Goal: Task Accomplishment & Management: Manage account settings

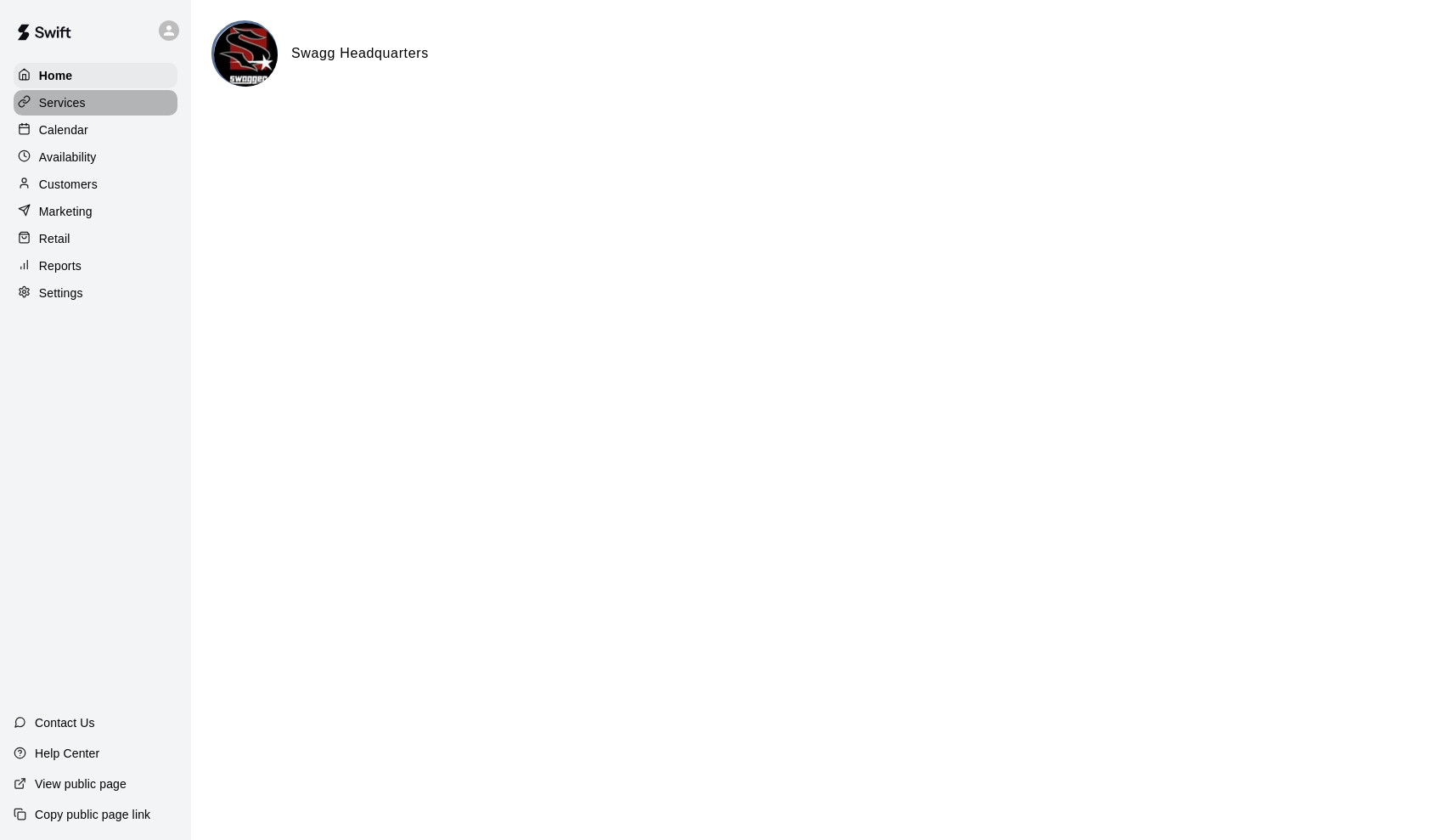
click at [57, 110] on p "Services" at bounding box center [63, 102] width 47 height 17
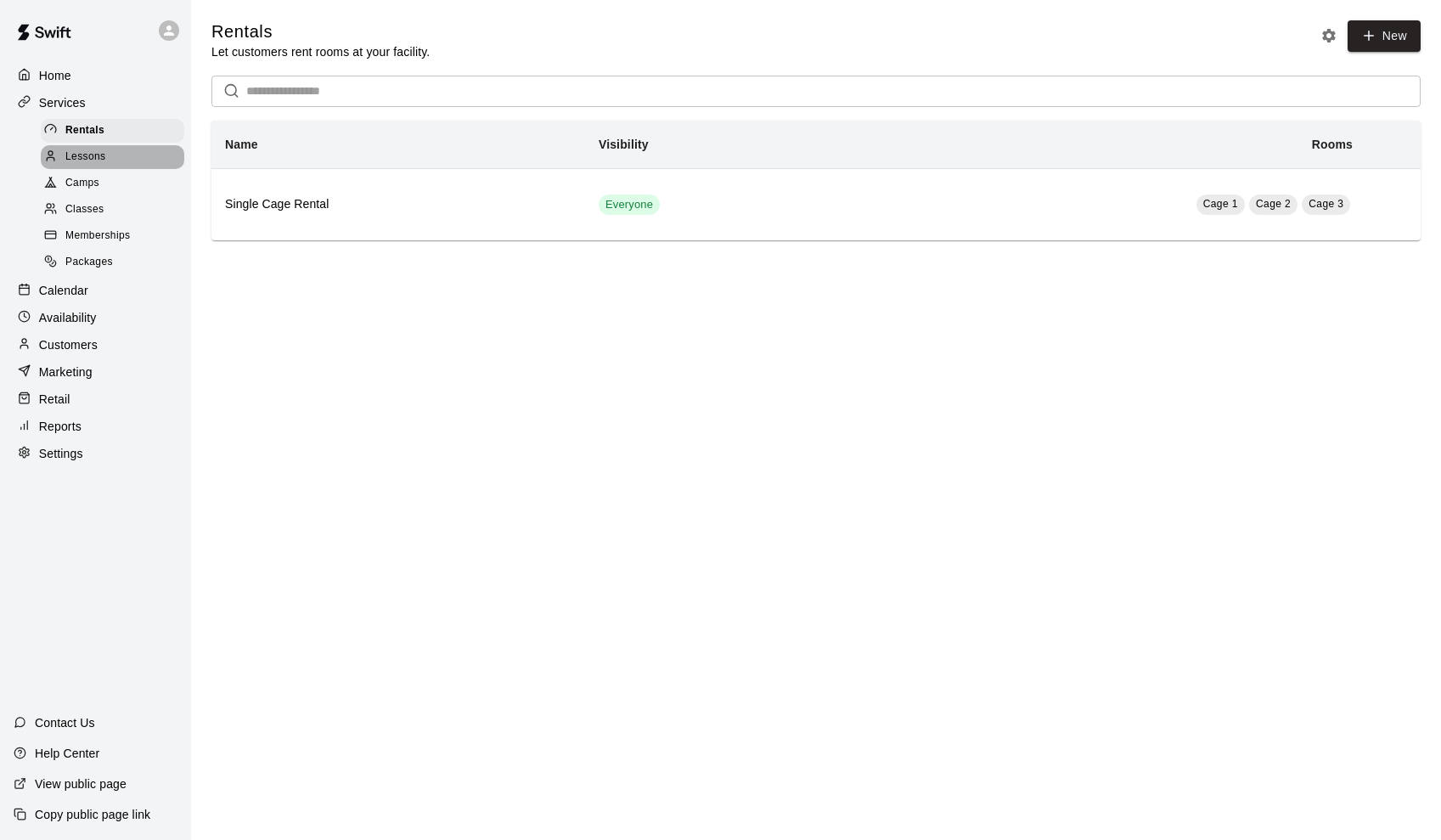
click at [72, 154] on span "Lessons" at bounding box center [86, 157] width 41 height 17
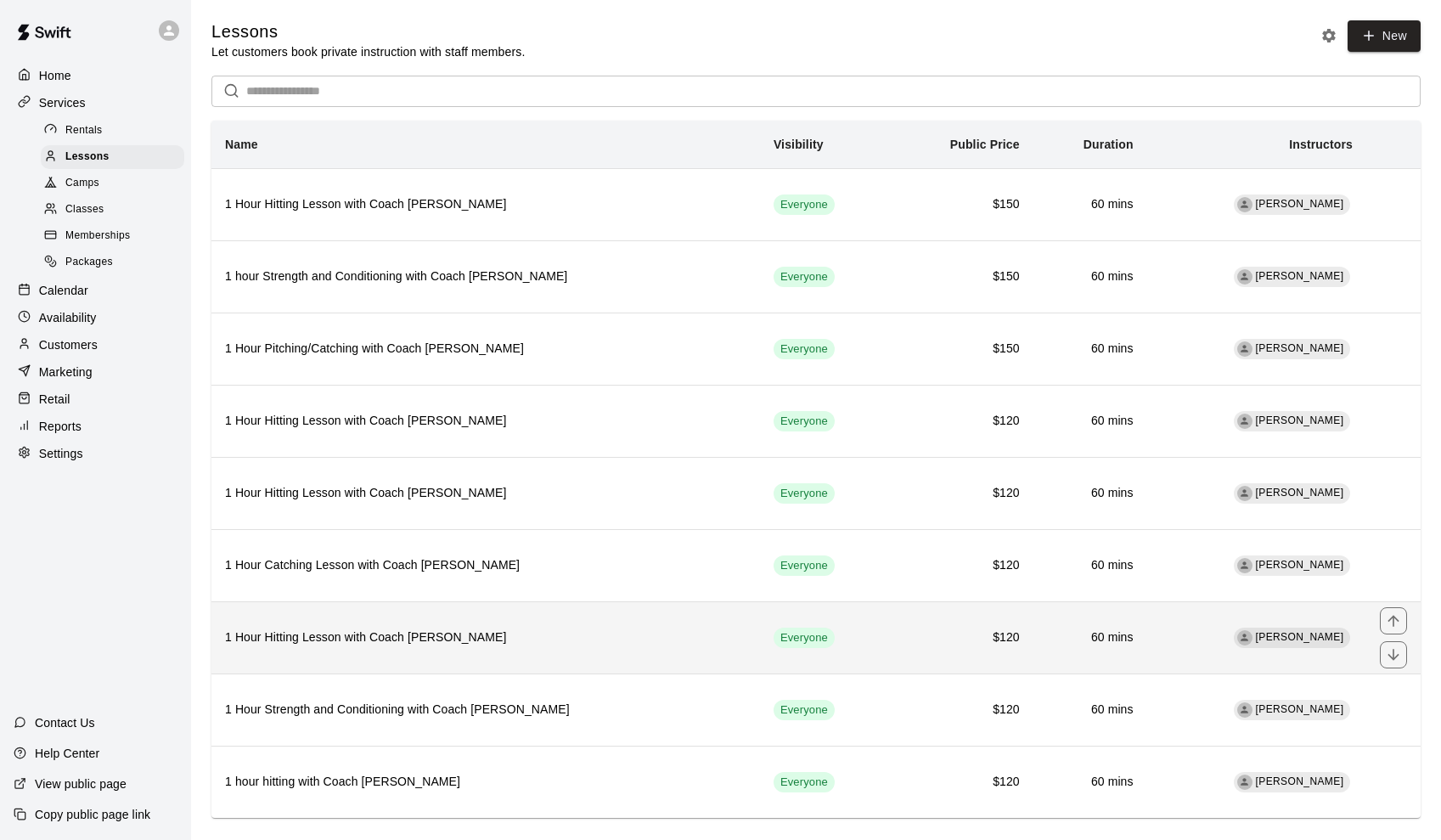
click at [487, 630] on h6 "1 Hour Hitting Lesson with Coach Jay" at bounding box center [486, 637] width 522 height 19
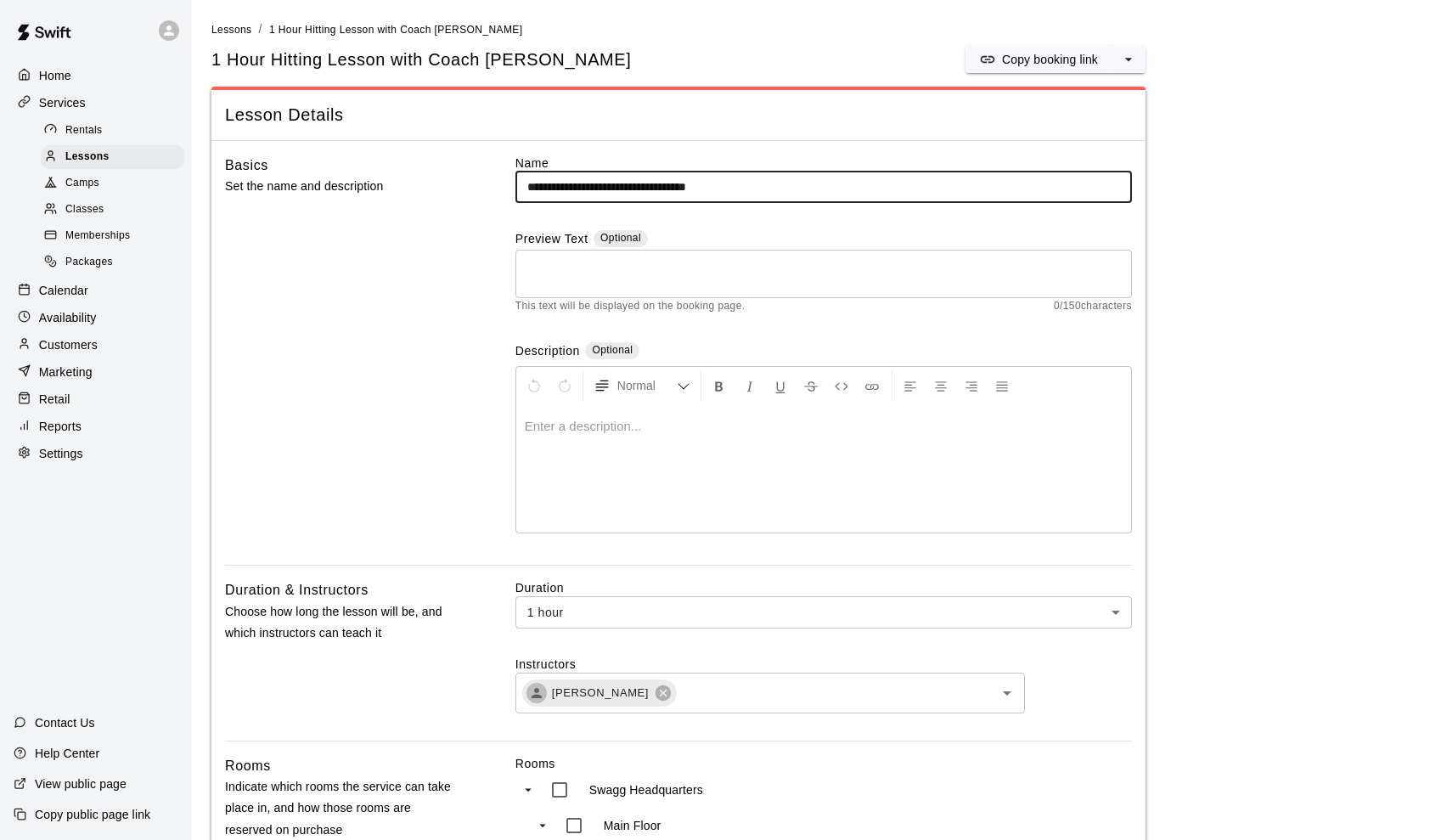
drag, startPoint x: 650, startPoint y: 187, endPoint x: 587, endPoint y: 184, distance: 63.1
click at [587, 184] on input "**********" at bounding box center [824, 187] width 617 height 31
drag, startPoint x: 605, startPoint y: 188, endPoint x: 574, endPoint y: 189, distance: 31.0
click at [574, 189] on input "**********" at bounding box center [824, 187] width 617 height 31
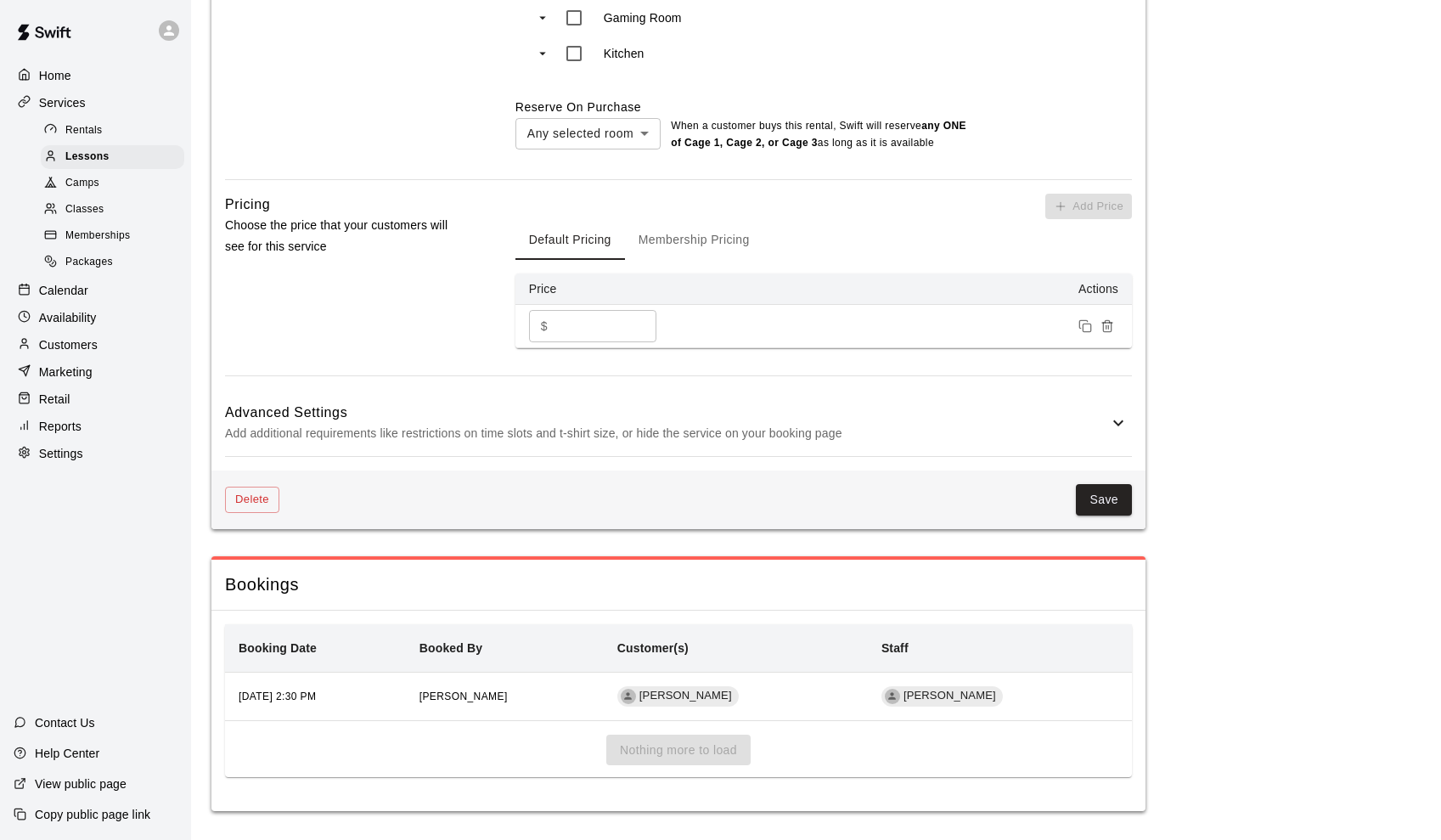
scroll to position [1092, 0]
type input "**********"
click at [1107, 494] on button "Save" at bounding box center [1103, 501] width 56 height 31
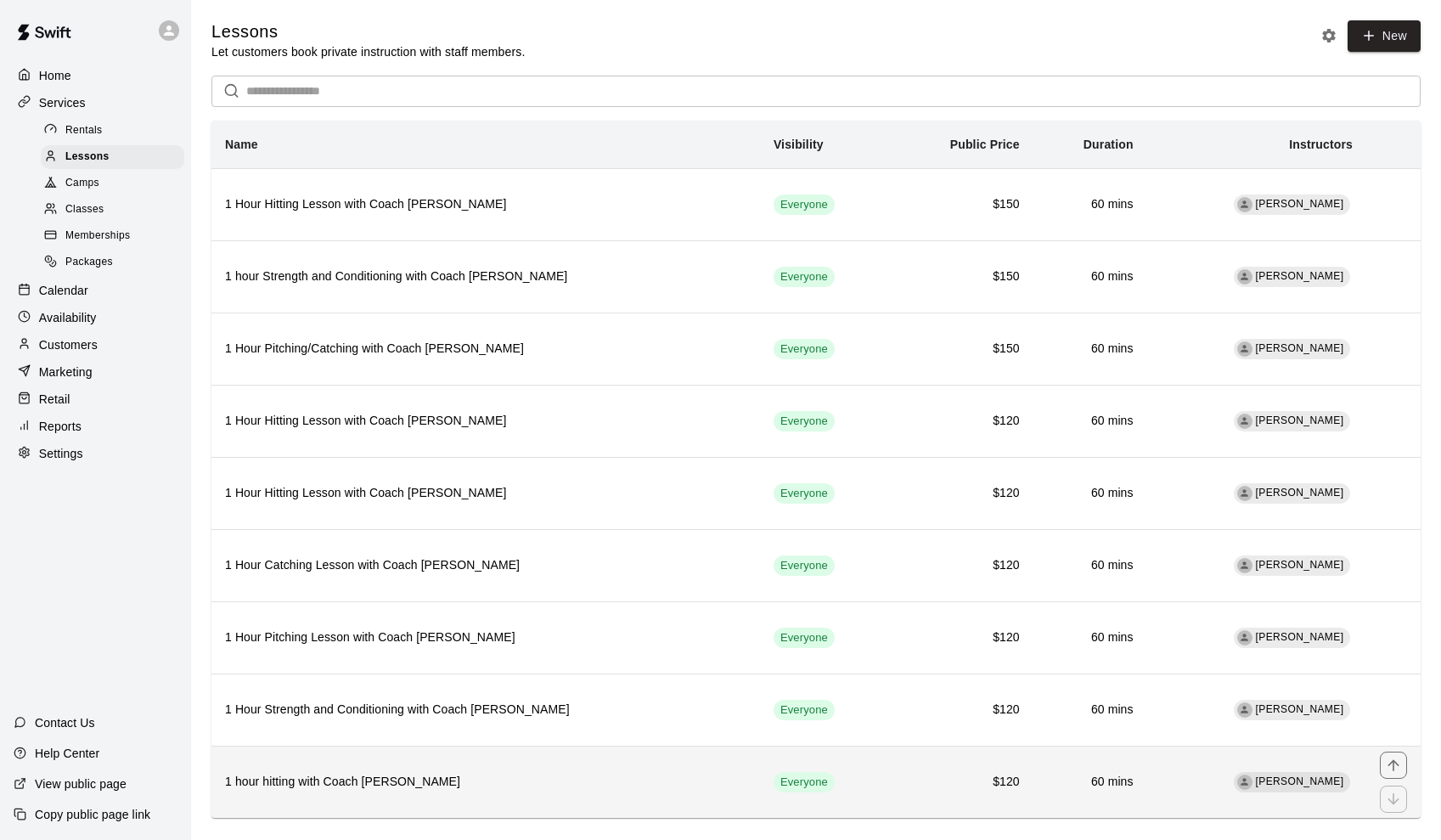
click at [446, 772] on h6 "1 hour hitting with Coach Chris LaMotte" at bounding box center [486, 781] width 522 height 19
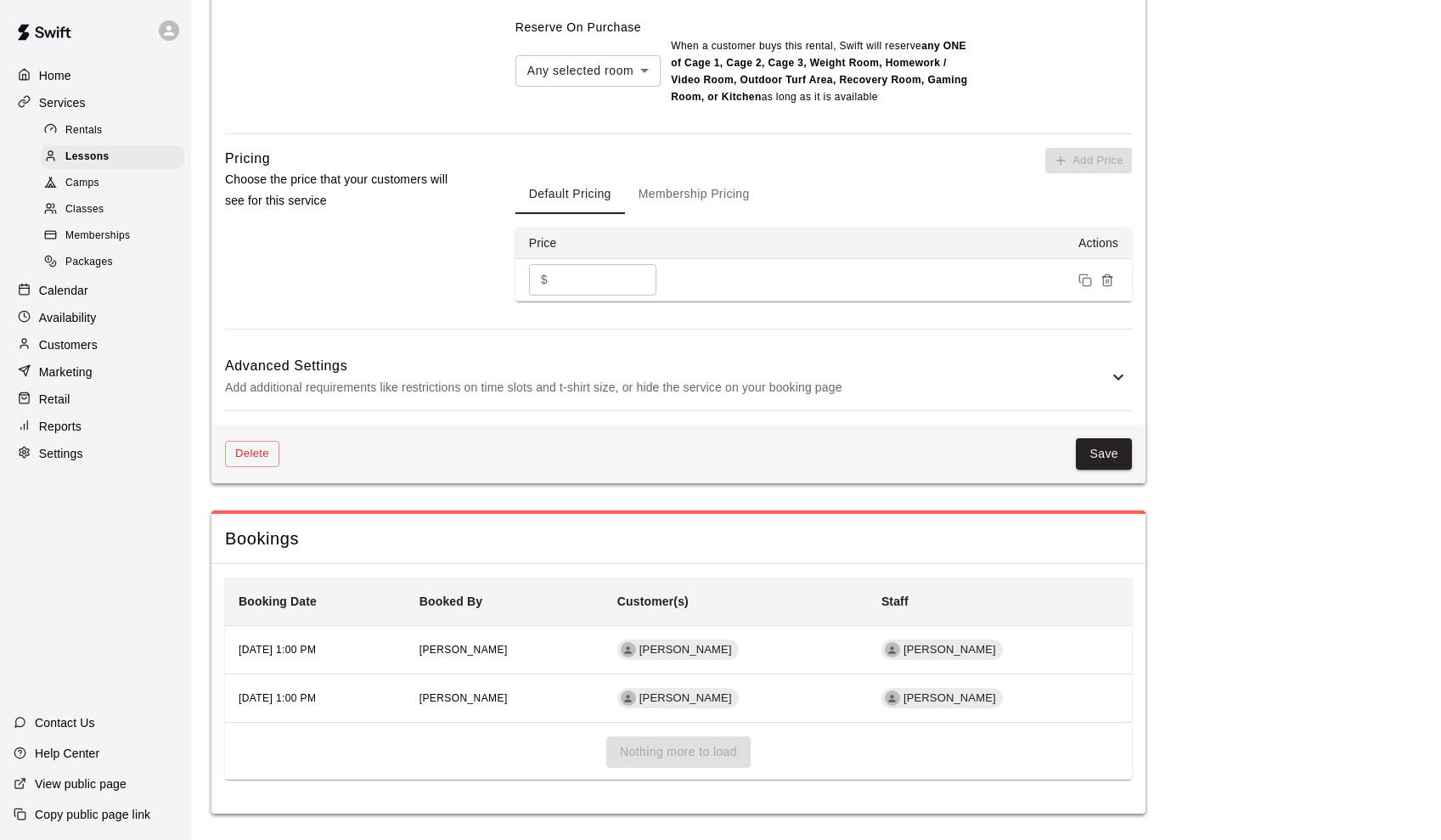
scroll to position [1172, 0]
click at [95, 151] on span "Lessons" at bounding box center [87, 157] width 44 height 17
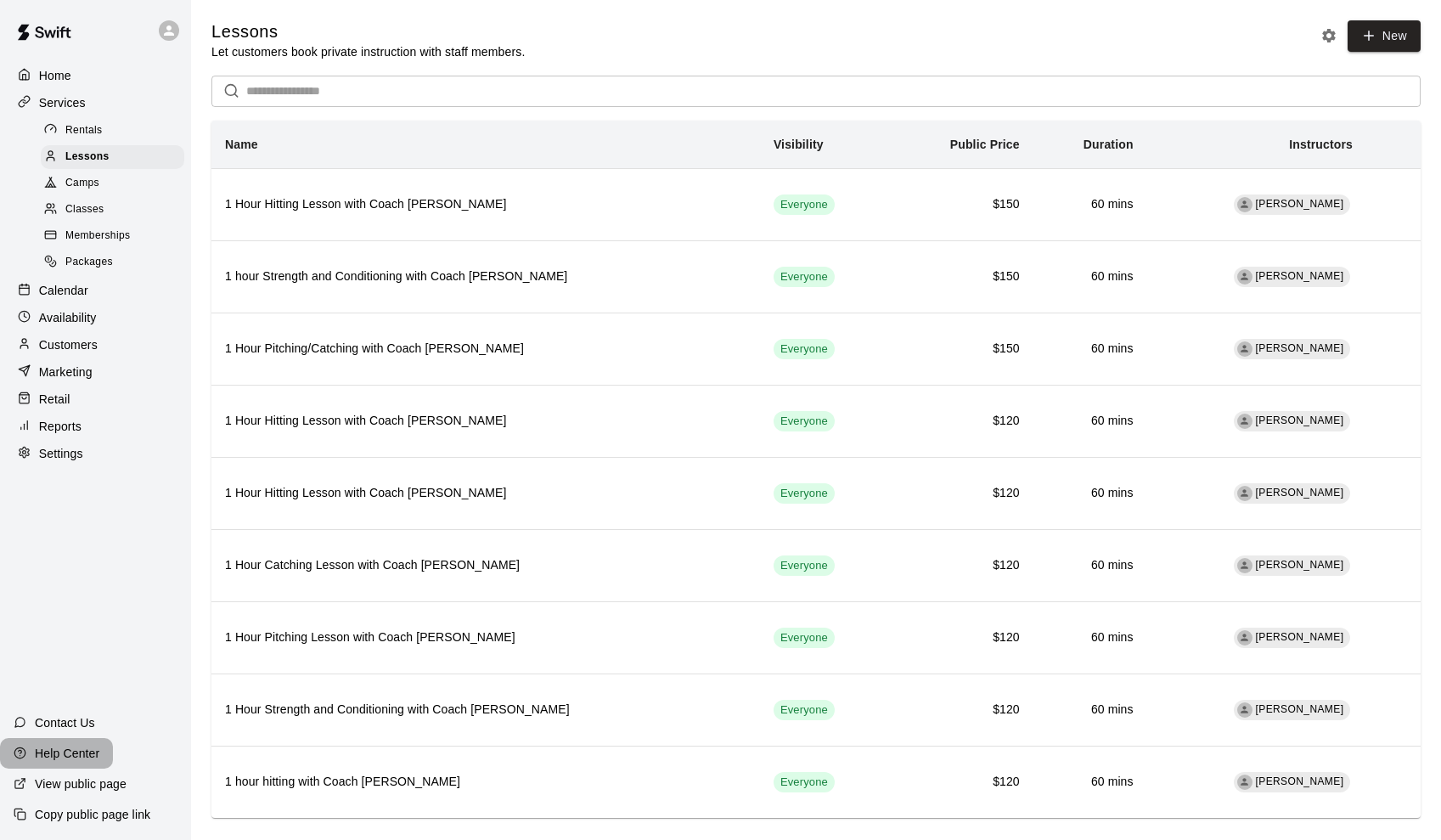
click at [83, 763] on div "Help Center" at bounding box center [56, 753] width 113 height 30
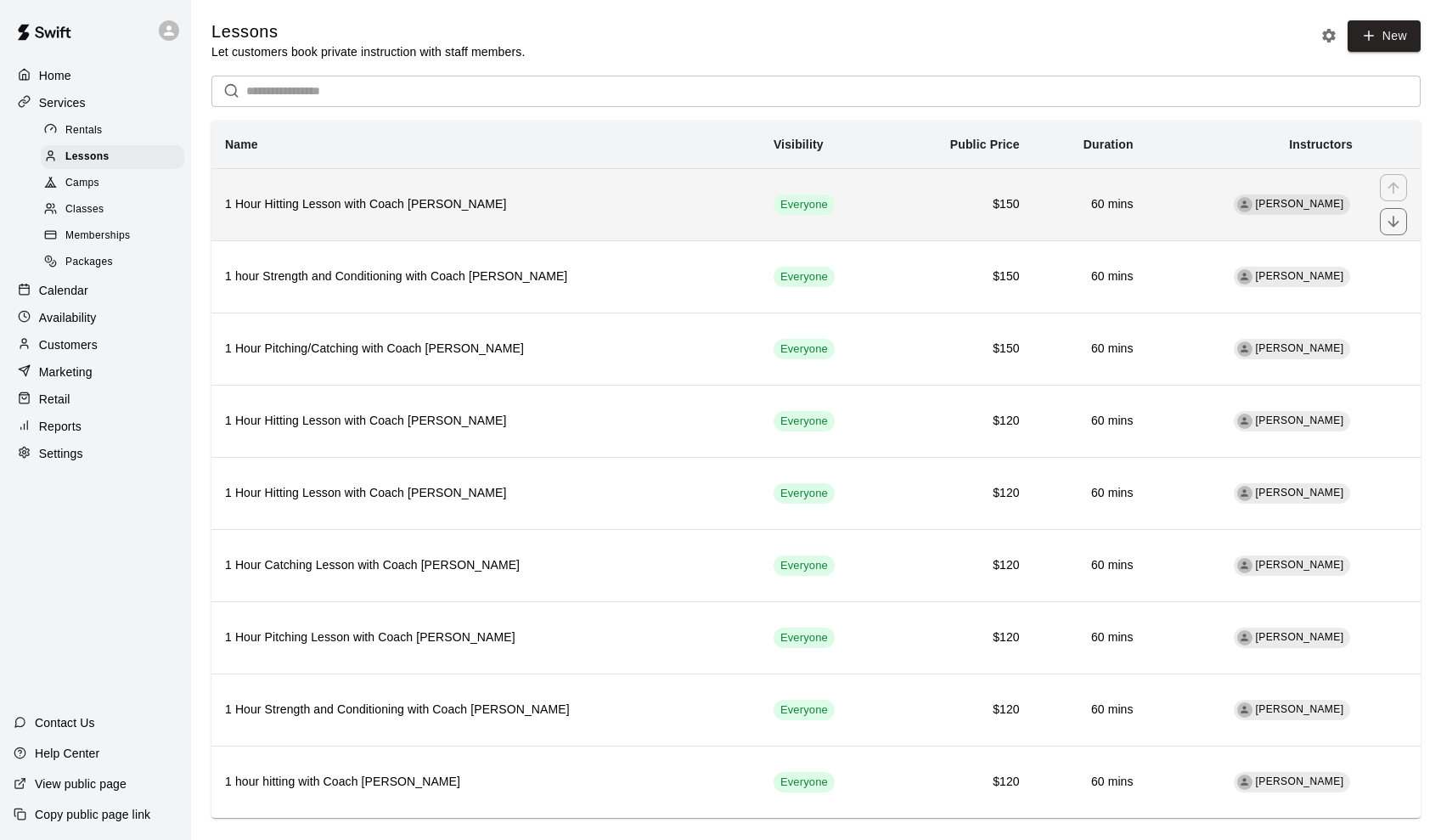
click at [457, 189] on th "1 Hour Hitting Lesson with Coach Dave" at bounding box center [486, 205] width 548 height 72
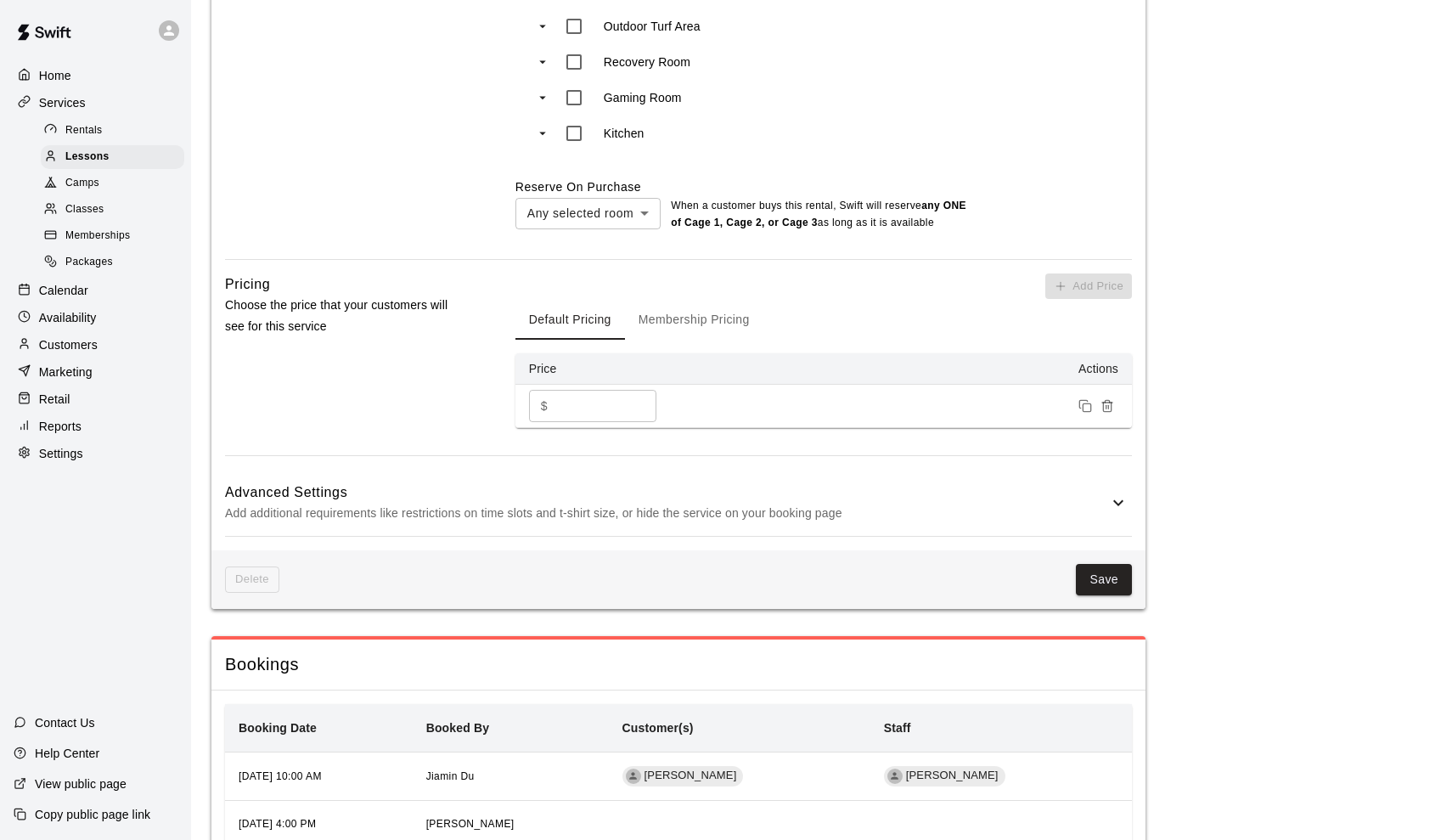
scroll to position [1066, 0]
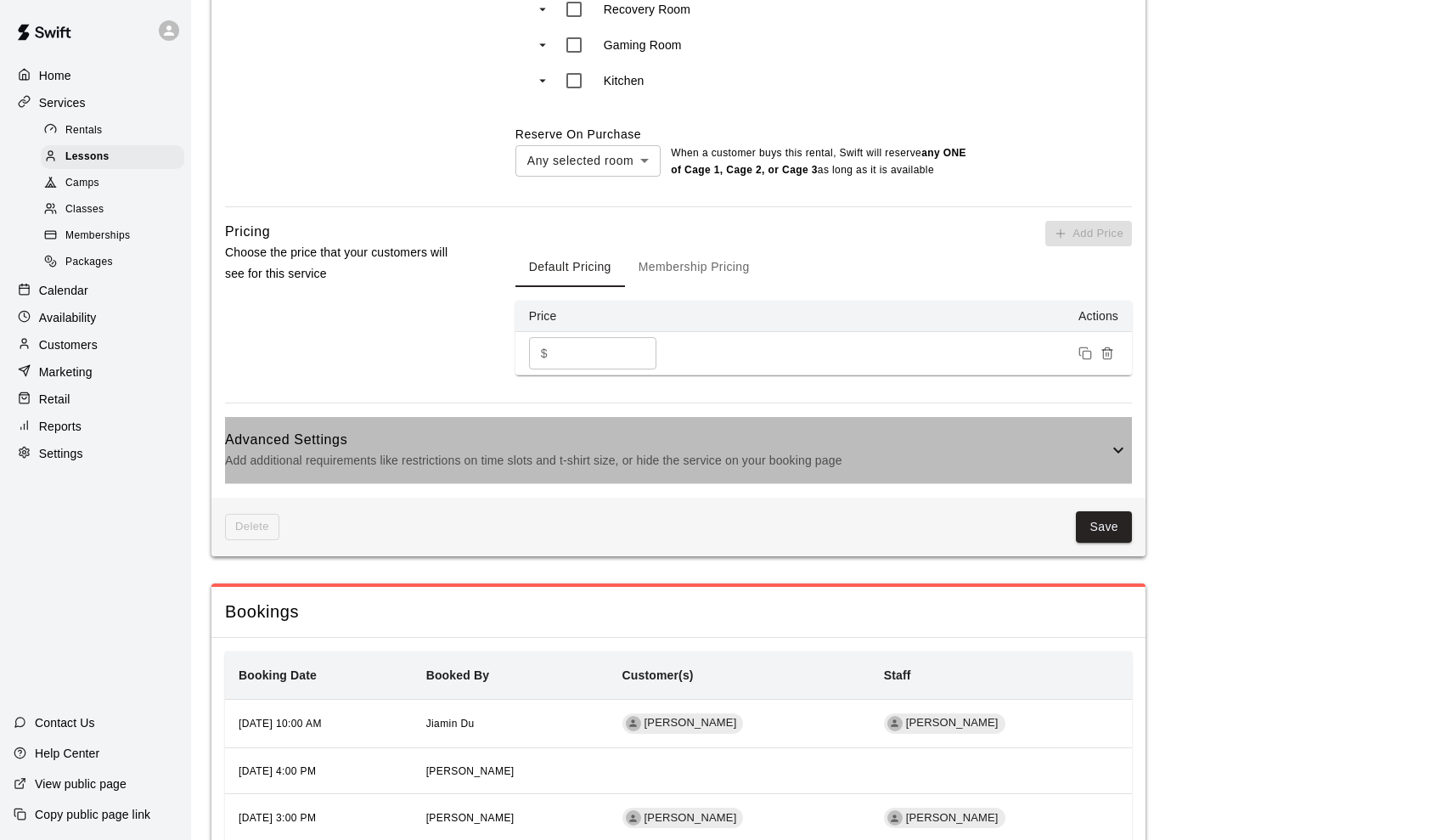
click at [1100, 443] on h6 "Advanced Settings" at bounding box center [667, 440] width 883 height 23
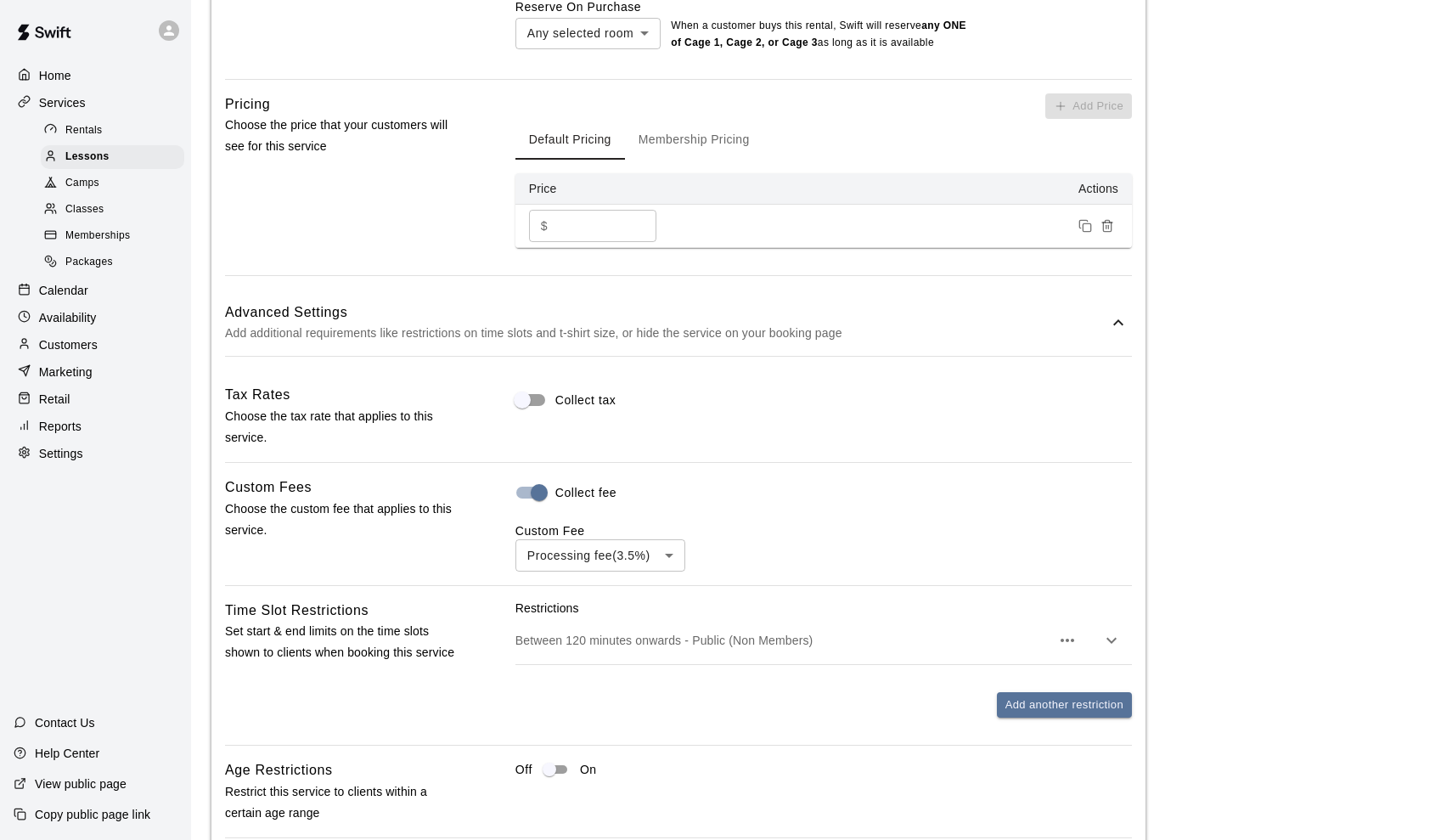
scroll to position [1053, 0]
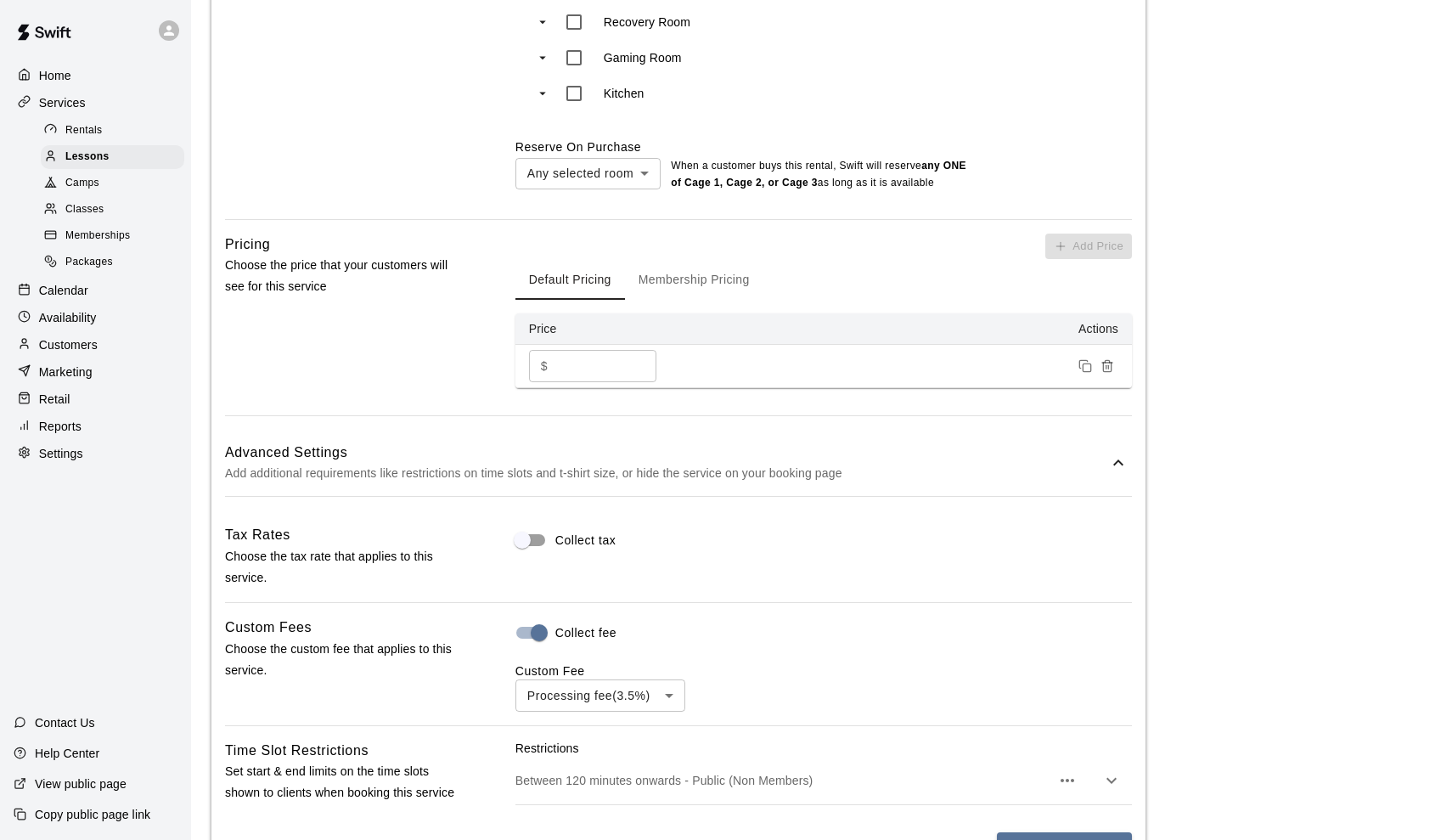
click at [1113, 452] on icon at bounding box center [1118, 462] width 21 height 21
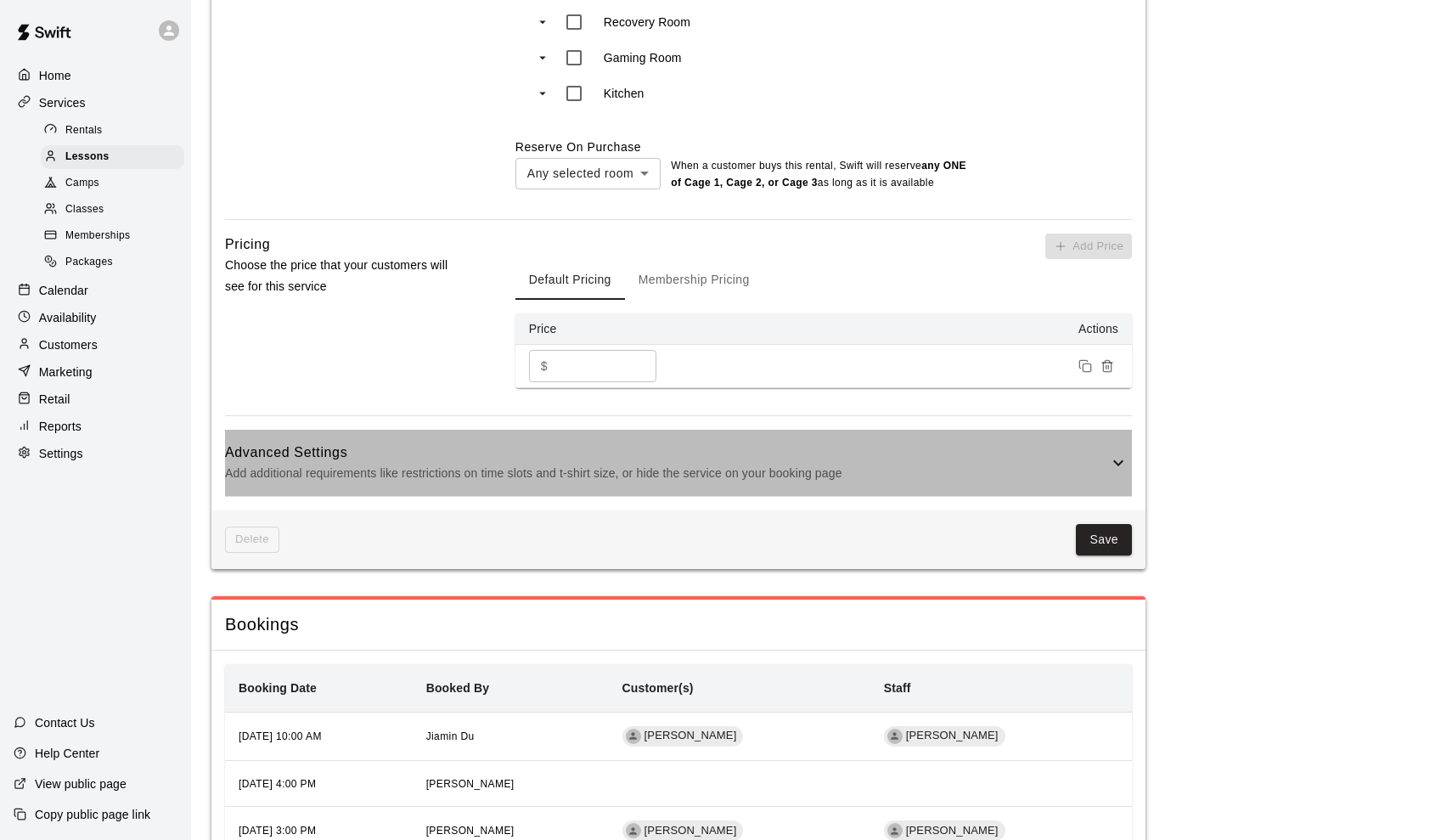
click at [1113, 452] on icon at bounding box center [1118, 462] width 21 height 21
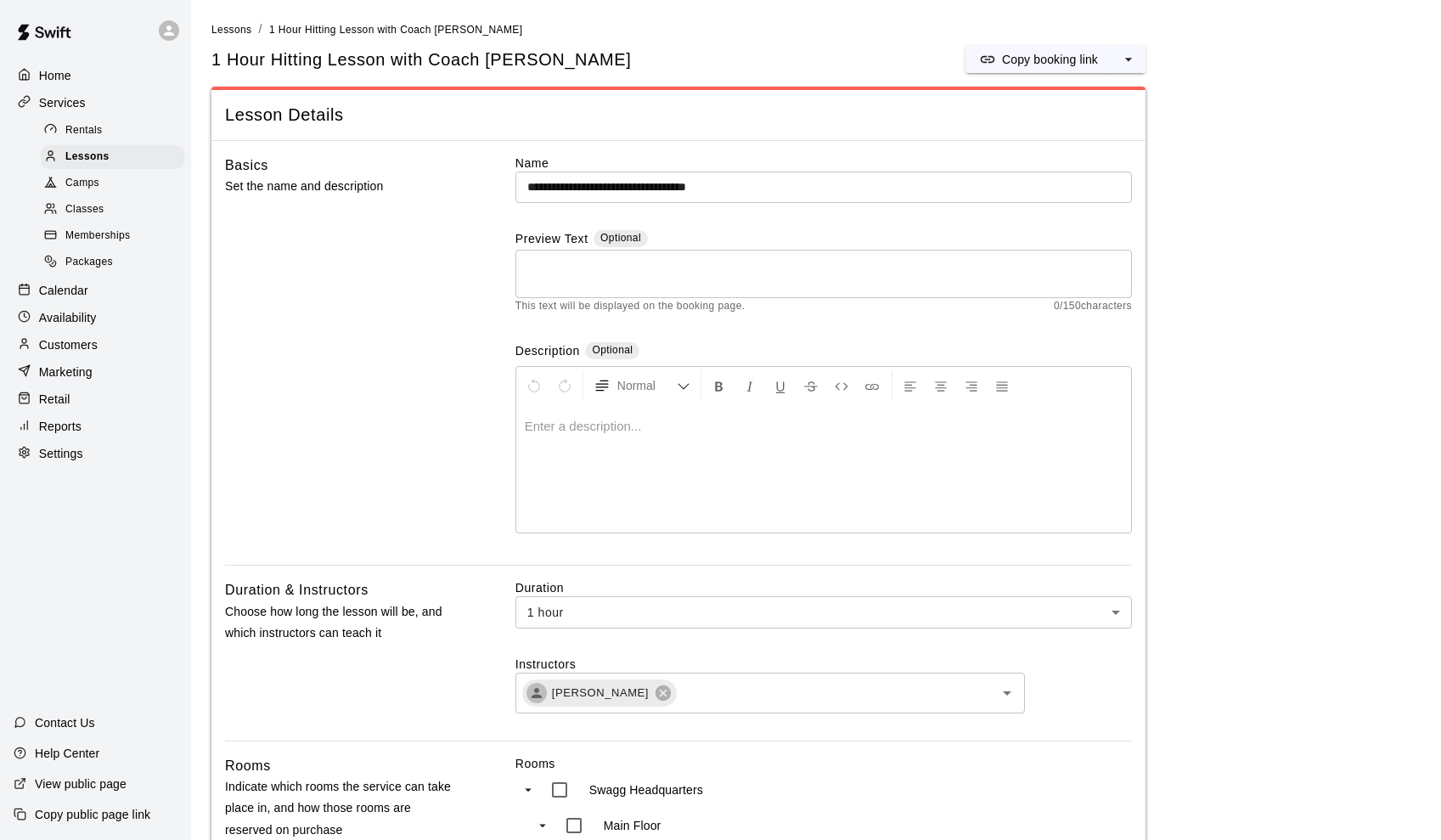
scroll to position [0, 0]
click at [85, 150] on span "Lessons" at bounding box center [87, 157] width 44 height 17
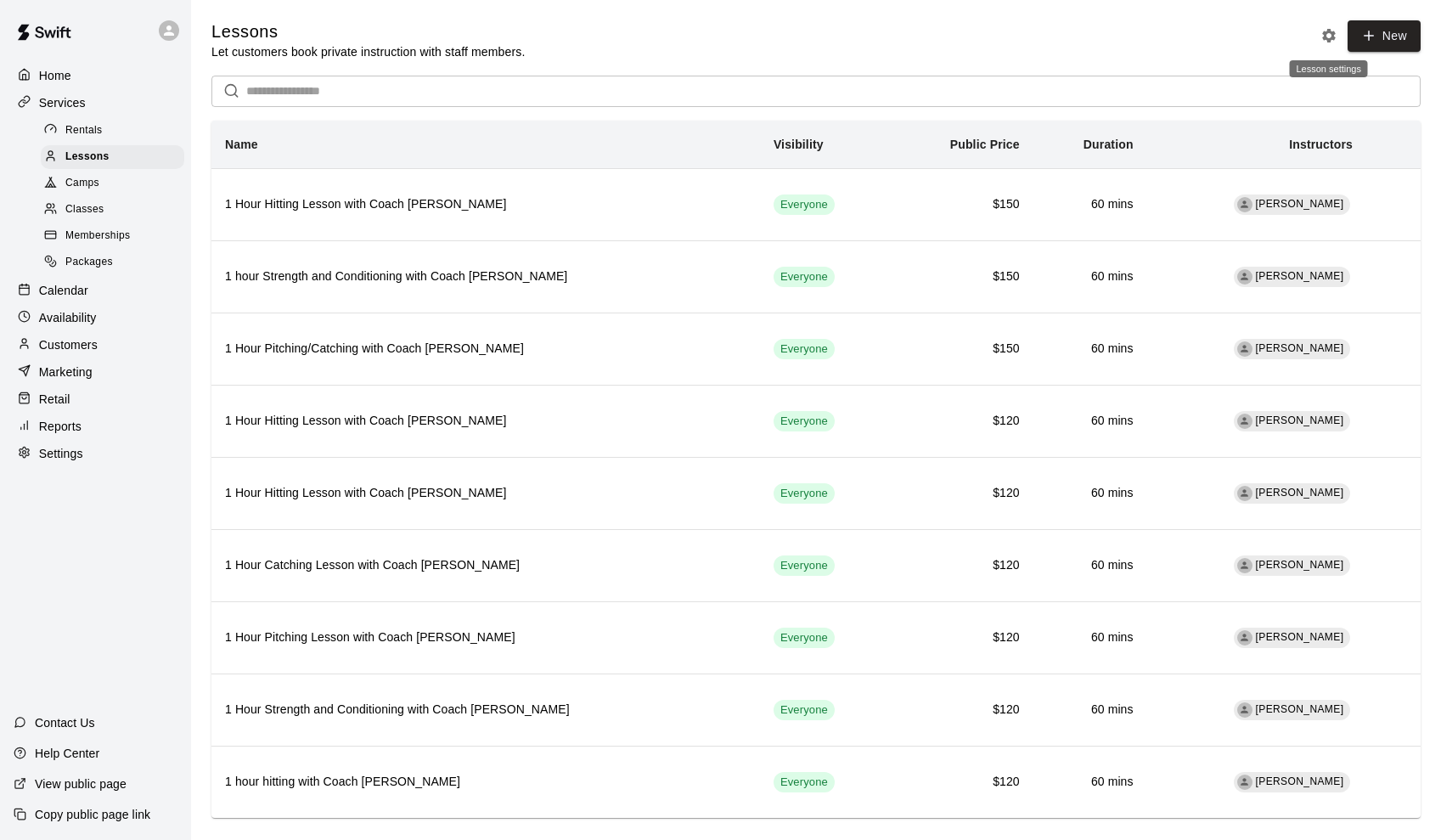
click at [1330, 33] on icon "Lesson settings" at bounding box center [1329, 35] width 14 height 14
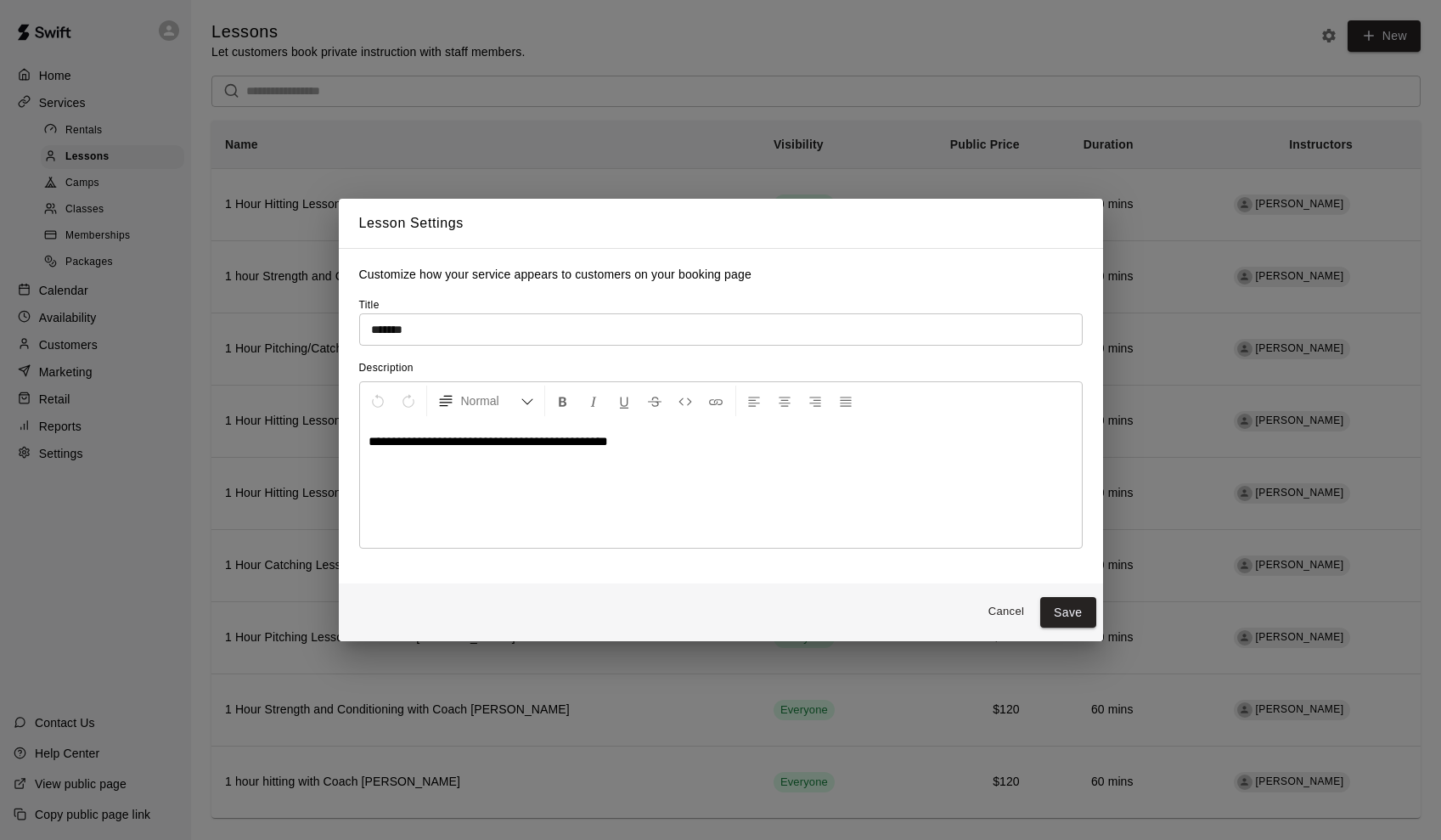
click at [1010, 615] on button "Cancel" at bounding box center [1006, 612] width 55 height 26
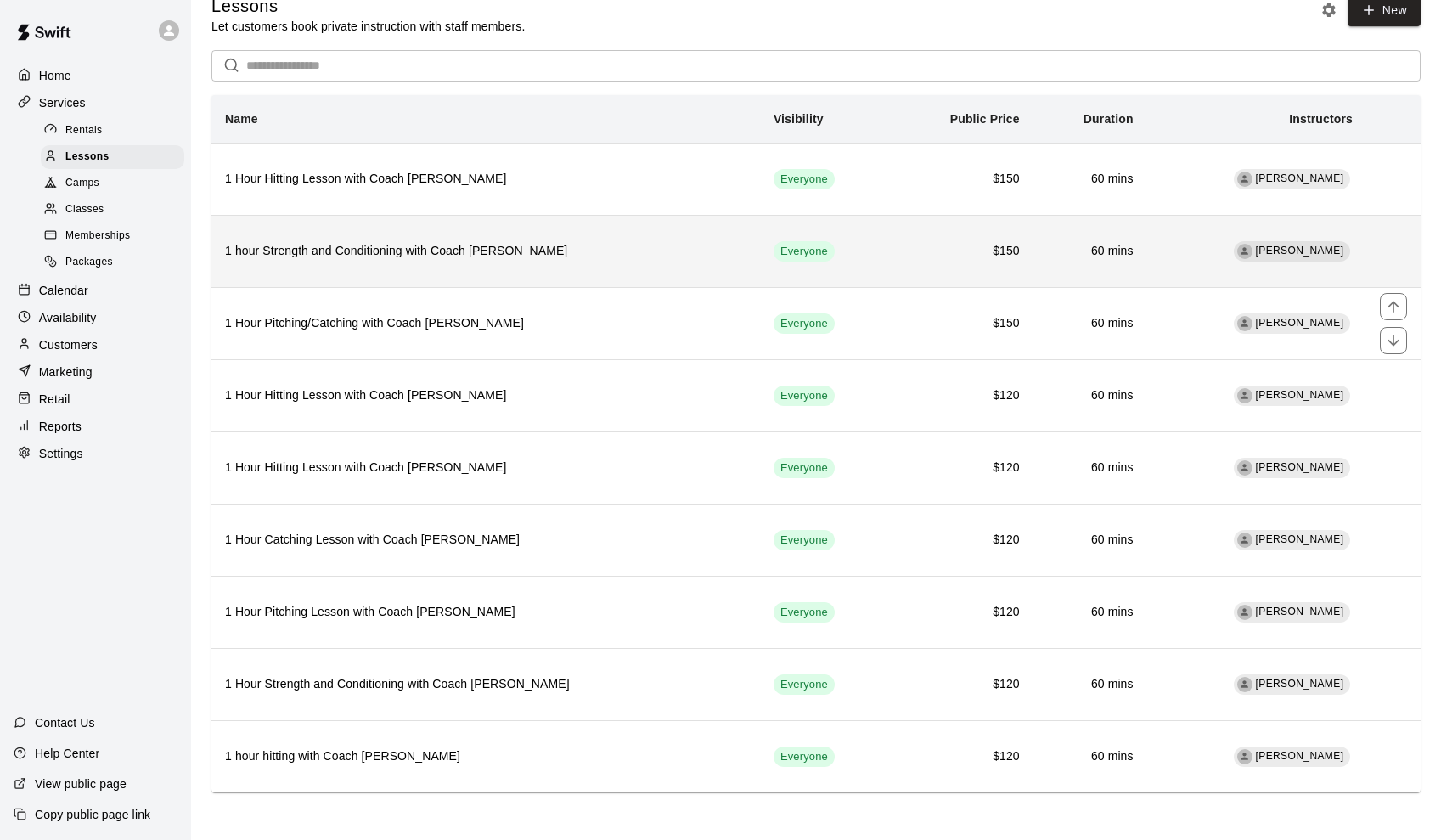
scroll to position [24, 0]
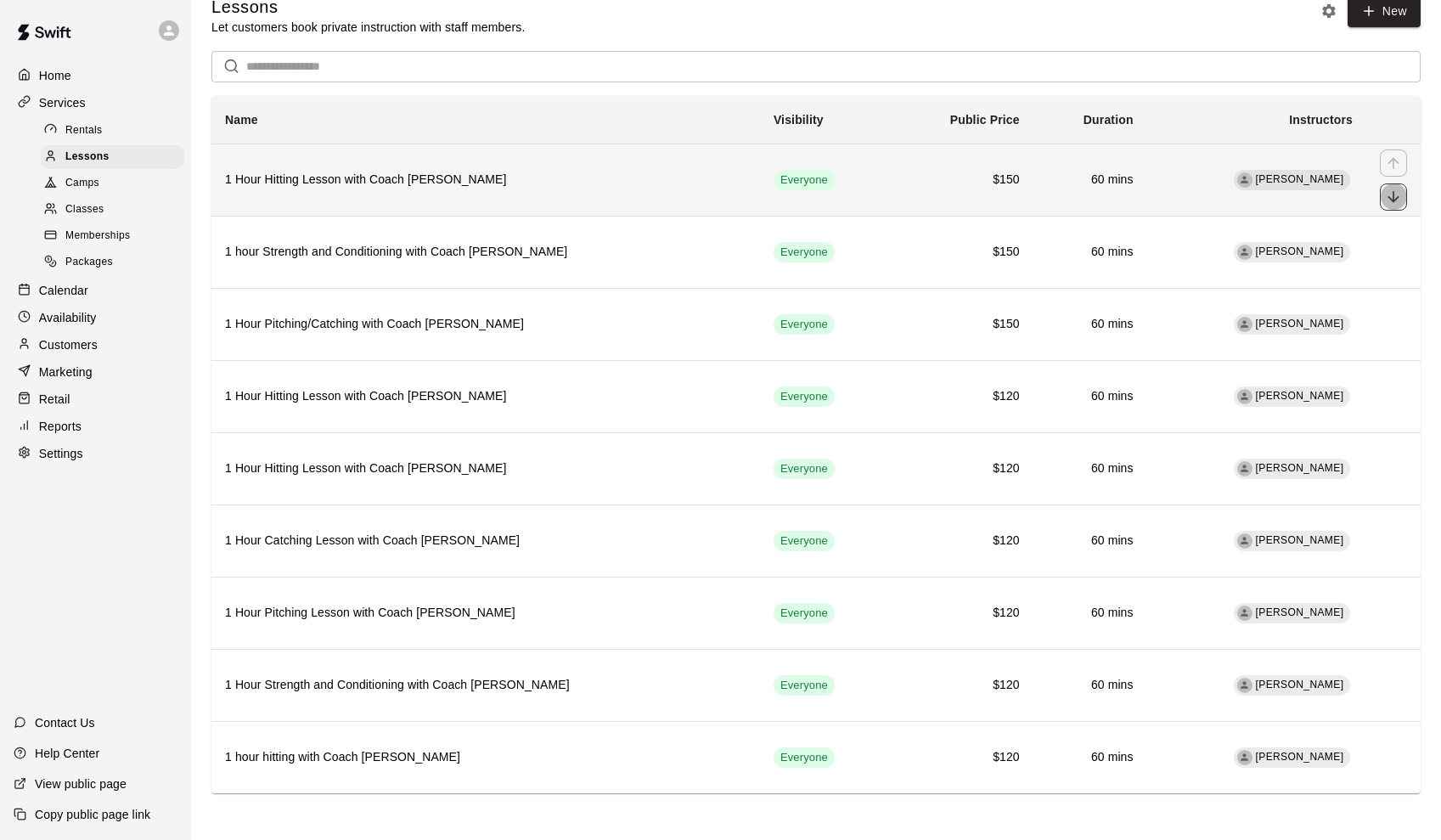
click at [1394, 200] on icon "move item down" at bounding box center [1392, 196] width 11 height 11
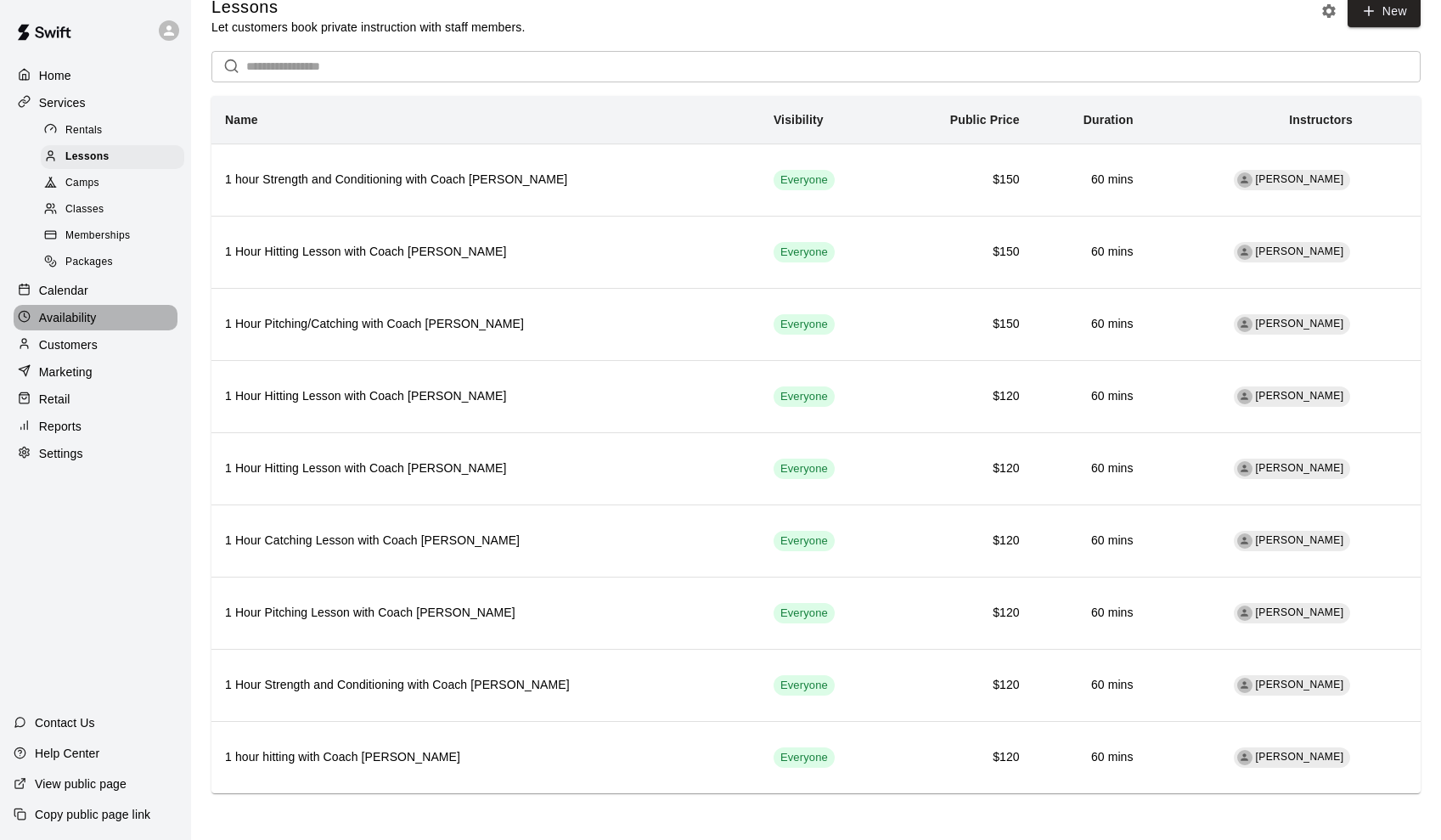
click at [73, 310] on p "Availability" at bounding box center [68, 317] width 58 height 17
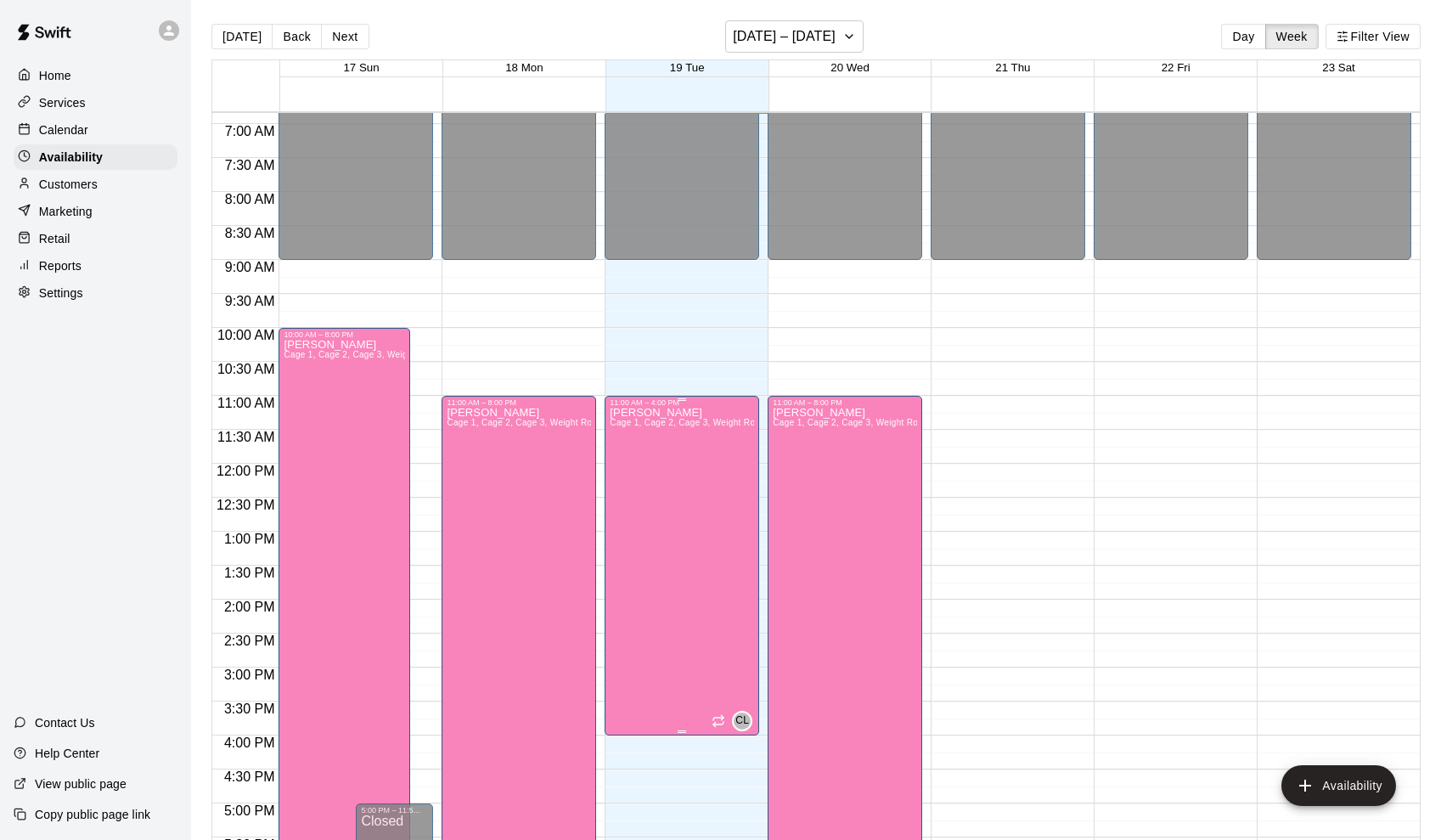
scroll to position [592, 0]
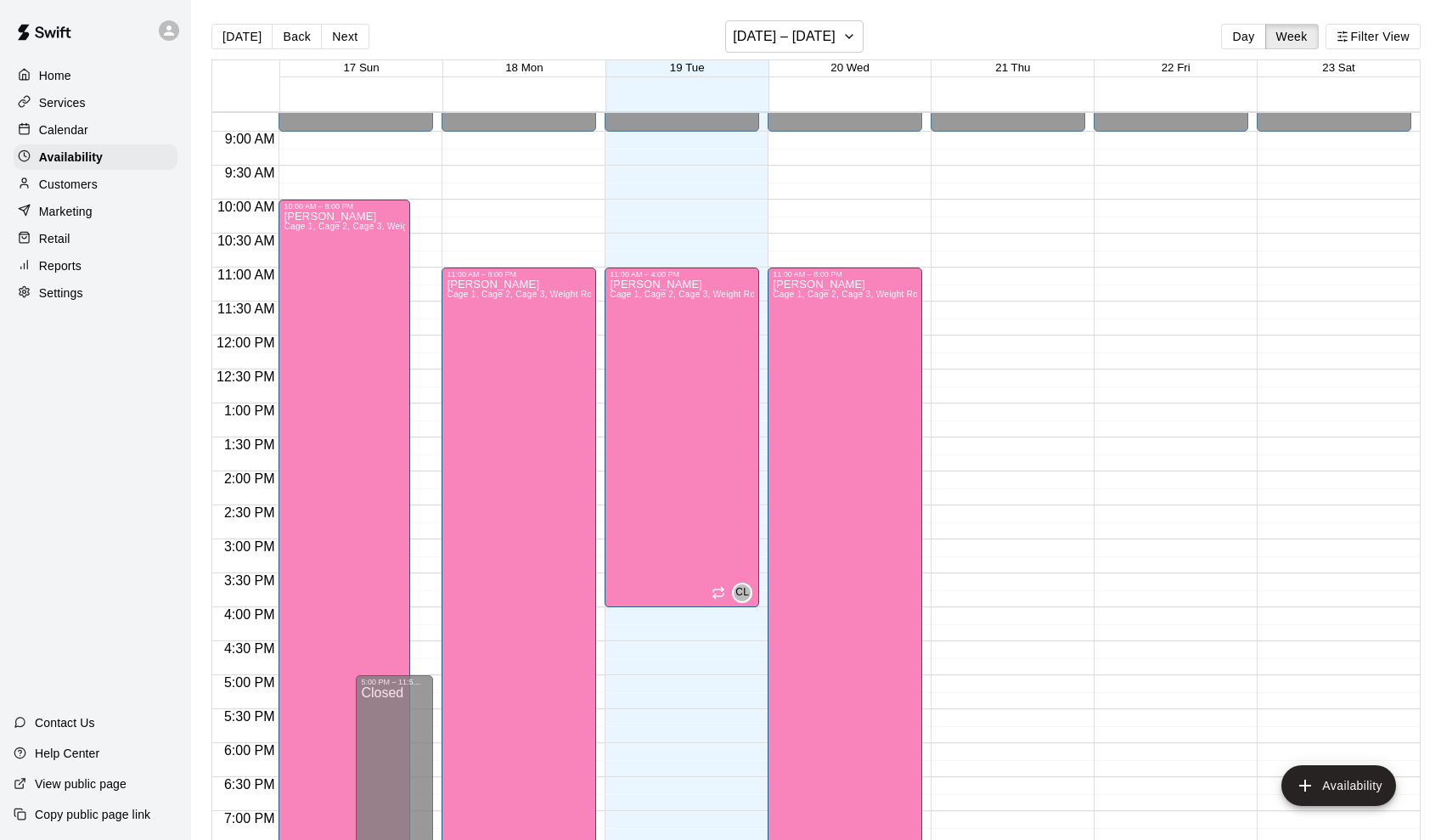
click at [84, 760] on p "Help Center" at bounding box center [68, 753] width 65 height 17
click at [80, 213] on p "Marketing" at bounding box center [66, 210] width 54 height 17
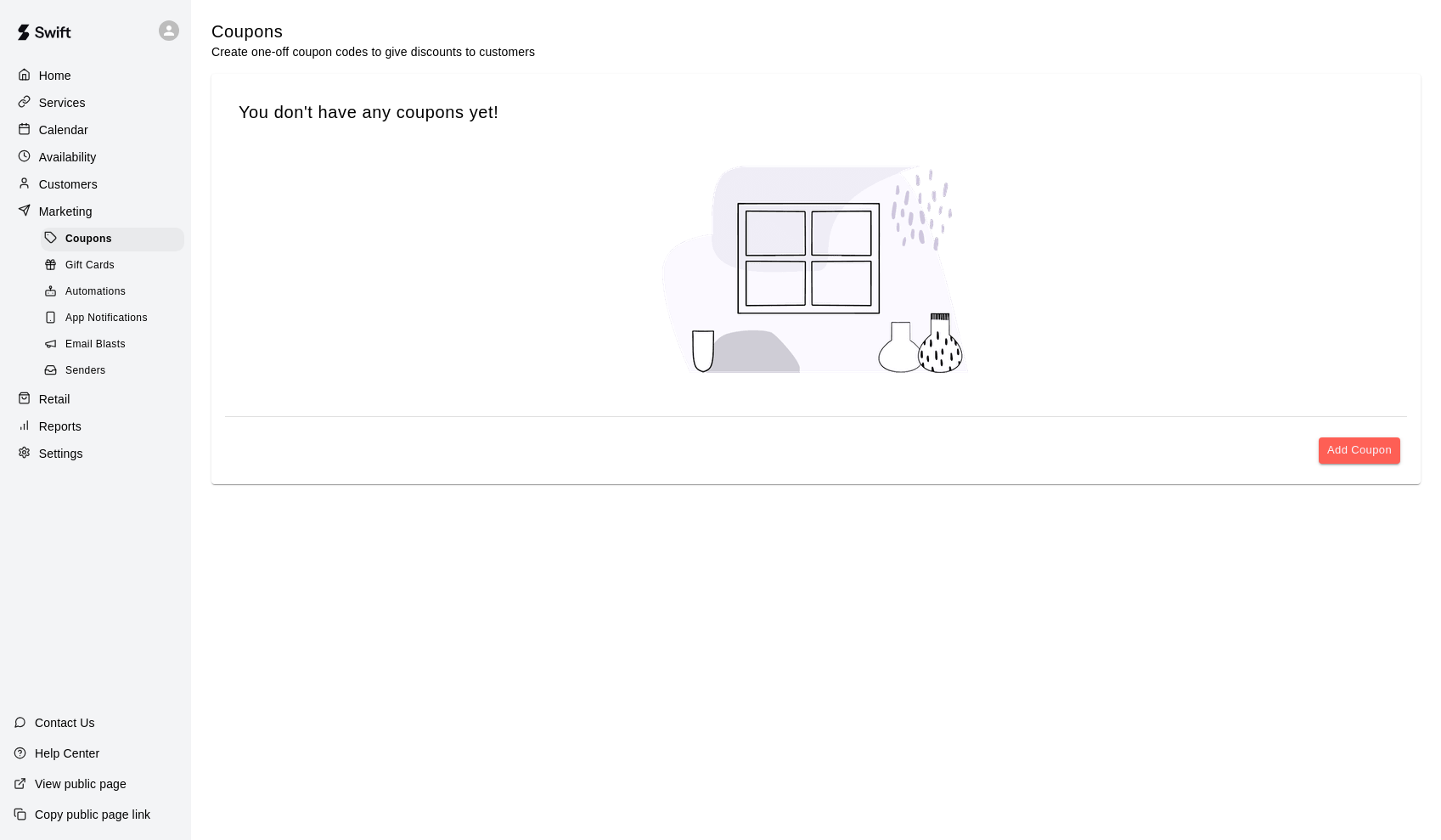
click at [106, 312] on span "App Notifications" at bounding box center [107, 318] width 82 height 17
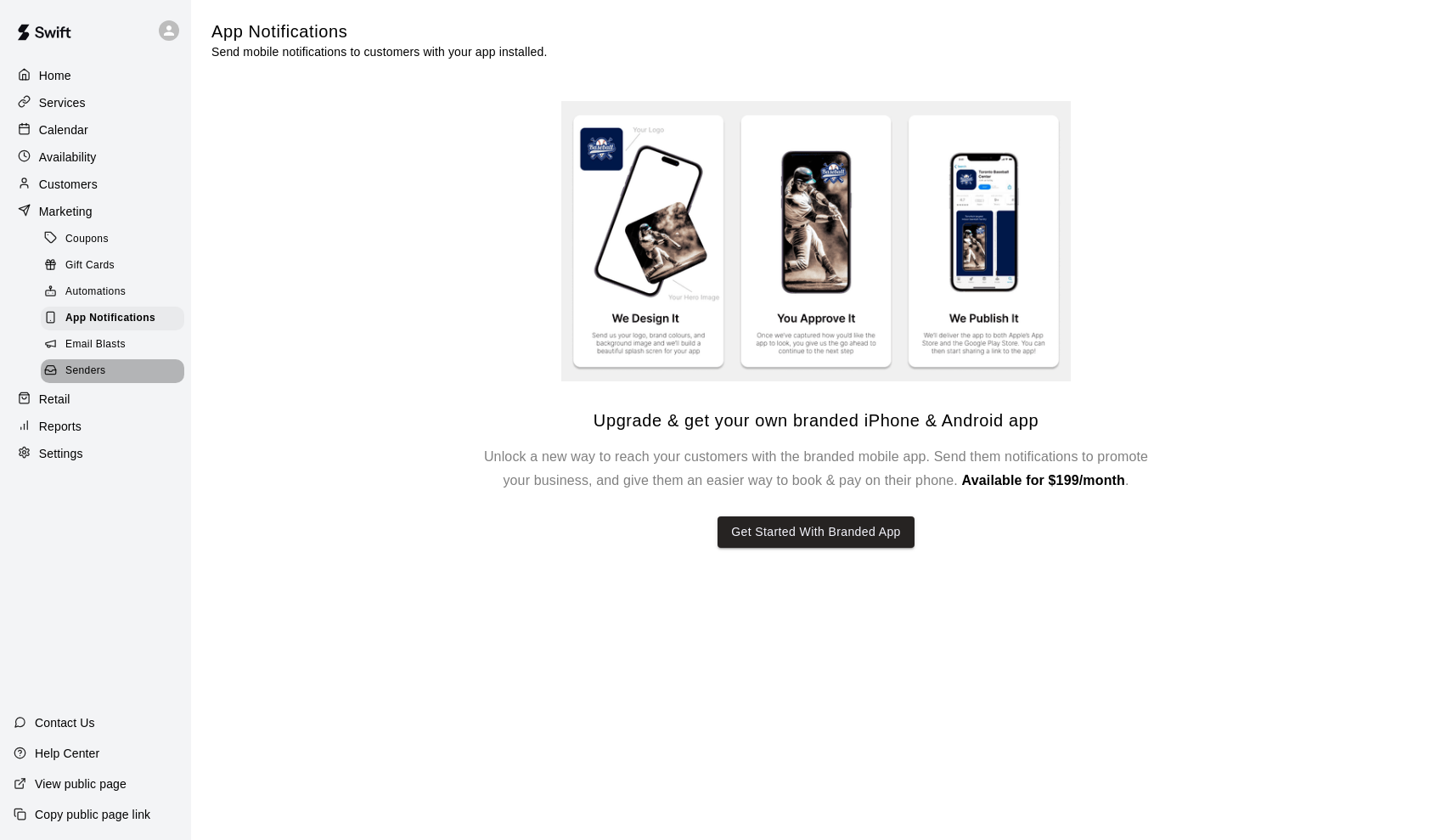
click at [113, 359] on div "Senders" at bounding box center [113, 371] width 144 height 23
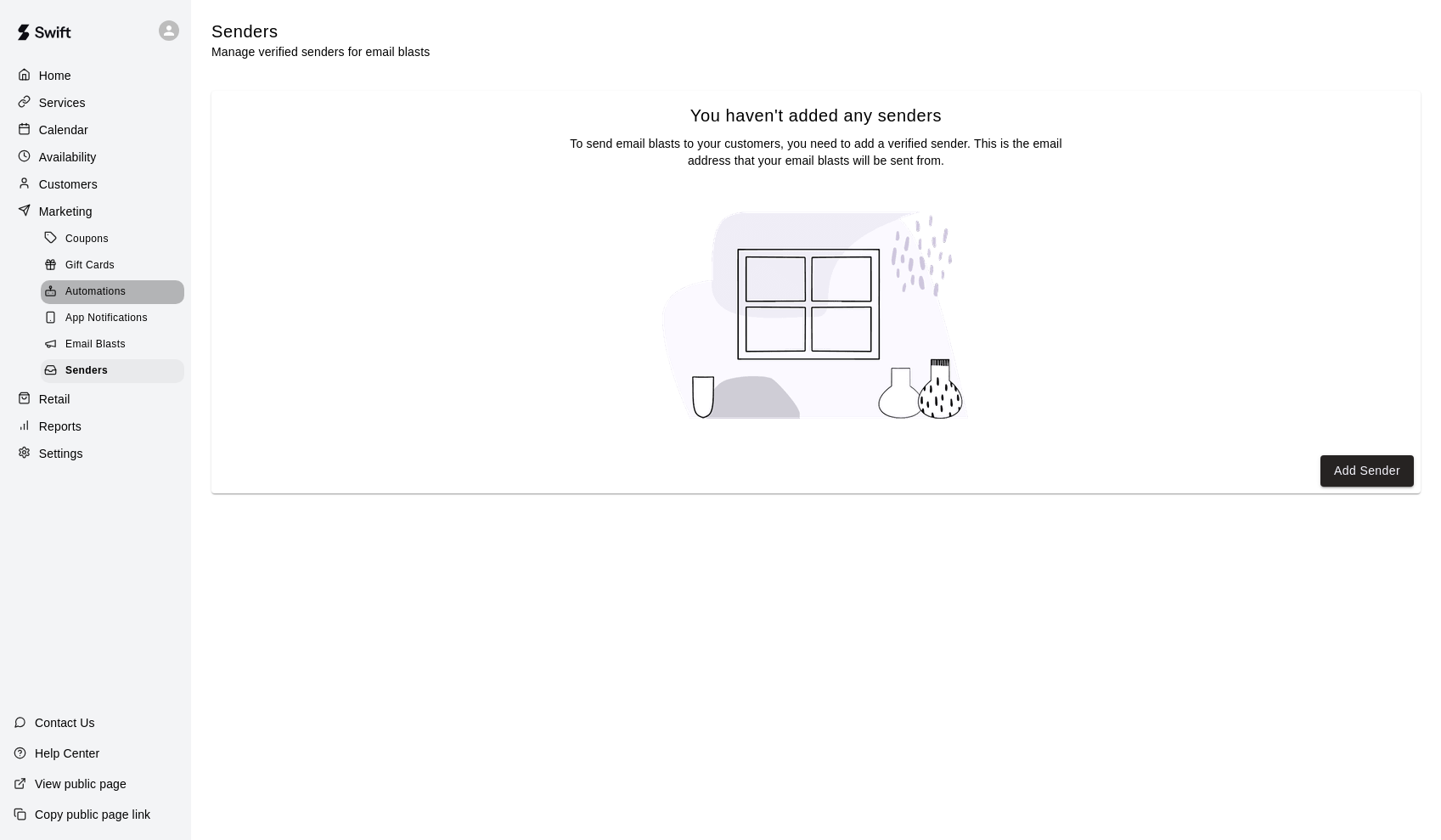
click at [107, 291] on span "Automations" at bounding box center [96, 292] width 61 height 17
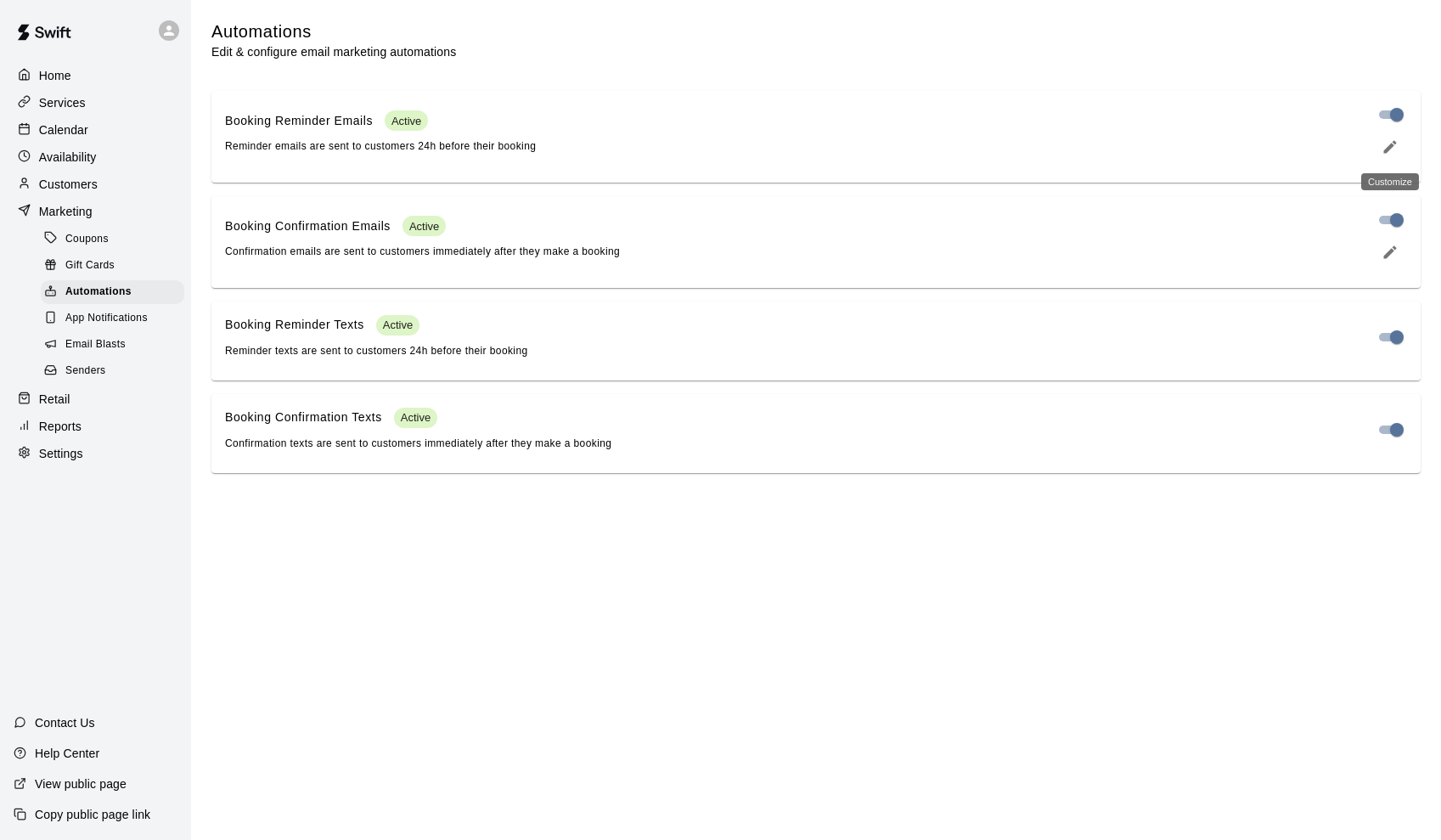
click at [1389, 142] on icon "edit" at bounding box center [1389, 146] width 17 height 17
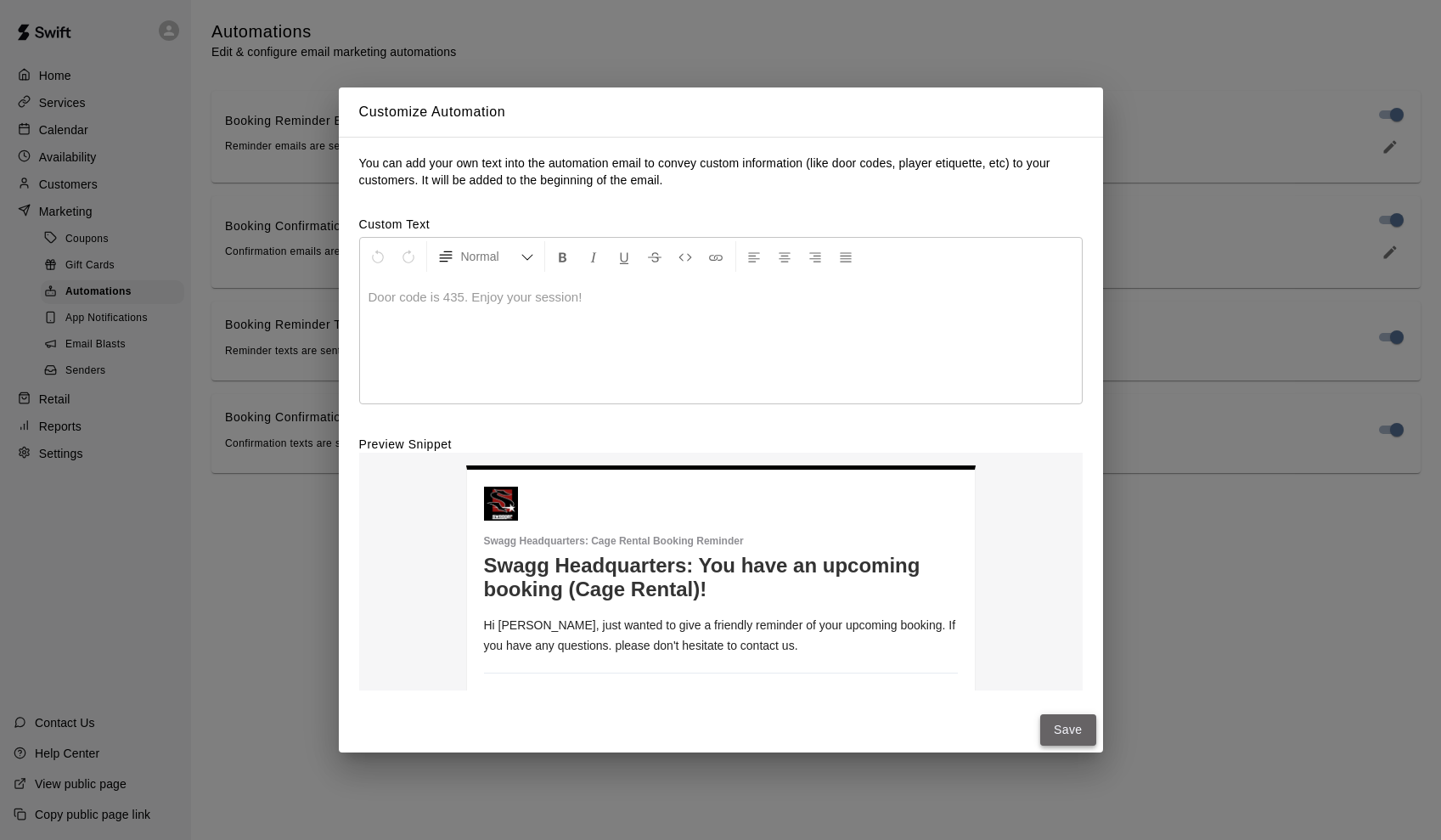
click at [1073, 729] on button "Save" at bounding box center [1068, 729] width 56 height 31
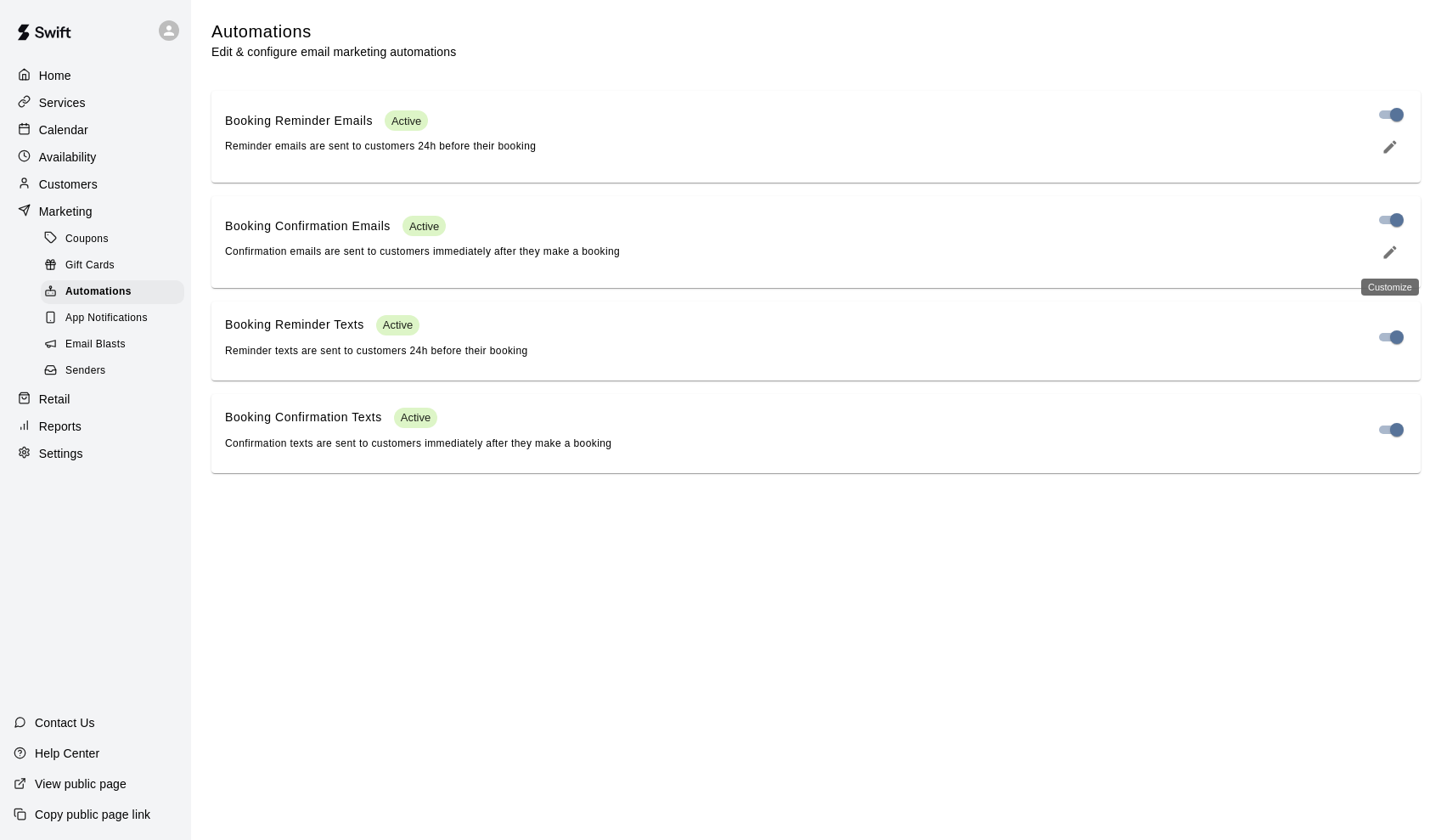
click at [1395, 248] on icon "edit" at bounding box center [1390, 252] width 13 height 13
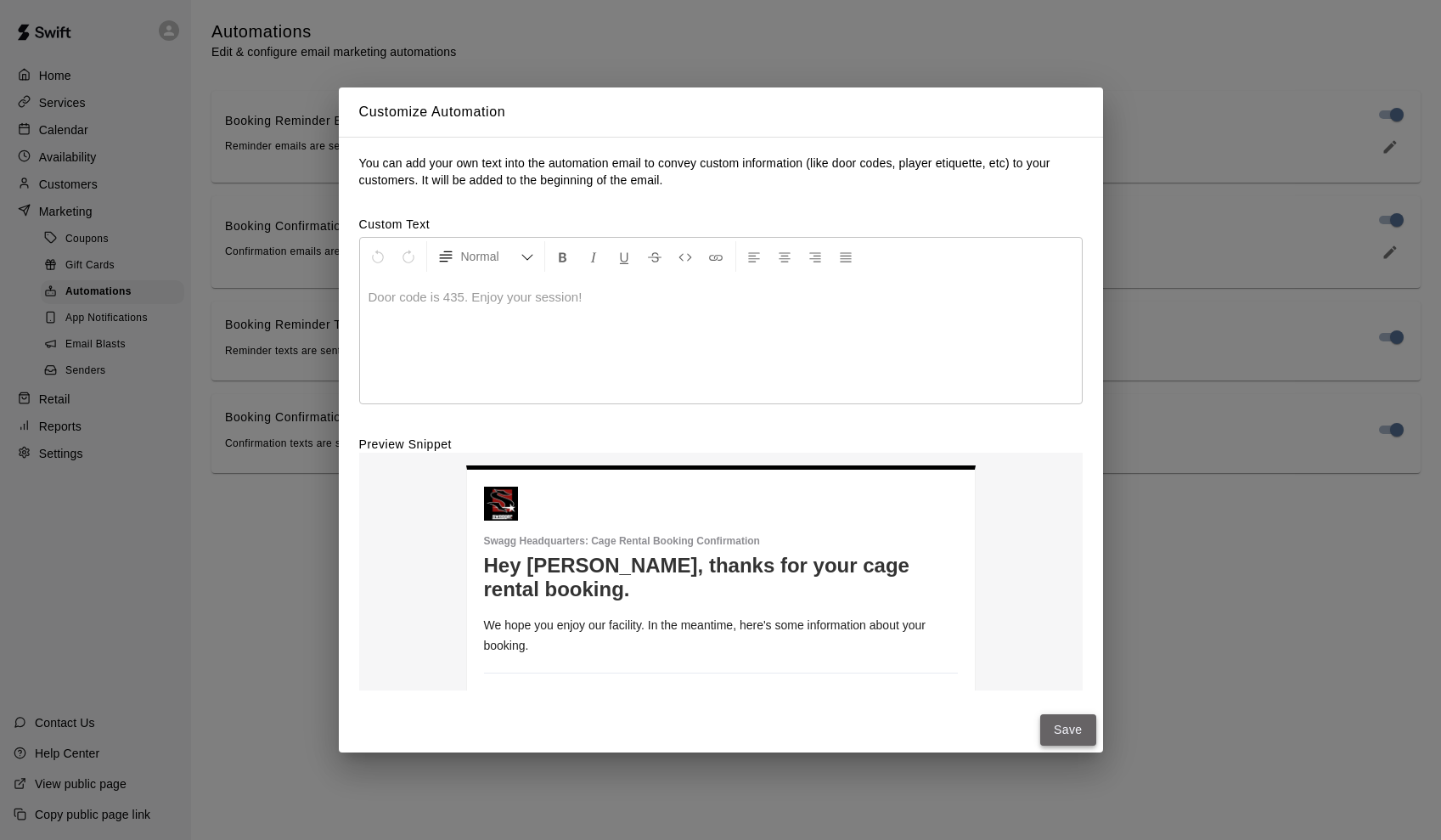
click at [1078, 735] on button "Save" at bounding box center [1068, 729] width 56 height 31
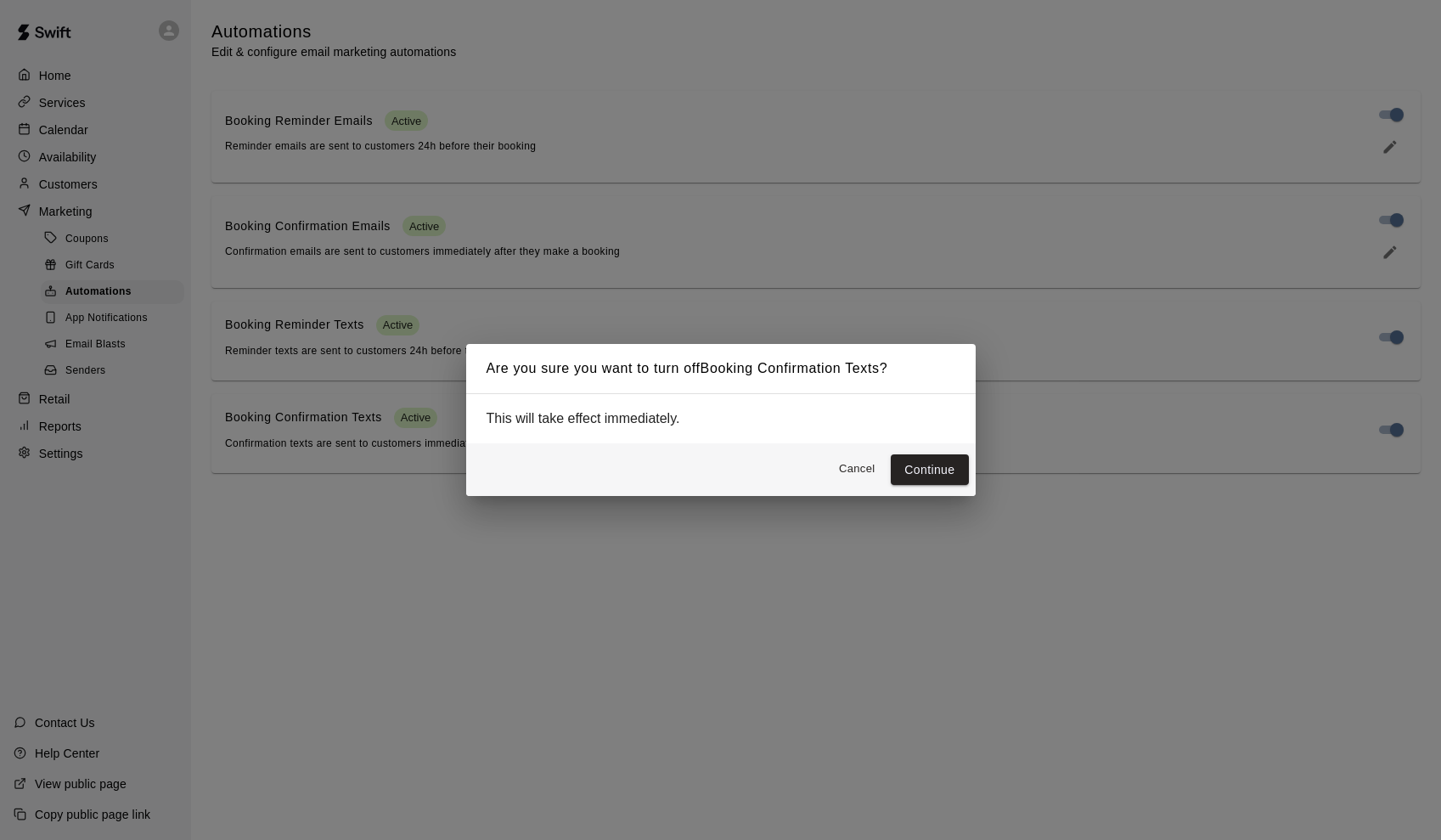
click at [858, 466] on button "Cancel" at bounding box center [857, 469] width 55 height 26
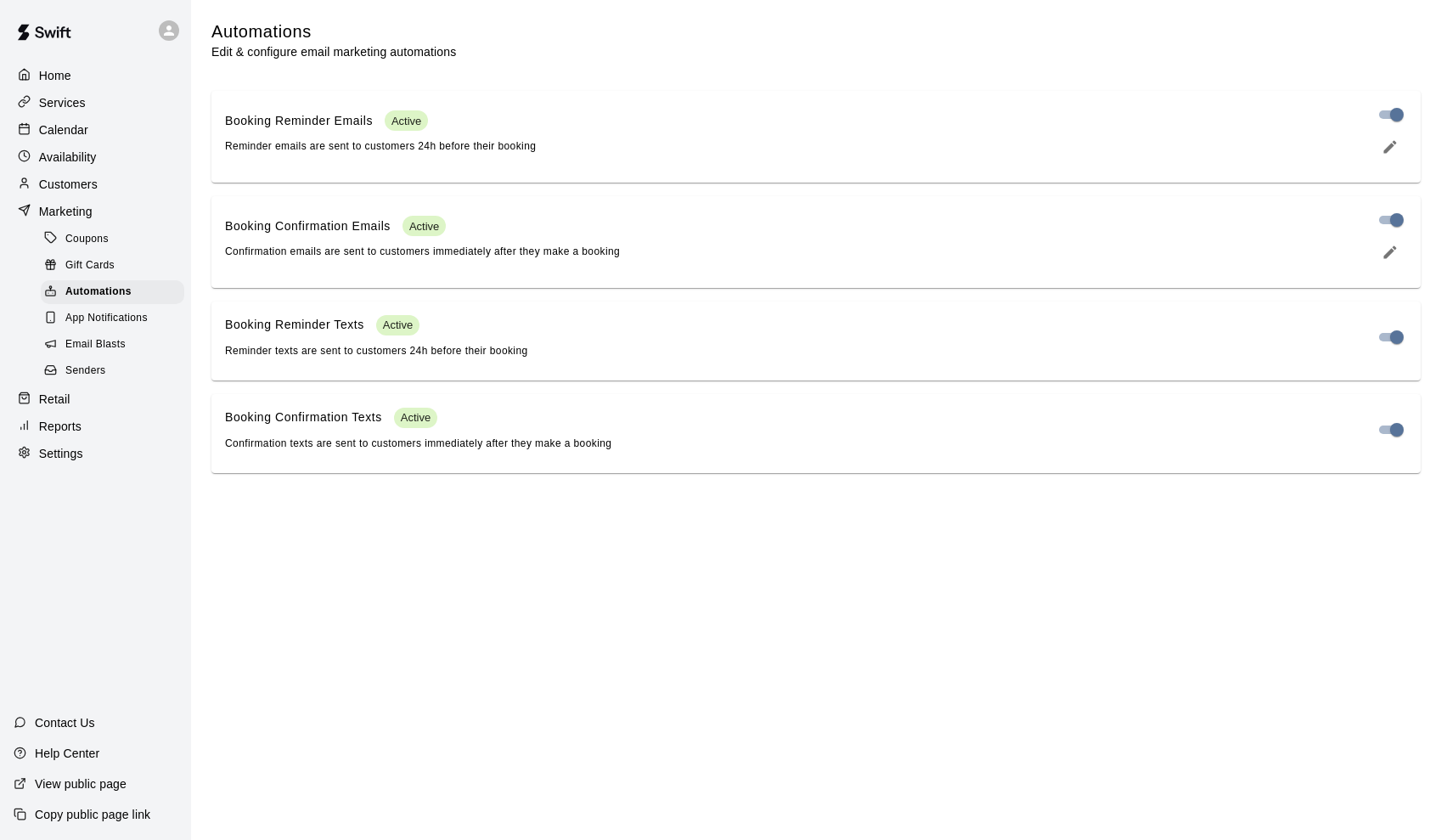
click at [73, 100] on p "Services" at bounding box center [63, 102] width 47 height 17
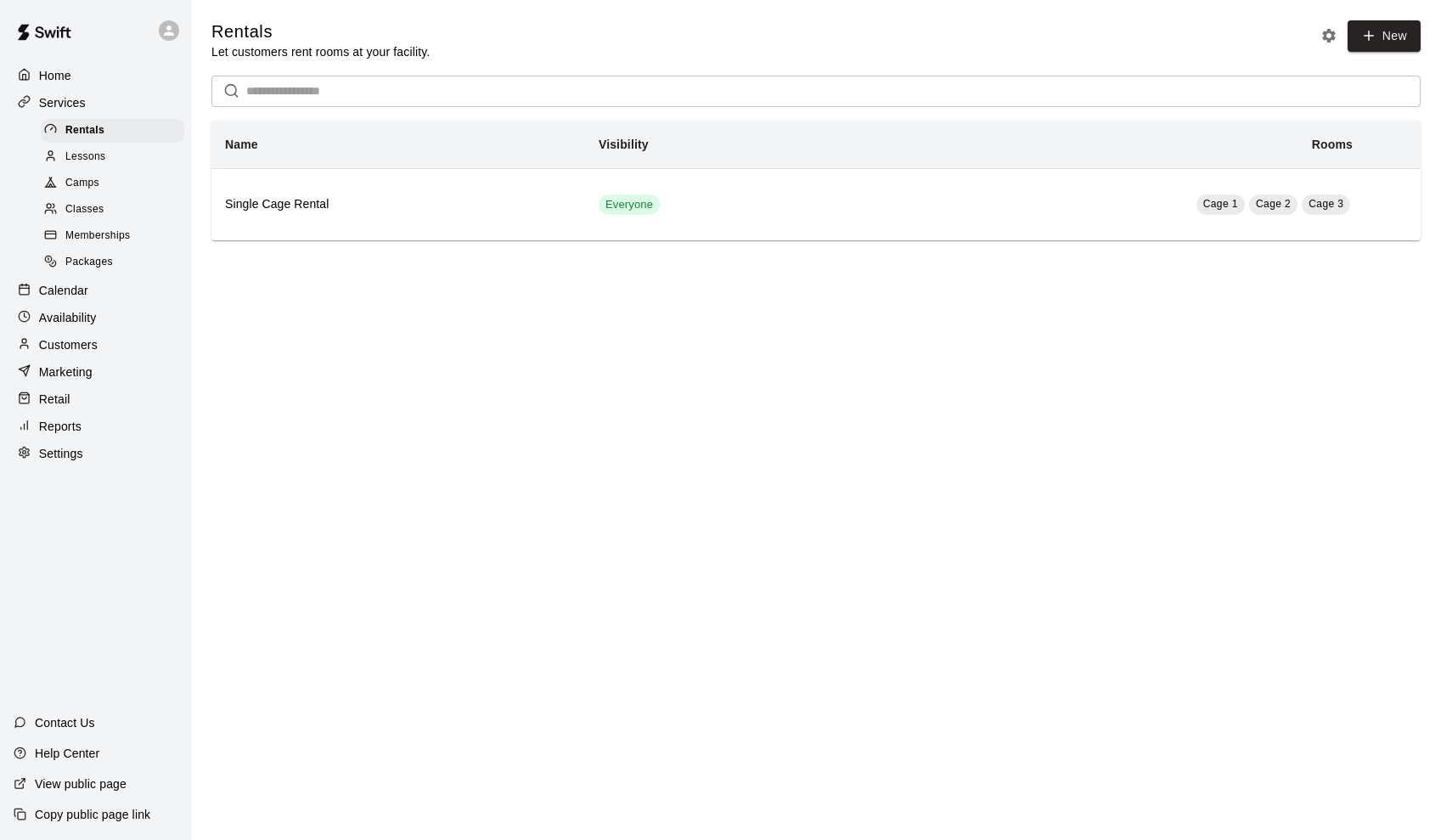
click at [104, 158] on span "Lessons" at bounding box center [86, 157] width 41 height 17
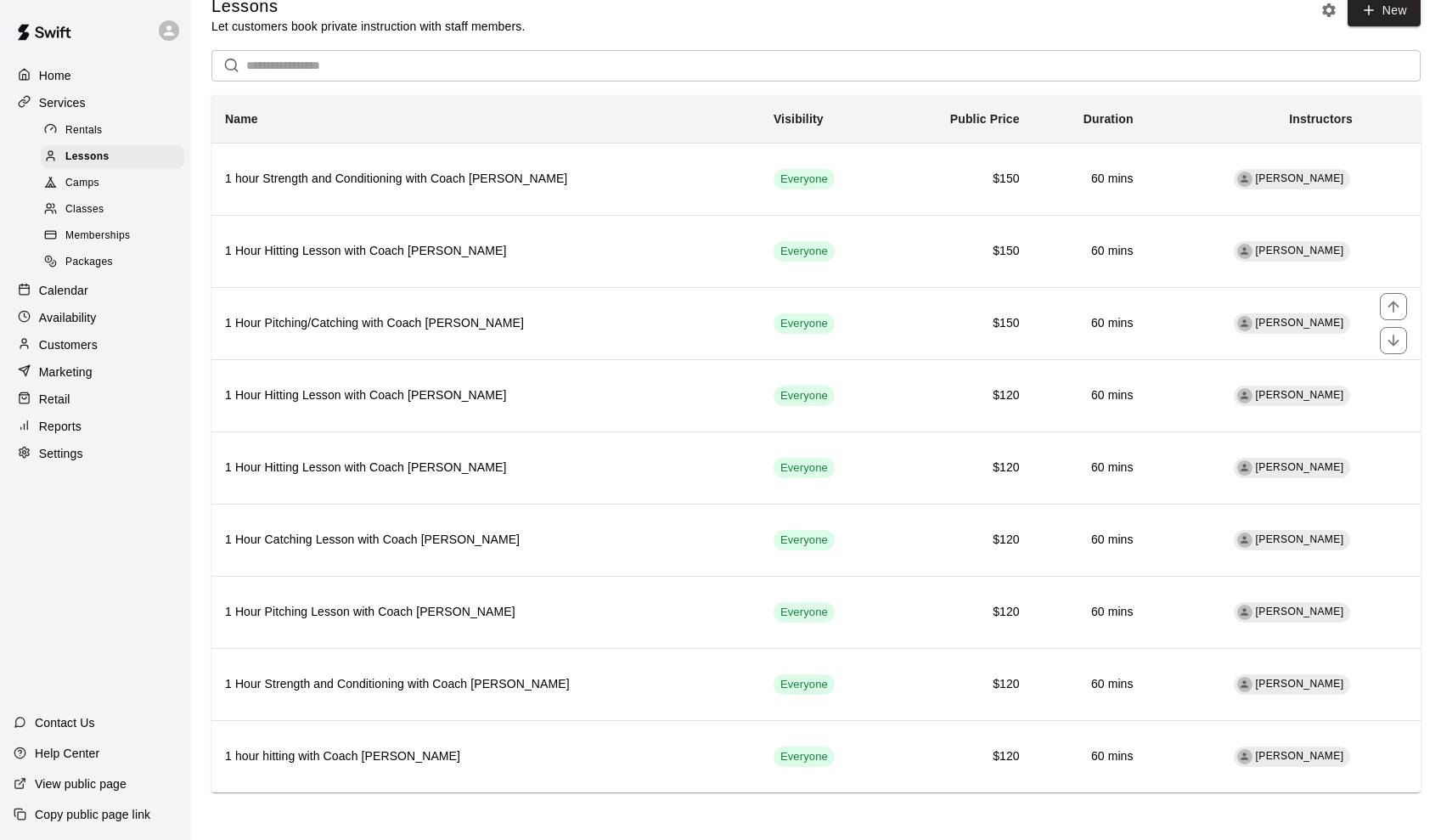
scroll to position [24, 0]
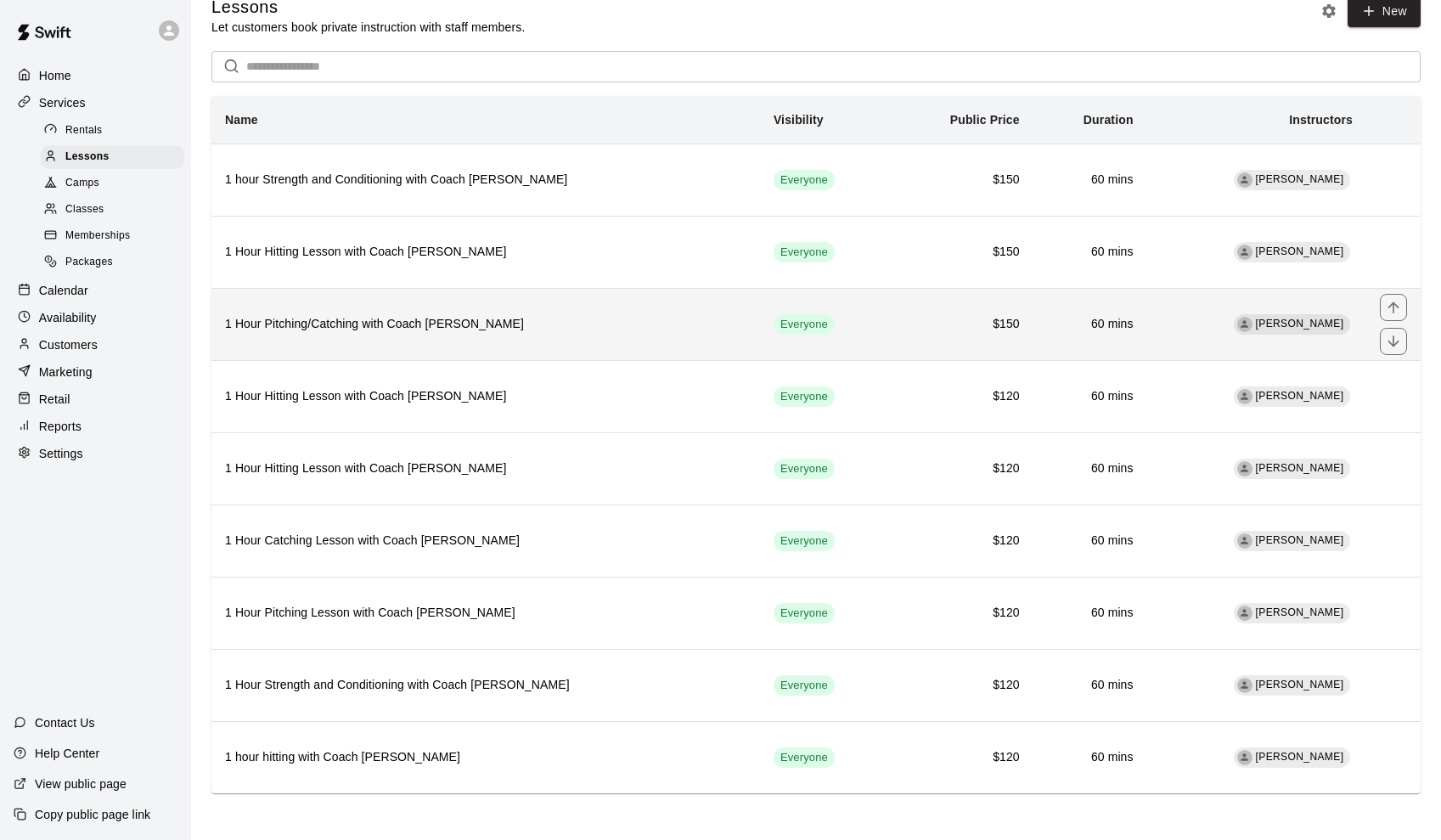
click at [478, 307] on th "1 Hour Pitching/Catching with Coach [PERSON_NAME]" at bounding box center [486, 324] width 548 height 72
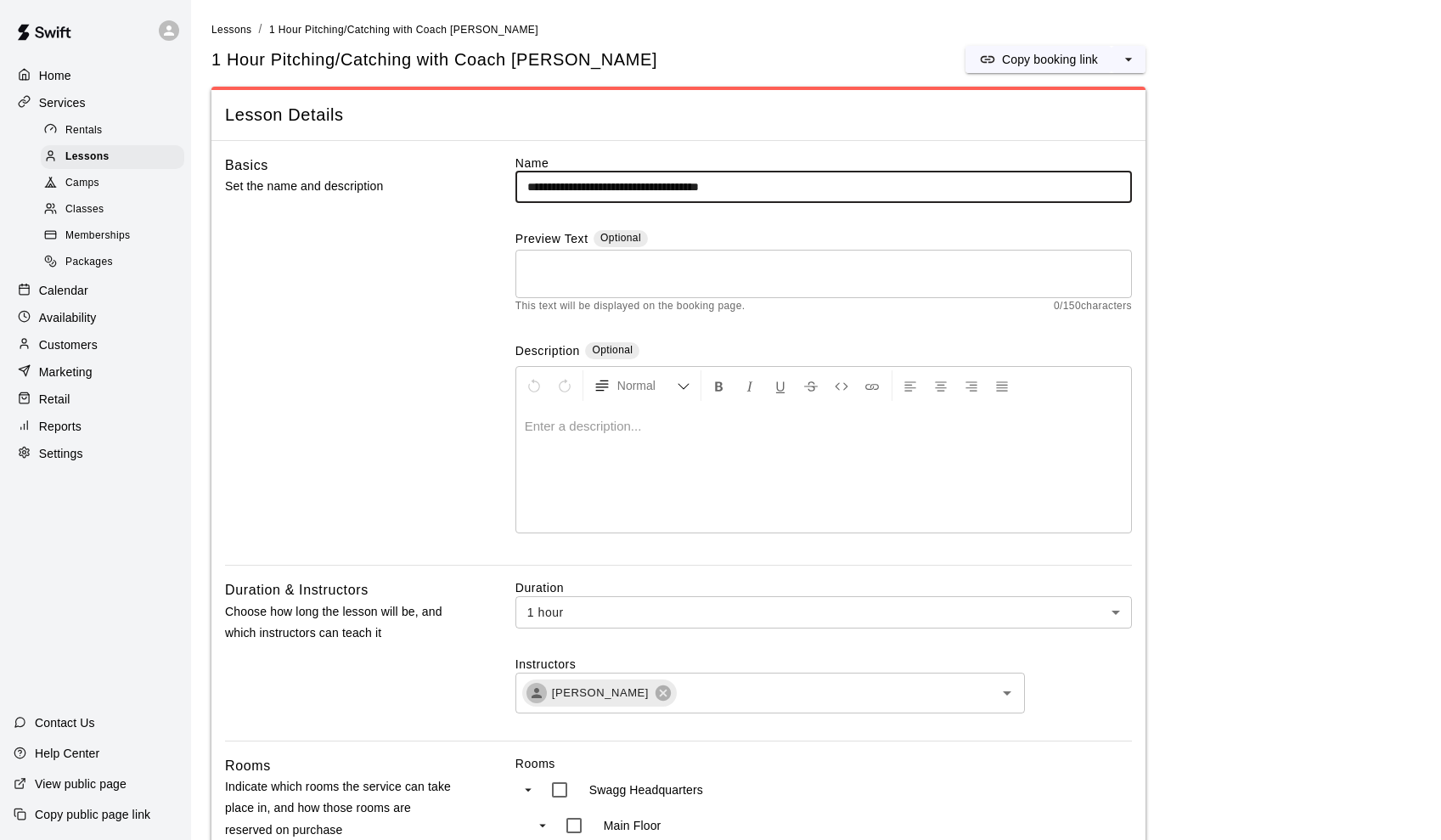
click at [99, 127] on span "Rentals" at bounding box center [84, 130] width 37 height 17
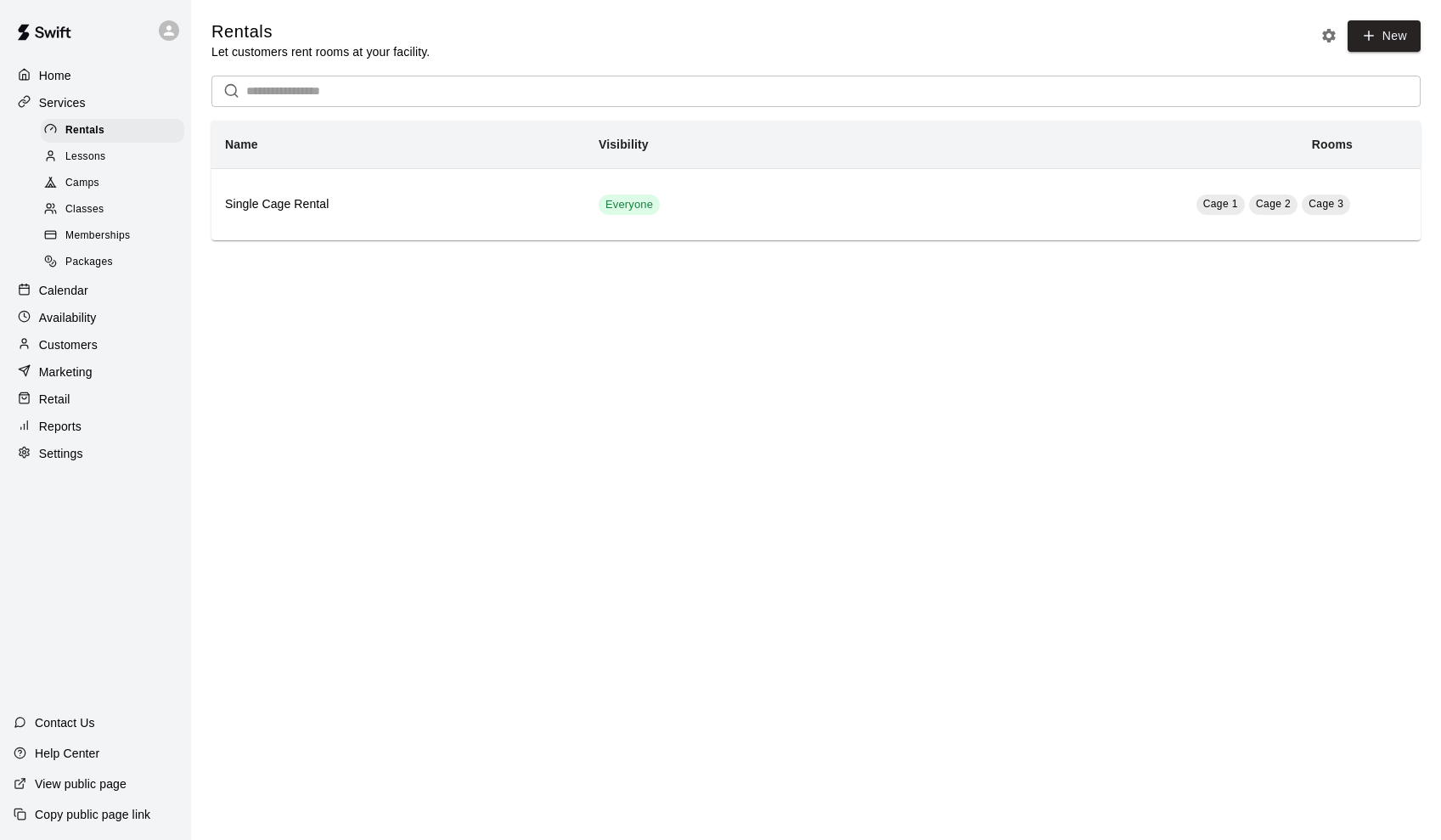
click at [1331, 32] on icon "Rental settings" at bounding box center [1329, 35] width 14 height 14
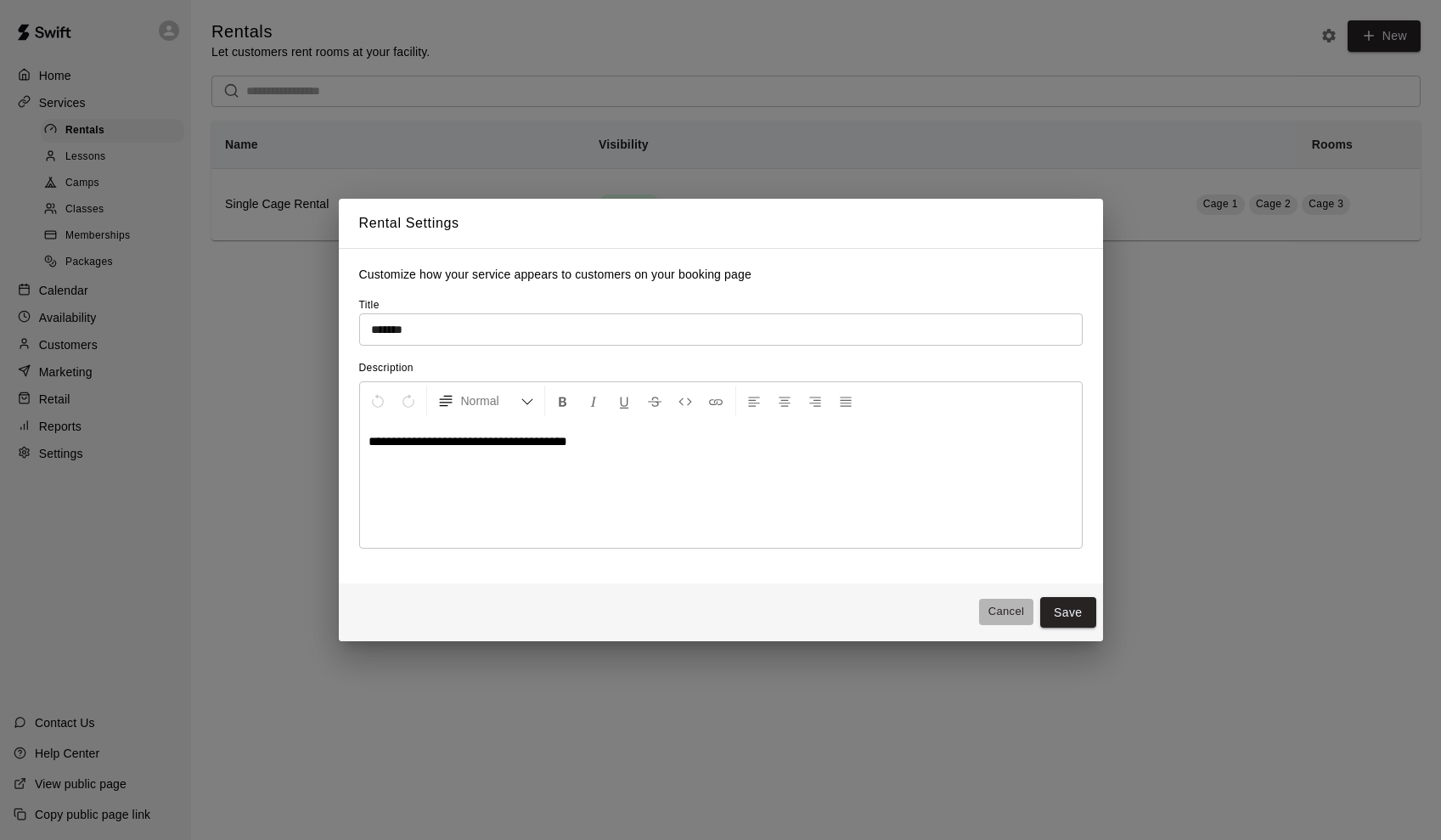
click at [1002, 606] on button "Cancel" at bounding box center [1006, 612] width 55 height 26
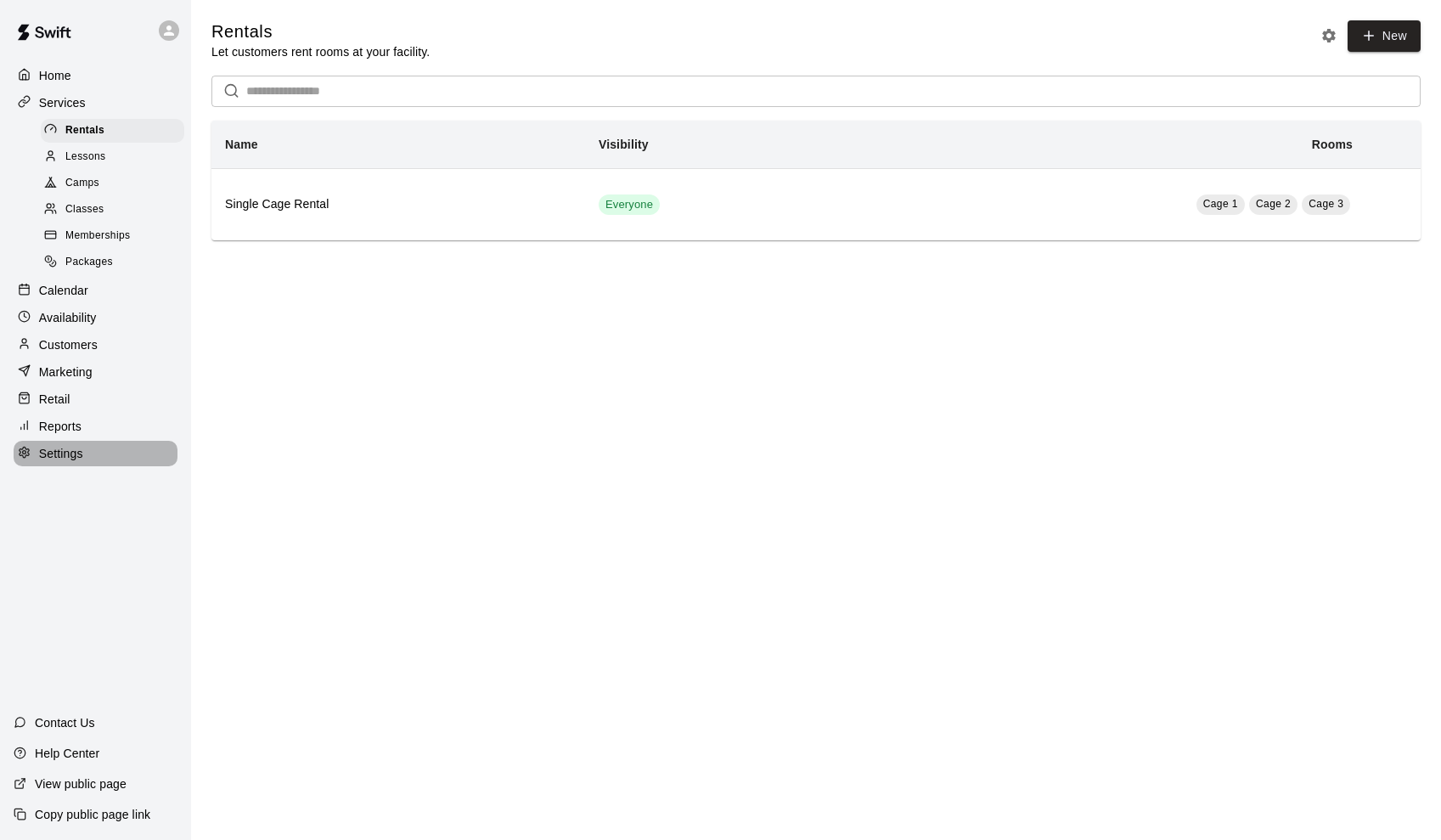
click at [61, 445] on p "Settings" at bounding box center [61, 453] width 44 height 17
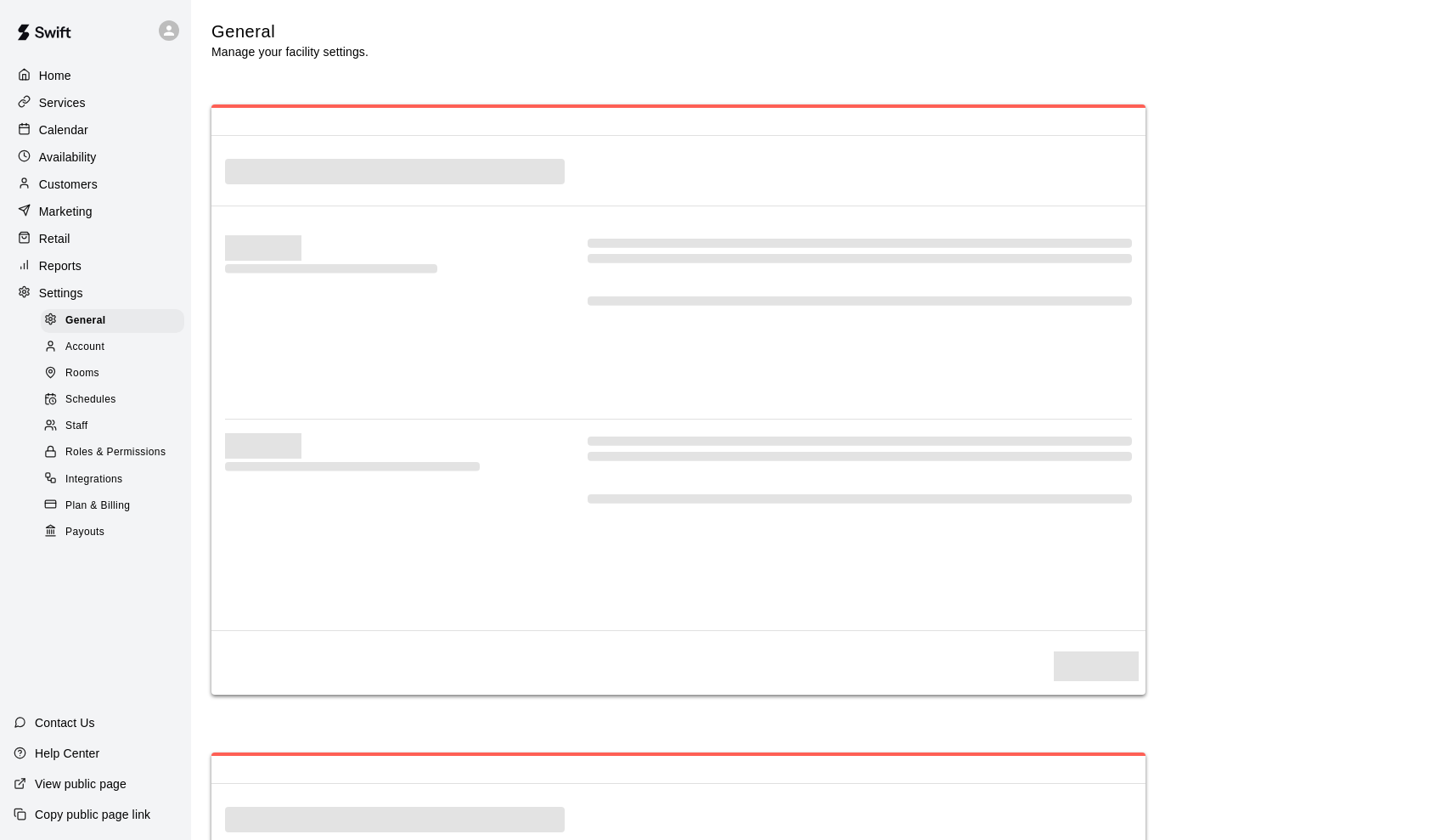
scroll to position [3240, 0]
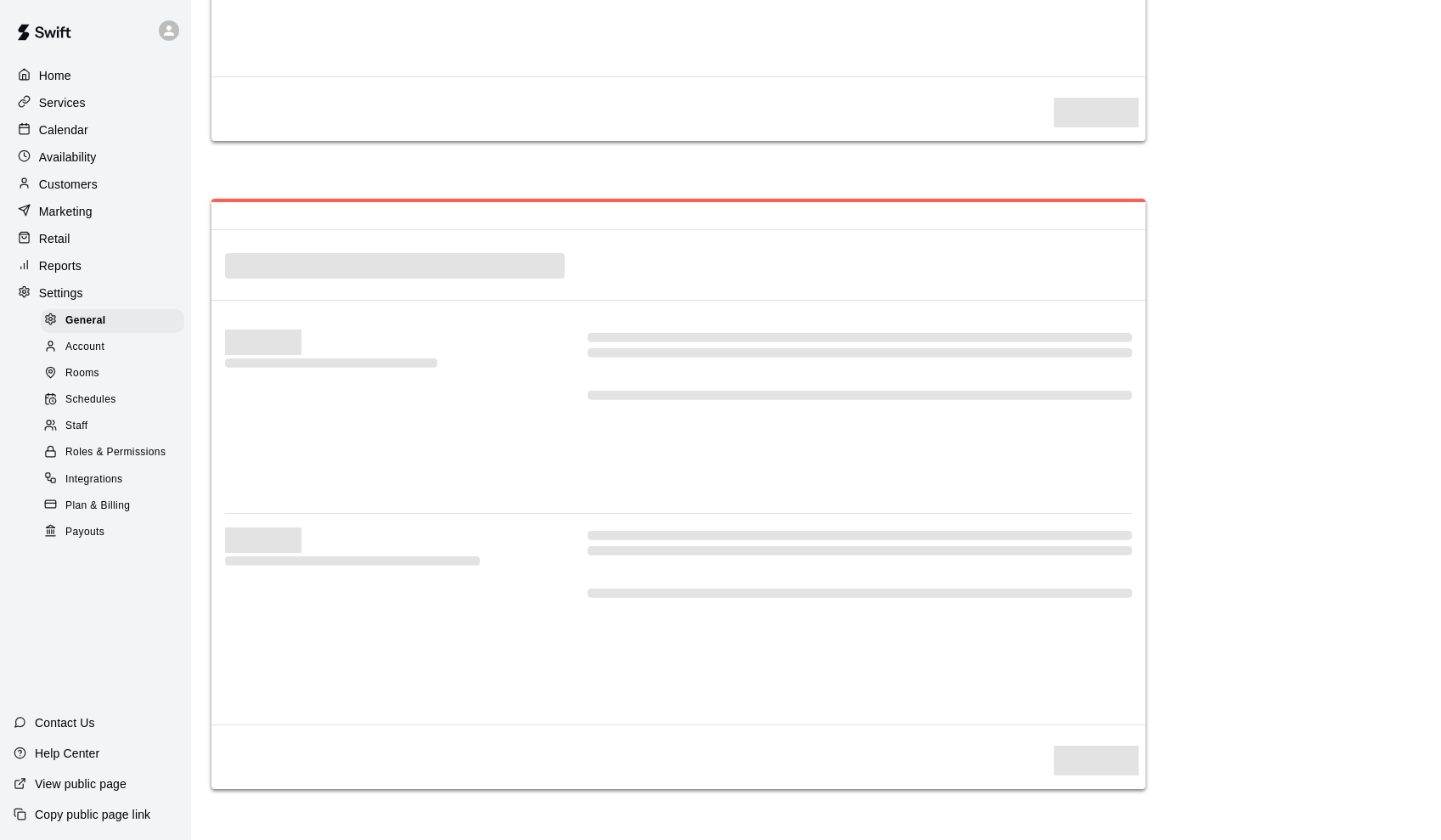
select select "**"
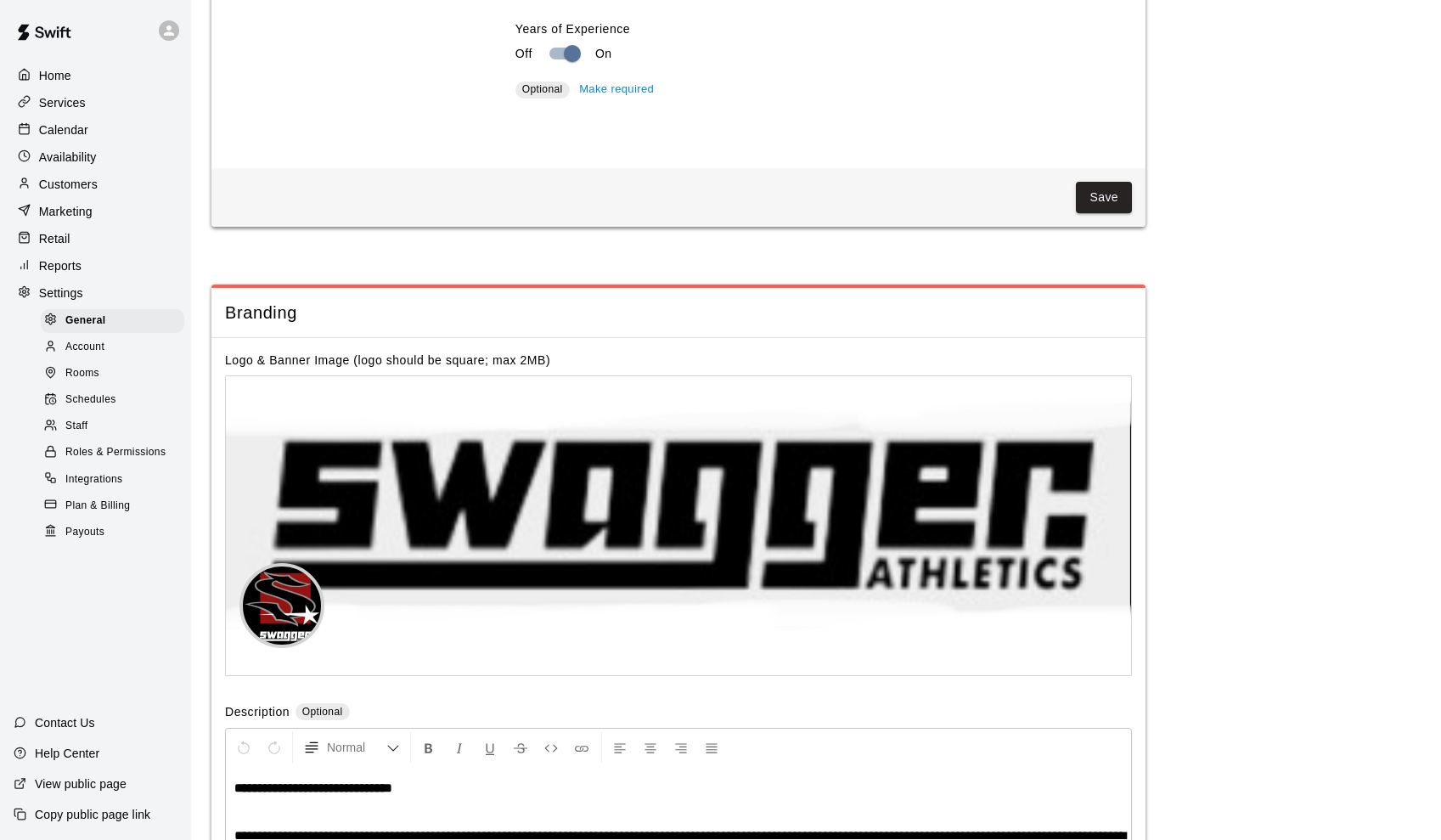
click at [76, 419] on span "Staff" at bounding box center [76, 426] width 23 height 17
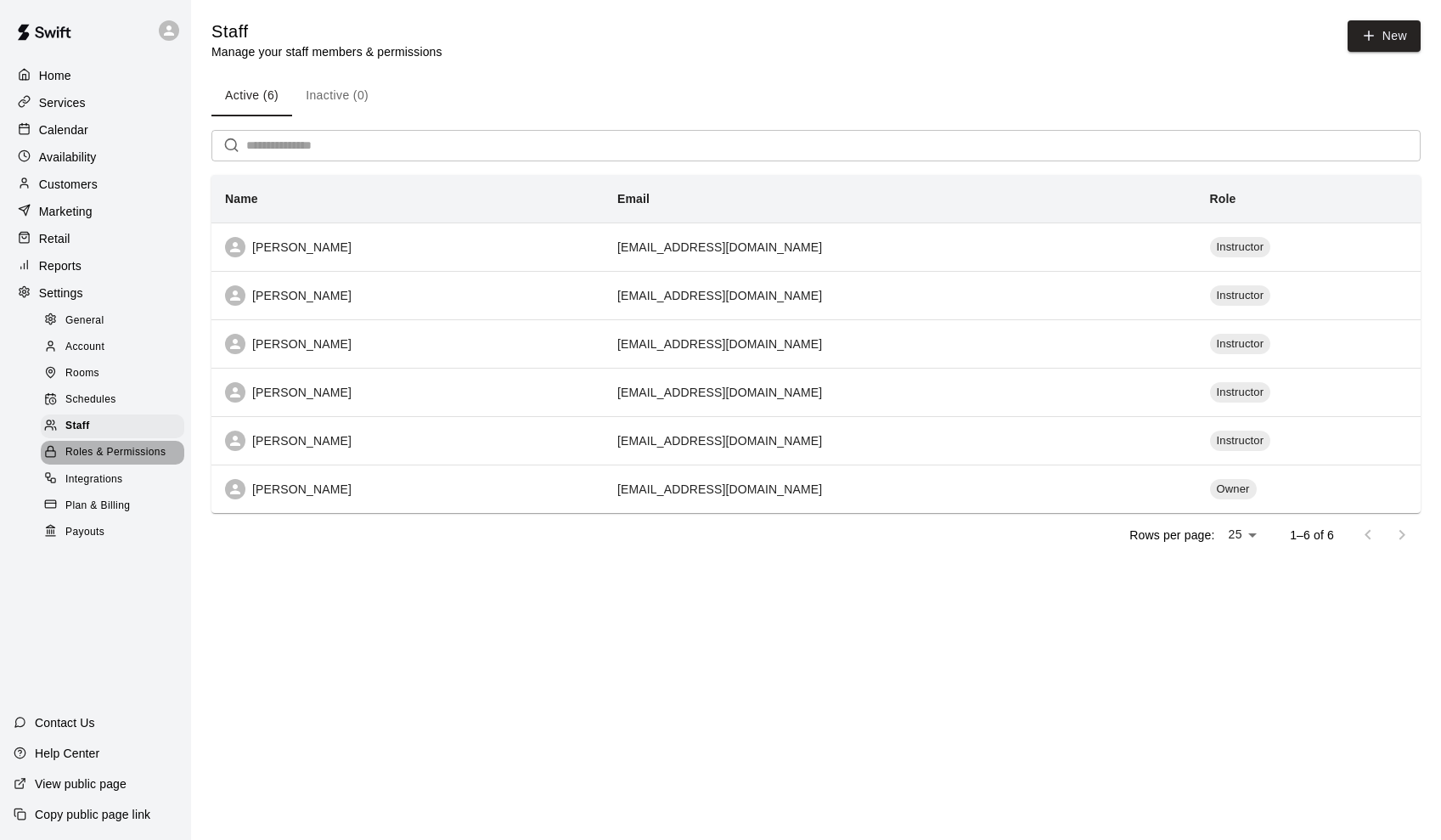
click at [103, 451] on span "Roles & Permissions" at bounding box center [116, 452] width 100 height 17
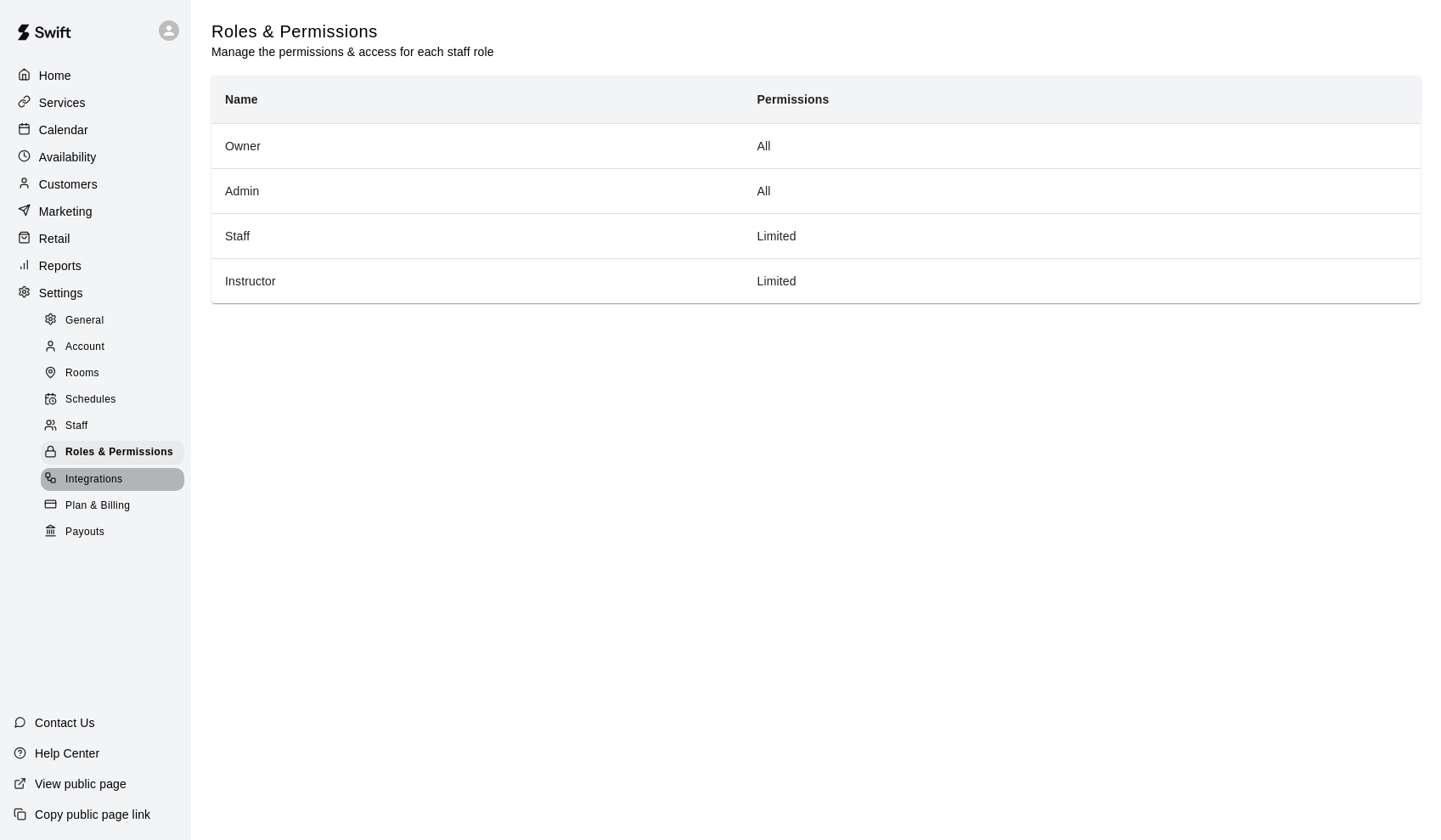
click at [120, 471] on span "Integrations" at bounding box center [94, 479] width 58 height 17
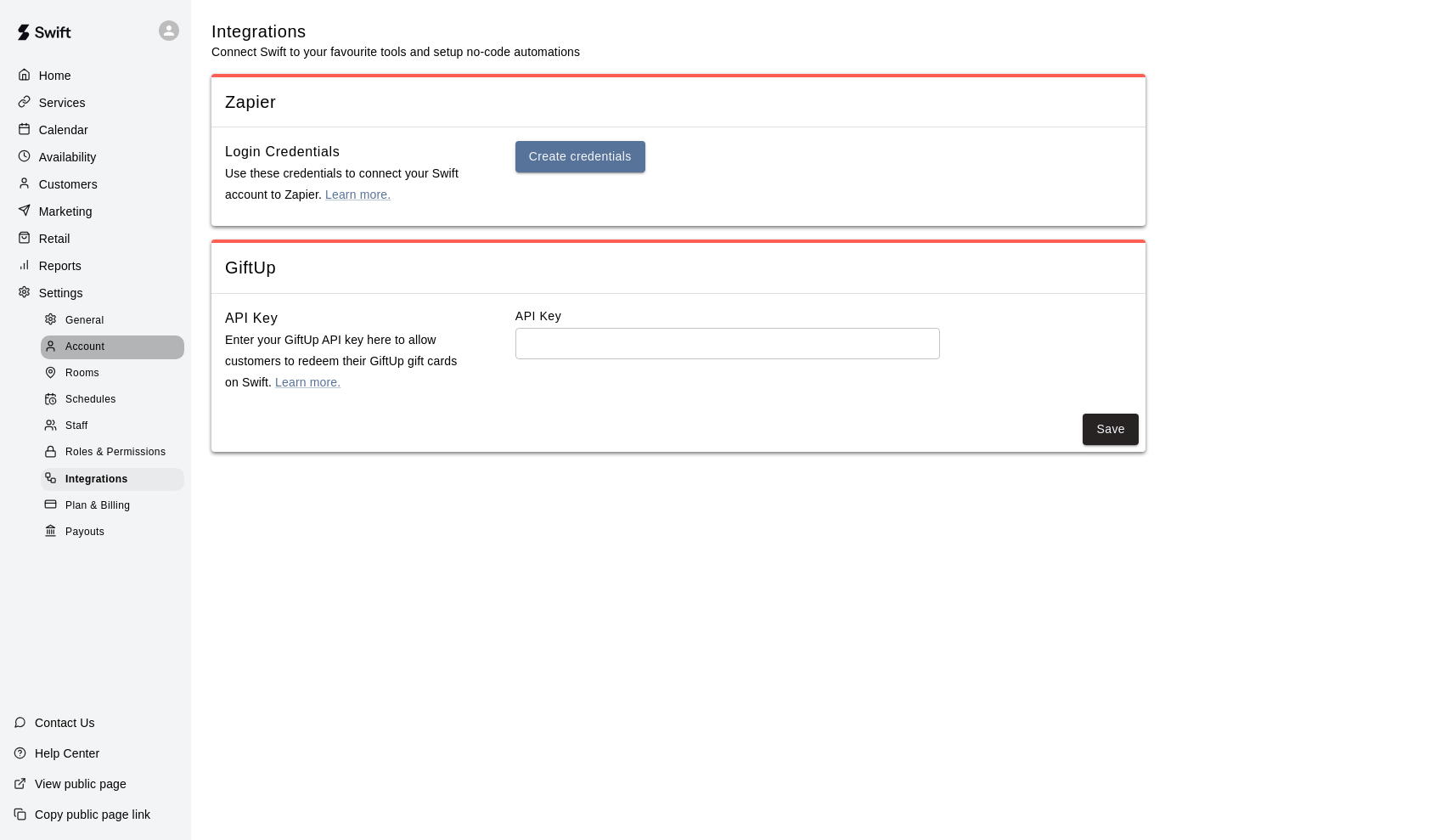
click at [89, 341] on span "Account" at bounding box center [85, 347] width 39 height 17
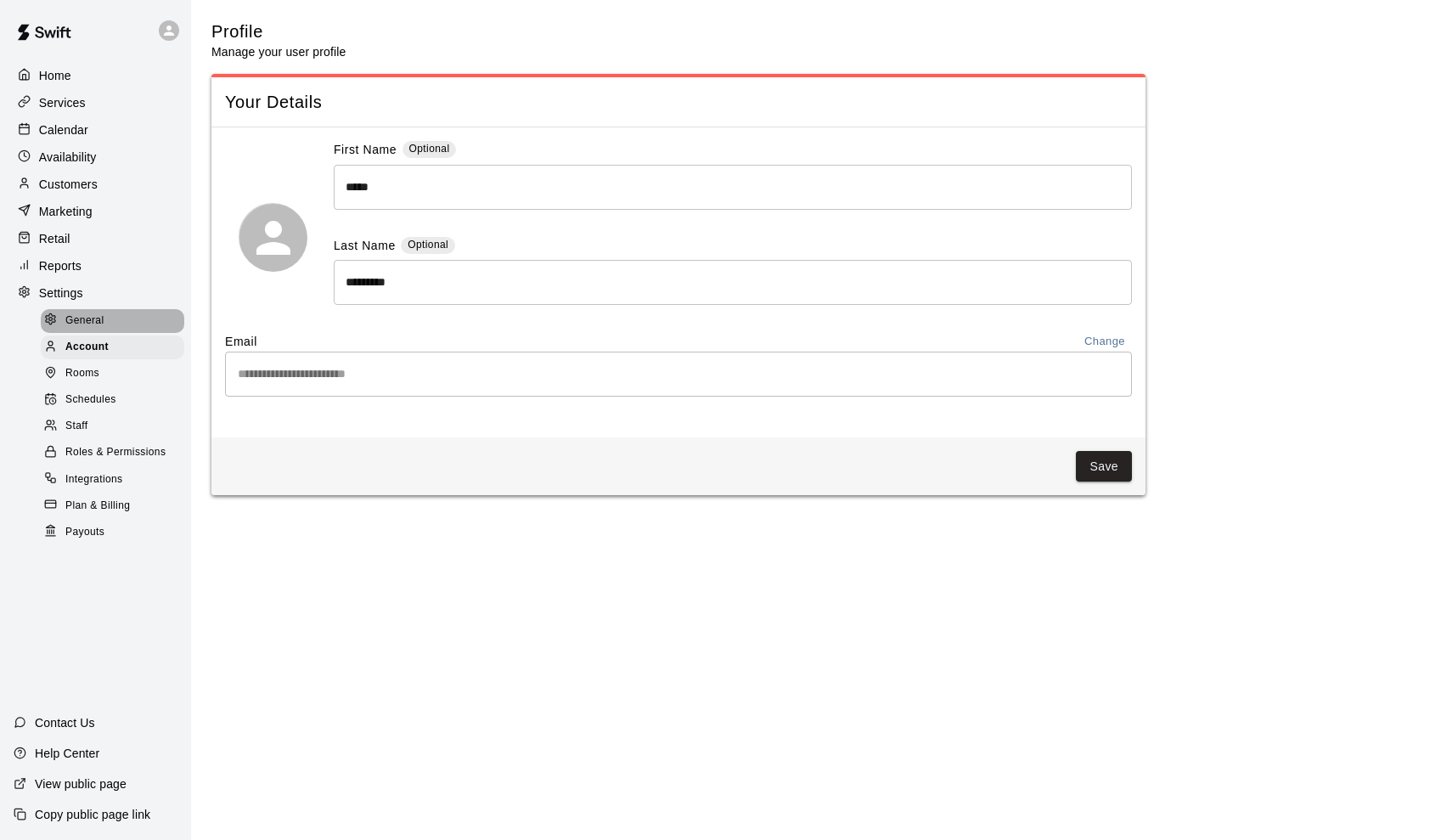
click at [89, 315] on span "General" at bounding box center [85, 320] width 39 height 17
select select "**"
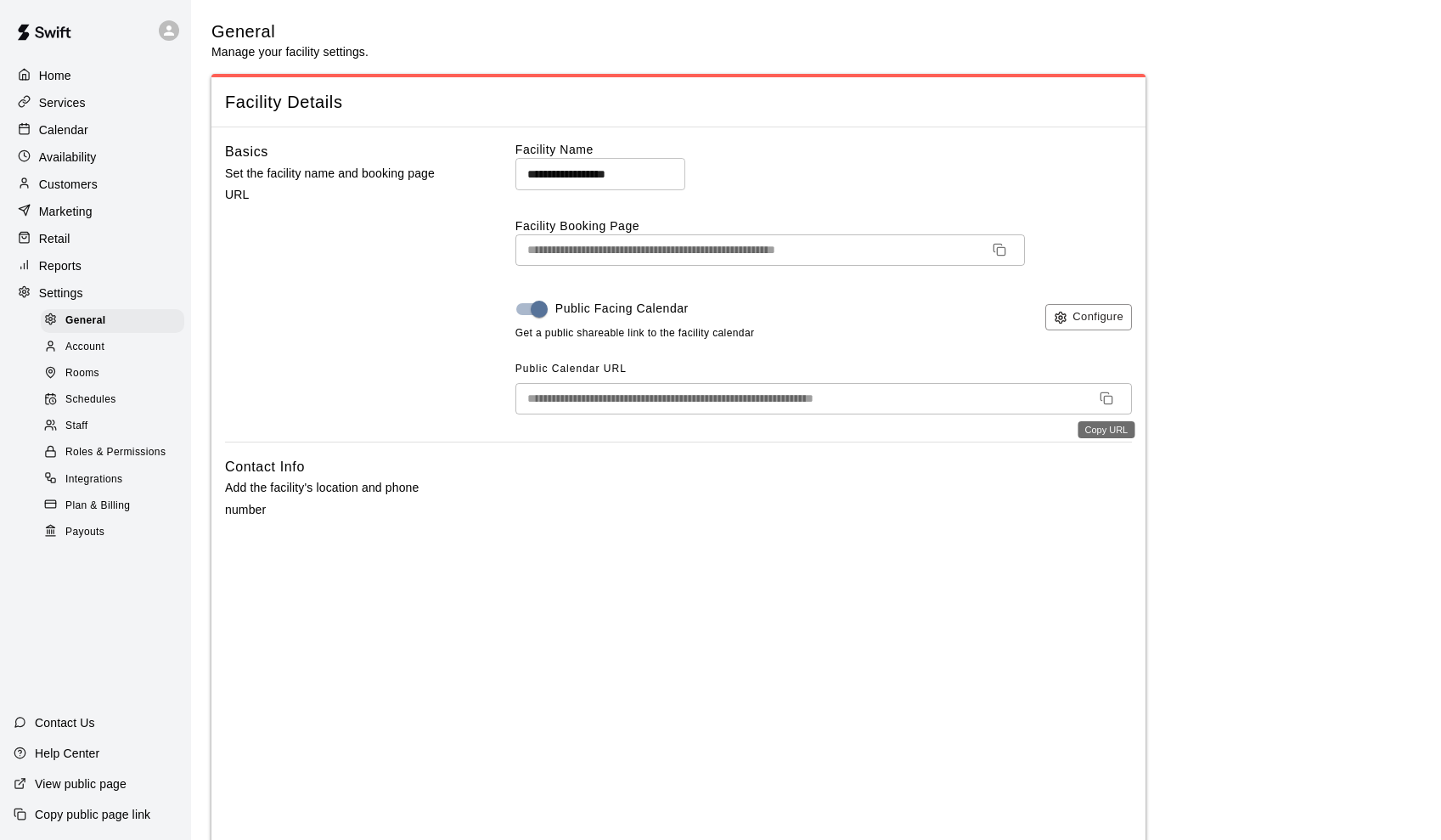
click at [1104, 397] on rect "Copy URL" at bounding box center [1108, 400] width 8 height 8
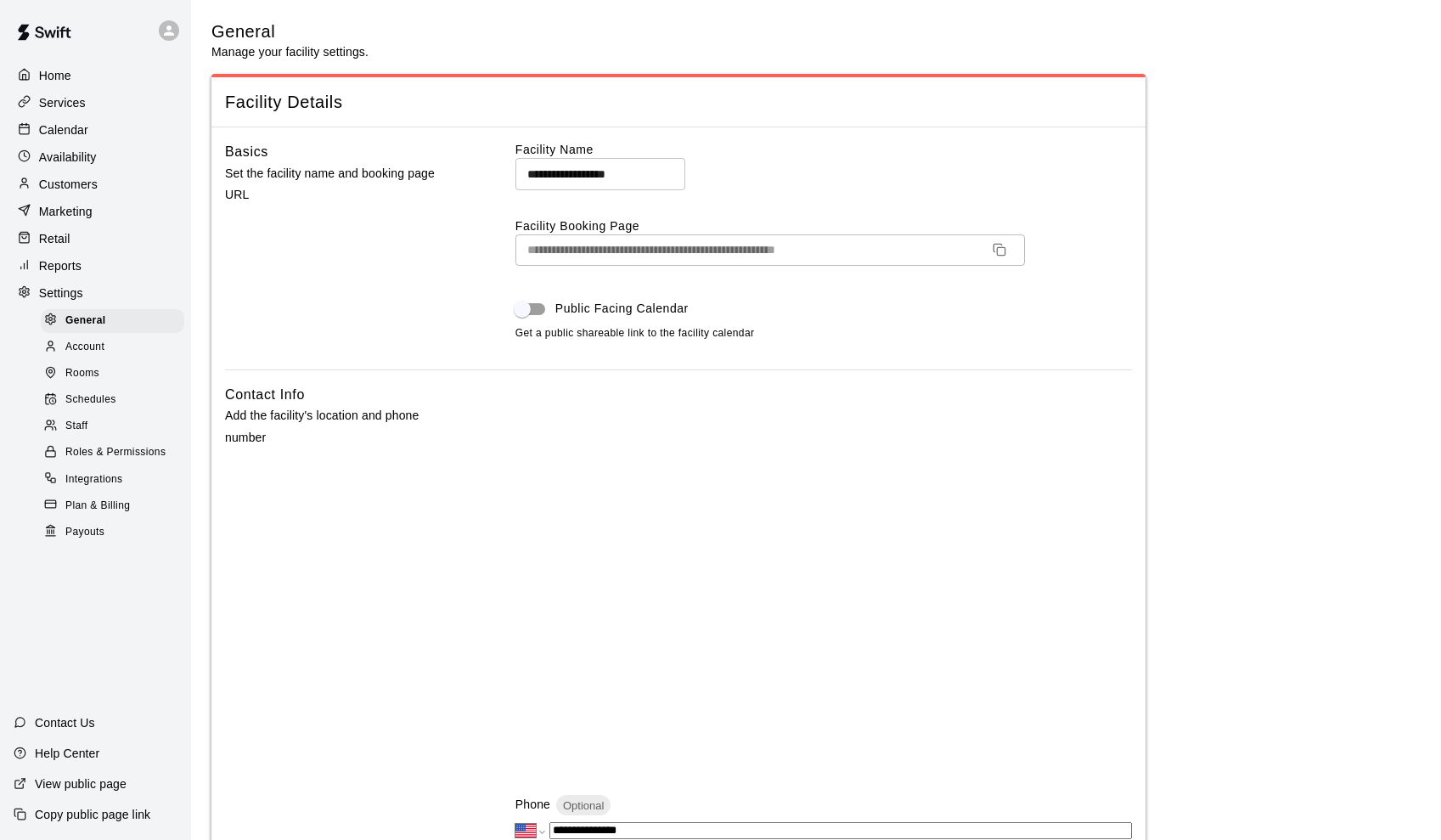
click at [617, 308] on span "Public Facing Calendar" at bounding box center [622, 308] width 133 height 18
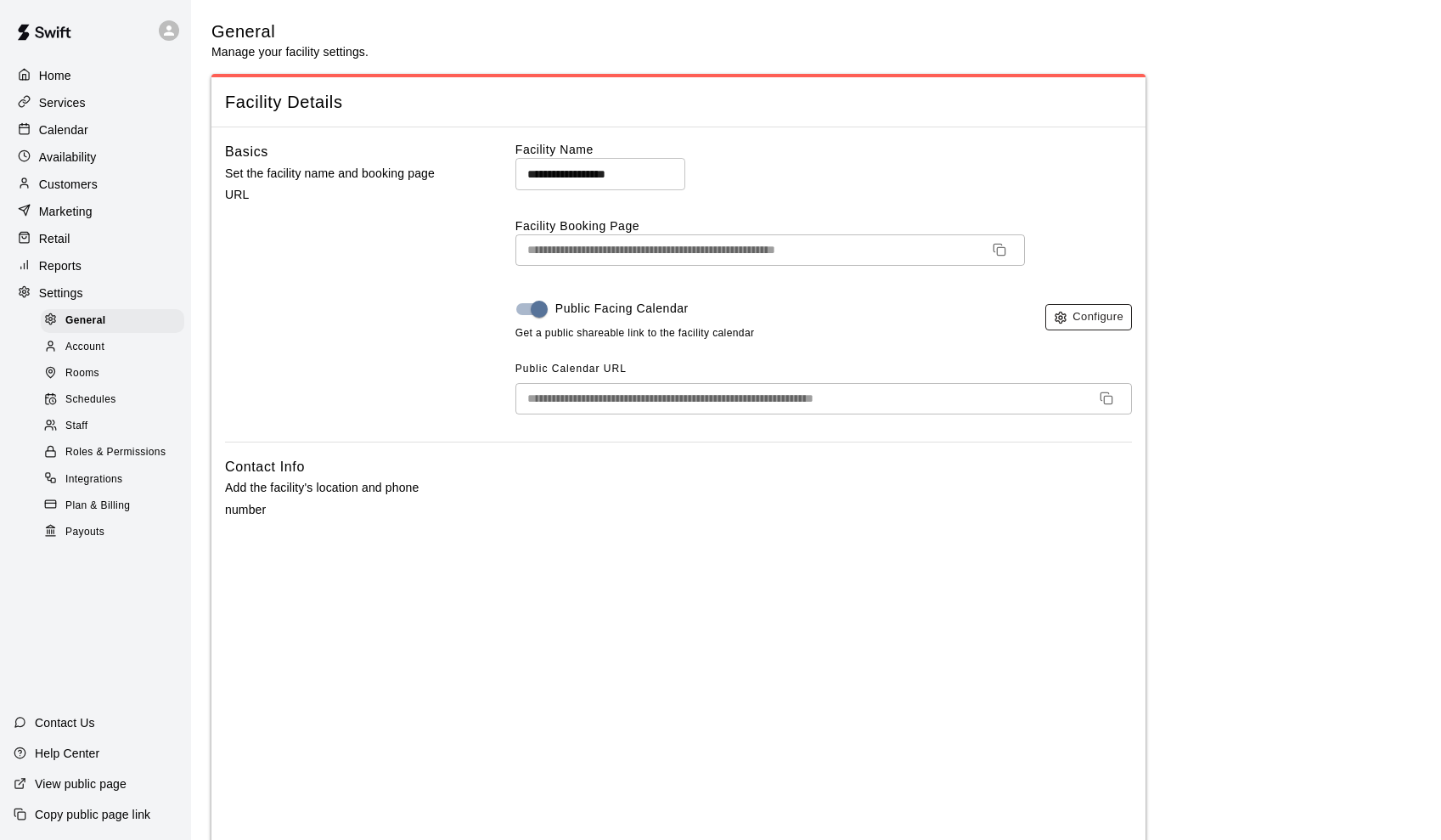
click at [1102, 316] on button "Configure" at bounding box center [1089, 317] width 86 height 26
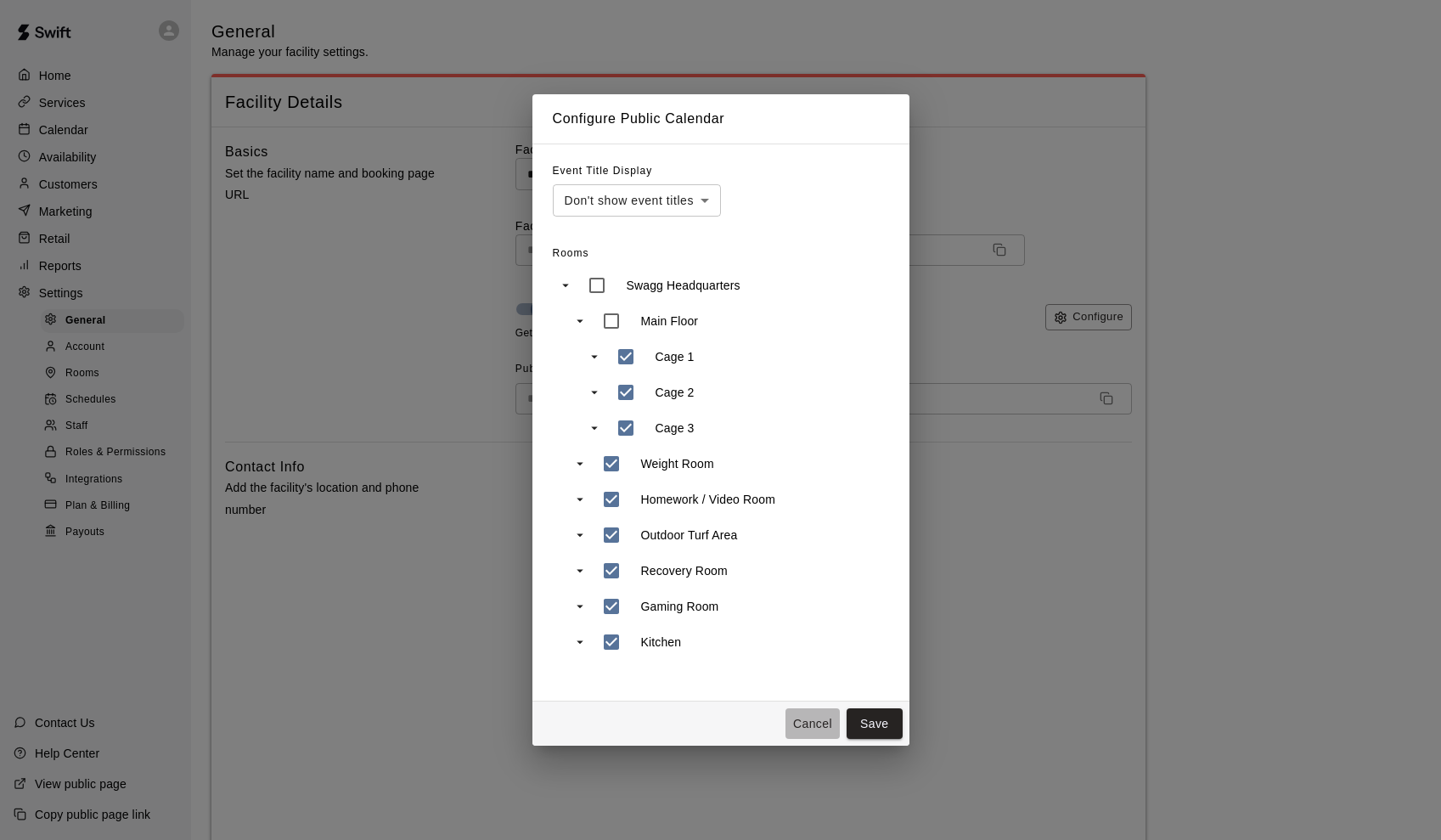
click at [801, 726] on button "Cancel" at bounding box center [813, 723] width 55 height 31
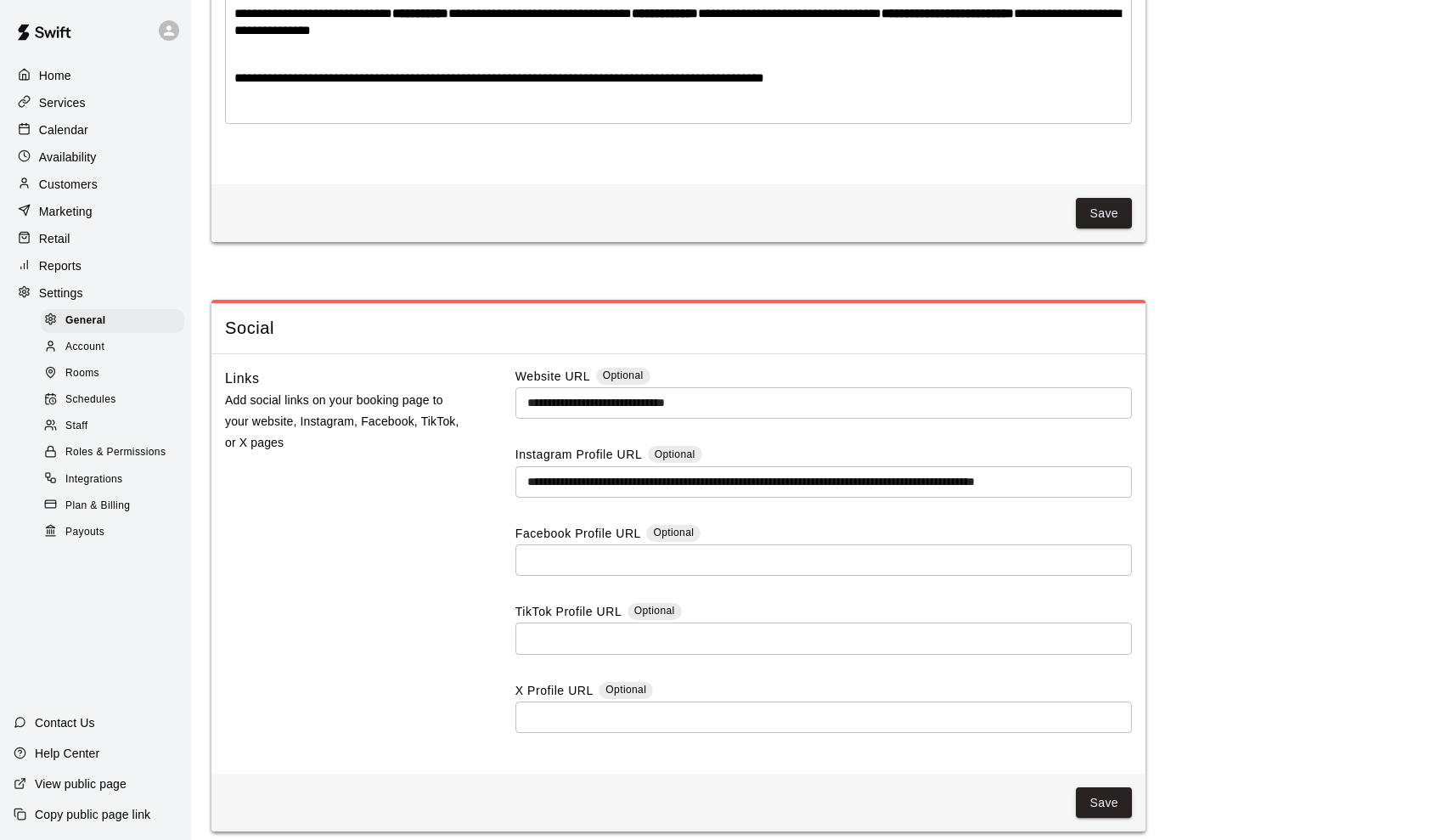
scroll to position [4451, 0]
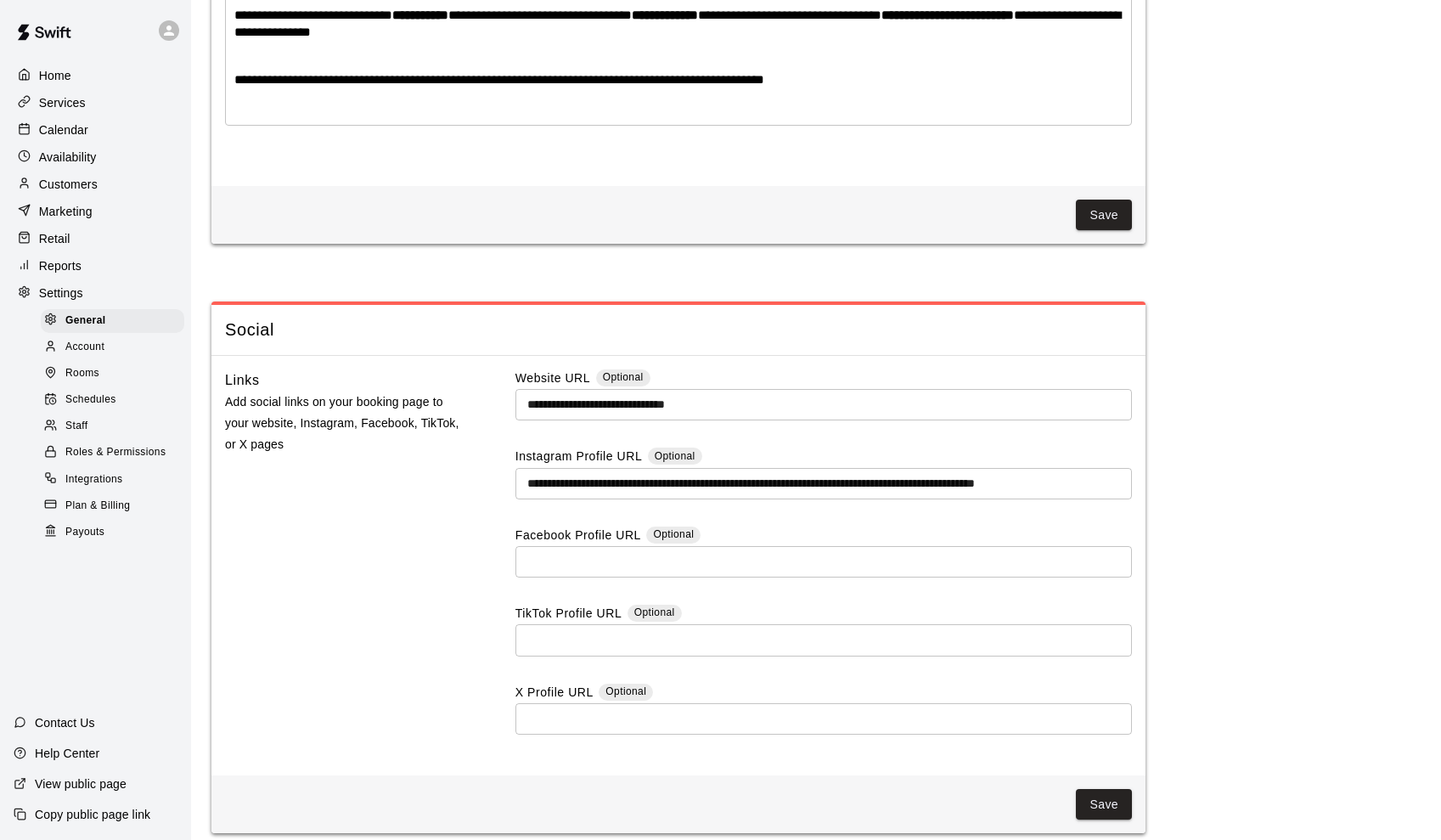
click at [108, 446] on span "Roles & Permissions" at bounding box center [116, 452] width 100 height 17
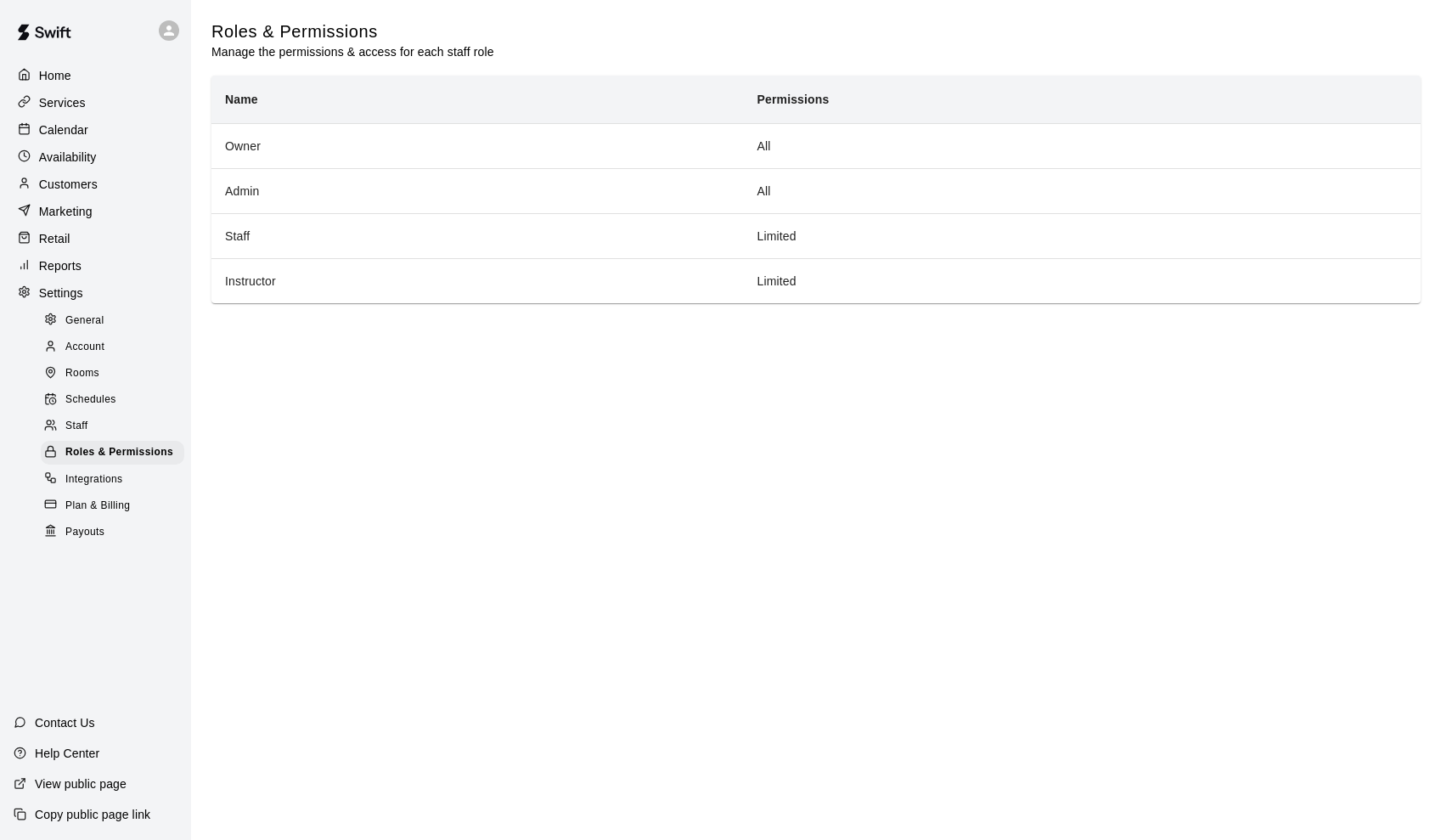
click at [93, 344] on span "Account" at bounding box center [85, 347] width 39 height 17
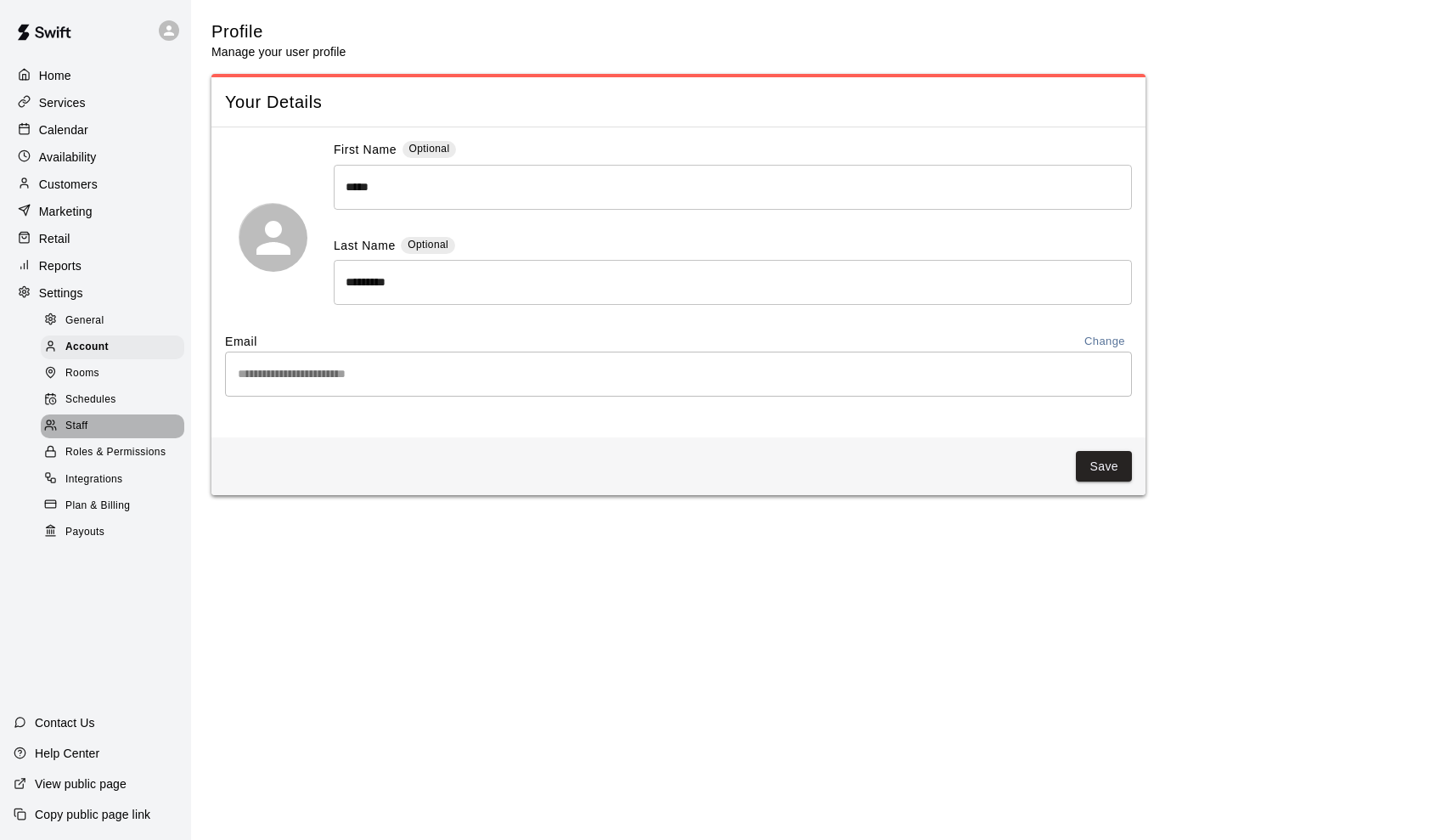
click at [88, 420] on div "Staff" at bounding box center [113, 426] width 144 height 23
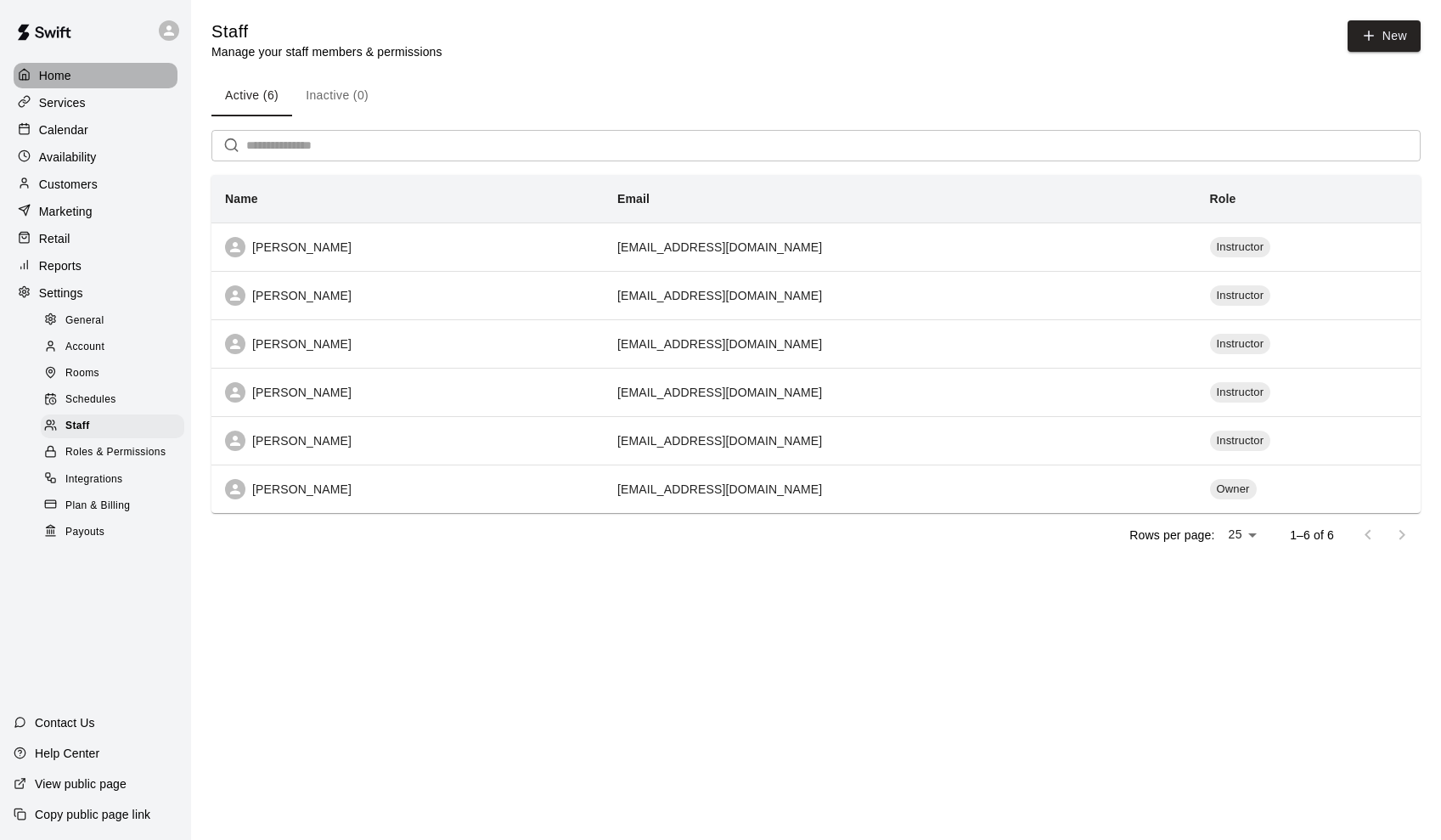
click at [78, 73] on div "Home" at bounding box center [95, 75] width 163 height 25
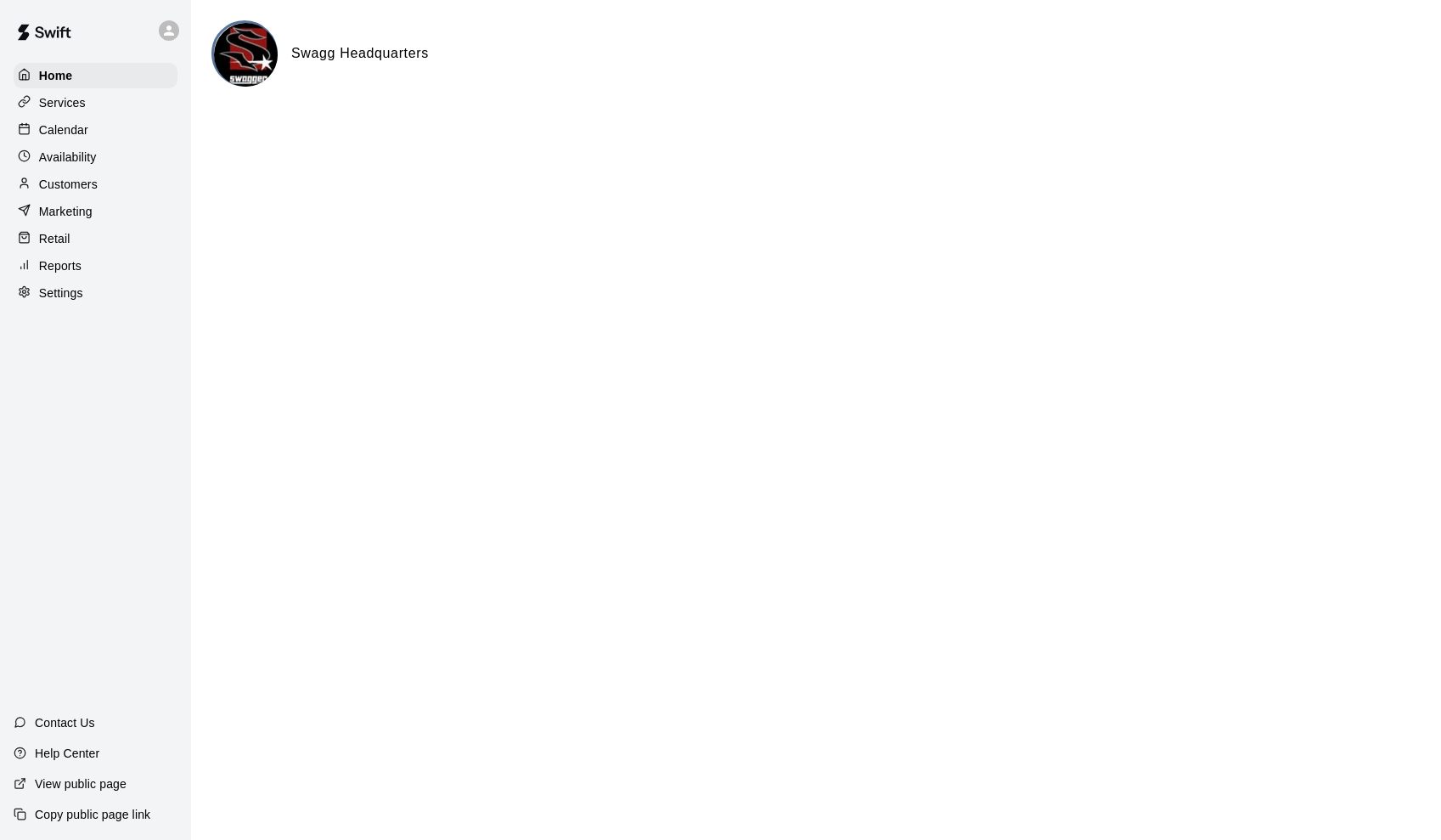
click at [74, 754] on p "Help Center" at bounding box center [68, 753] width 65 height 17
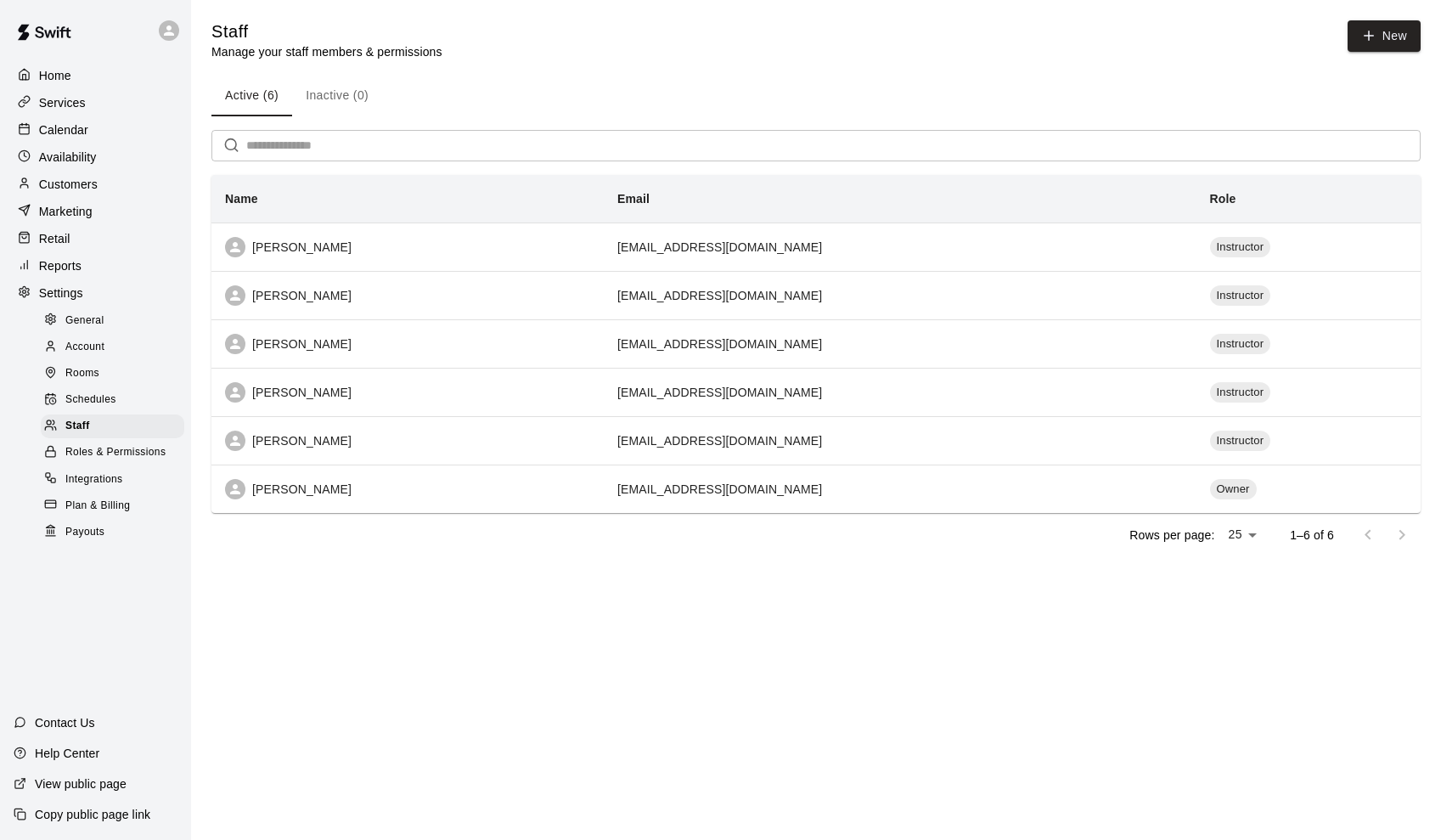
click at [95, 445] on span "Roles & Permissions" at bounding box center [116, 452] width 100 height 17
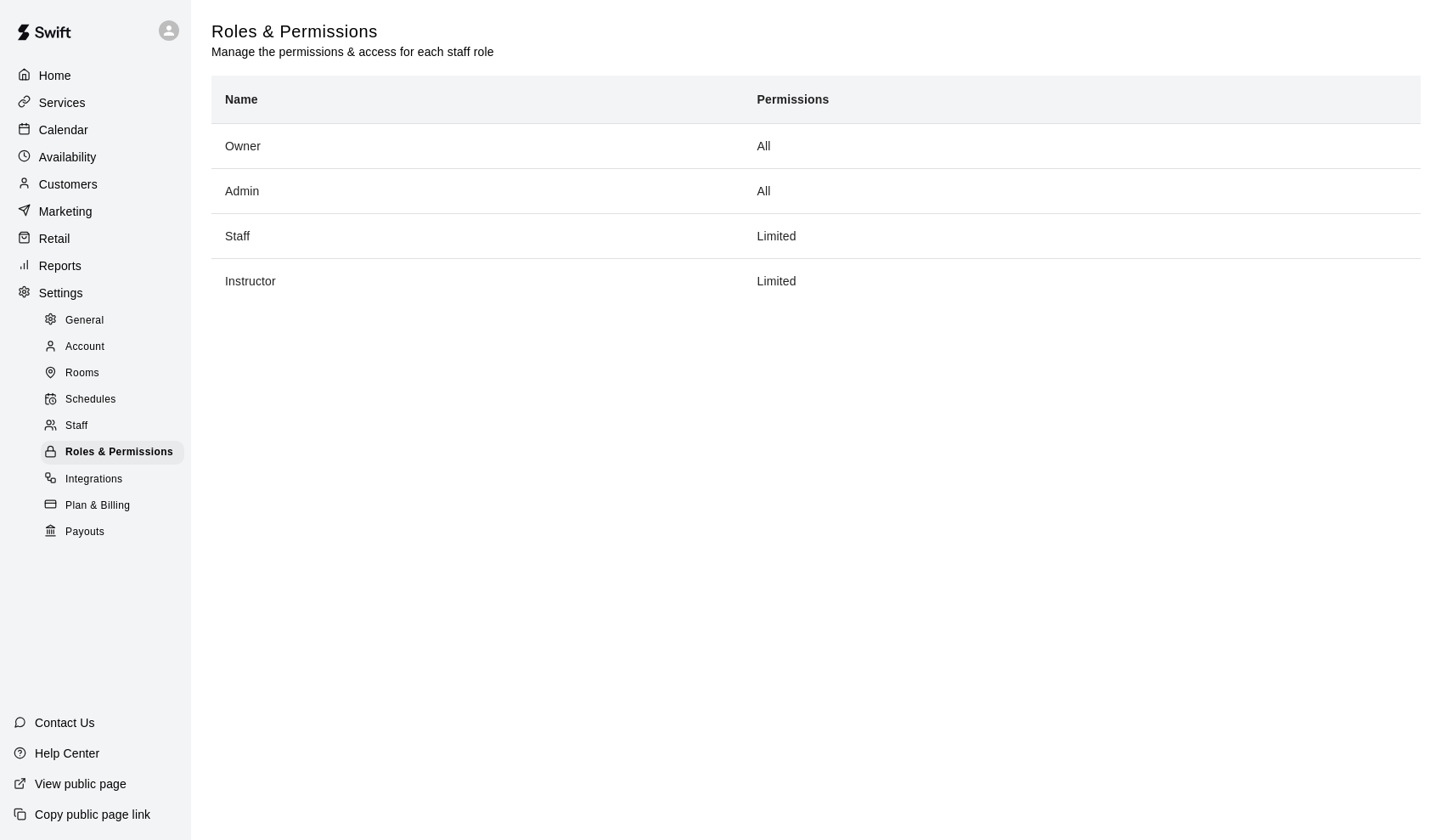
click at [78, 418] on span "Staff" at bounding box center [76, 426] width 23 height 17
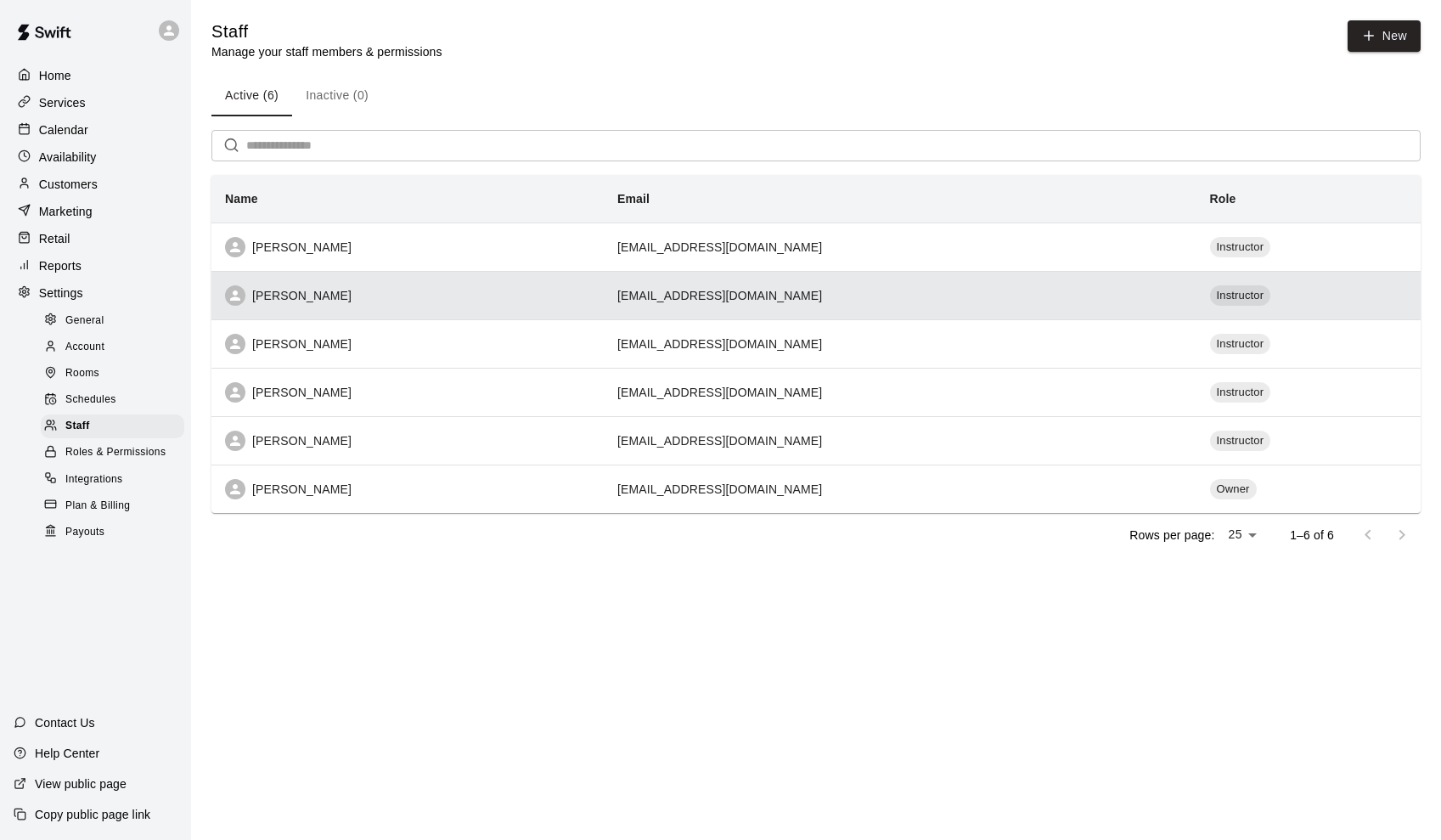
click at [724, 298] on td "cjlamotte@yahoo.com" at bounding box center [900, 295] width 592 height 48
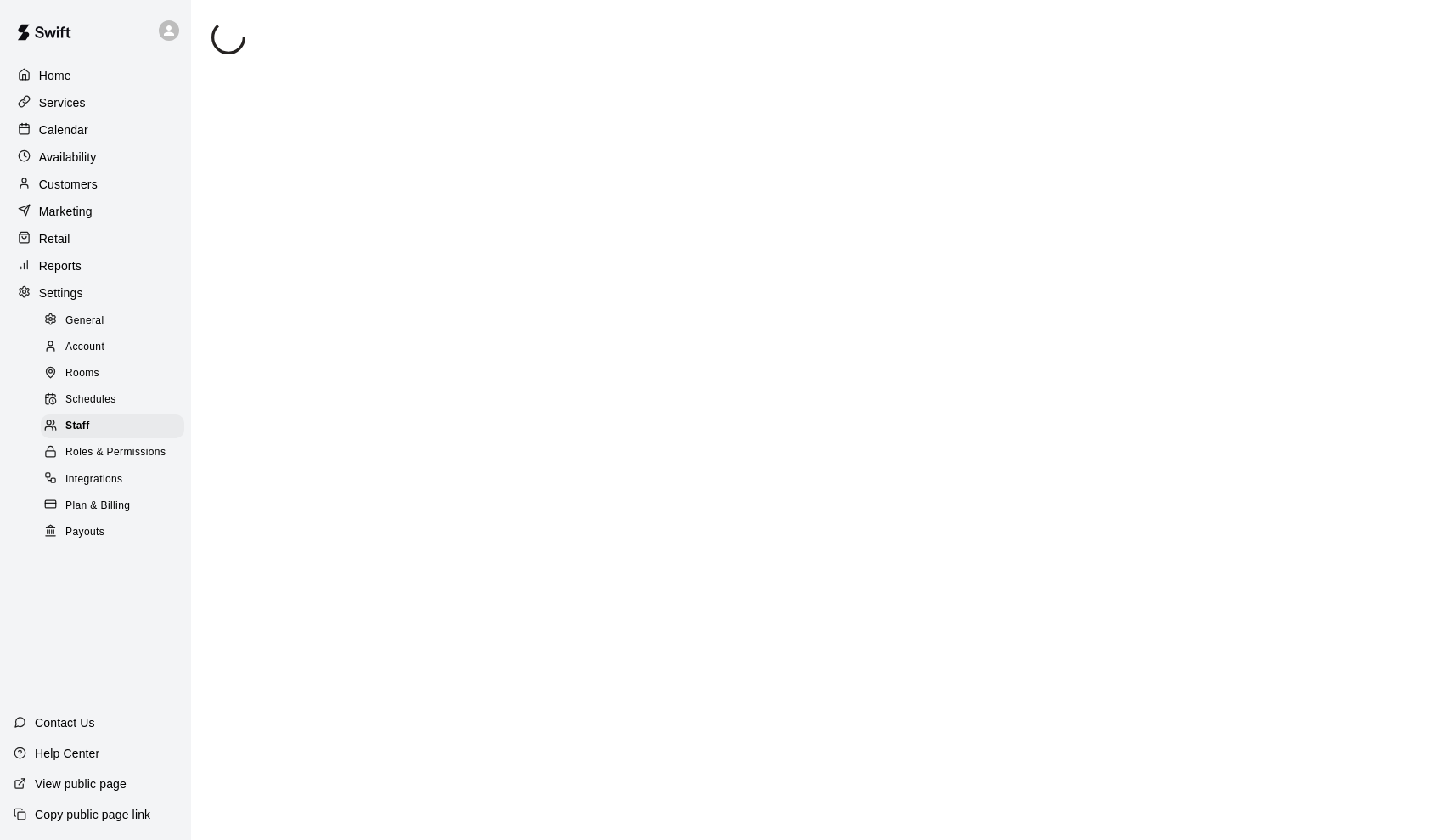
scroll to position [93, 0]
select select "**"
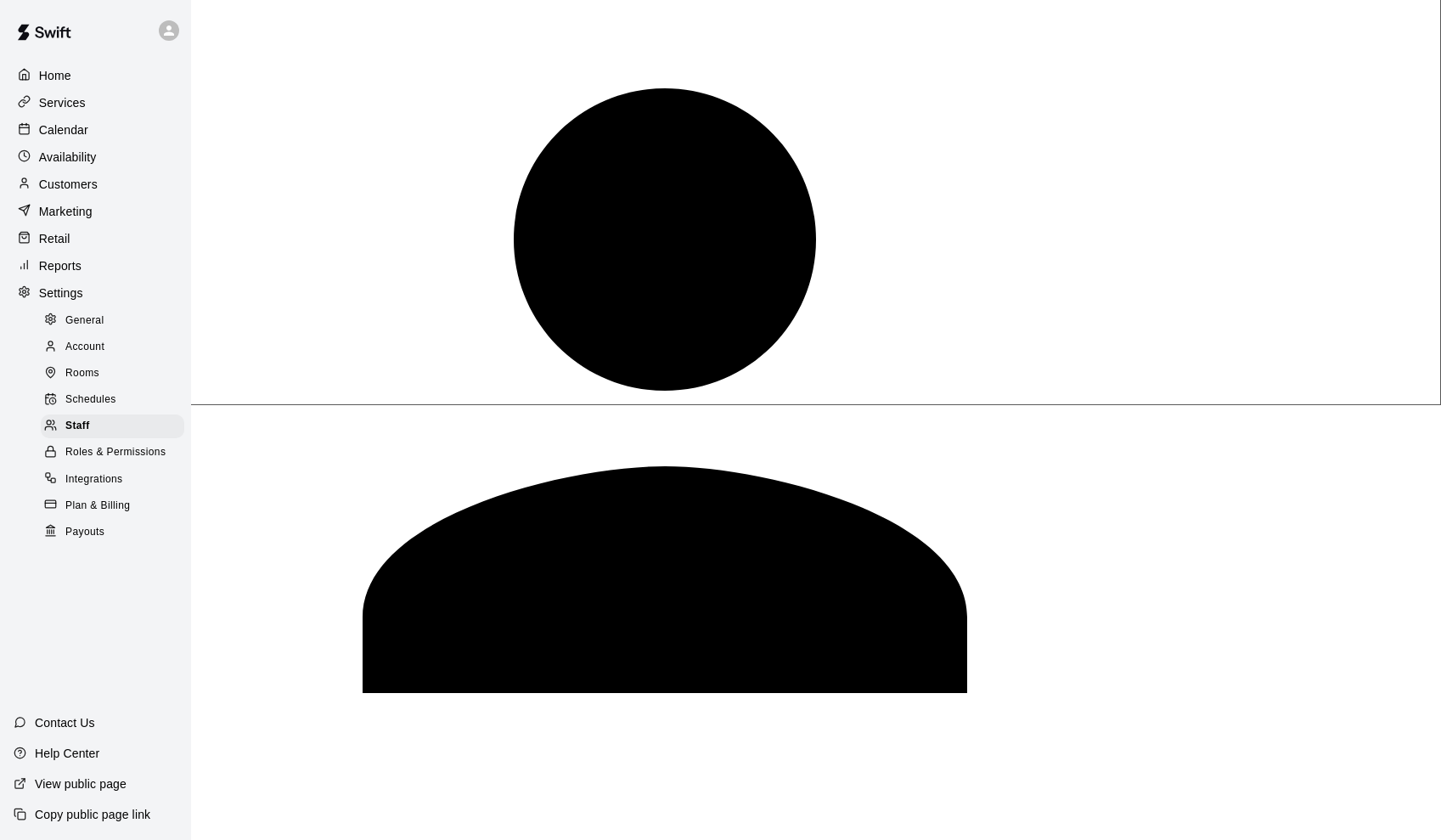
scroll to position [434, 0]
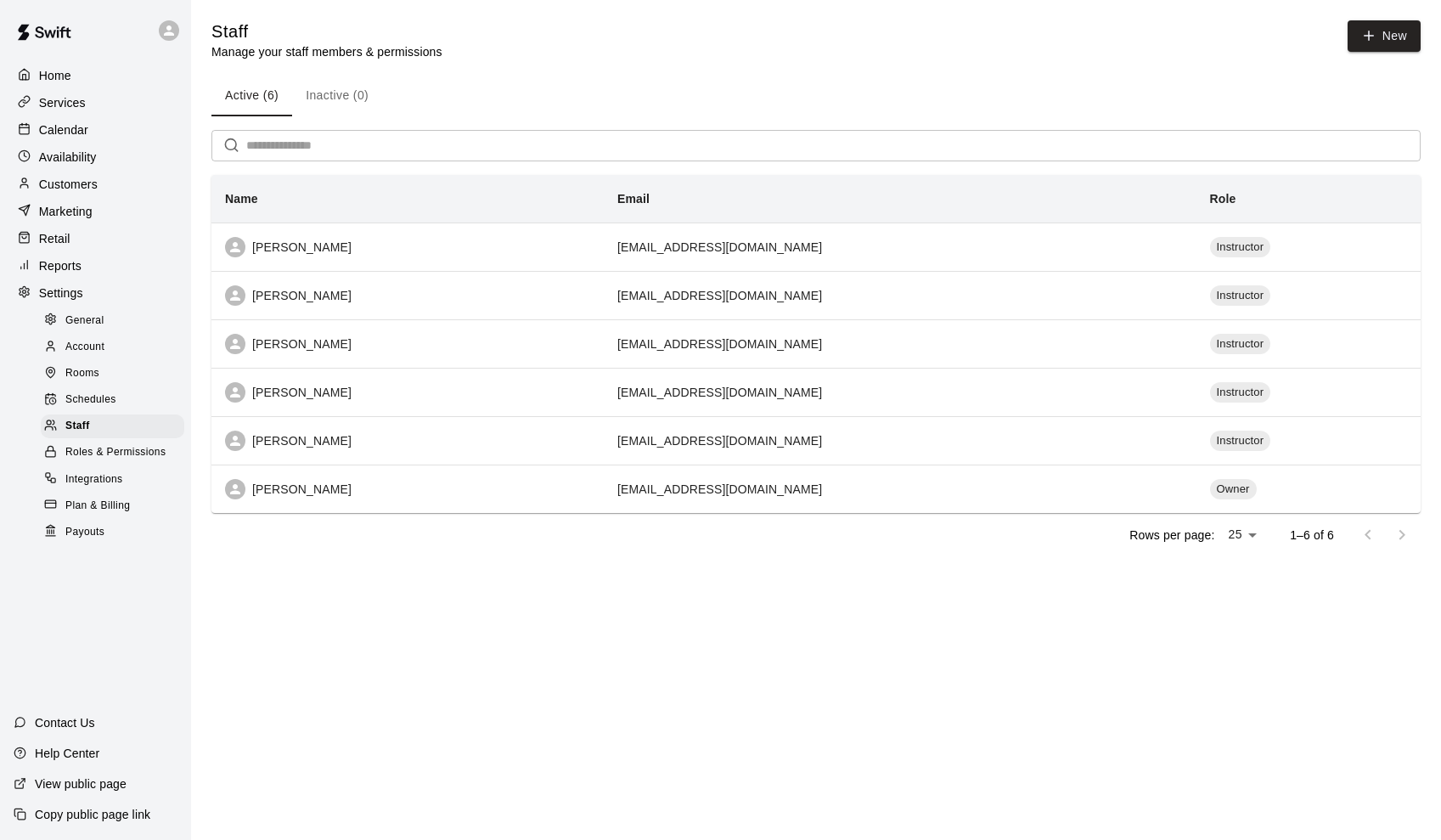
click at [105, 454] on span "Roles & Permissions" at bounding box center [116, 452] width 100 height 17
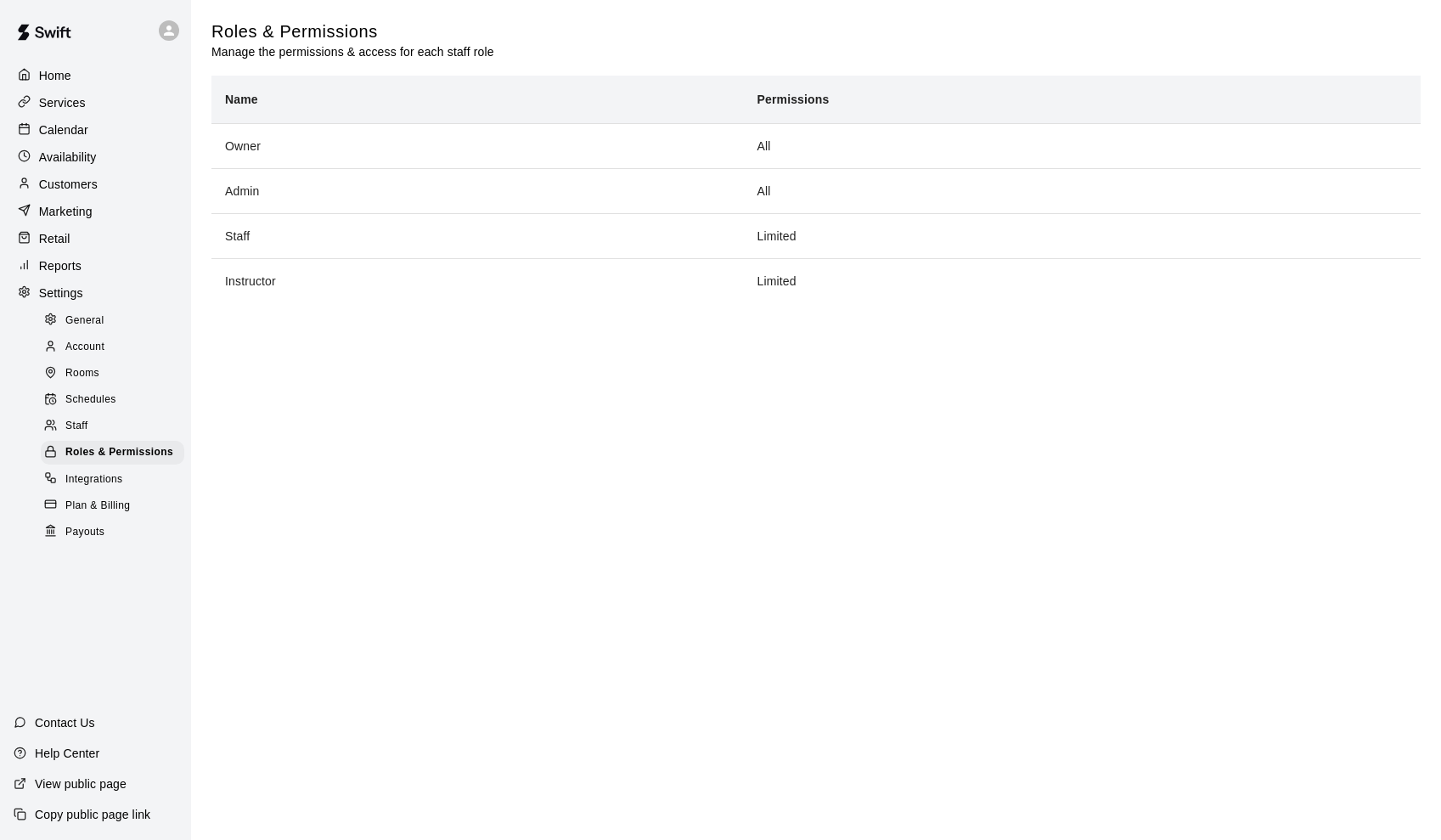
click at [91, 317] on span "General" at bounding box center [85, 320] width 39 height 17
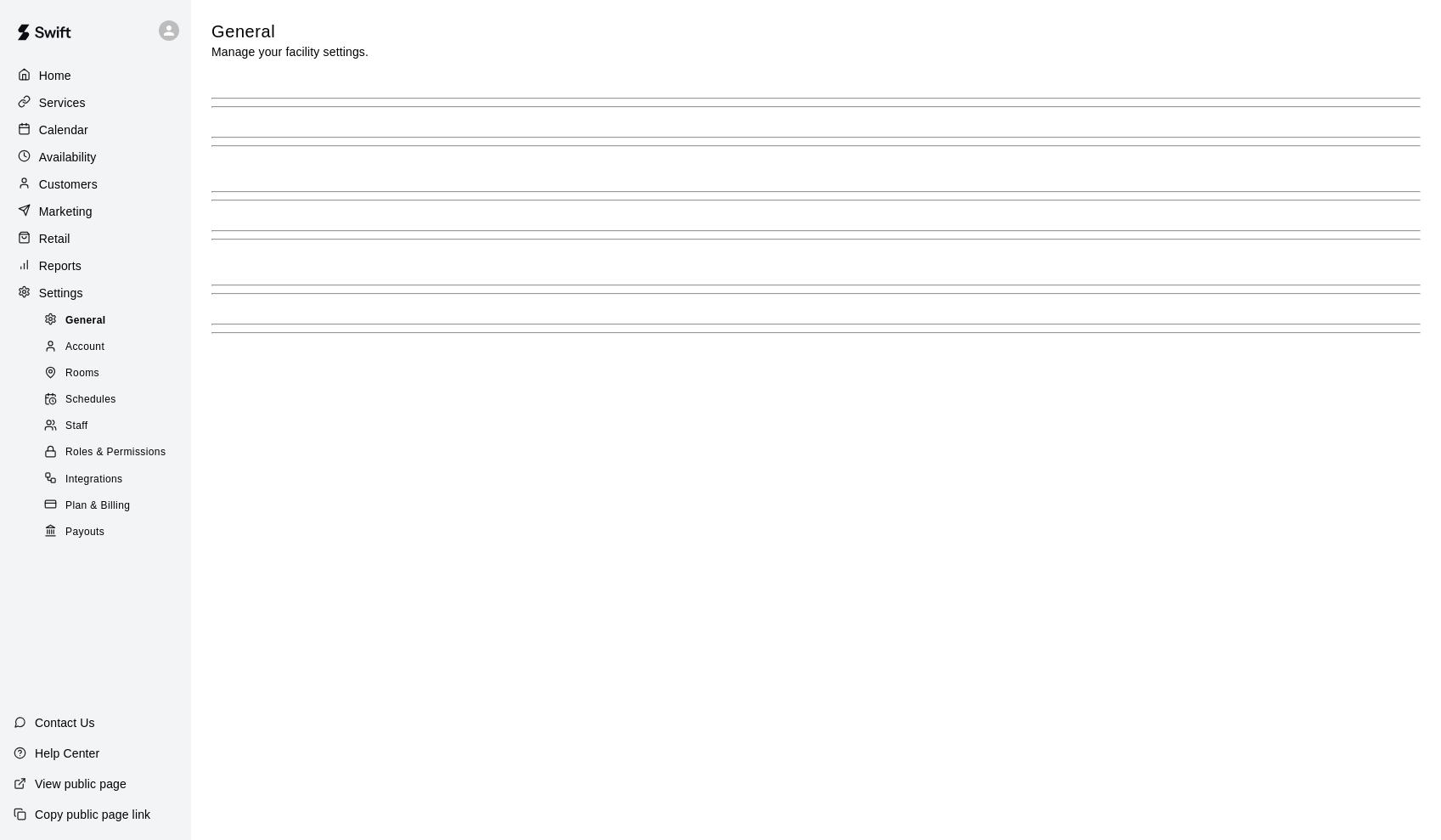
select select "**"
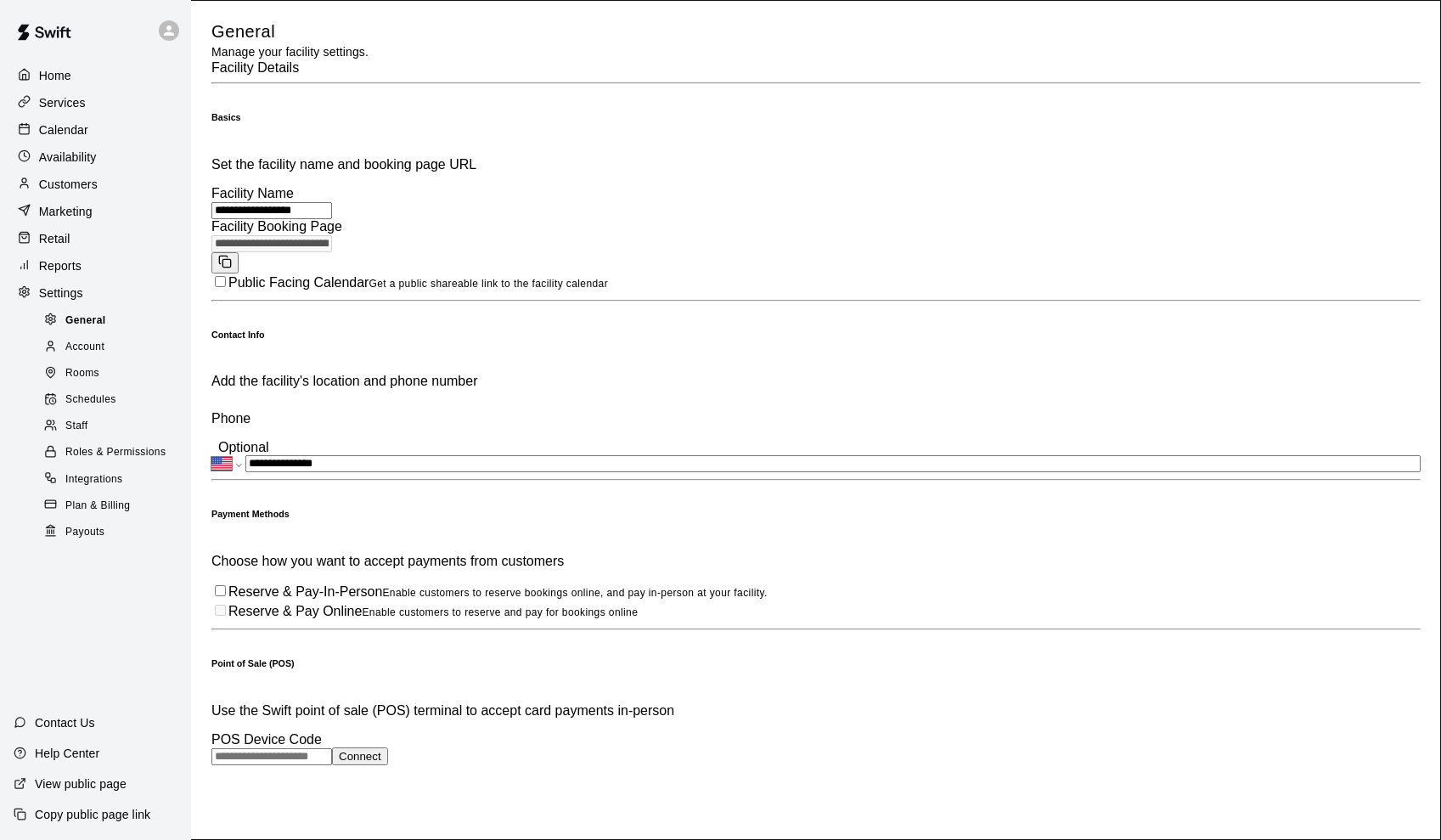
scroll to position [3240, 0]
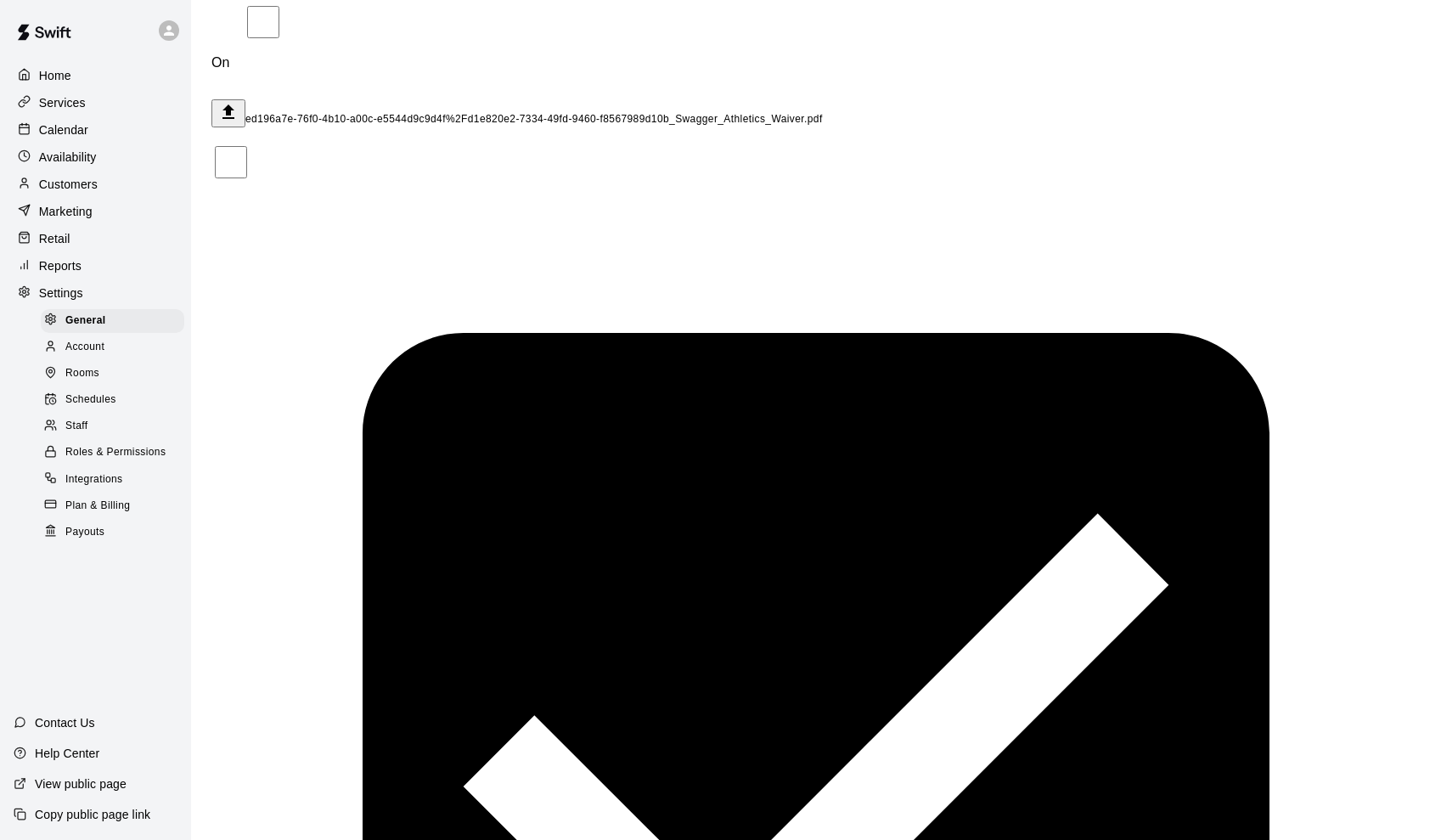
click at [91, 352] on span "Account" at bounding box center [85, 347] width 39 height 17
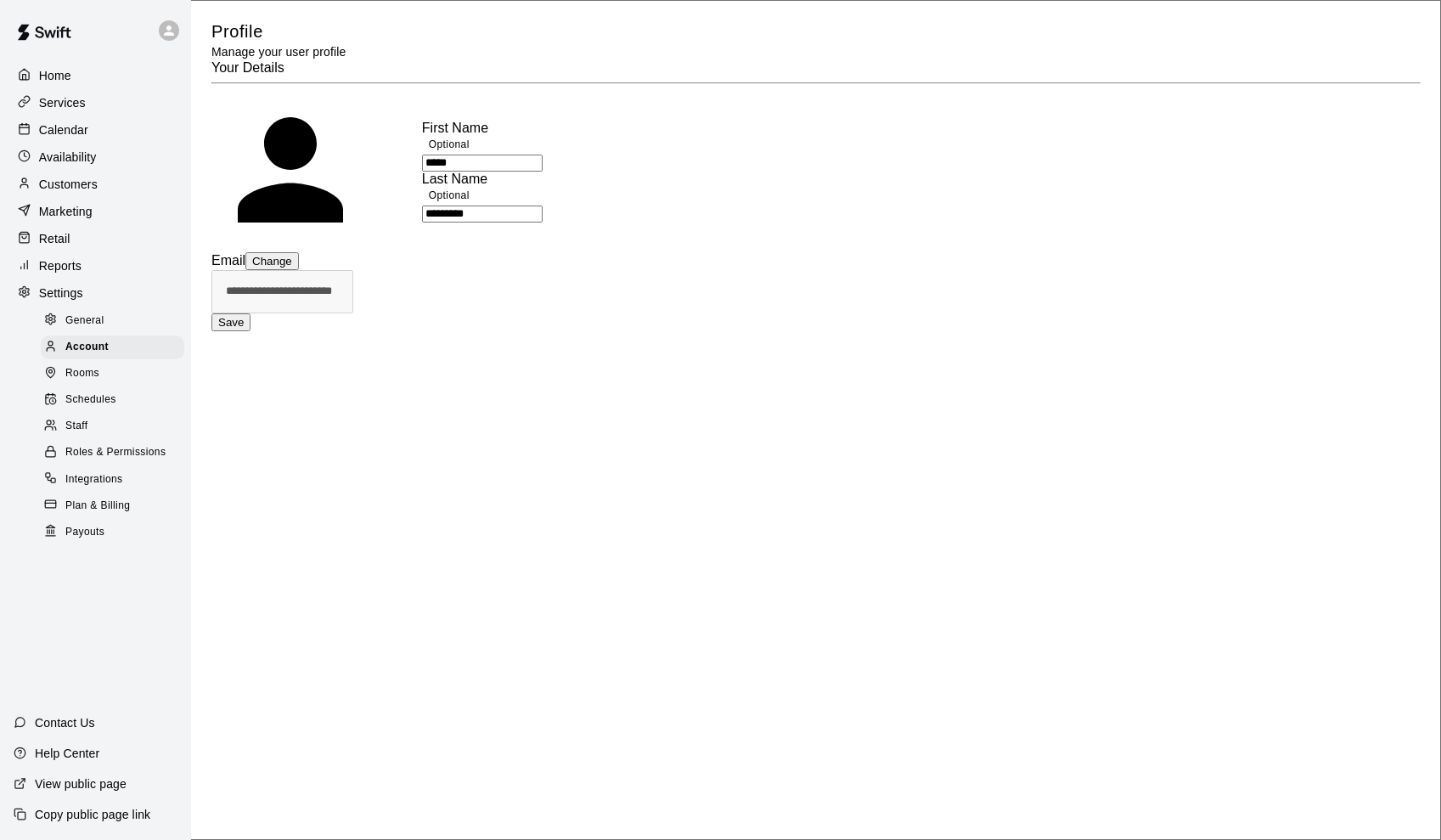
click at [52, 80] on p "Home" at bounding box center [55, 75] width 32 height 17
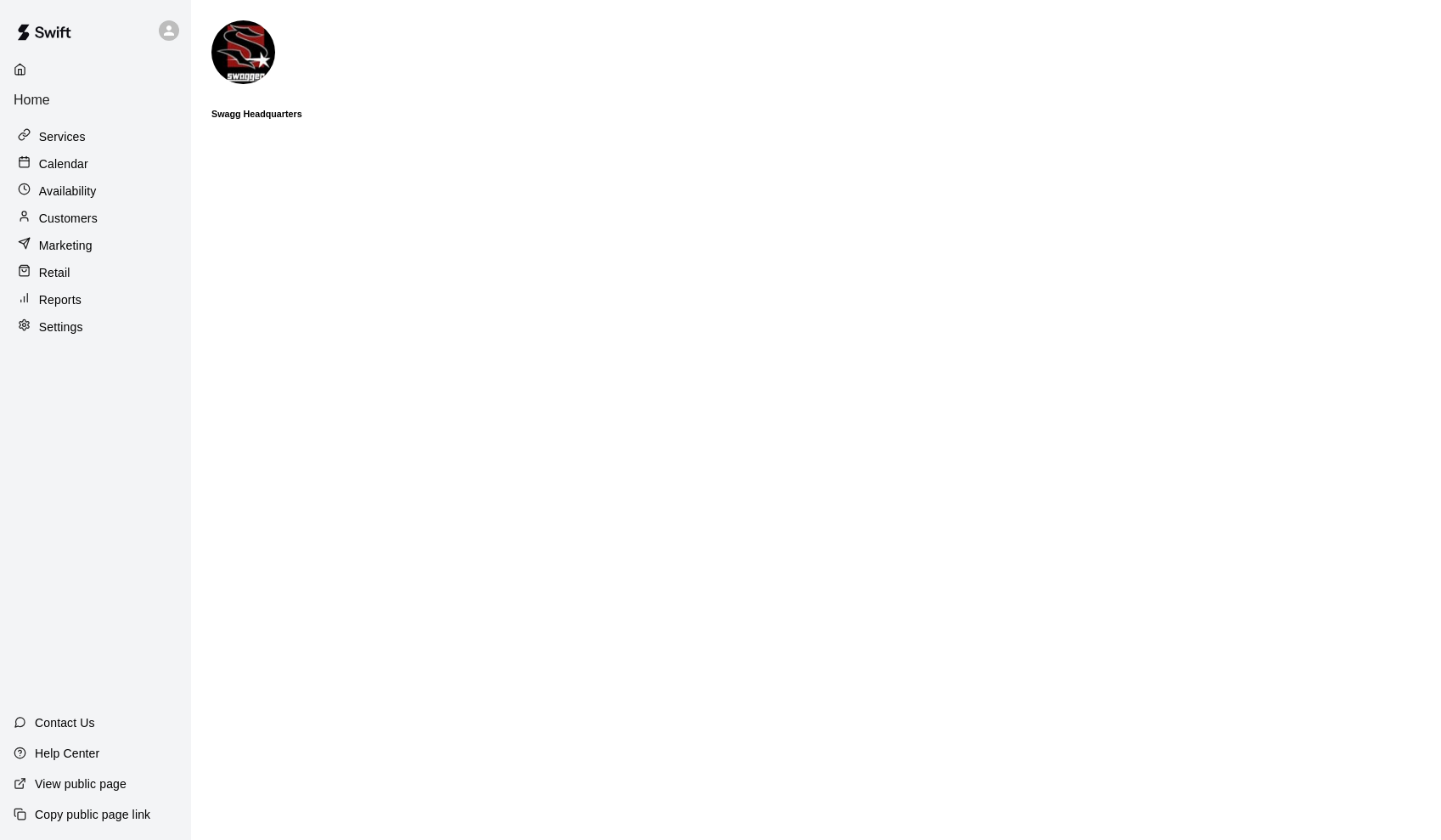
click at [68, 156] on p "Calendar" at bounding box center [64, 163] width 49 height 17
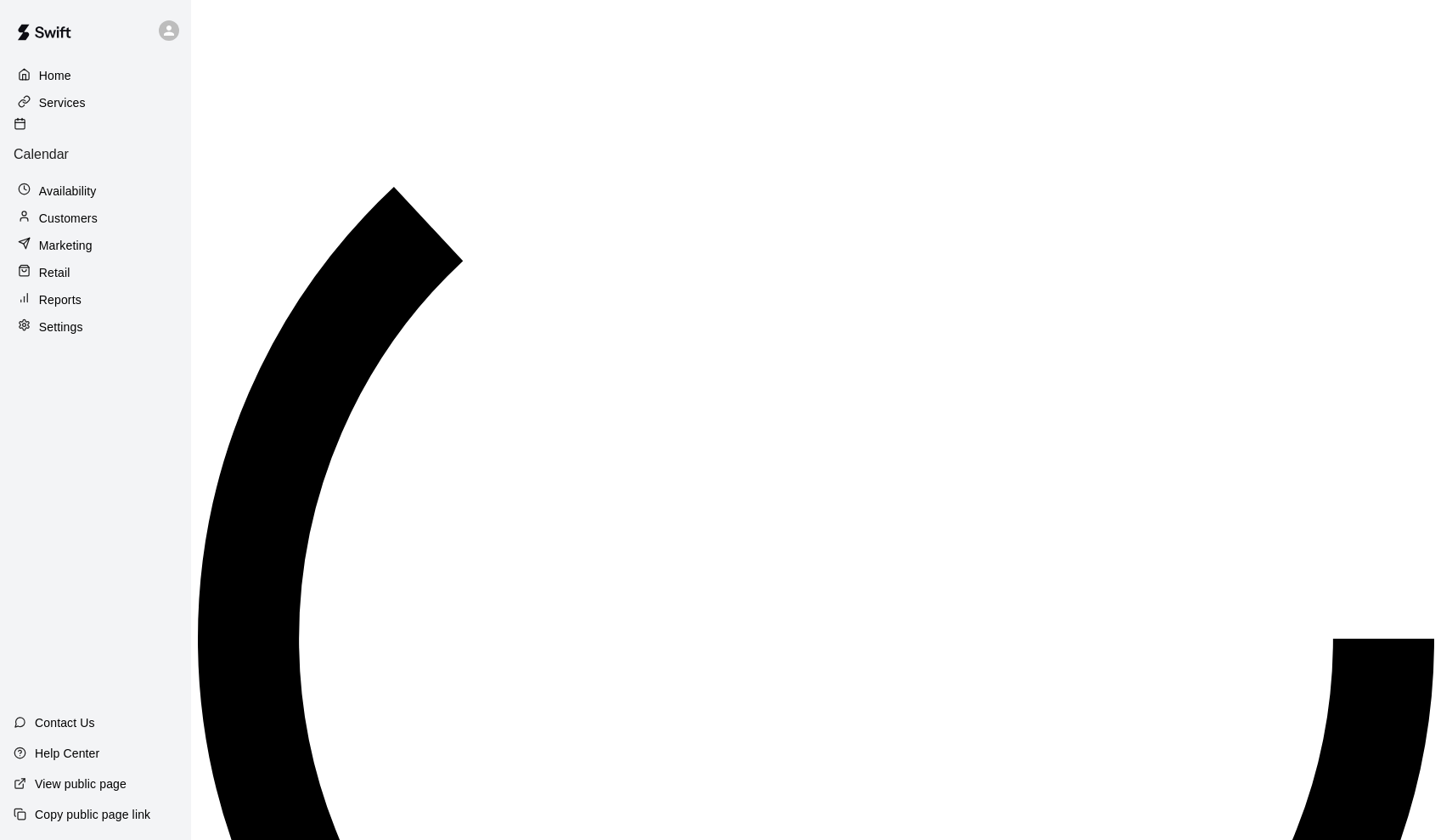
scroll to position [473, 0]
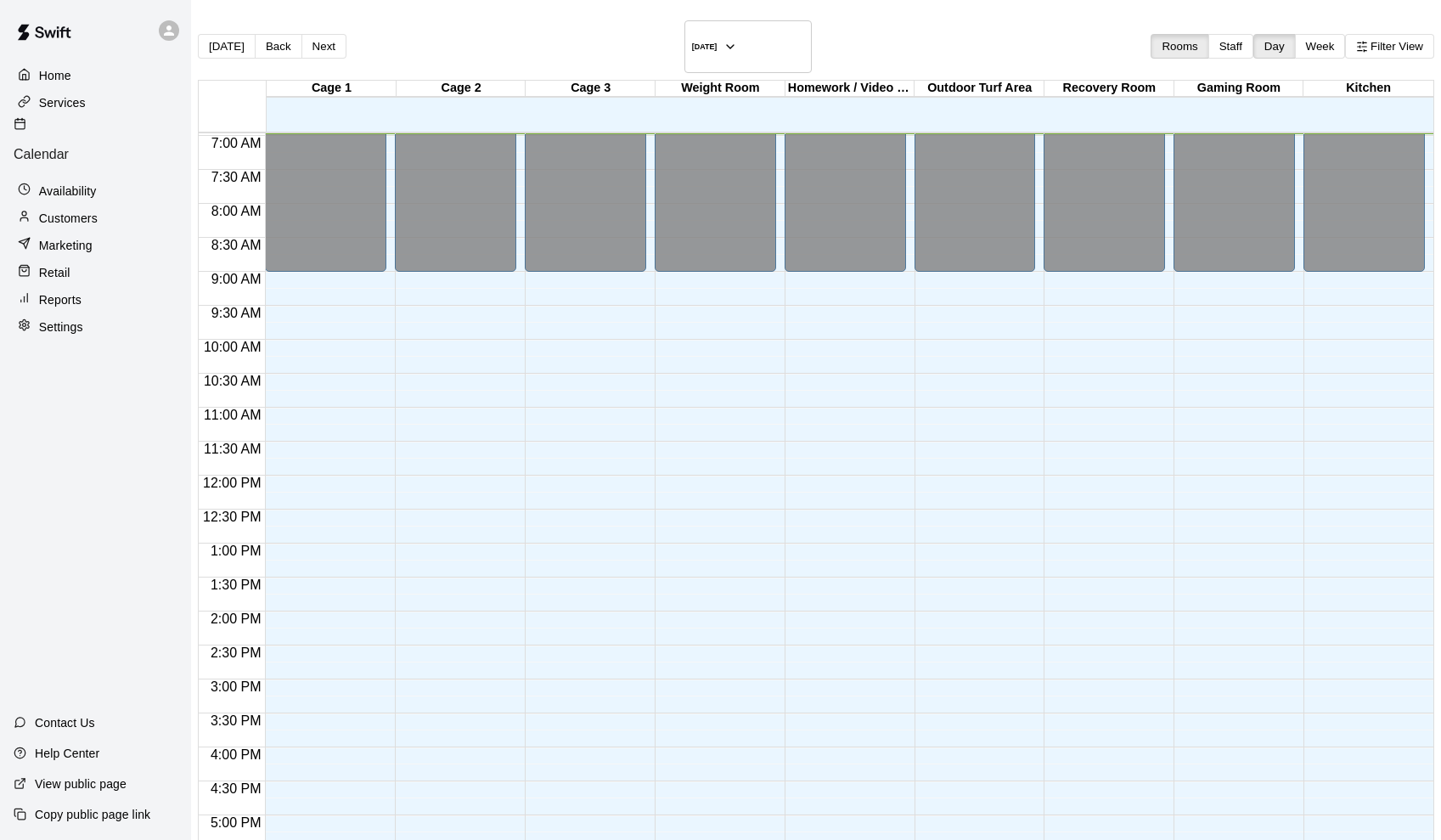
click at [68, 182] on p "Availability" at bounding box center [68, 190] width 58 height 17
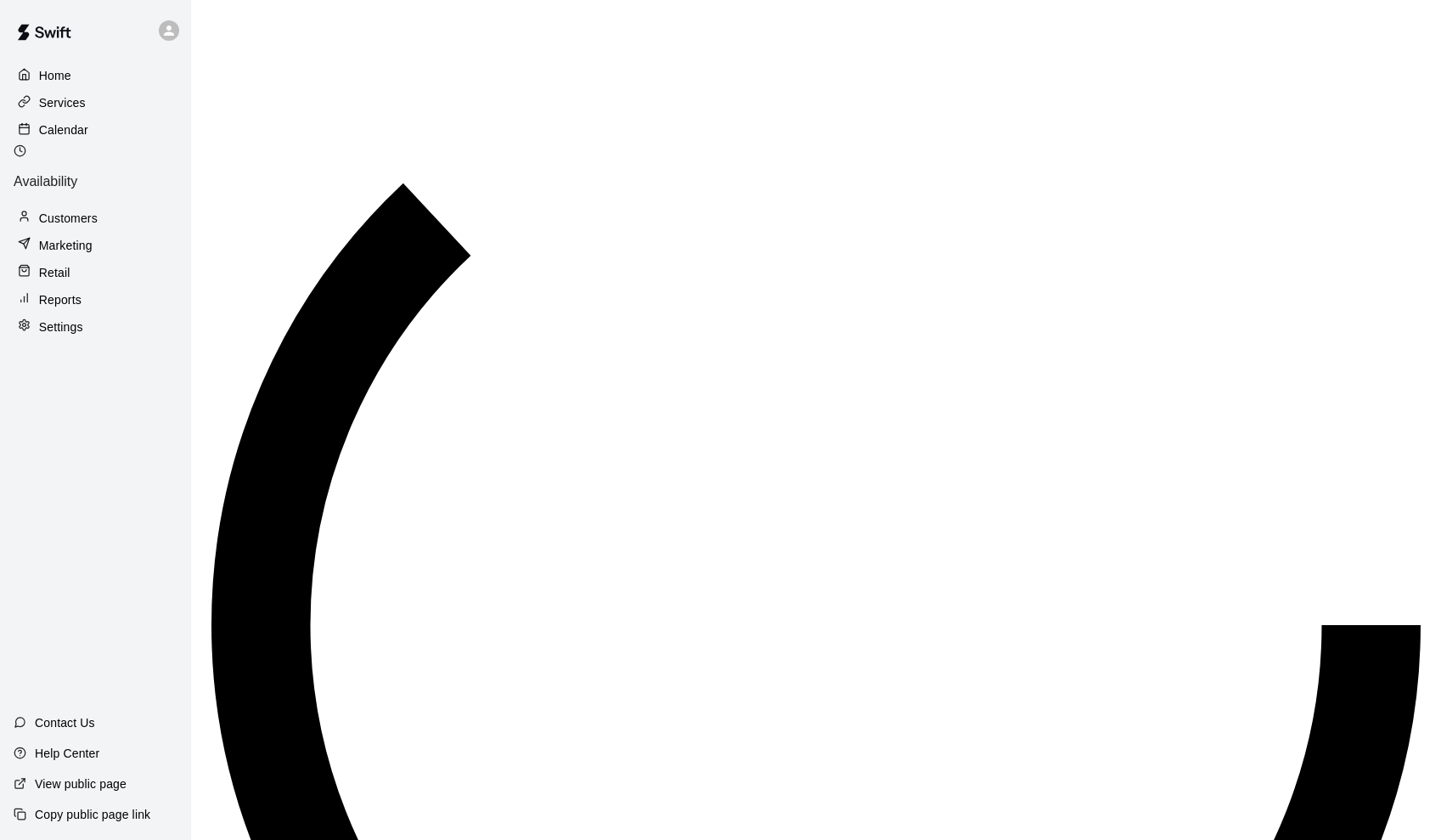
scroll to position [473, 0]
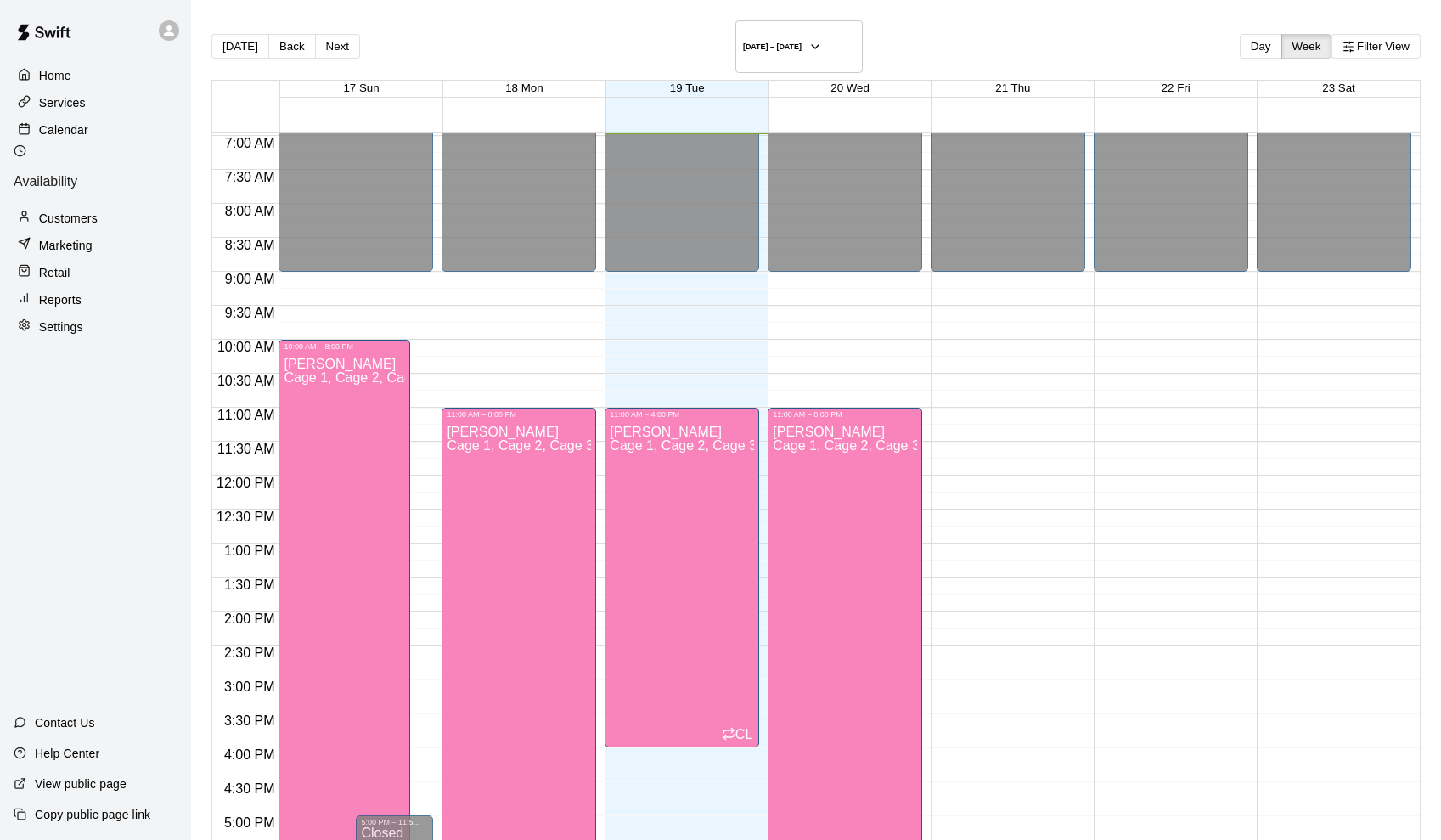
click at [77, 210] on p "Customers" at bounding box center [69, 217] width 59 height 17
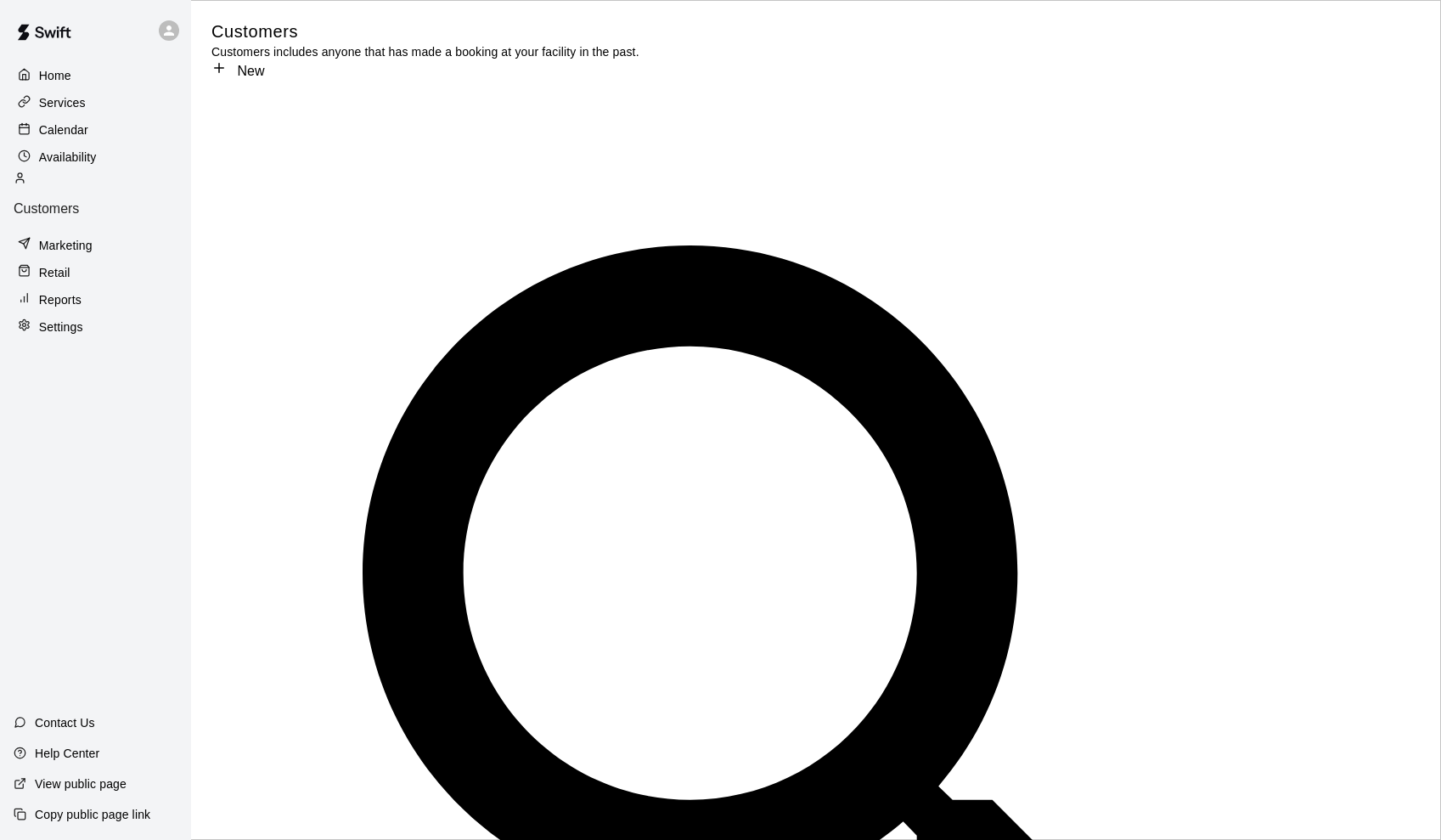
click at [71, 107] on p "Services" at bounding box center [63, 102] width 47 height 17
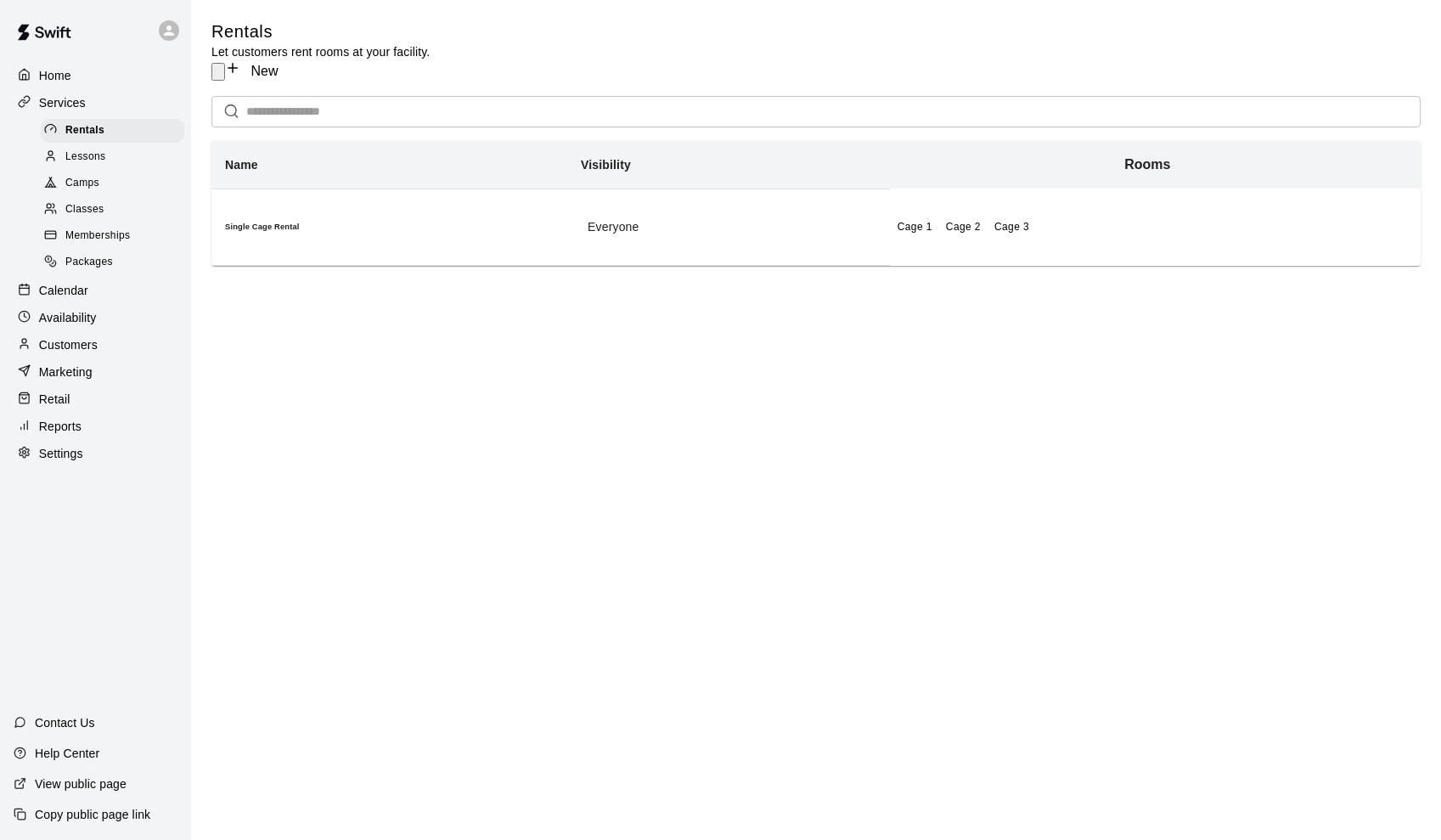
click at [74, 149] on span "Lessons" at bounding box center [86, 157] width 41 height 17
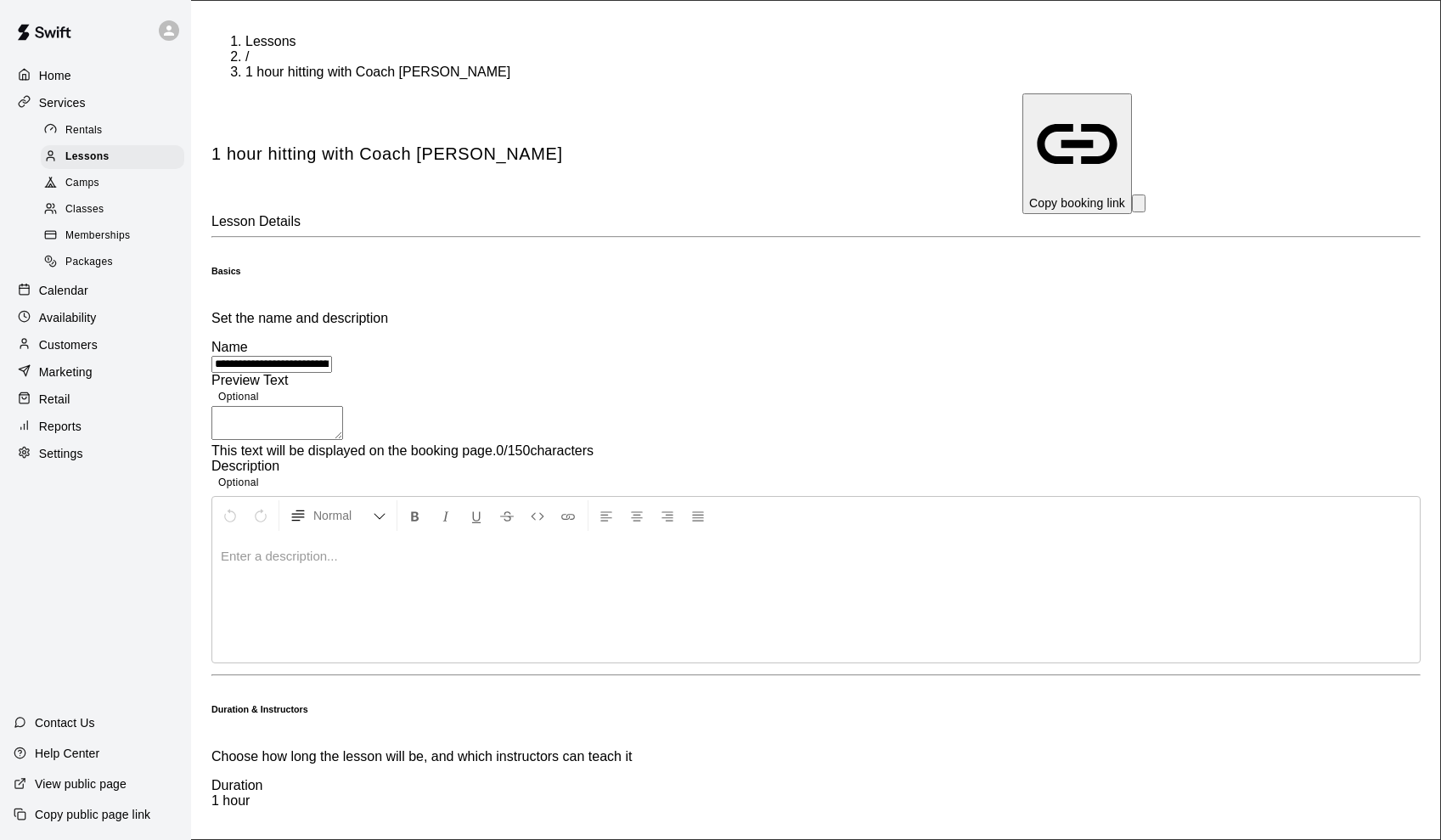
click at [1041, 195] on p "Copy booking link" at bounding box center [1077, 203] width 96 height 17
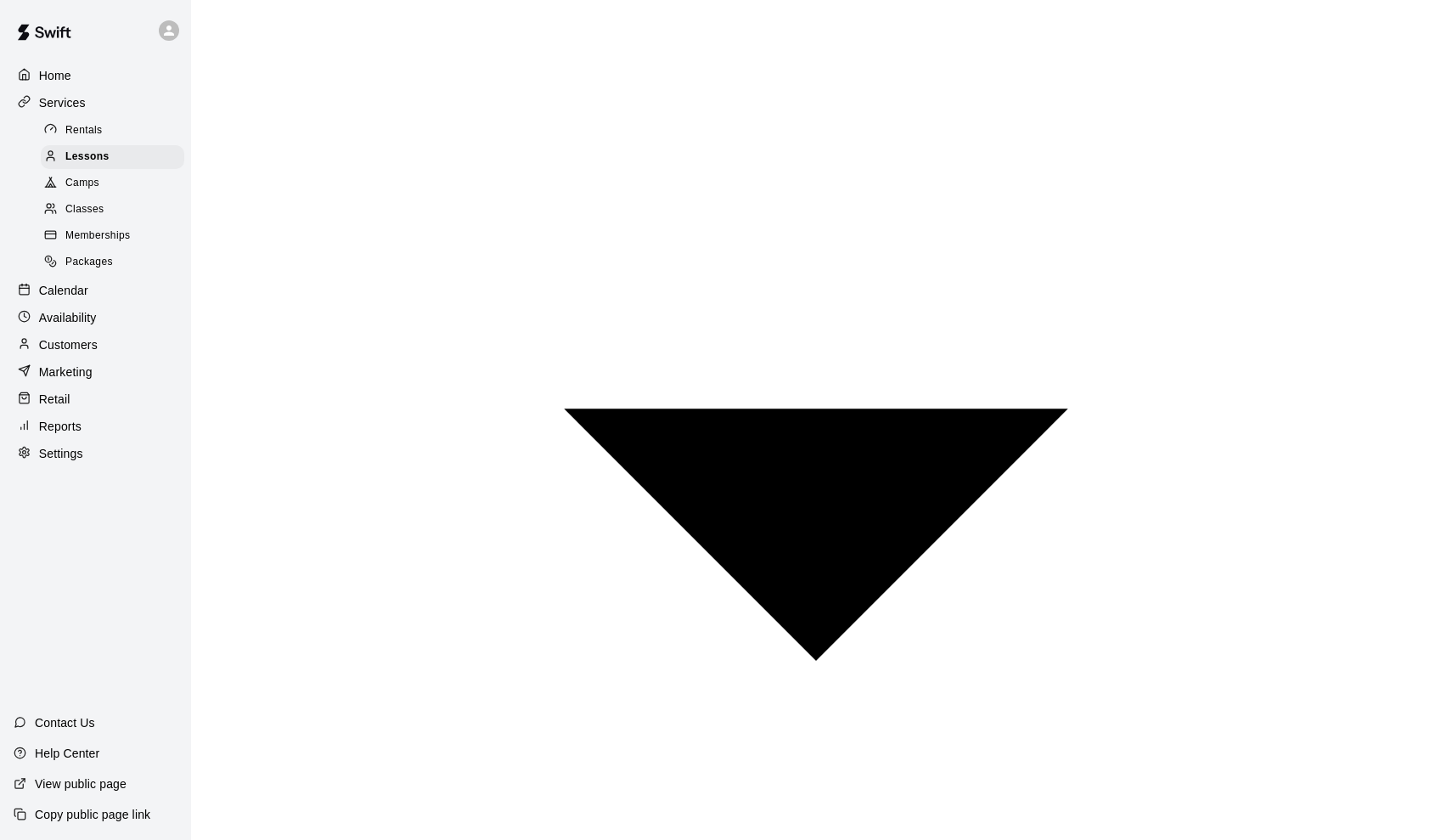
scroll to position [912, 0]
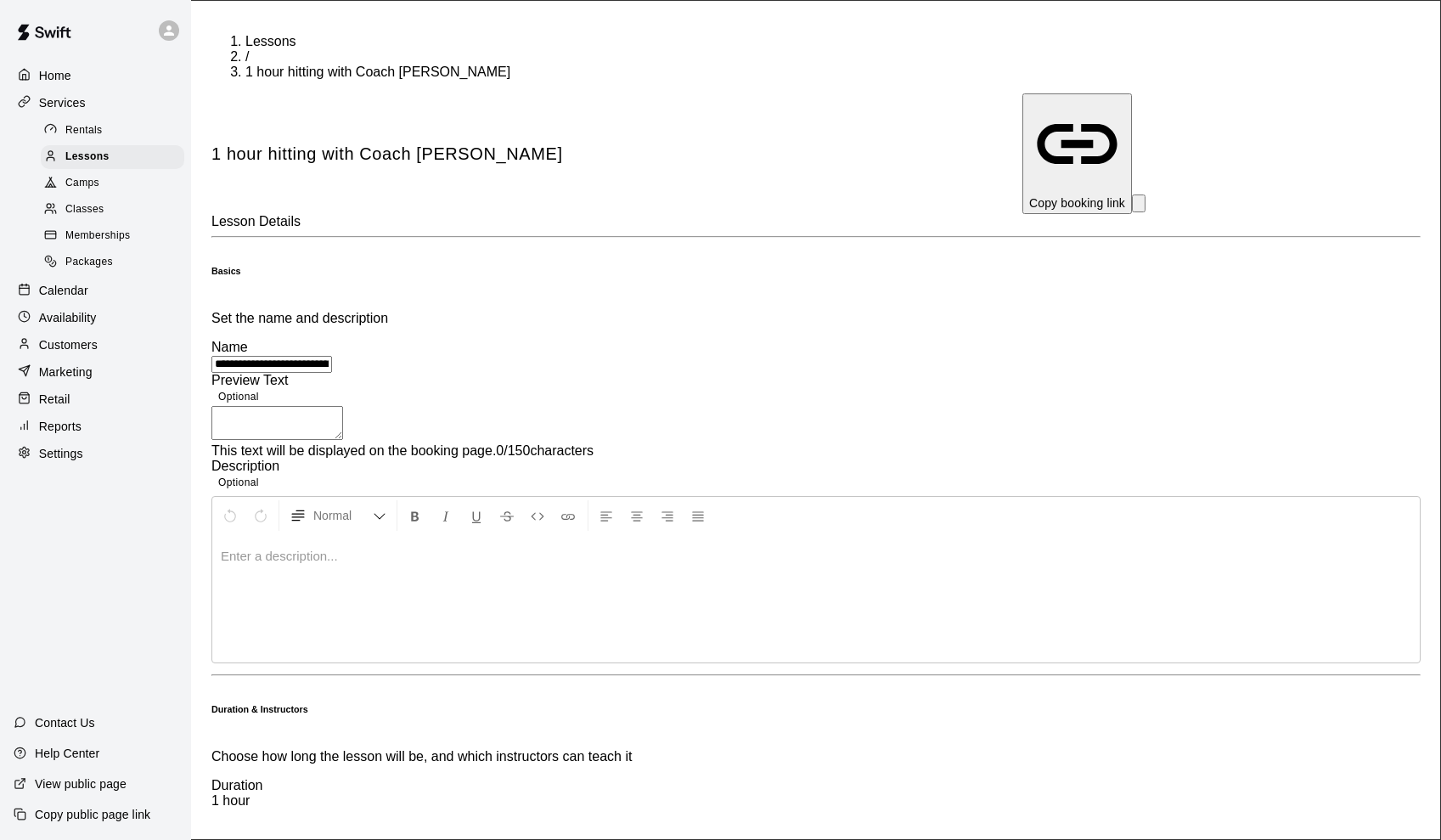
scroll to position [0, 0]
click at [59, 285] on p "Calendar" at bounding box center [64, 290] width 49 height 17
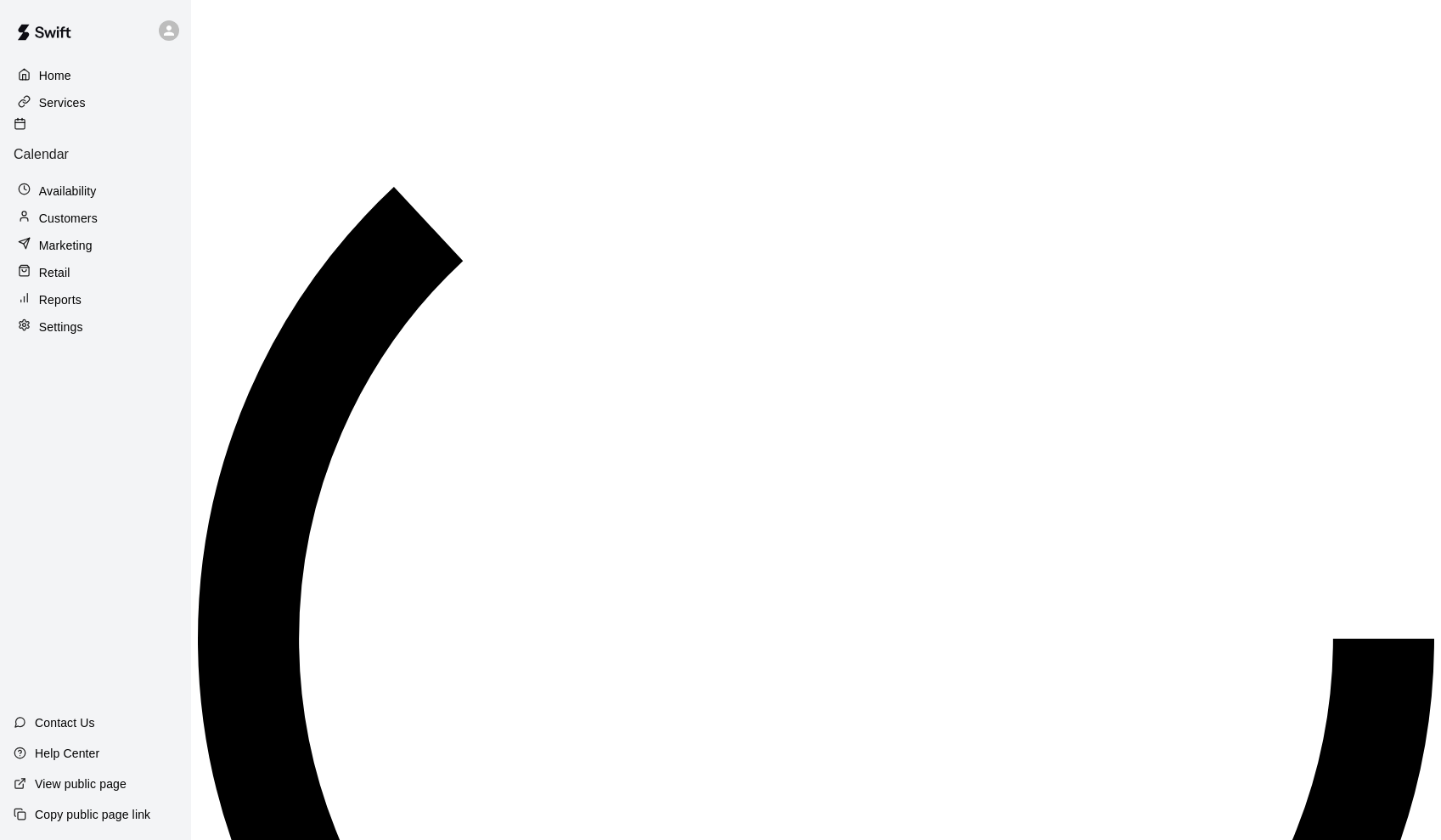
scroll to position [474, 0]
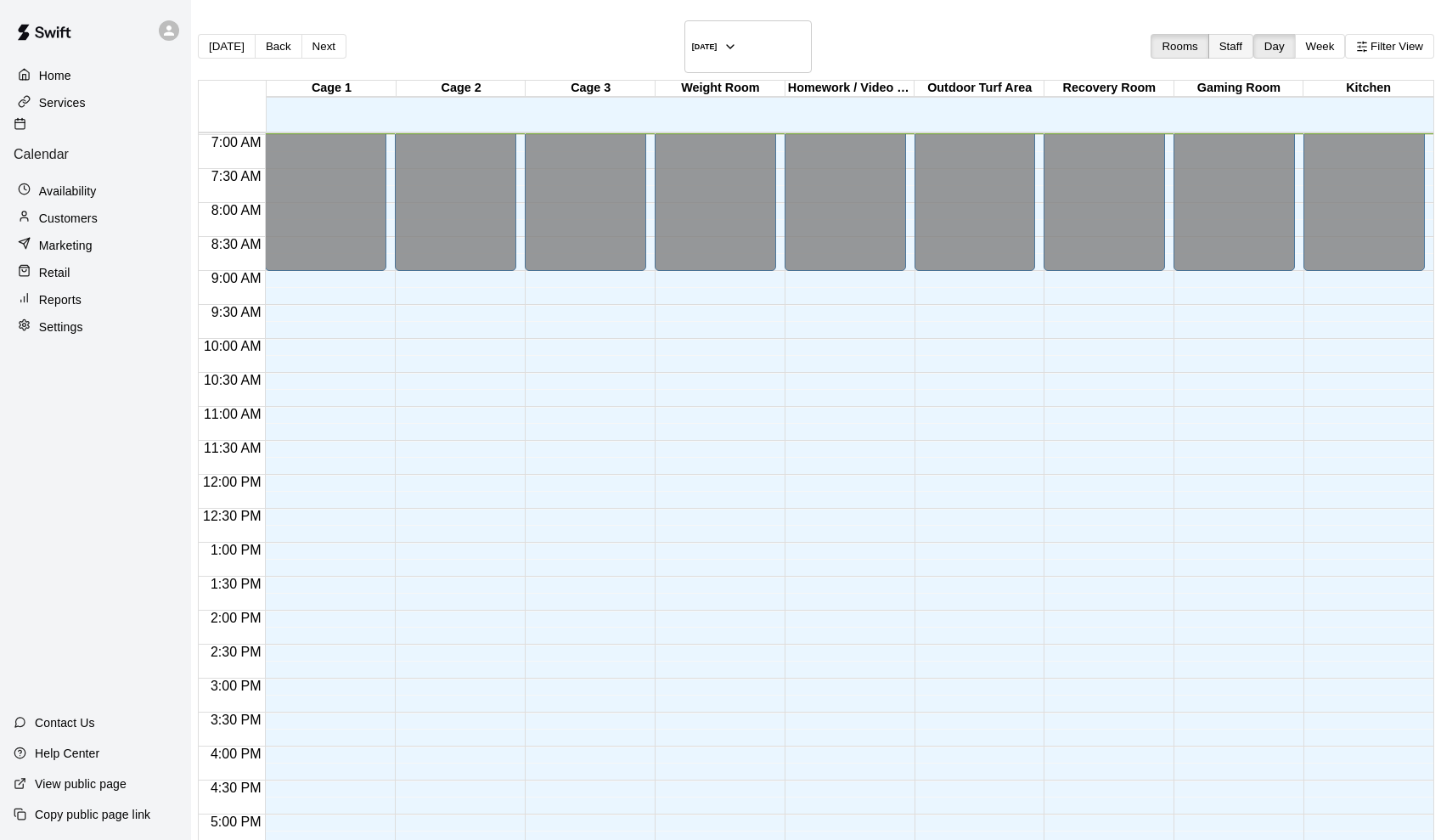
click at [1208, 36] on button "Staff" at bounding box center [1231, 46] width 45 height 24
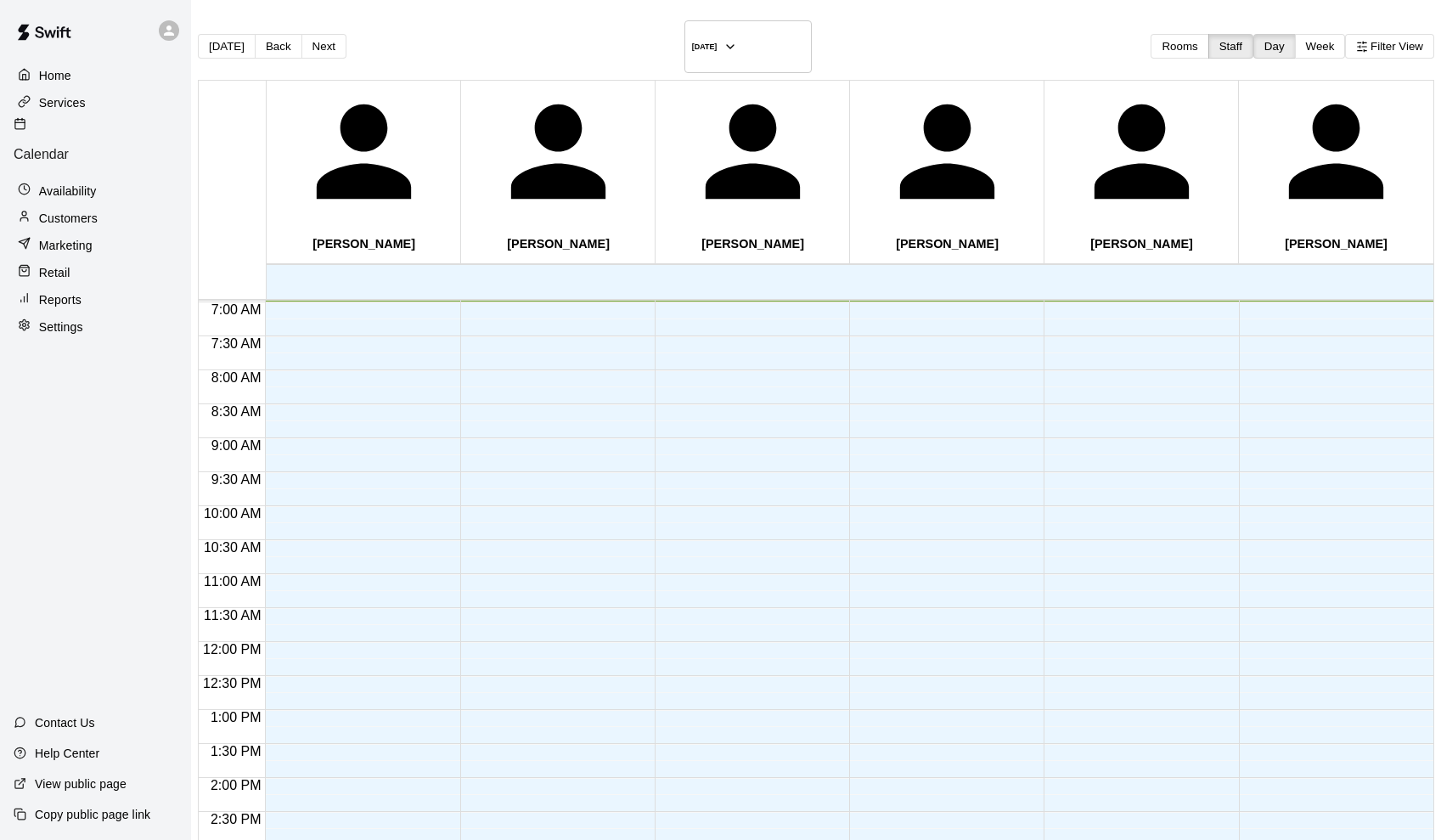
click at [739, 237] on p "Chris LaMotte" at bounding box center [752, 244] width 189 height 14
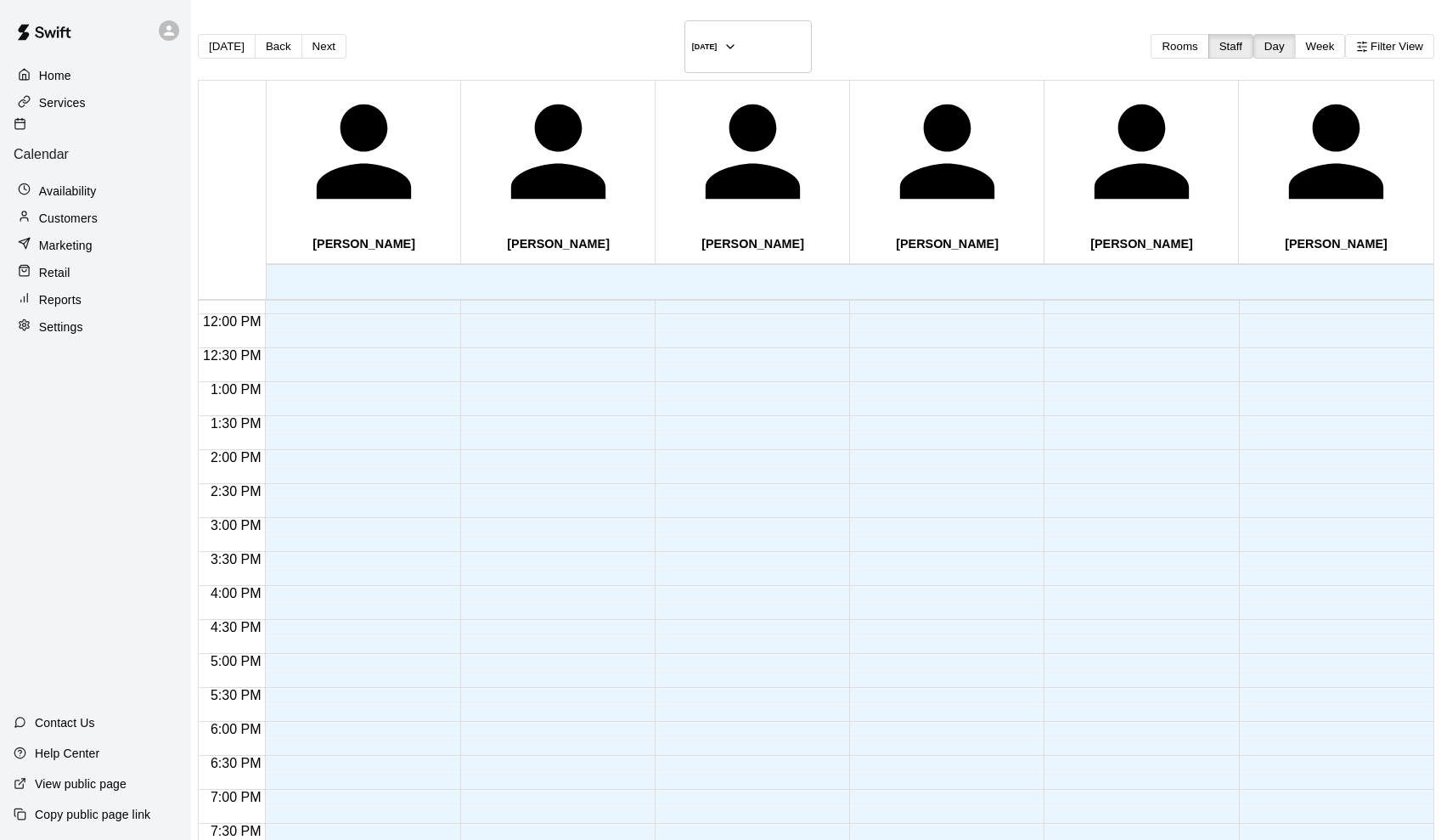
scroll to position [0, 0]
click at [1295, 37] on button "Week" at bounding box center [1321, 46] width 51 height 24
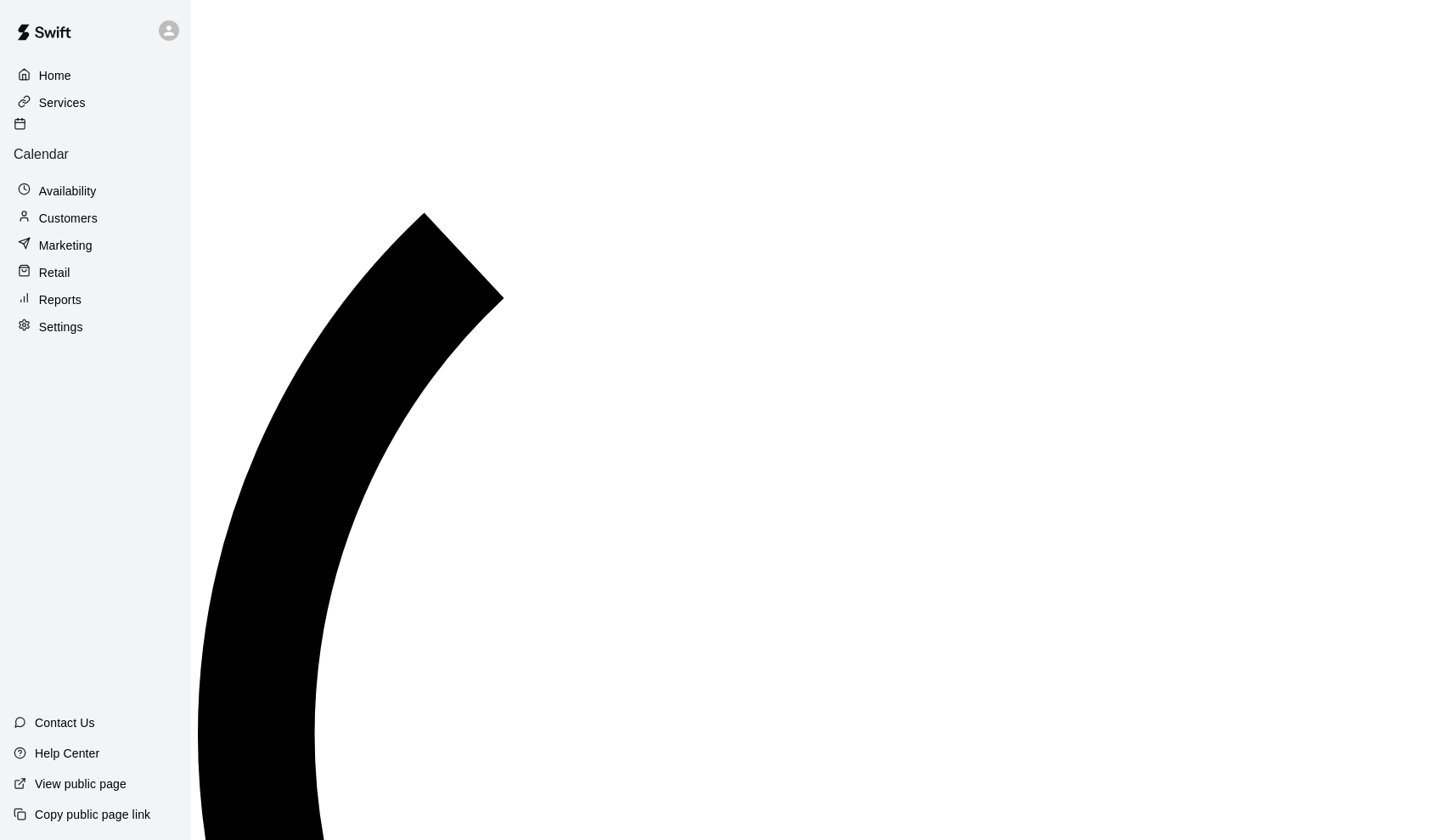
scroll to position [475, 0]
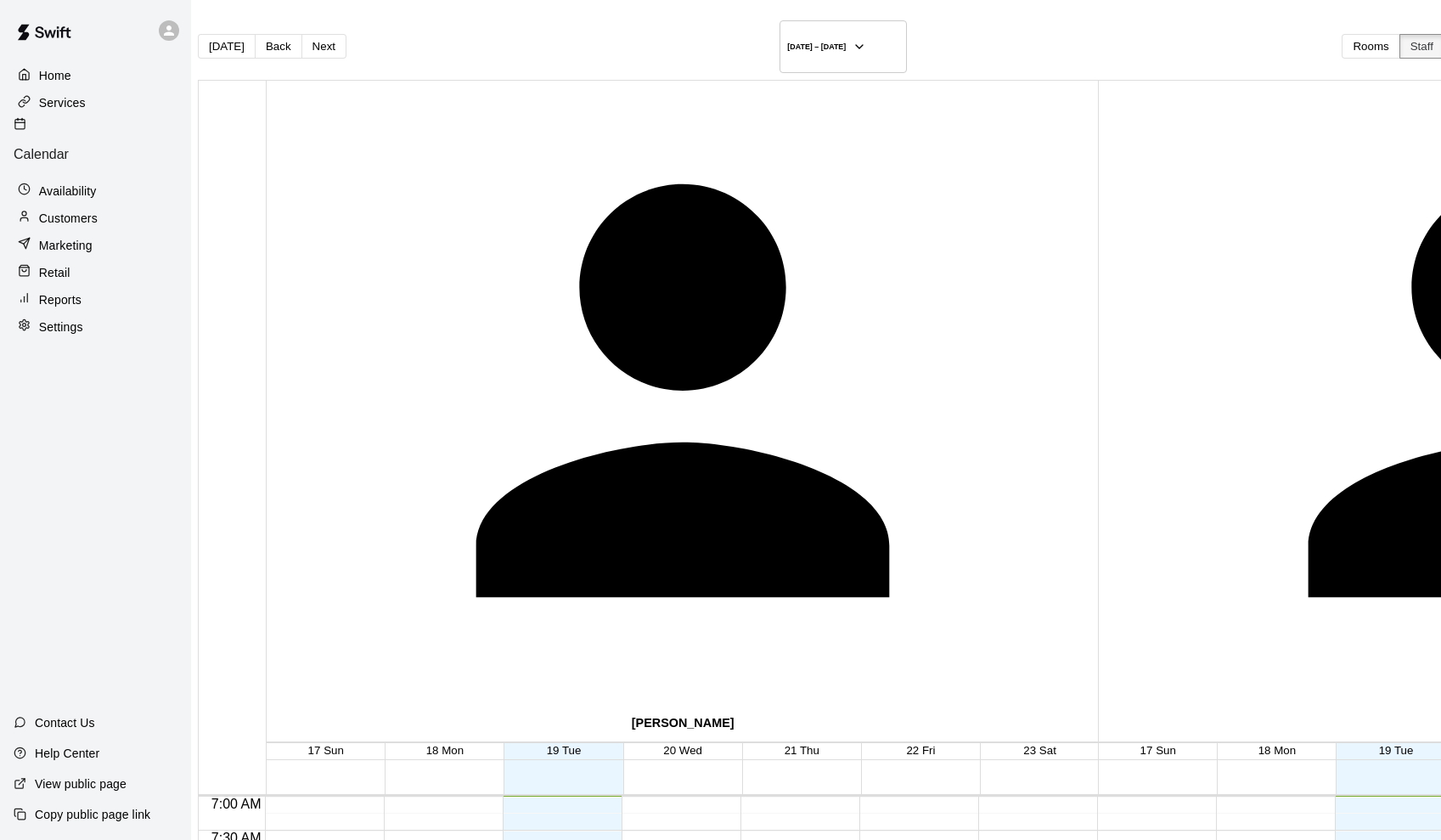
click at [1399, 40] on button "Staff" at bounding box center [1421, 46] width 45 height 24
click at [1342, 41] on button "Rooms" at bounding box center [1371, 46] width 58 height 24
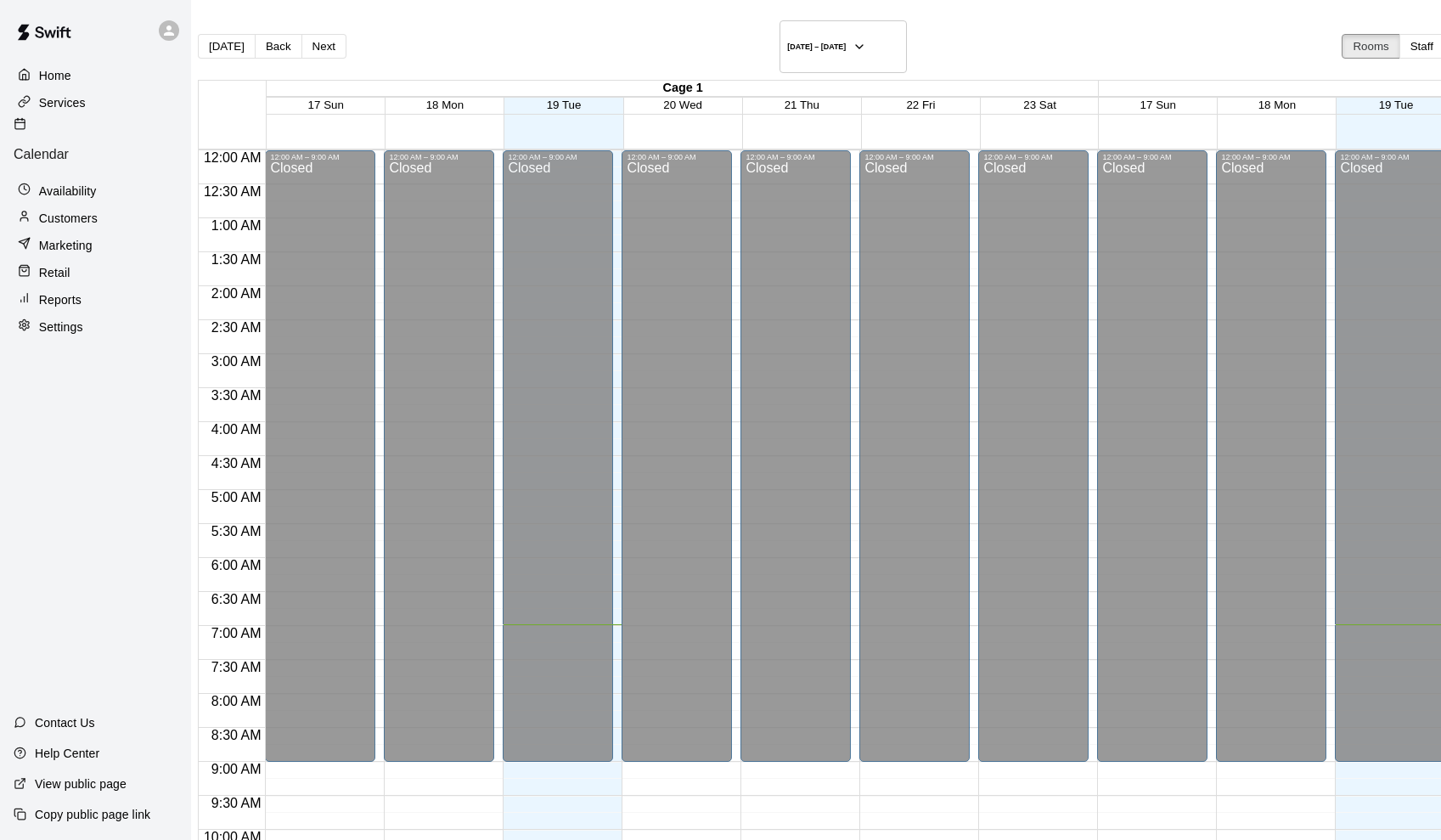
scroll to position [0, 0]
click at [1399, 40] on button "Staff" at bounding box center [1421, 46] width 45 height 24
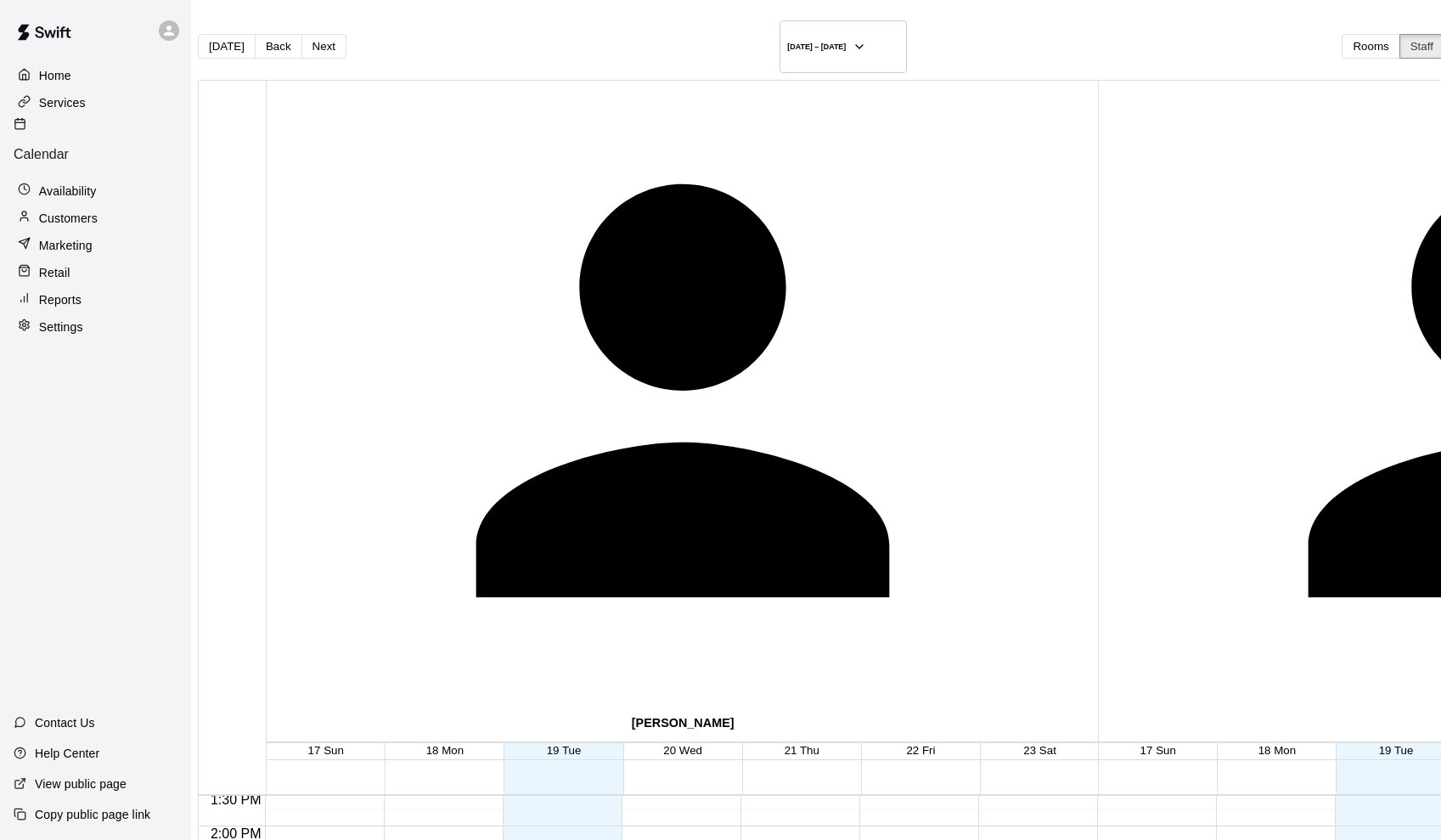
scroll to position [919, 0]
click at [73, 292] on p "Reports" at bounding box center [60, 300] width 42 height 17
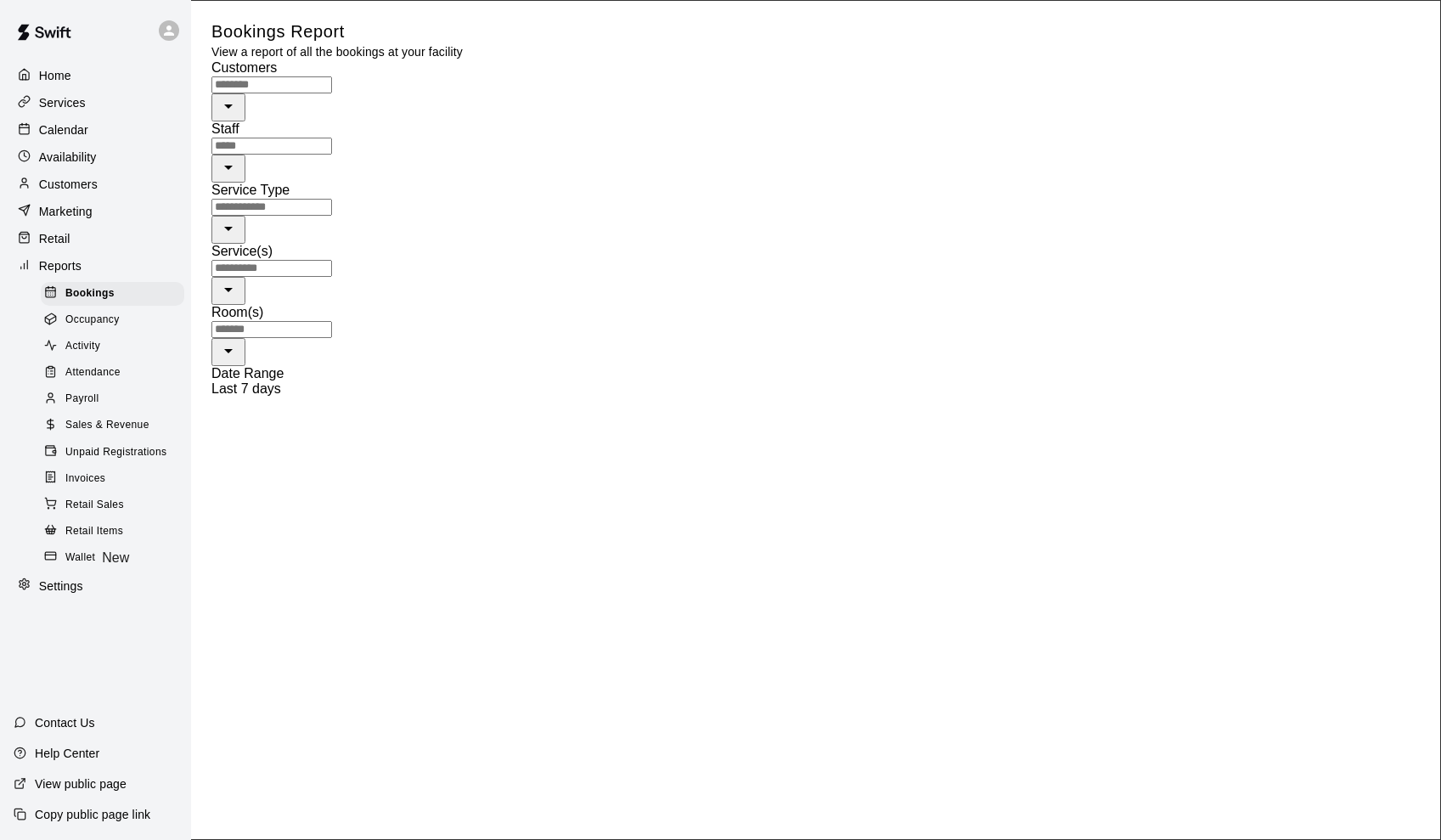
click at [118, 447] on span "Unpaid Registrations" at bounding box center [116, 452] width 101 height 17
click at [106, 469] on div "Invoices" at bounding box center [113, 479] width 144 height 23
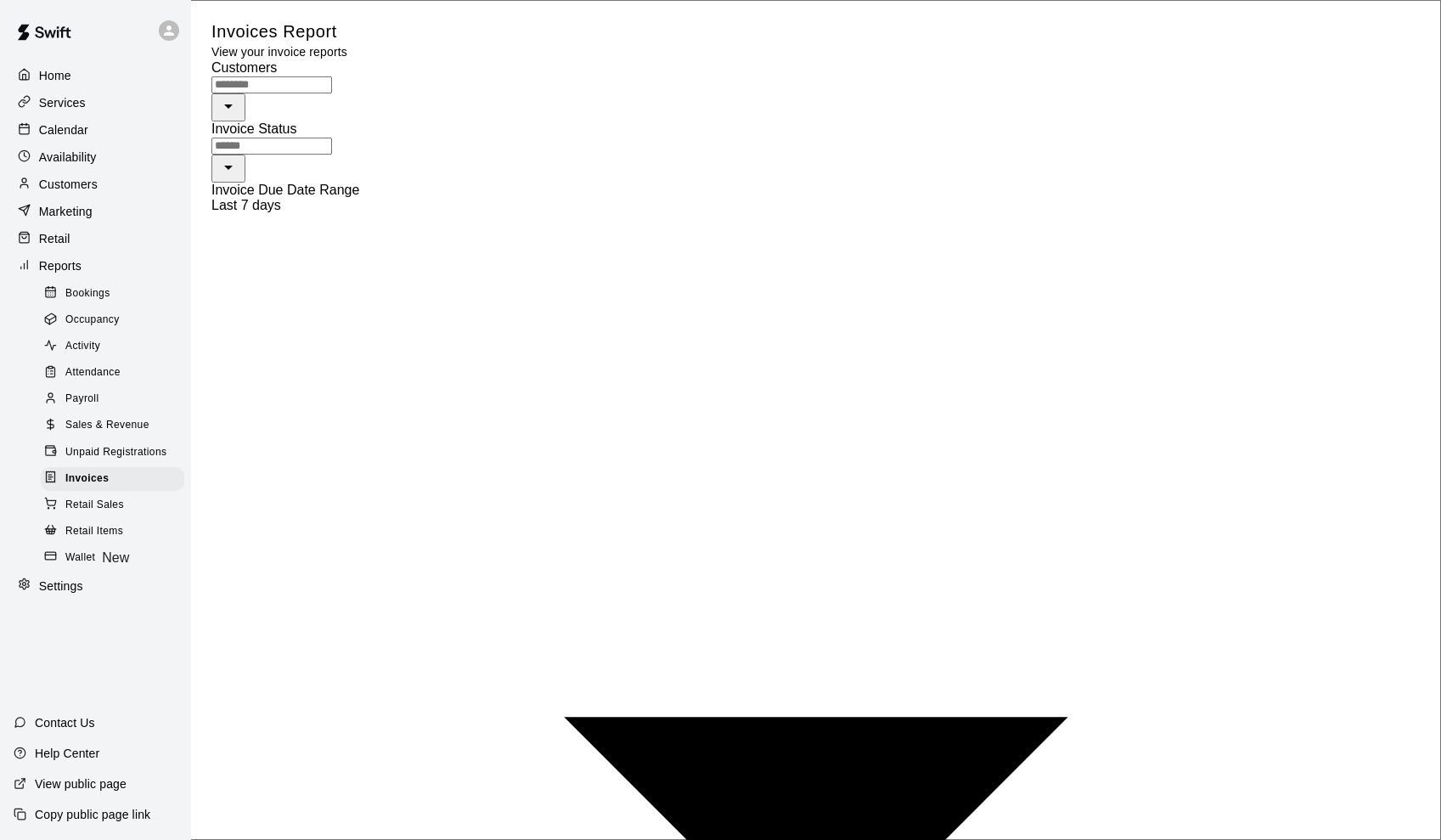
click at [98, 292] on span "Bookings" at bounding box center [88, 293] width 45 height 17
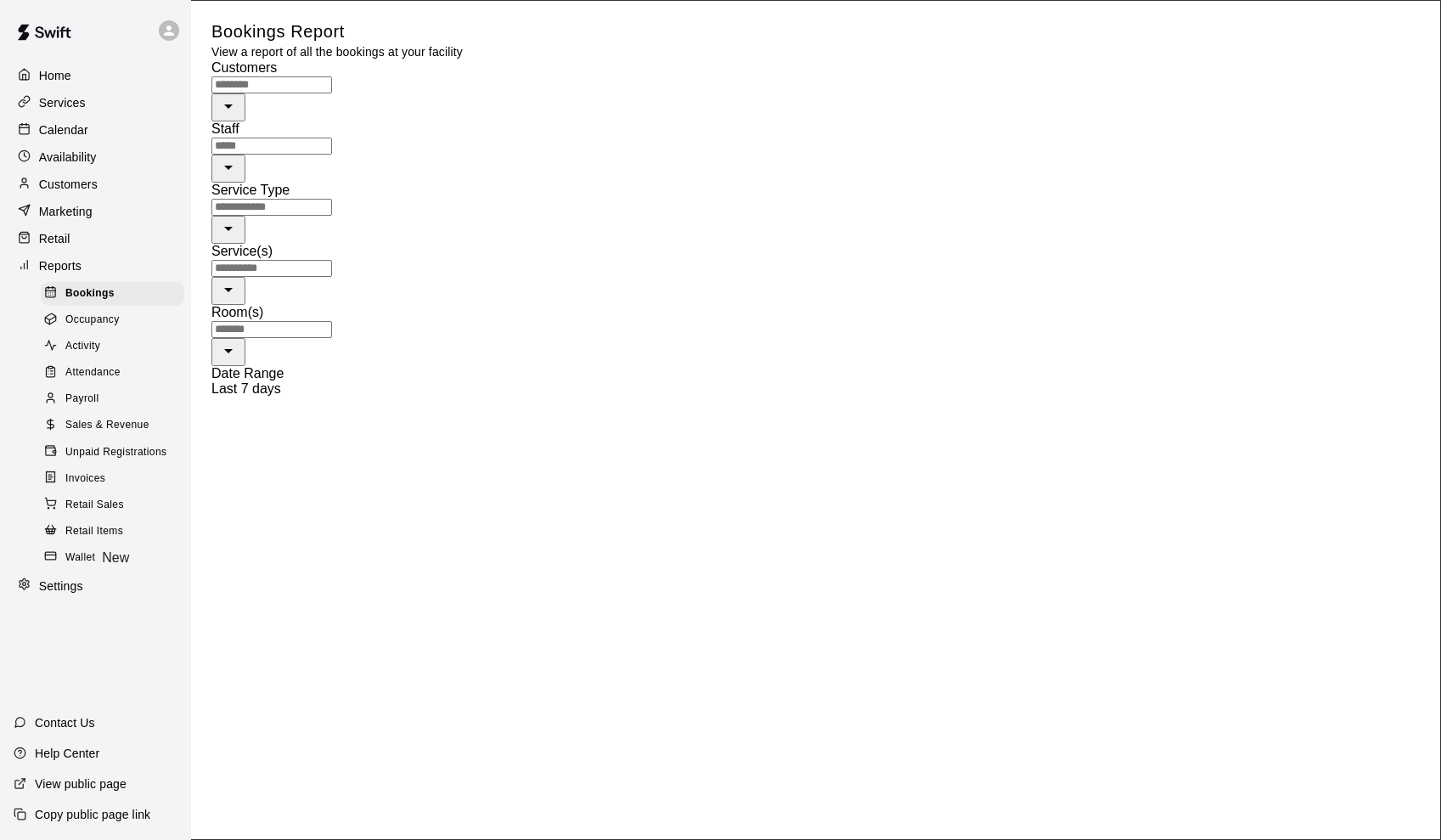
click at [60, 147] on div "Availability" at bounding box center [95, 157] width 163 height 25
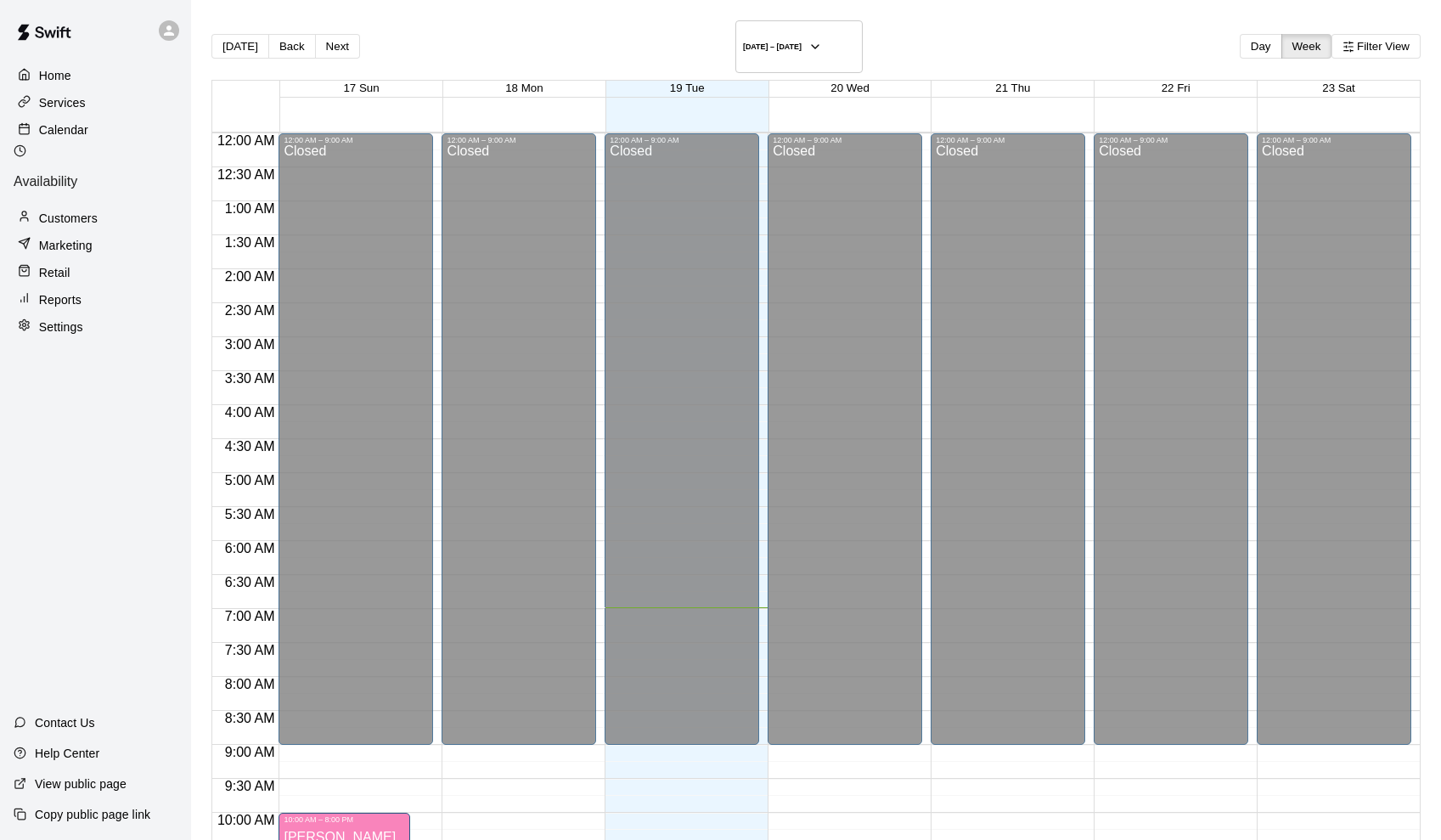
scroll to position [475, 0]
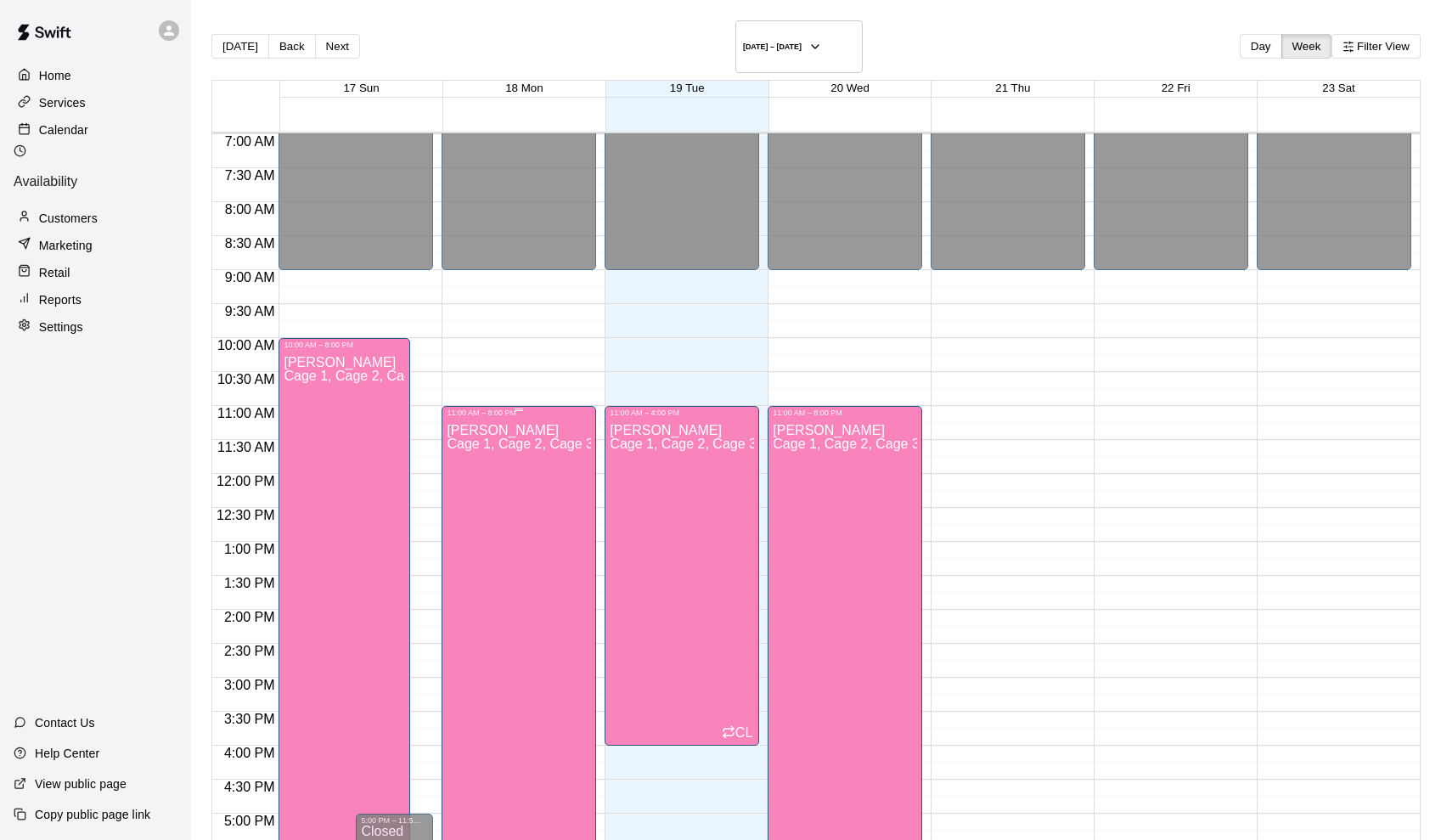
click at [554, 421] on div "Chris LaMotte Cage 1, Cage 2, Cage 3, Weight Room, Homework / Video Room, Outdo…" at bounding box center [518, 837] width 144 height 840
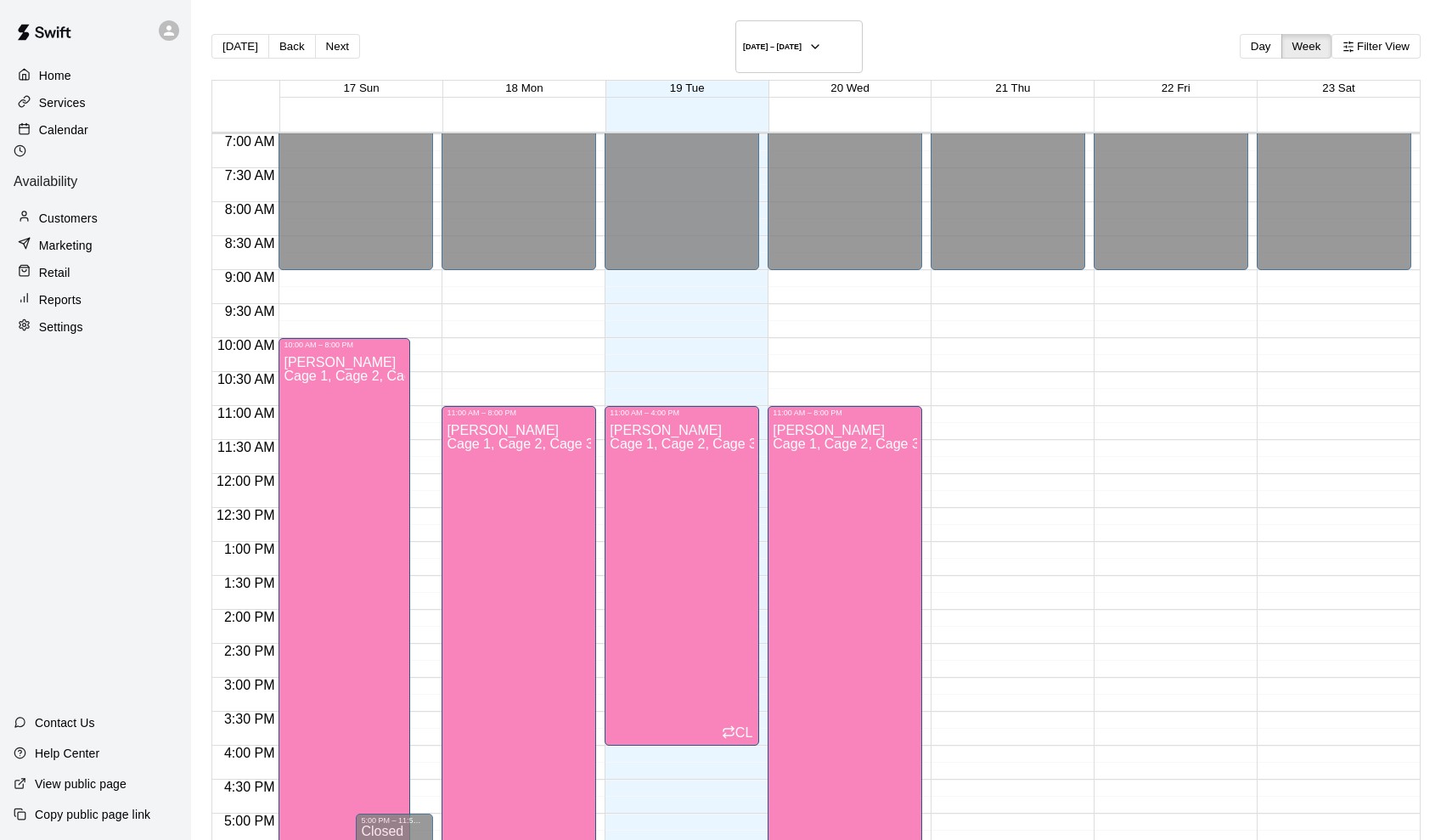
type input "**********"
click at [535, 464] on div "Chris LaMotte Cage 1, Cage 2, Cage 3, Weight Room, Homework / Video Room, Outdo…" at bounding box center [518, 837] width 144 height 840
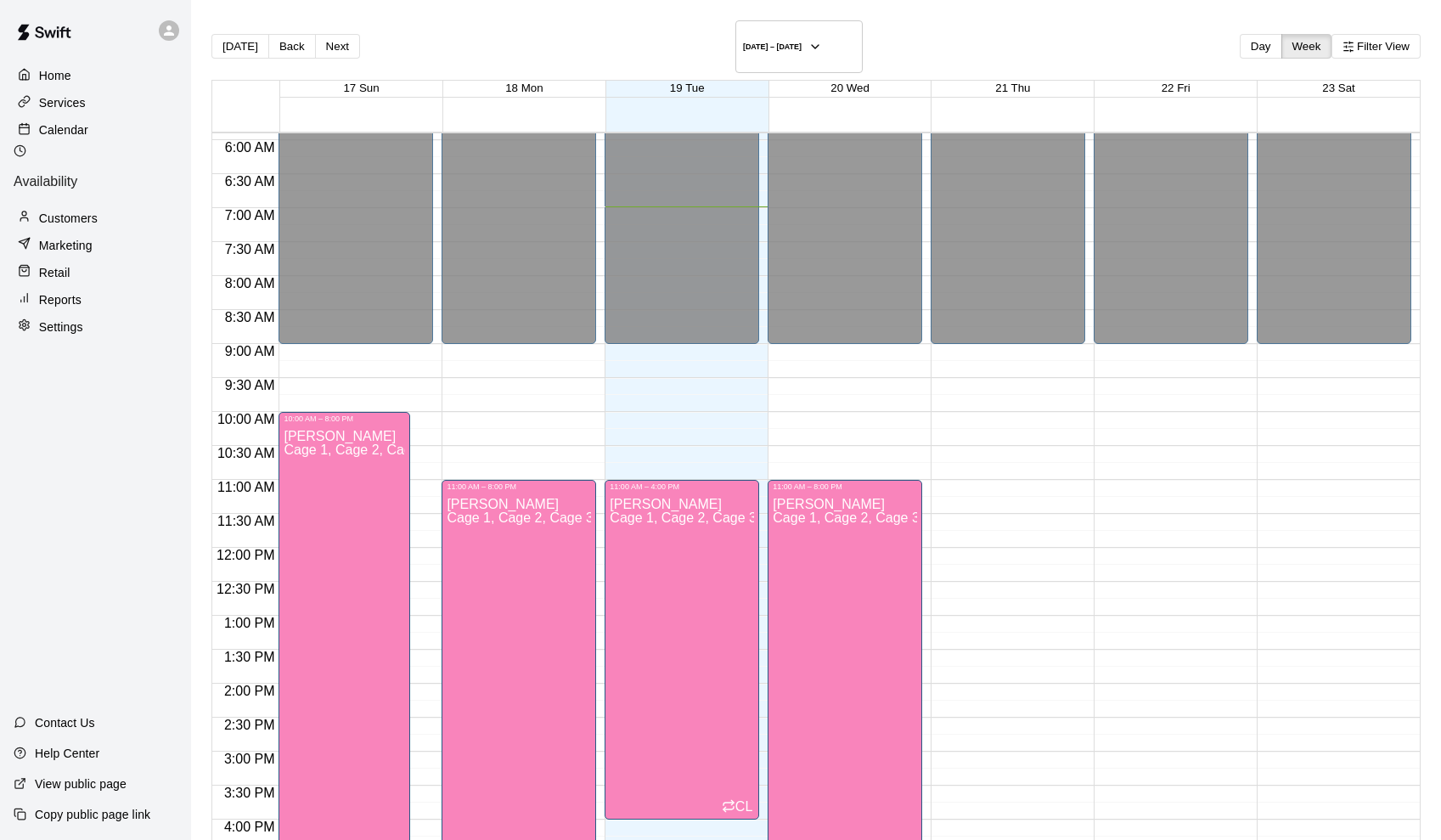
scroll to position [357, 0]
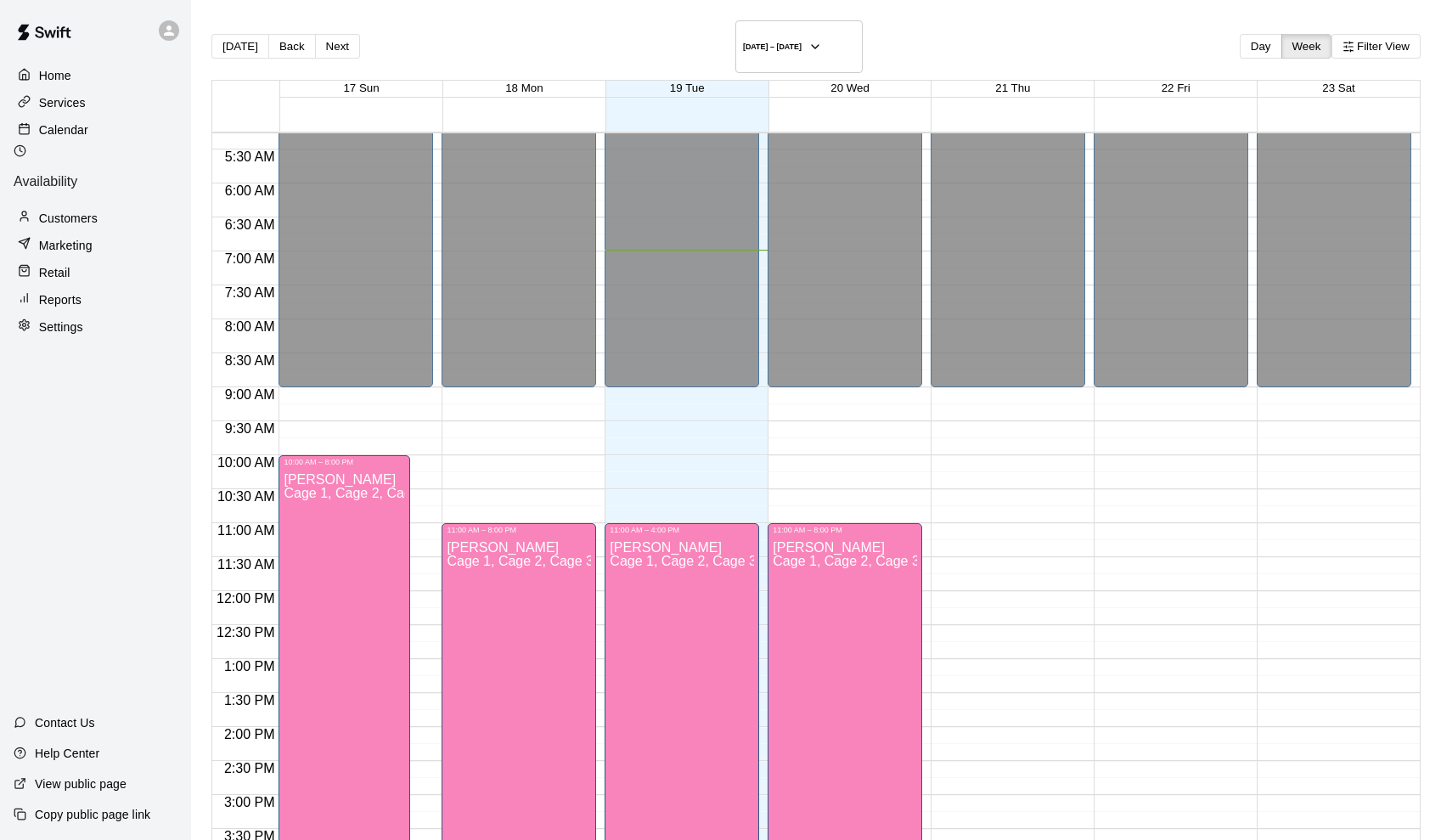
click at [63, 133] on p "Calendar" at bounding box center [64, 129] width 49 height 17
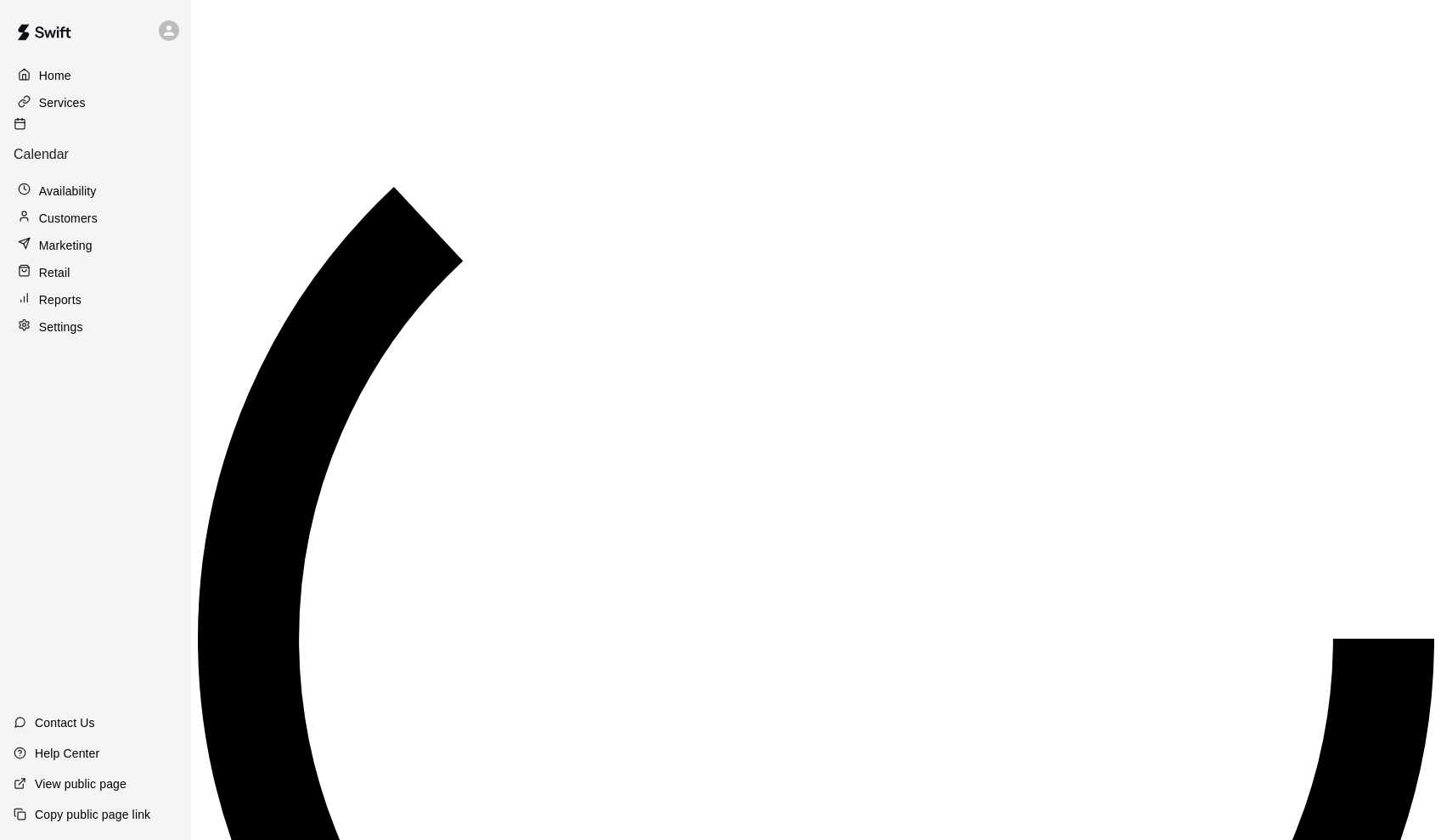
scroll to position [476, 0]
click at [62, 107] on p "Services" at bounding box center [63, 102] width 47 height 17
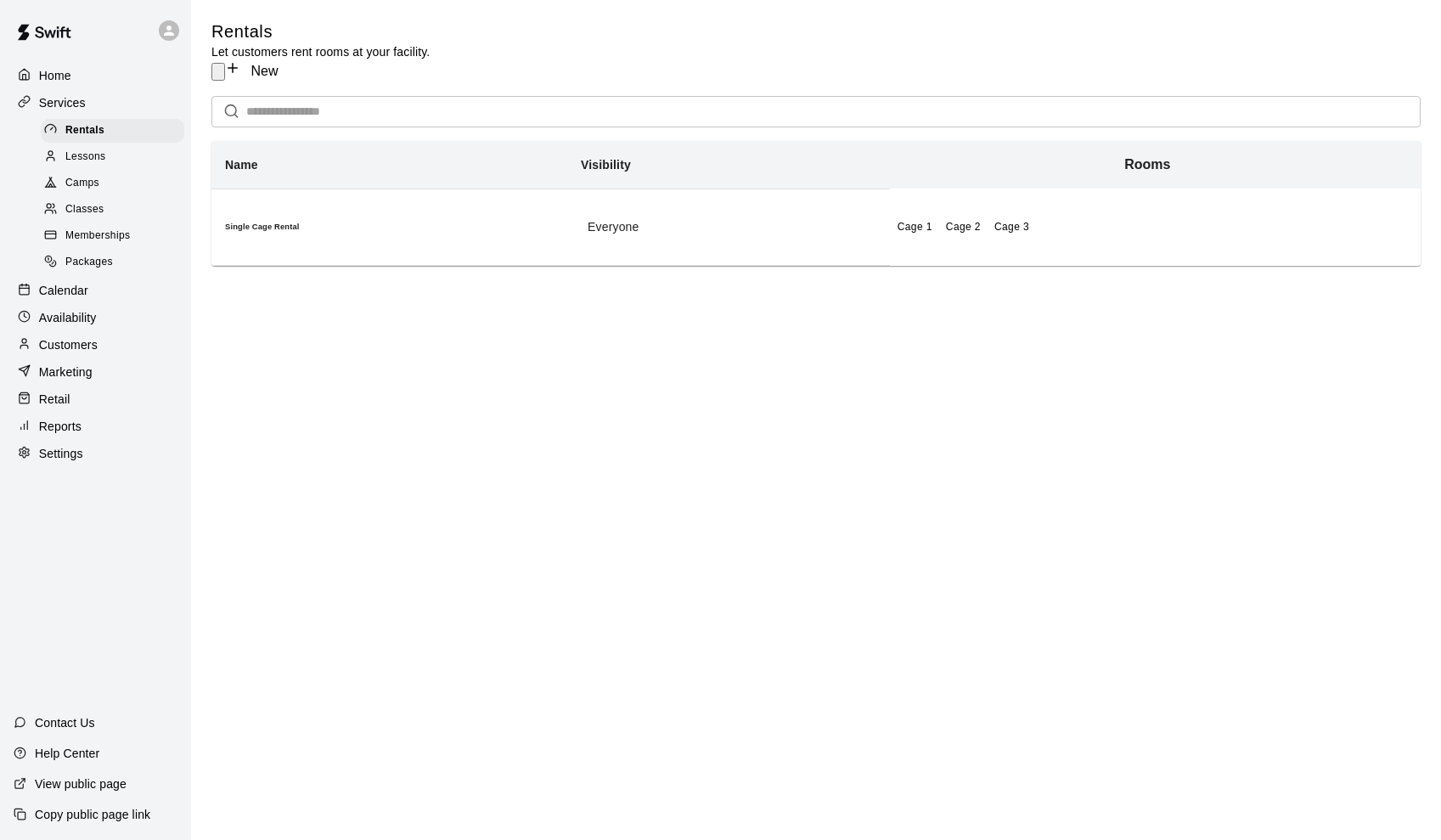
click at [78, 233] on span "Memberships" at bounding box center [98, 235] width 65 height 17
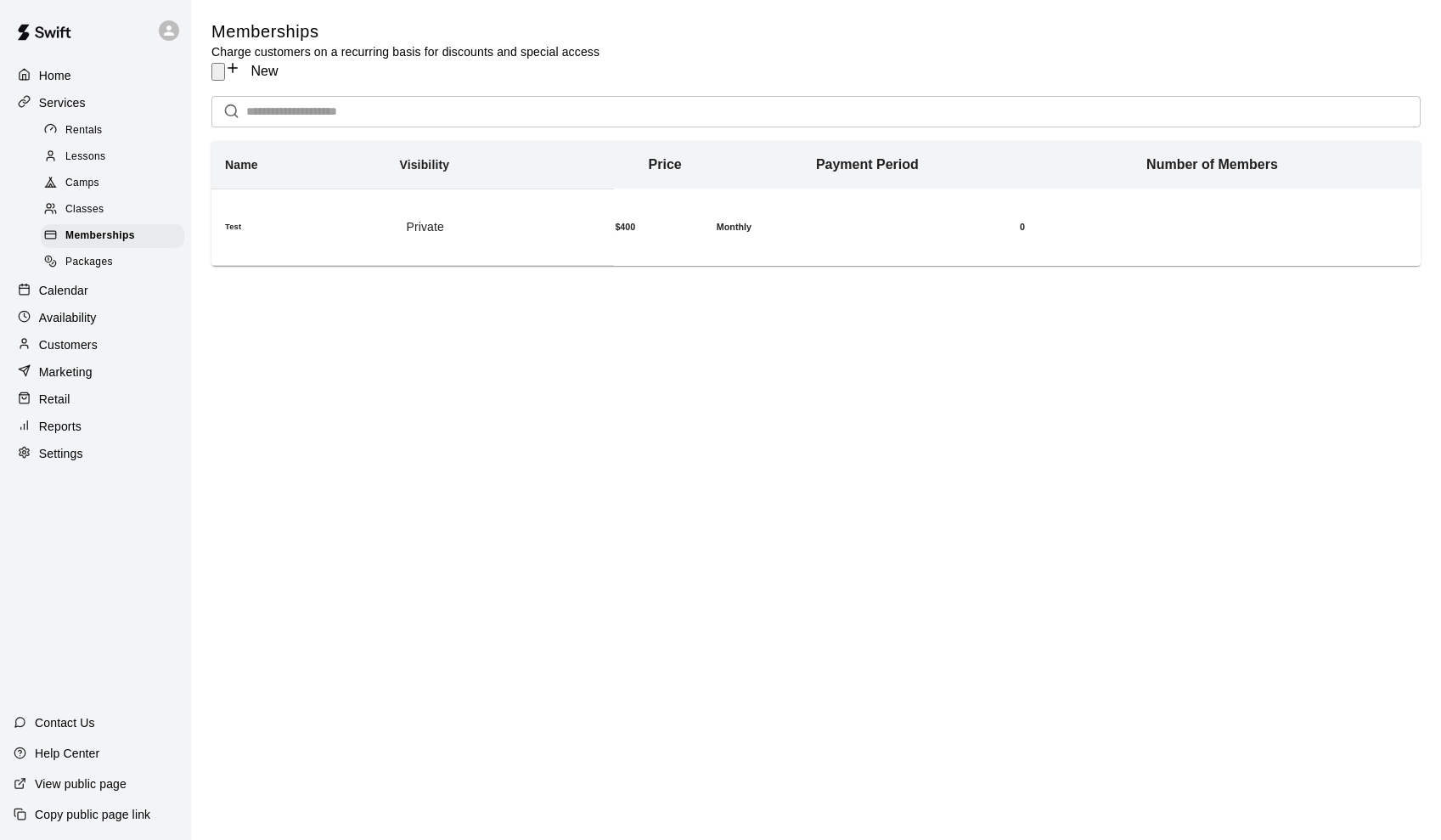
click at [68, 291] on p "Calendar" at bounding box center [64, 290] width 49 height 17
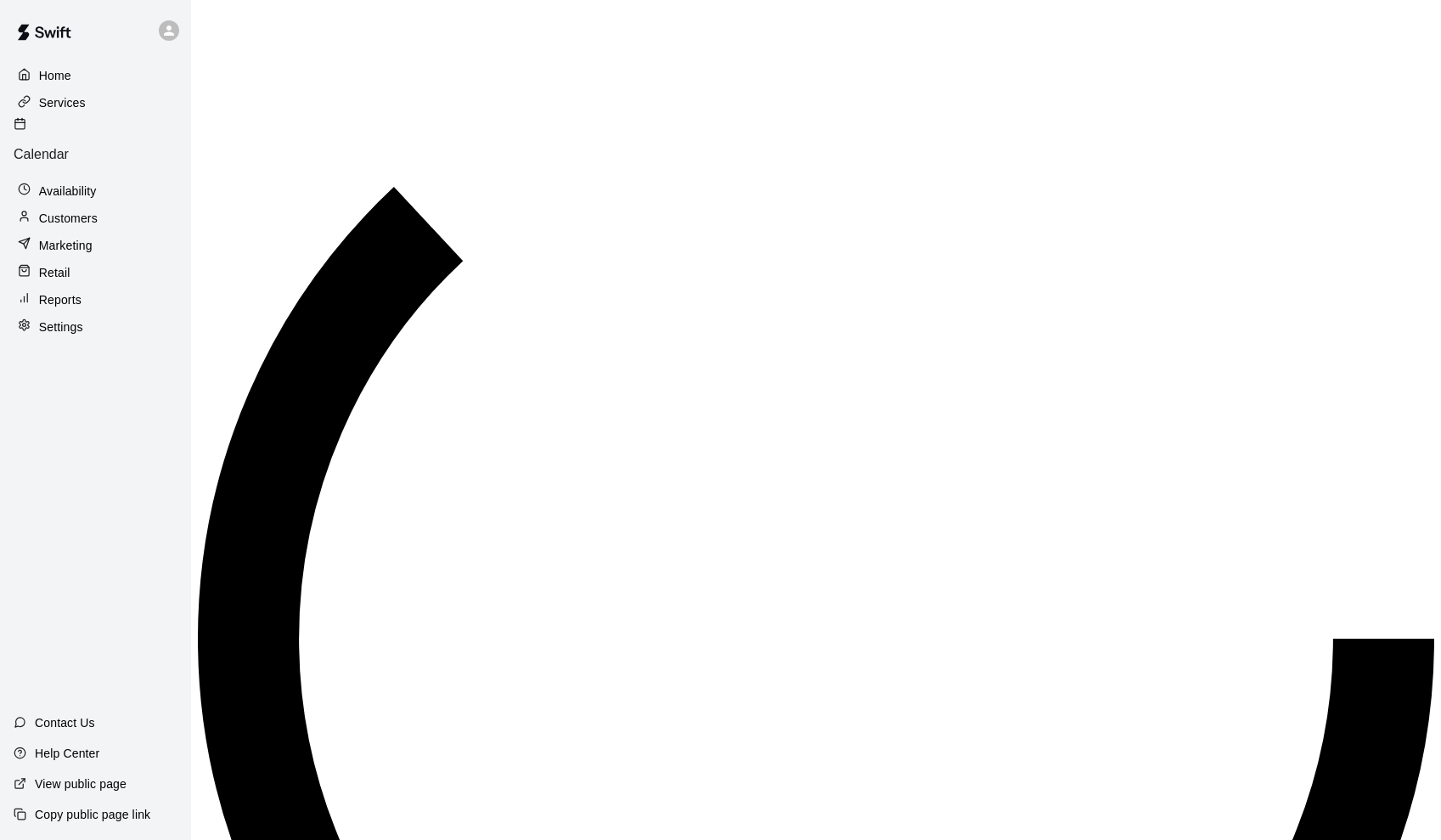
scroll to position [476, 0]
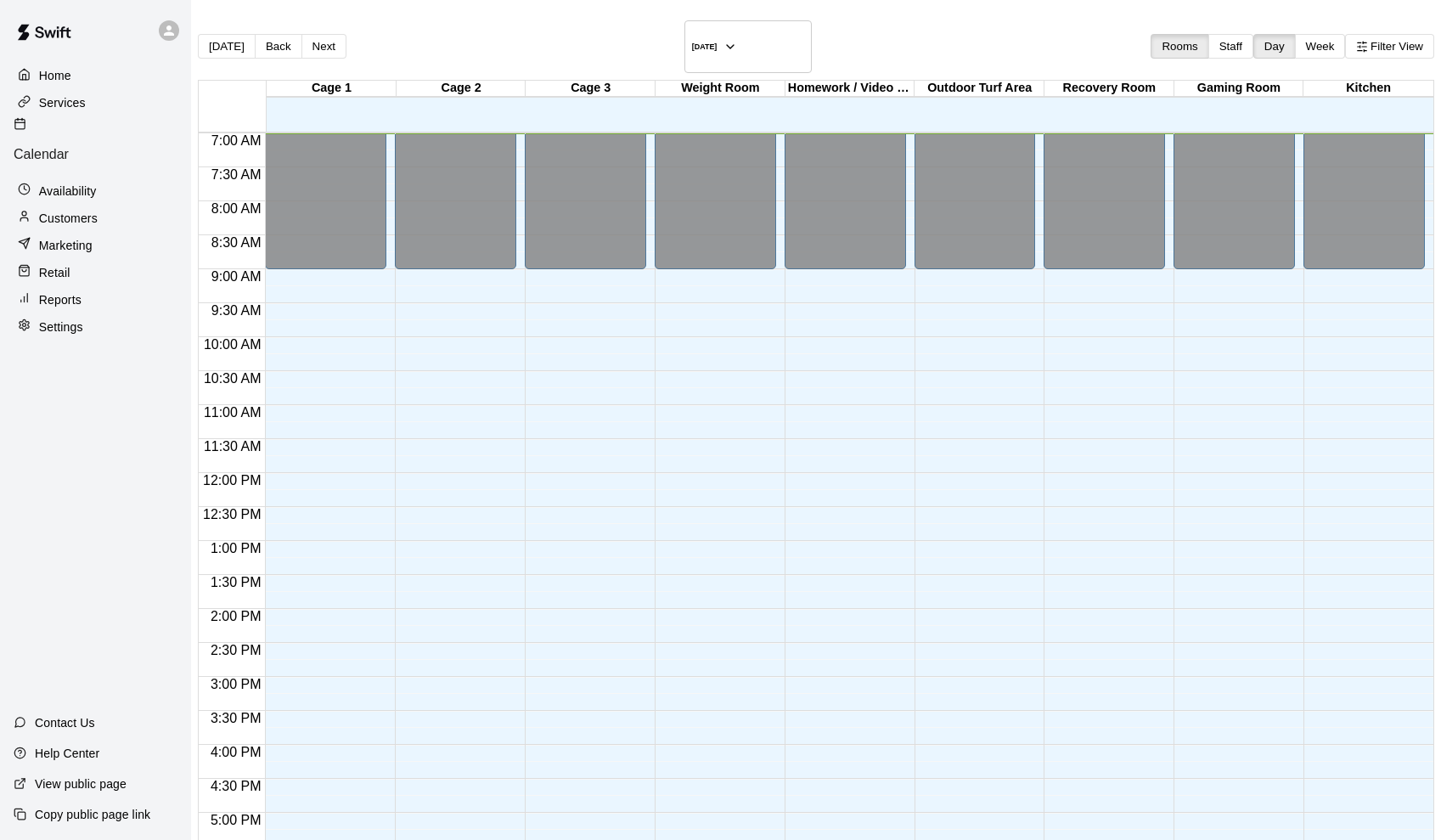
click at [66, 264] on p "Retail" at bounding box center [55, 272] width 31 height 17
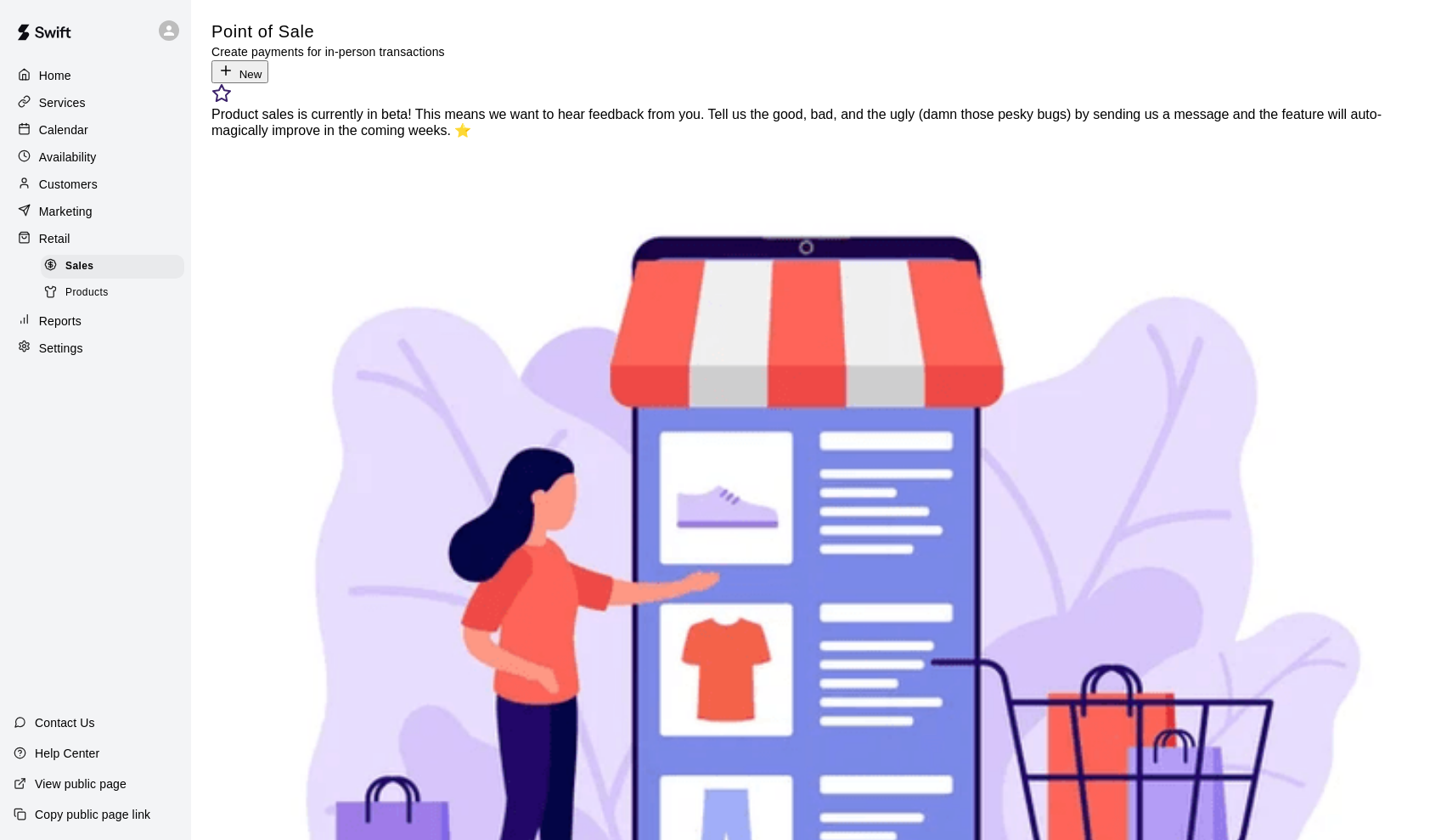
click at [76, 191] on p "Customers" at bounding box center [69, 184] width 59 height 17
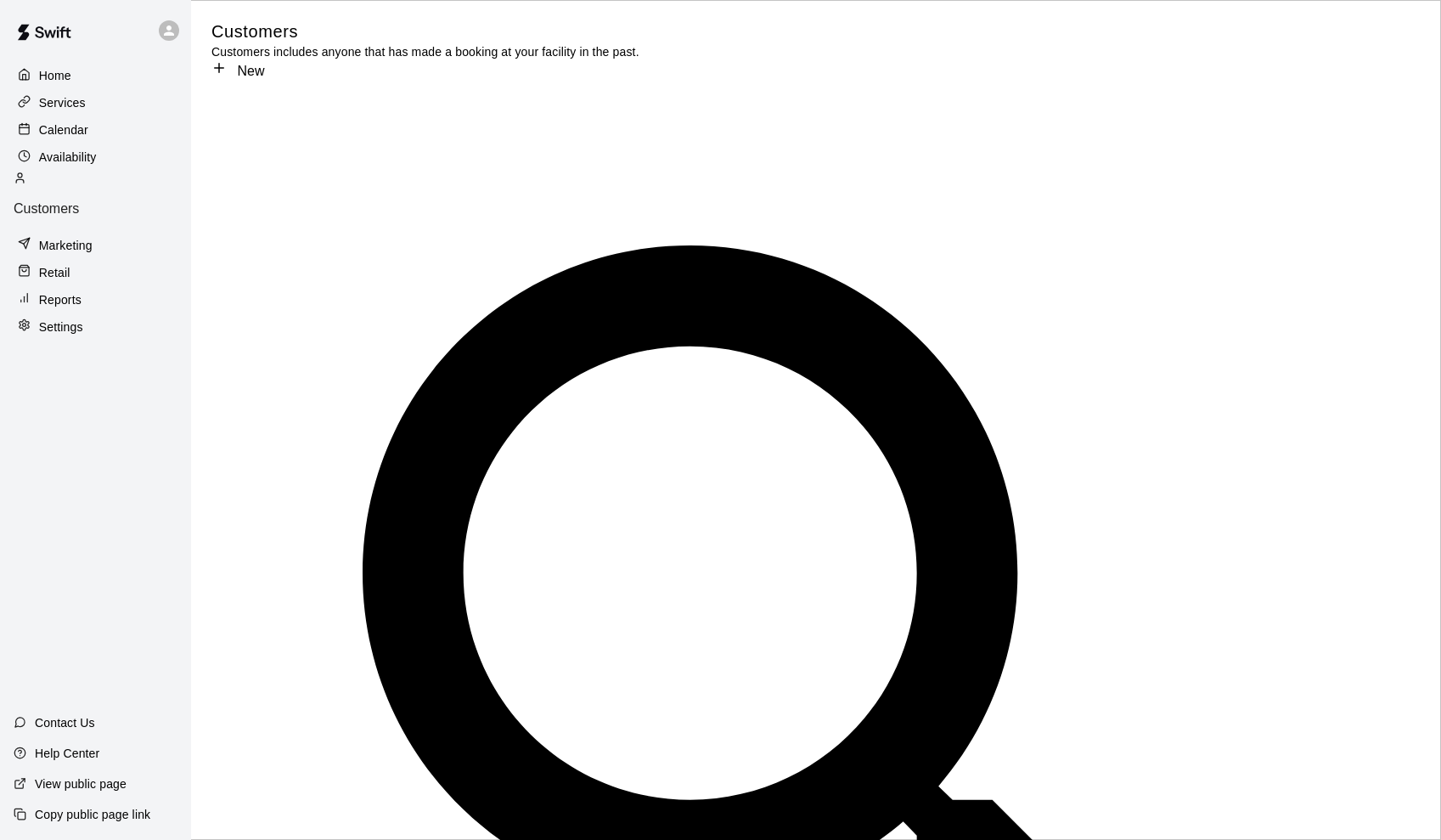
click at [55, 318] on p "Settings" at bounding box center [61, 326] width 44 height 17
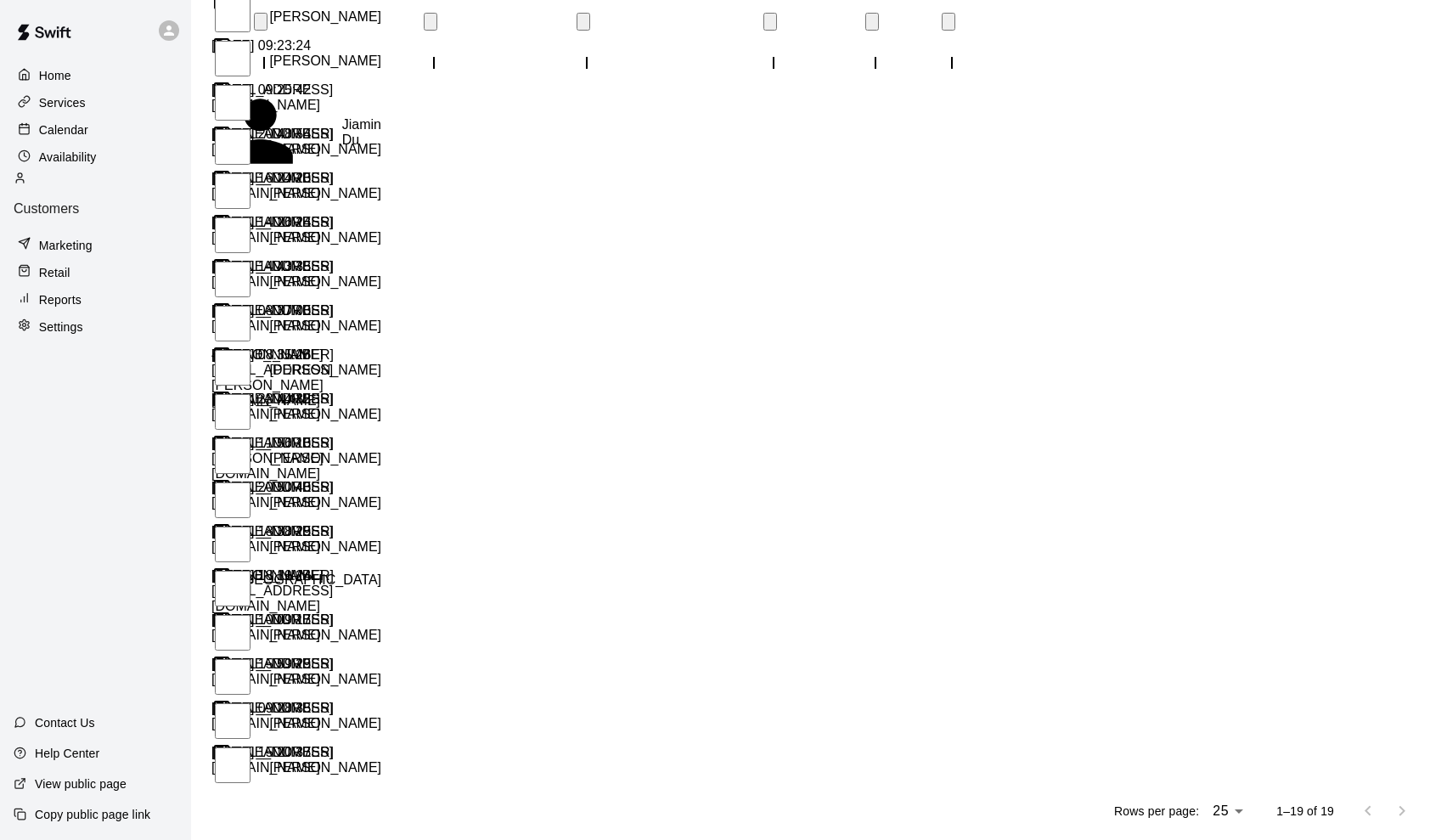
select select "**"
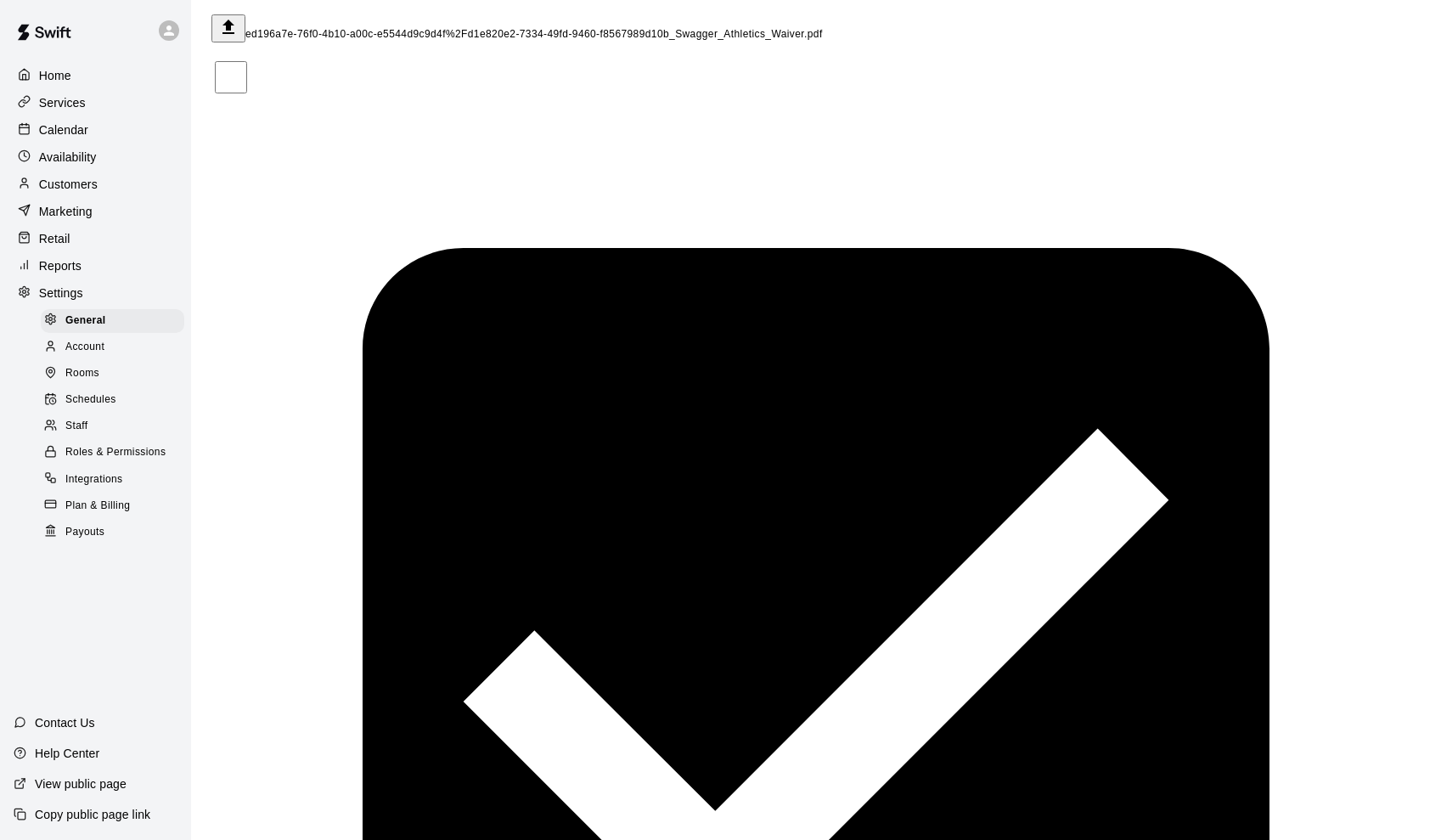
click at [73, 424] on span "Staff" at bounding box center [76, 426] width 23 height 17
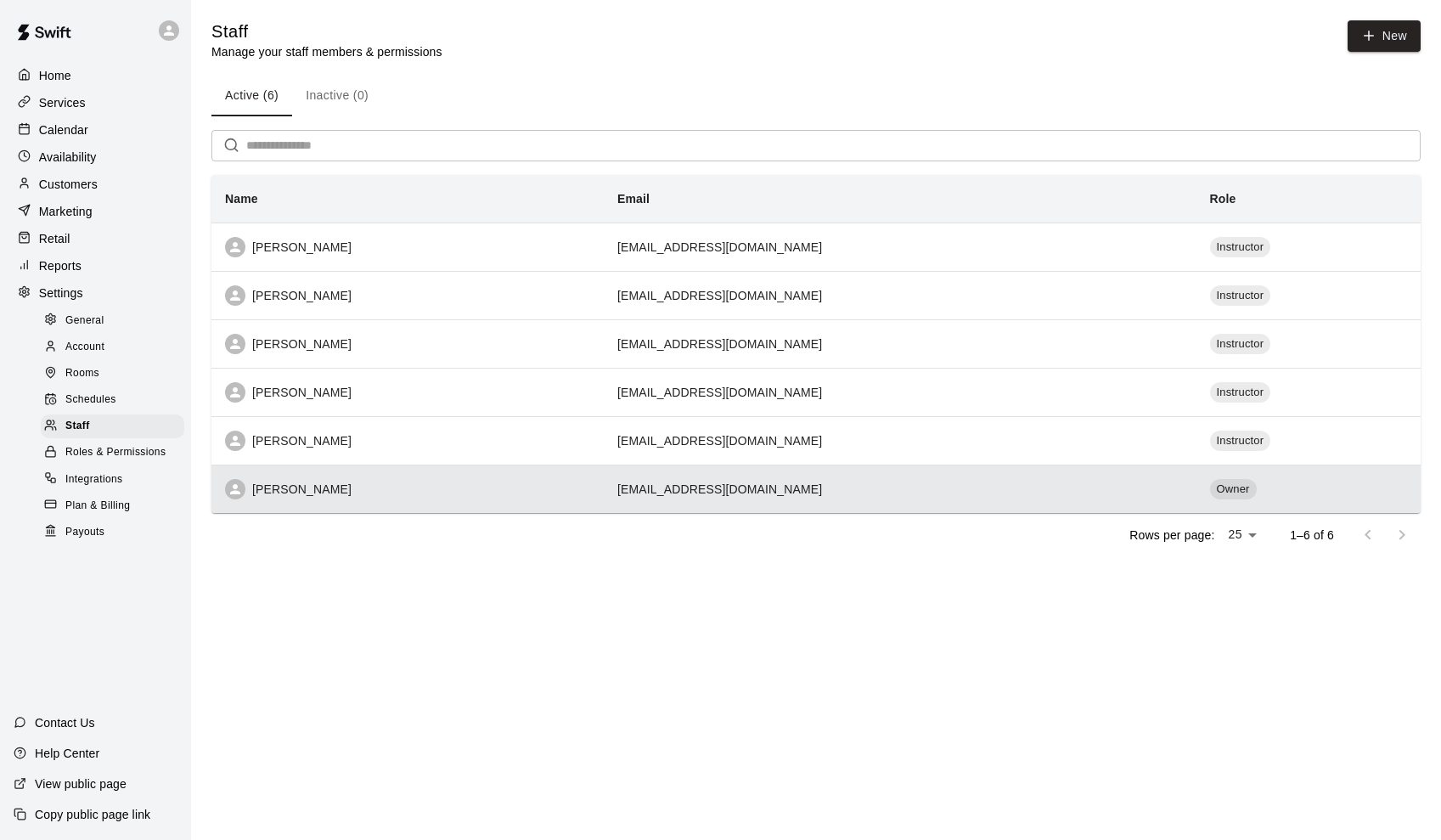
click at [720, 484] on td "davejefferson44@gmail.com" at bounding box center [900, 488] width 592 height 48
select select "**"
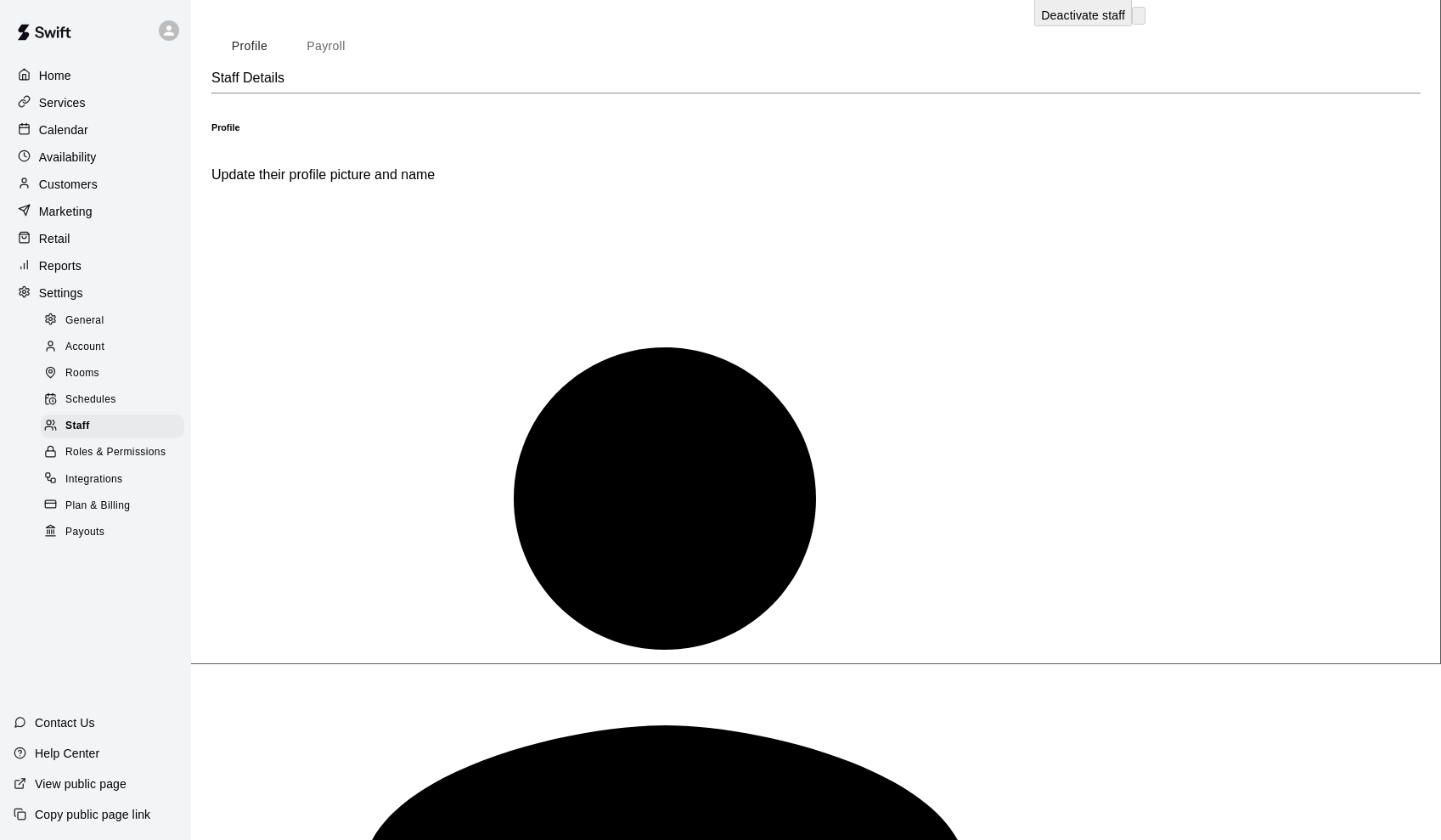
scroll to position [163, 0]
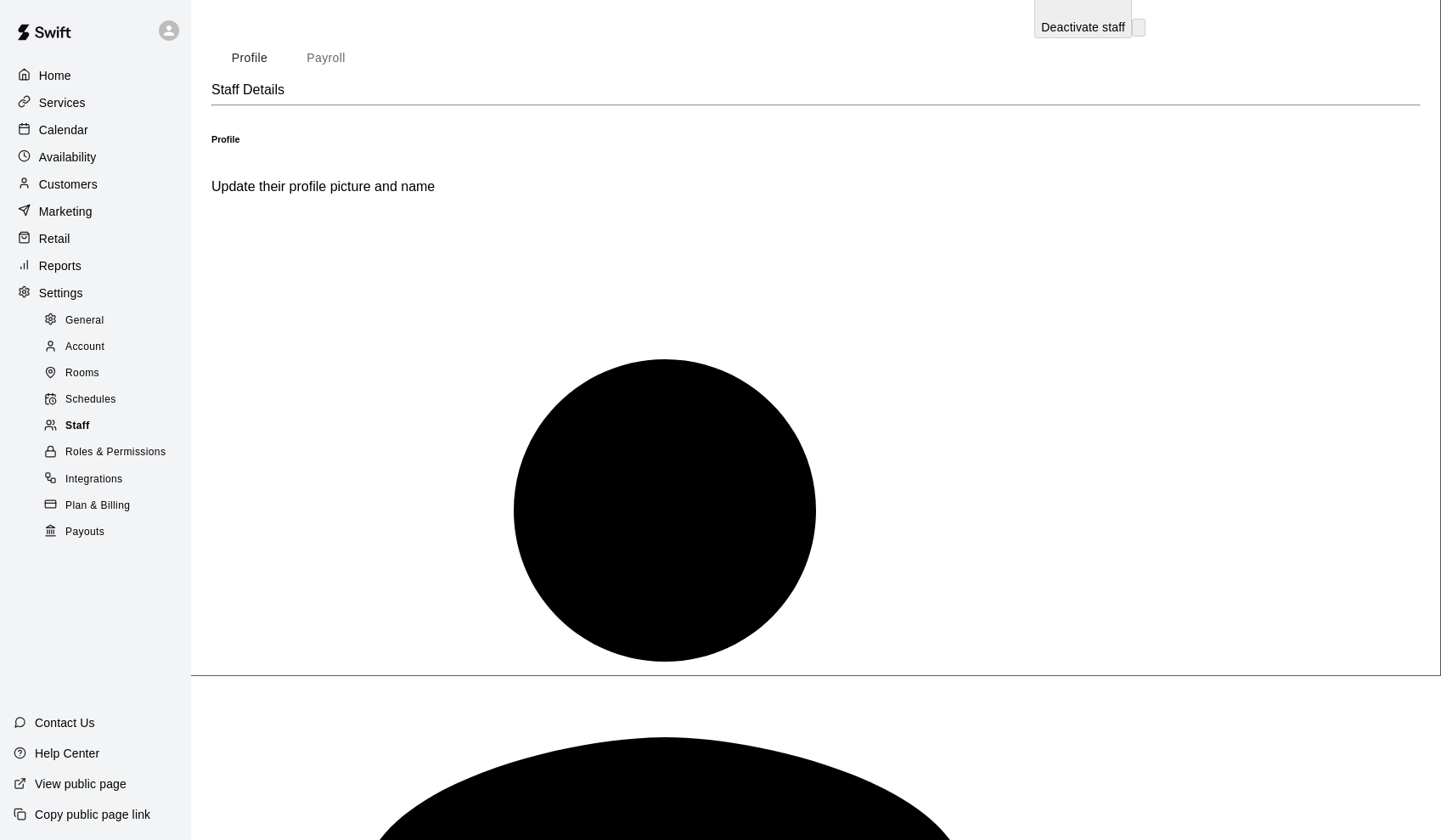
click at [95, 427] on div "Staff" at bounding box center [113, 426] width 144 height 23
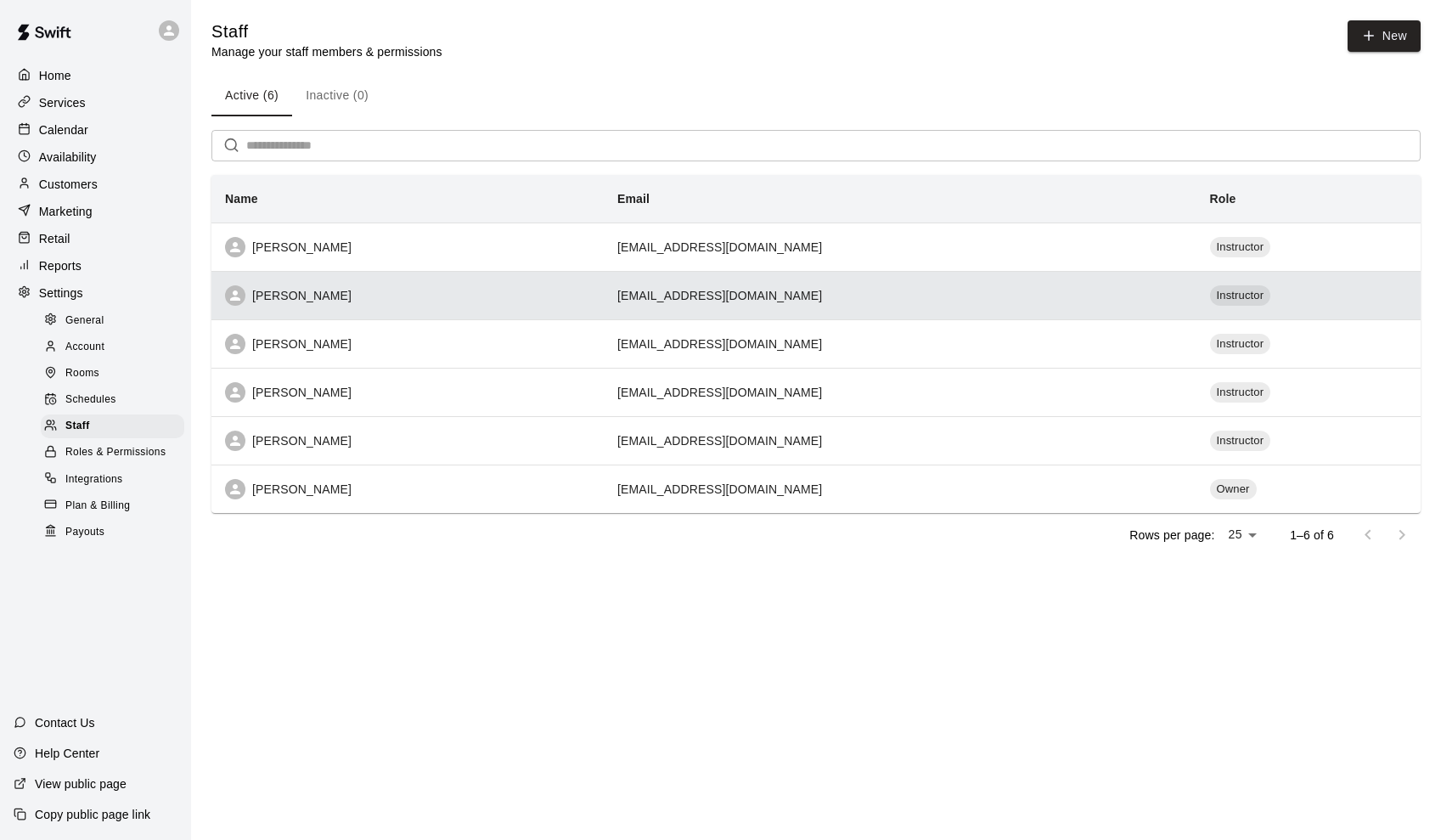
click at [362, 292] on div "Chris LaMotte" at bounding box center [407, 295] width 365 height 21
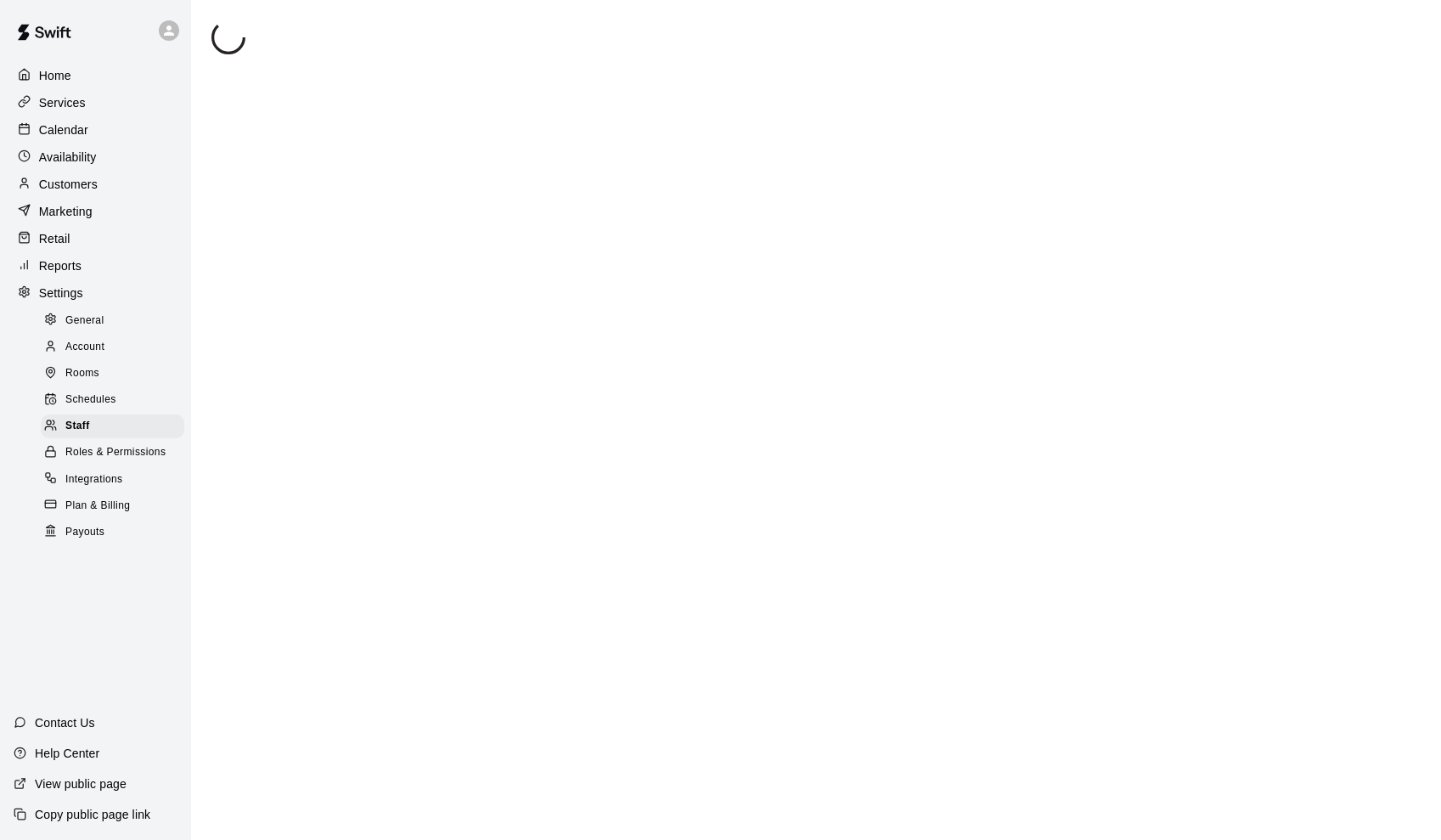
scroll to position [93, 0]
select select "**"
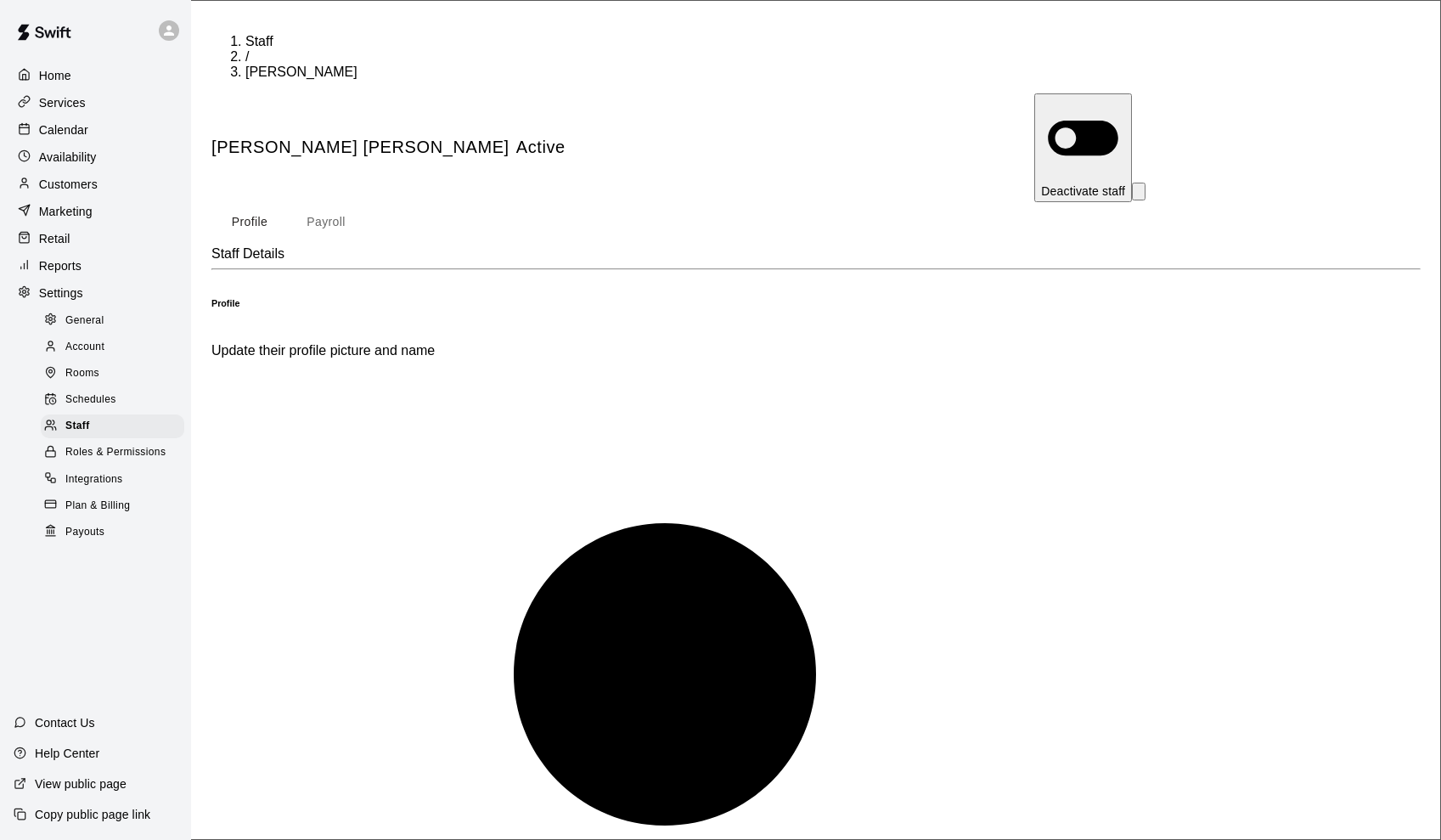
scroll to position [0, 0]
click at [88, 394] on span "Schedules" at bounding box center [91, 399] width 51 height 17
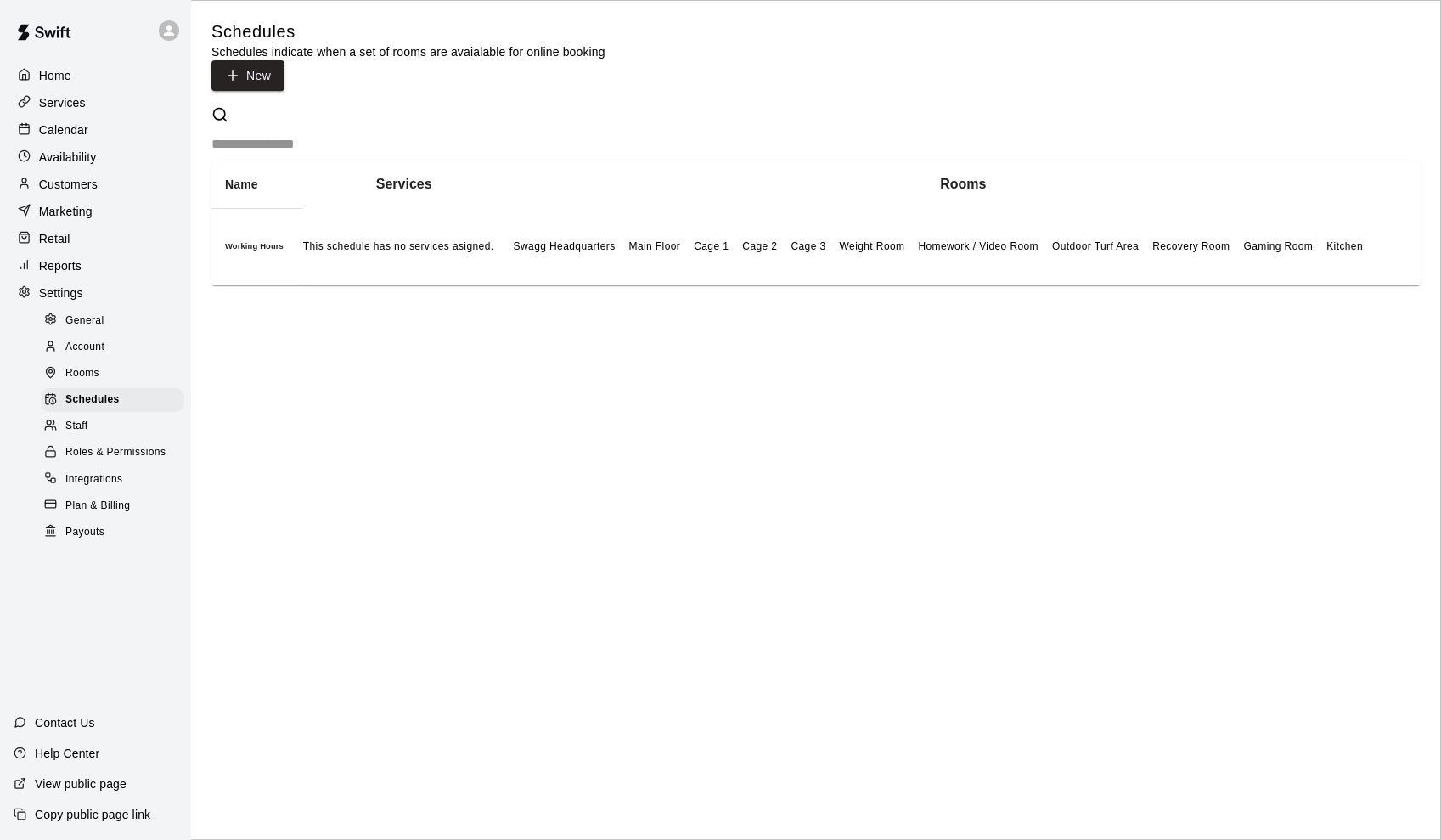
click at [78, 501] on span "Plan & Billing" at bounding box center [98, 505] width 65 height 17
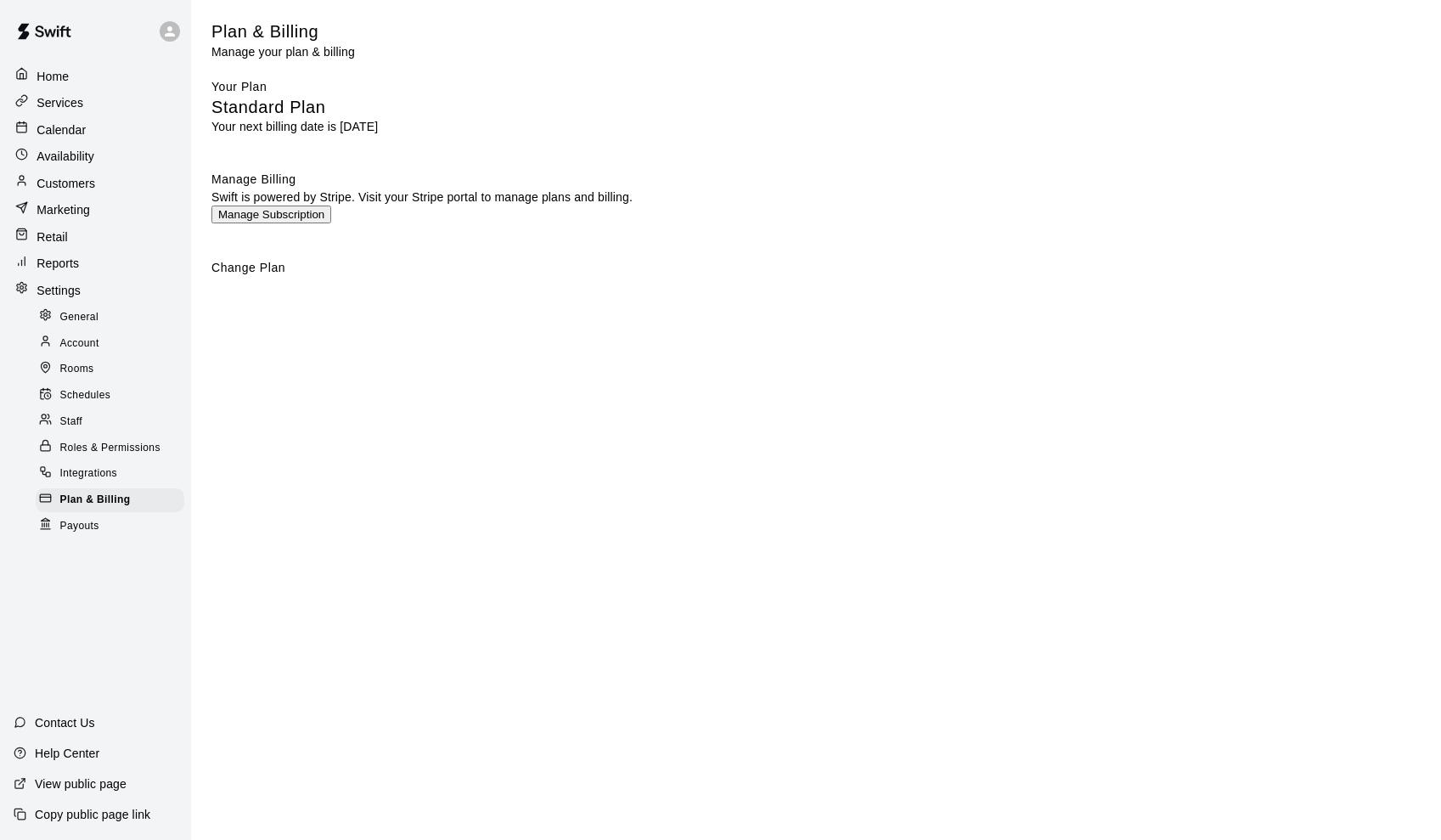
click at [80, 322] on span "General" at bounding box center [80, 317] width 39 height 17
select select "**"
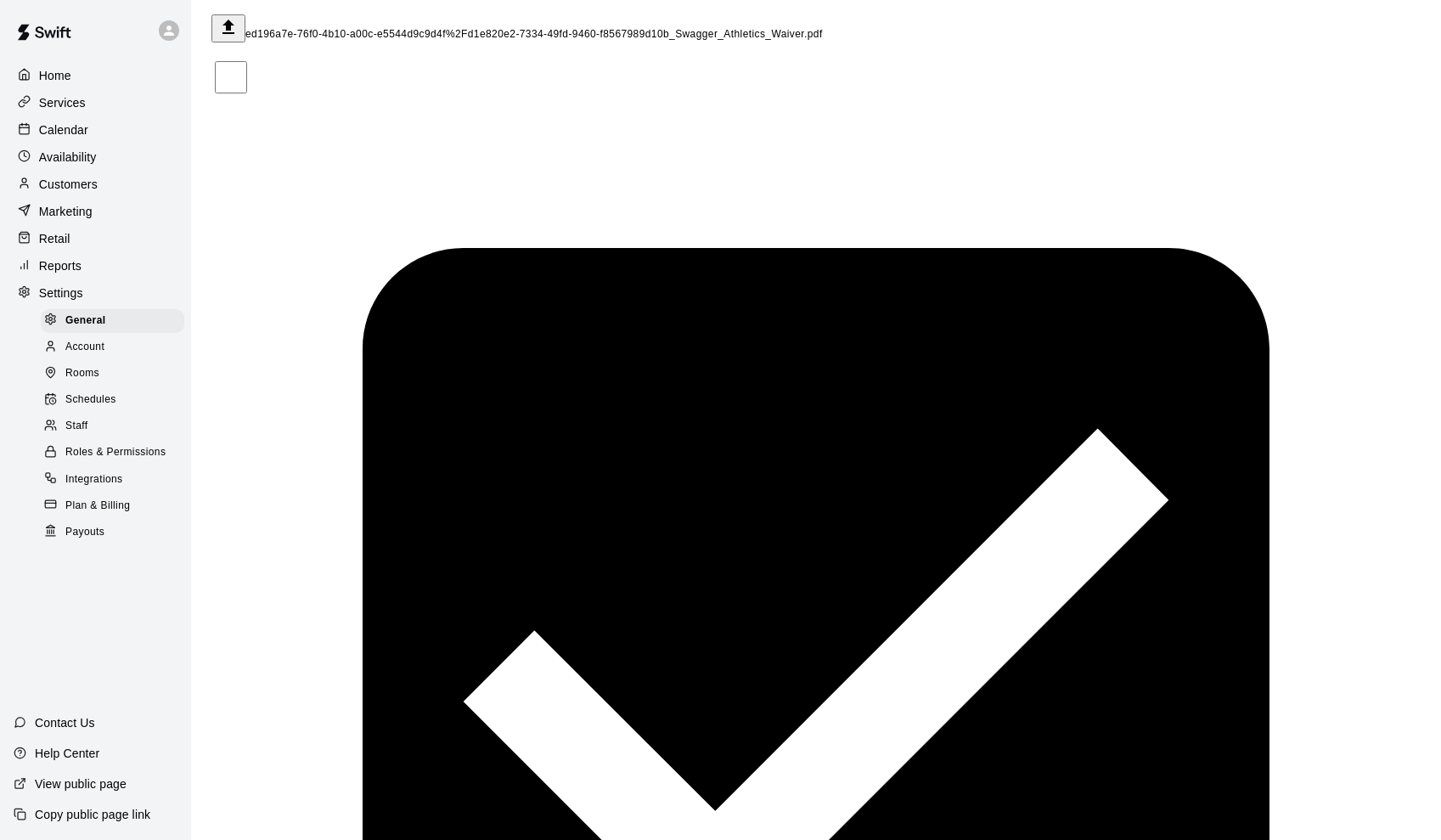
click at [77, 100] on p "Services" at bounding box center [63, 102] width 47 height 17
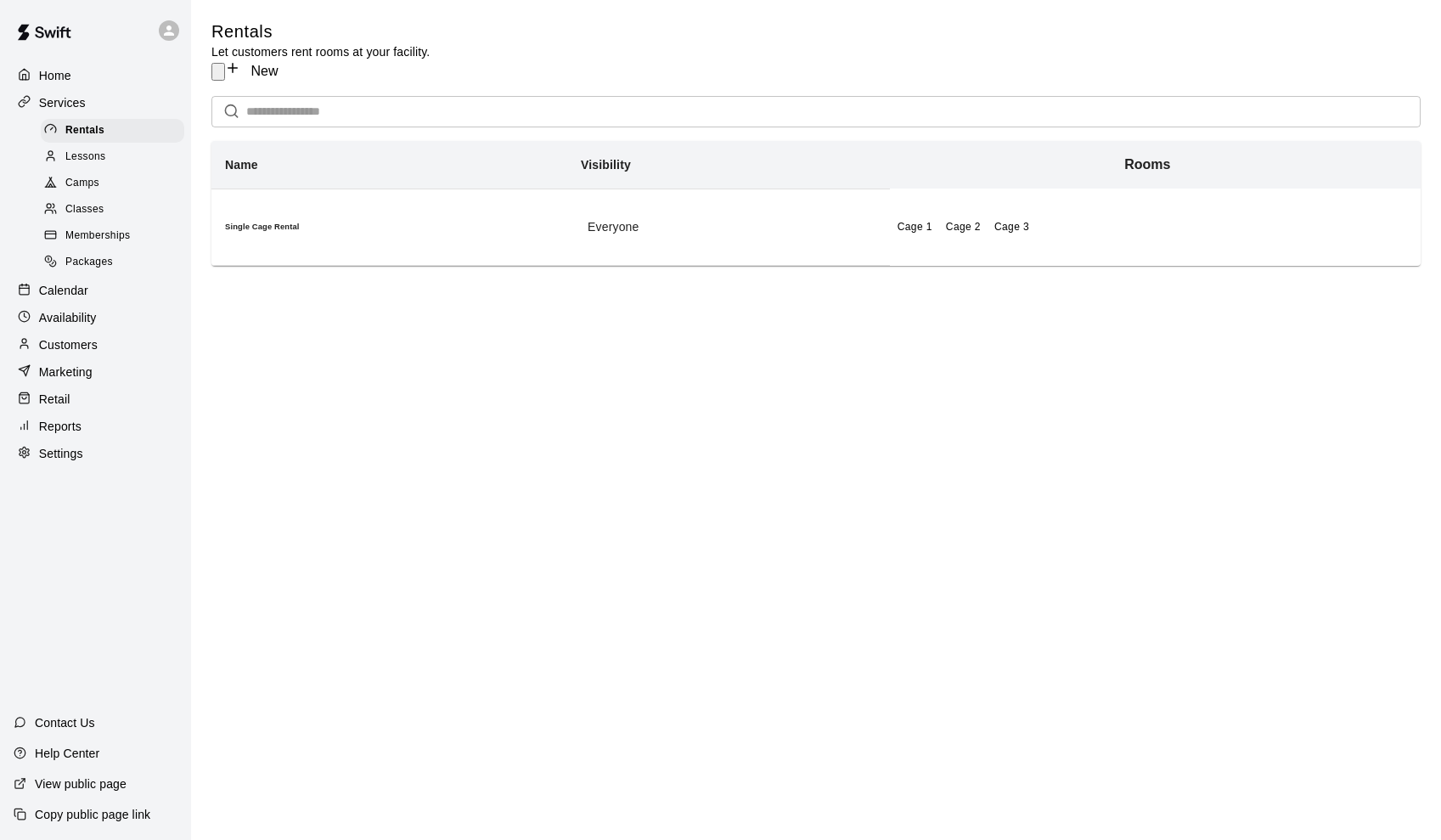
click at [73, 157] on span "Lessons" at bounding box center [86, 157] width 41 height 17
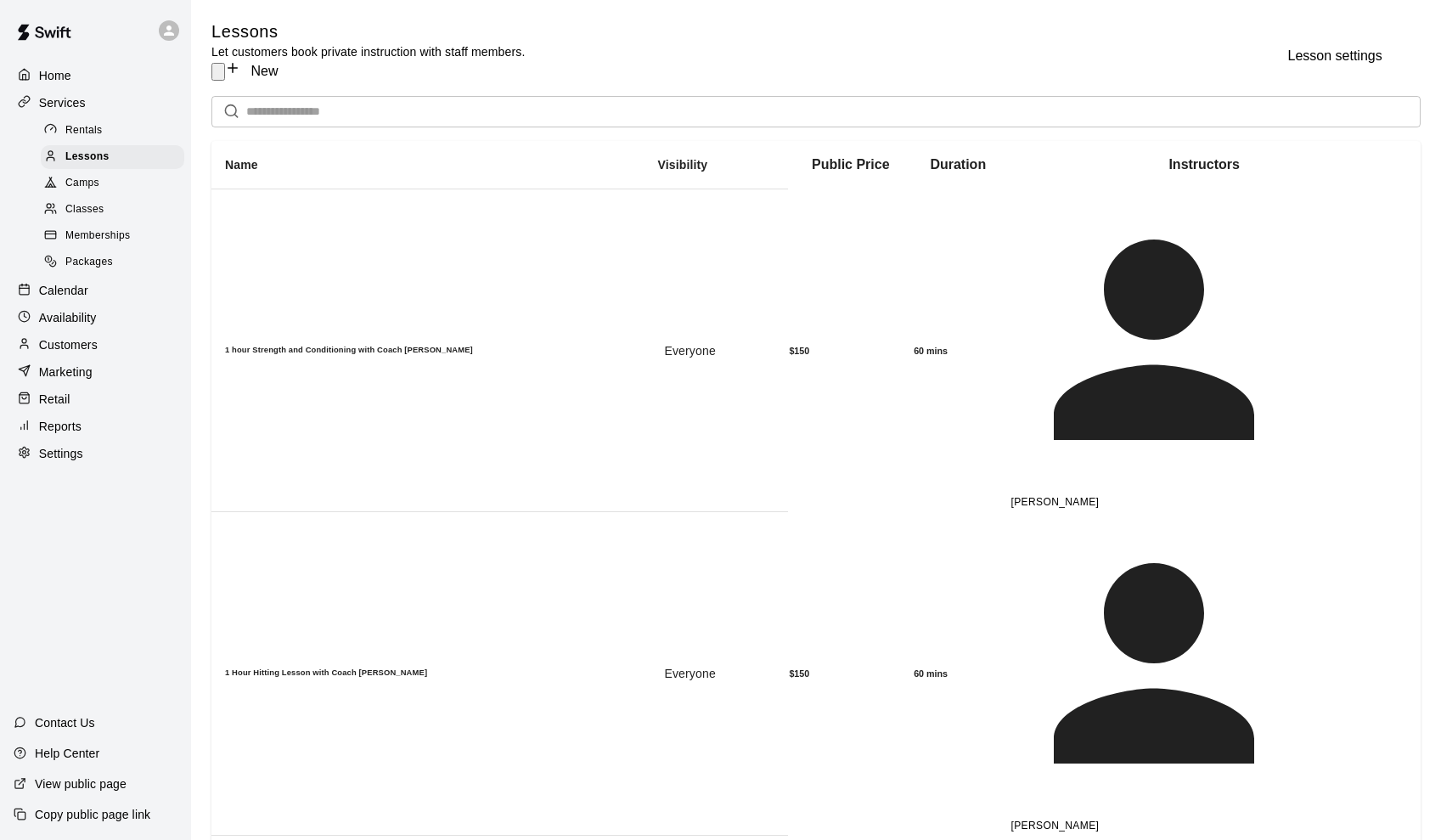
click at [218, 75] on icon "Lesson settings" at bounding box center [218, 75] width 0 height 0
click at [79, 70] on div "Home" at bounding box center [95, 75] width 163 height 25
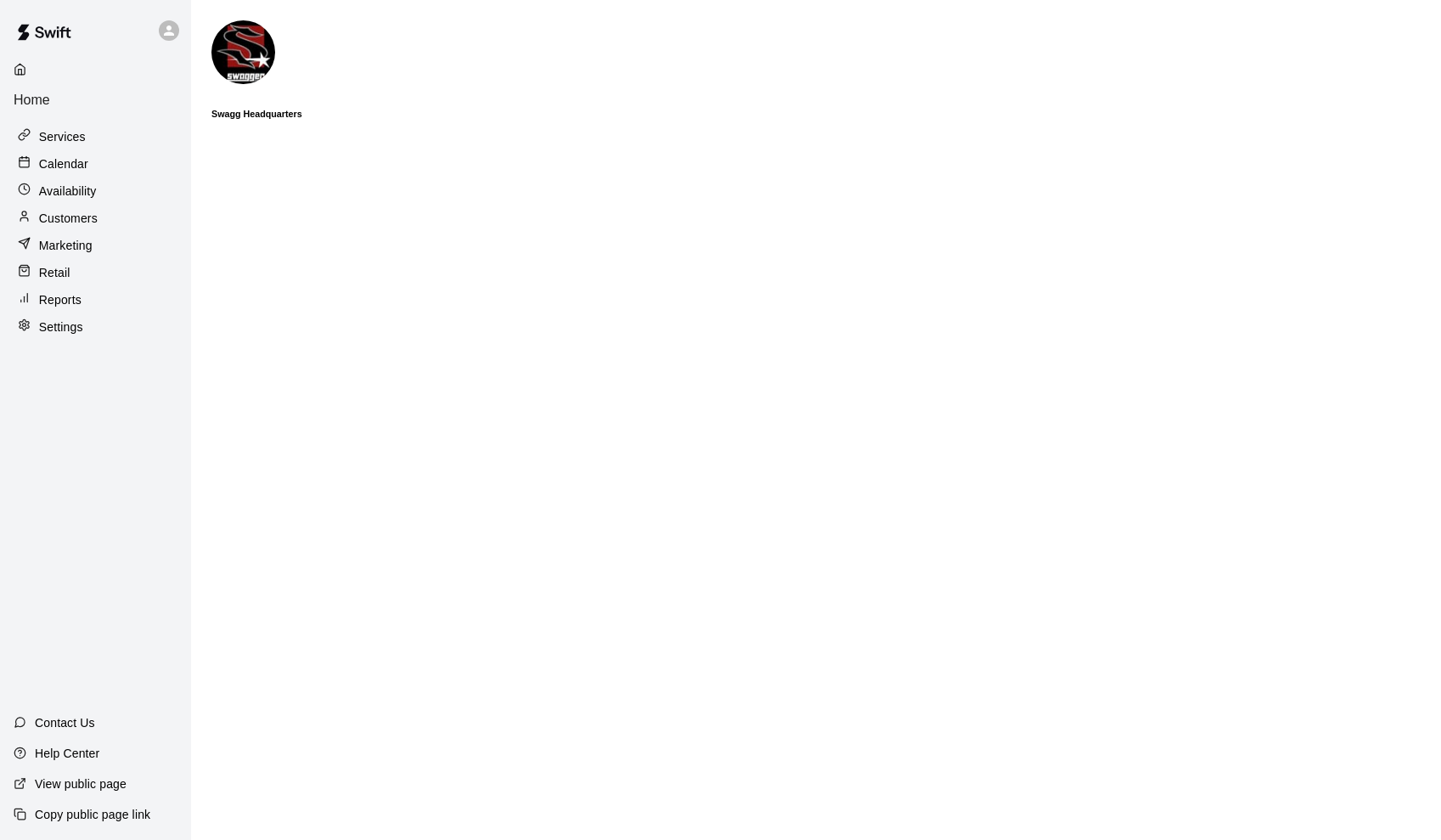
click at [116, 74] on div "Home" at bounding box center [95, 85] width 163 height 45
click at [70, 156] on p "Calendar" at bounding box center [64, 163] width 49 height 17
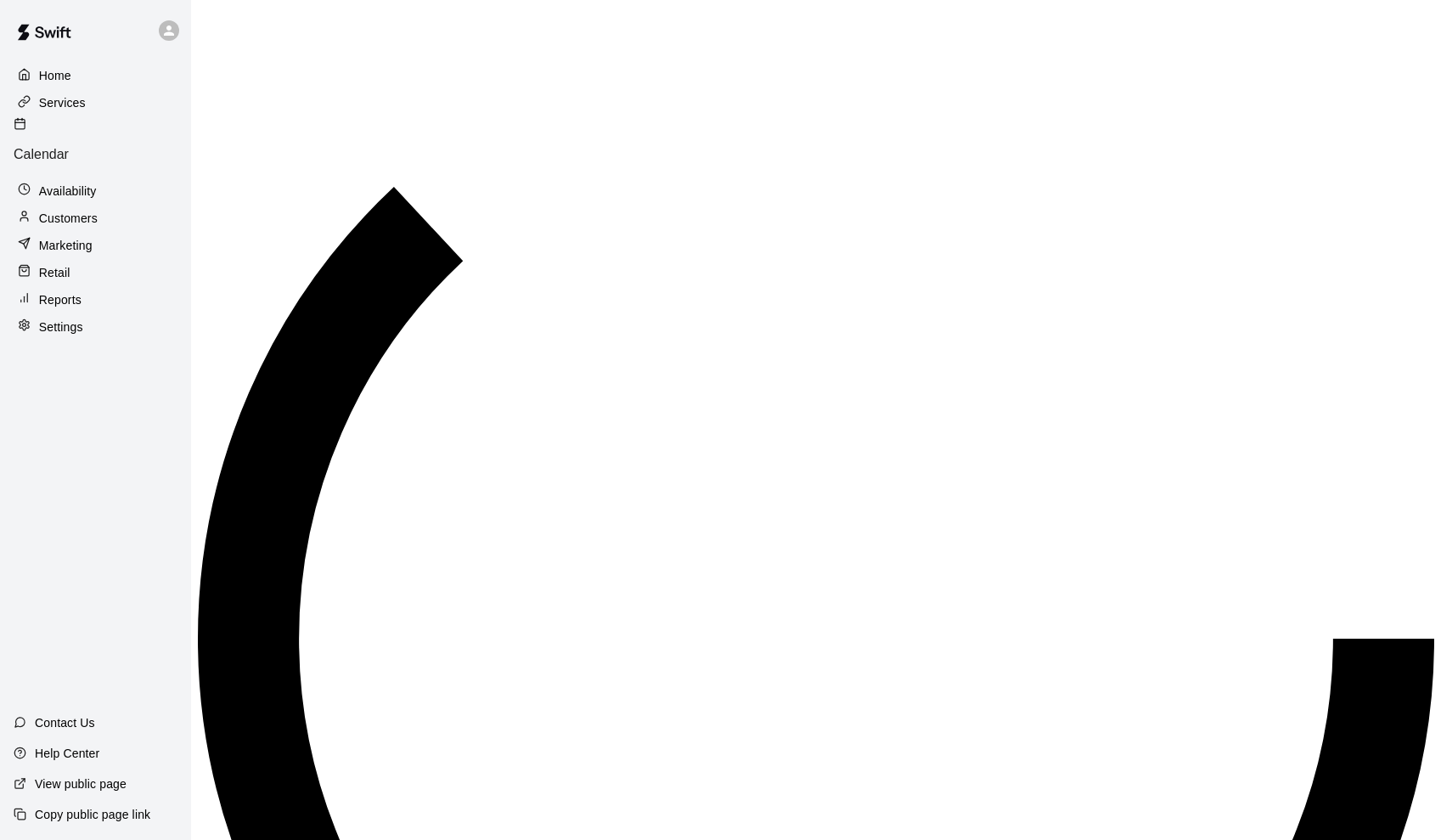
scroll to position [484, 0]
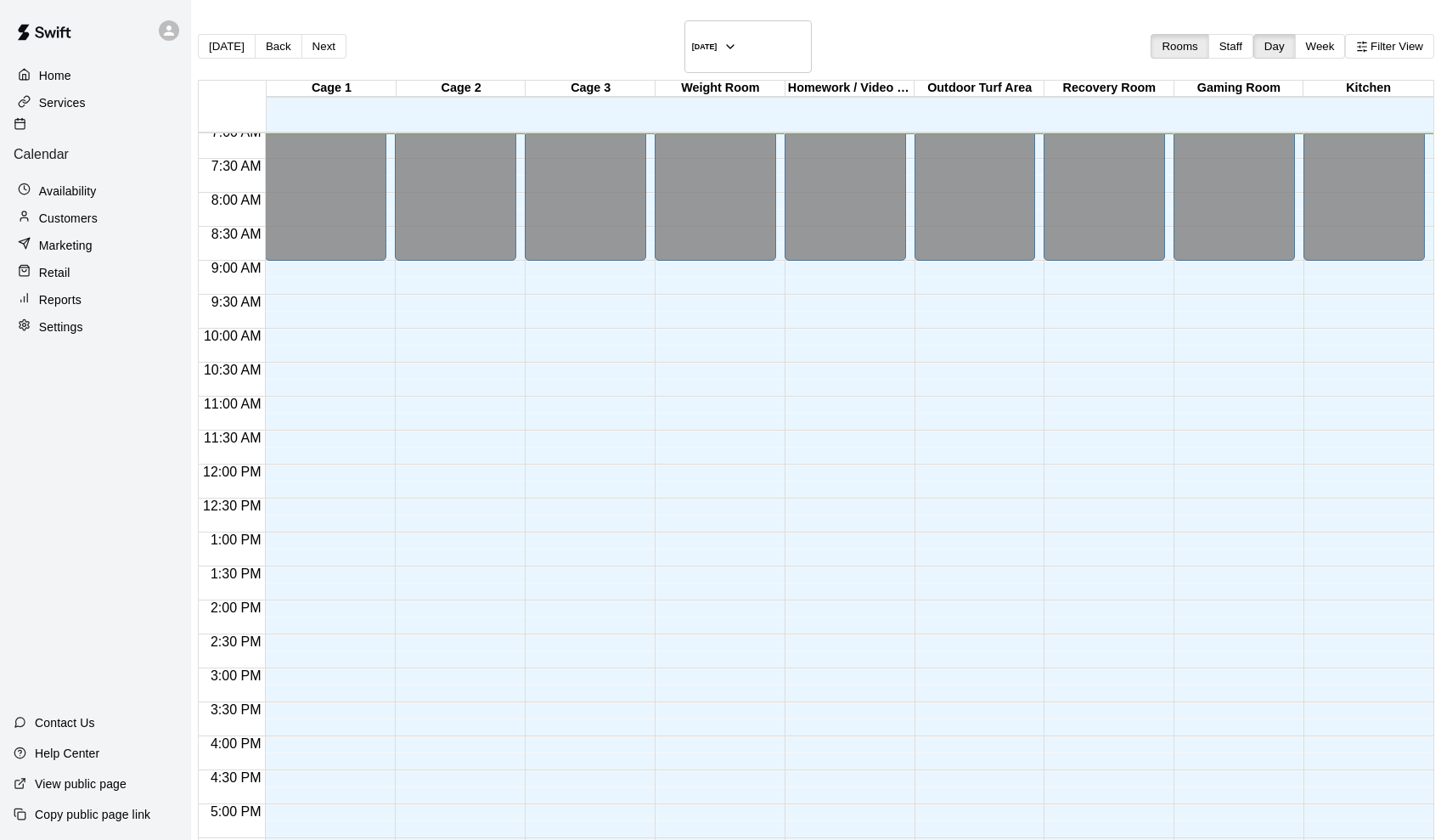
click at [68, 112] on div "Services" at bounding box center [95, 103] width 163 height 25
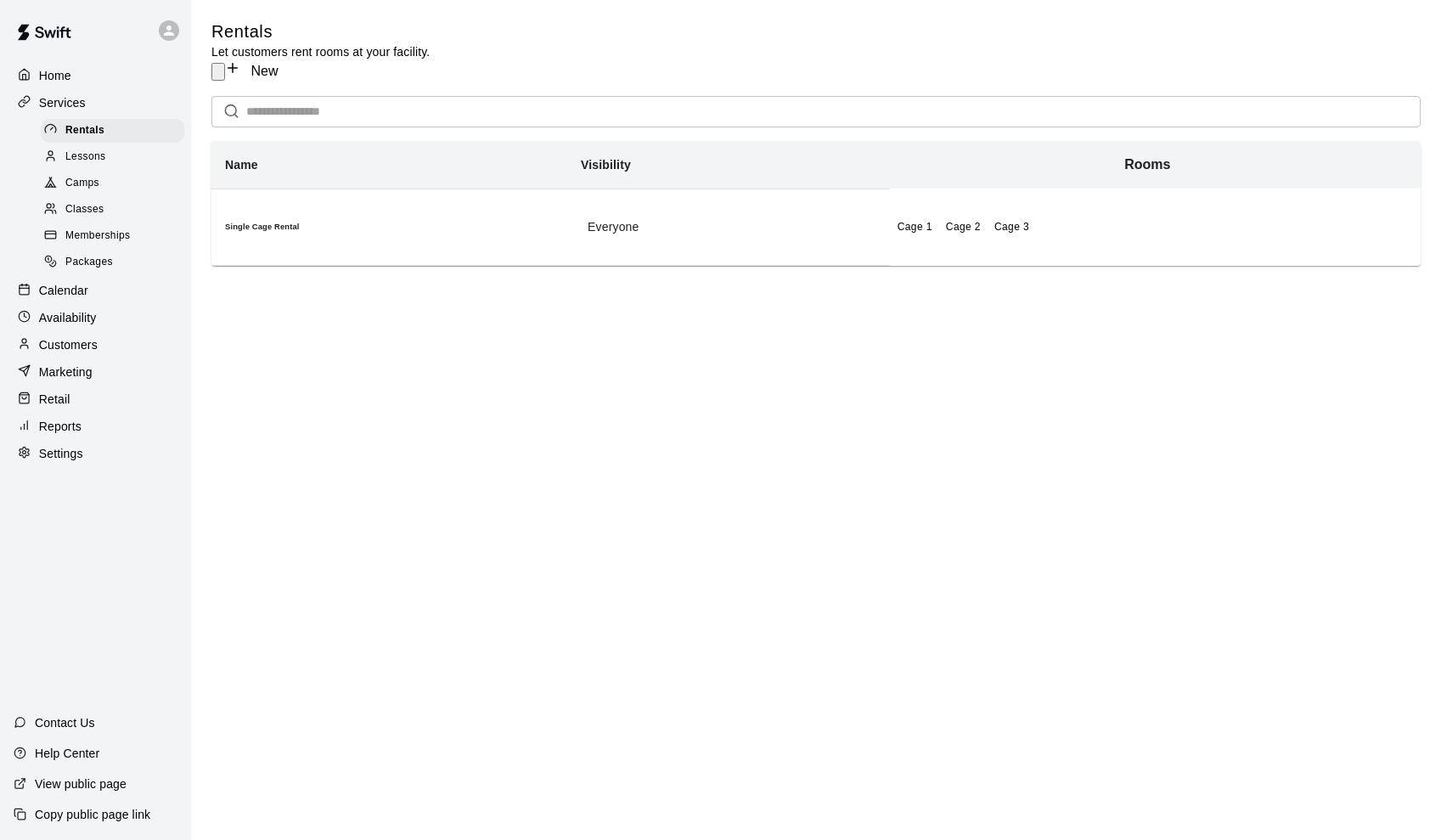
click at [74, 292] on p "Calendar" at bounding box center [64, 290] width 49 height 17
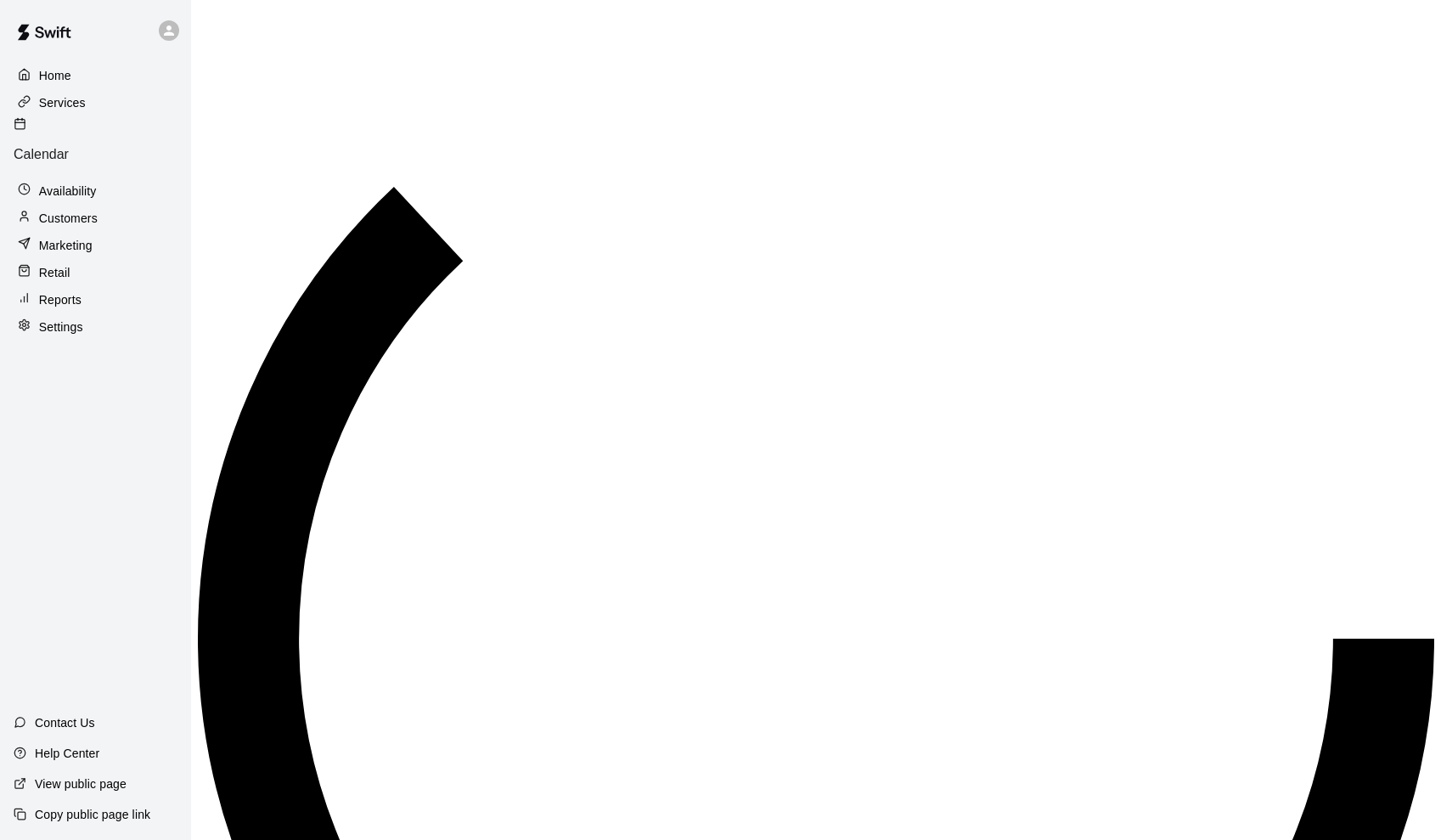
scroll to position [484, 0]
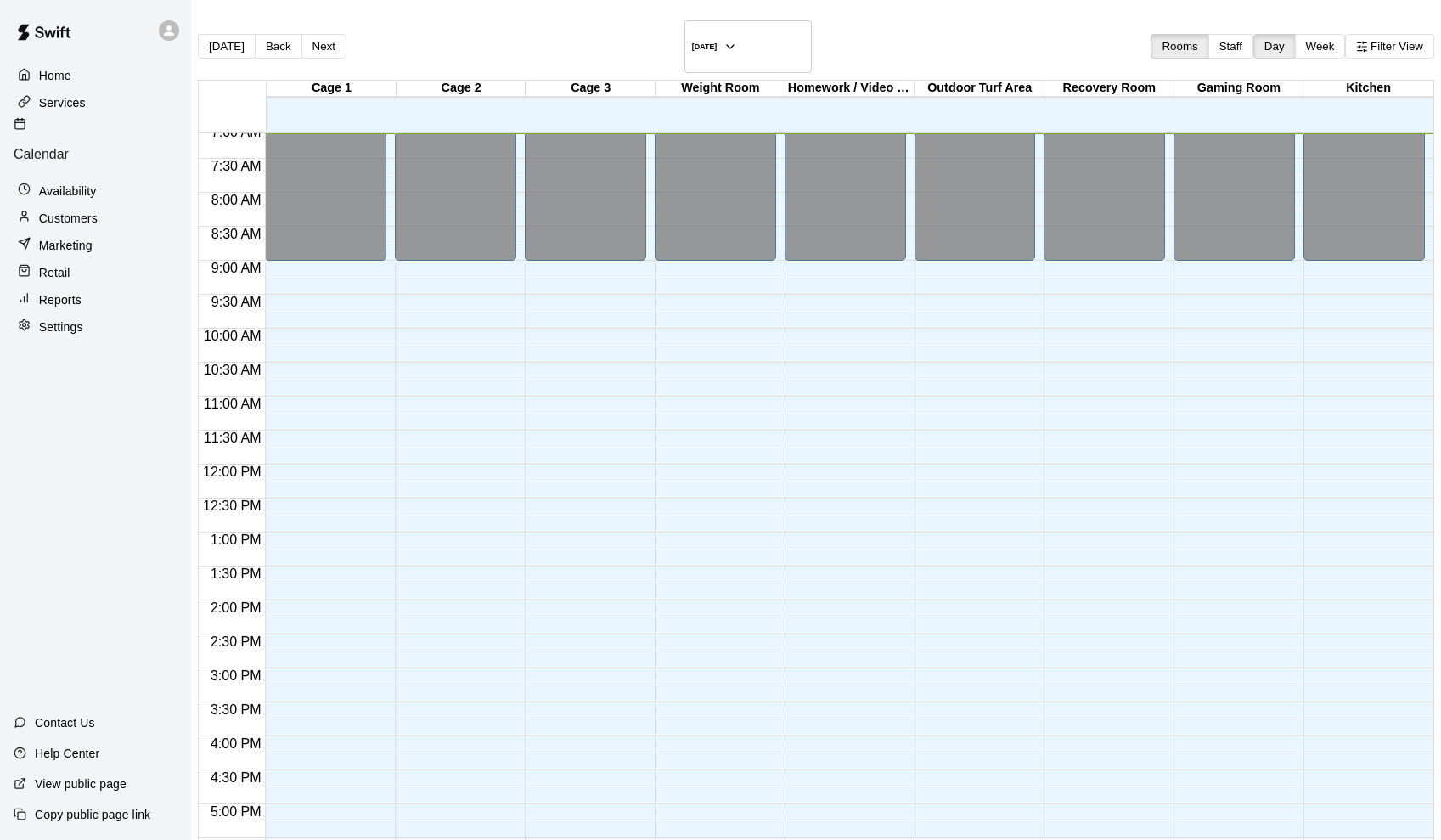
click at [75, 182] on p "Availability" at bounding box center [68, 190] width 58 height 17
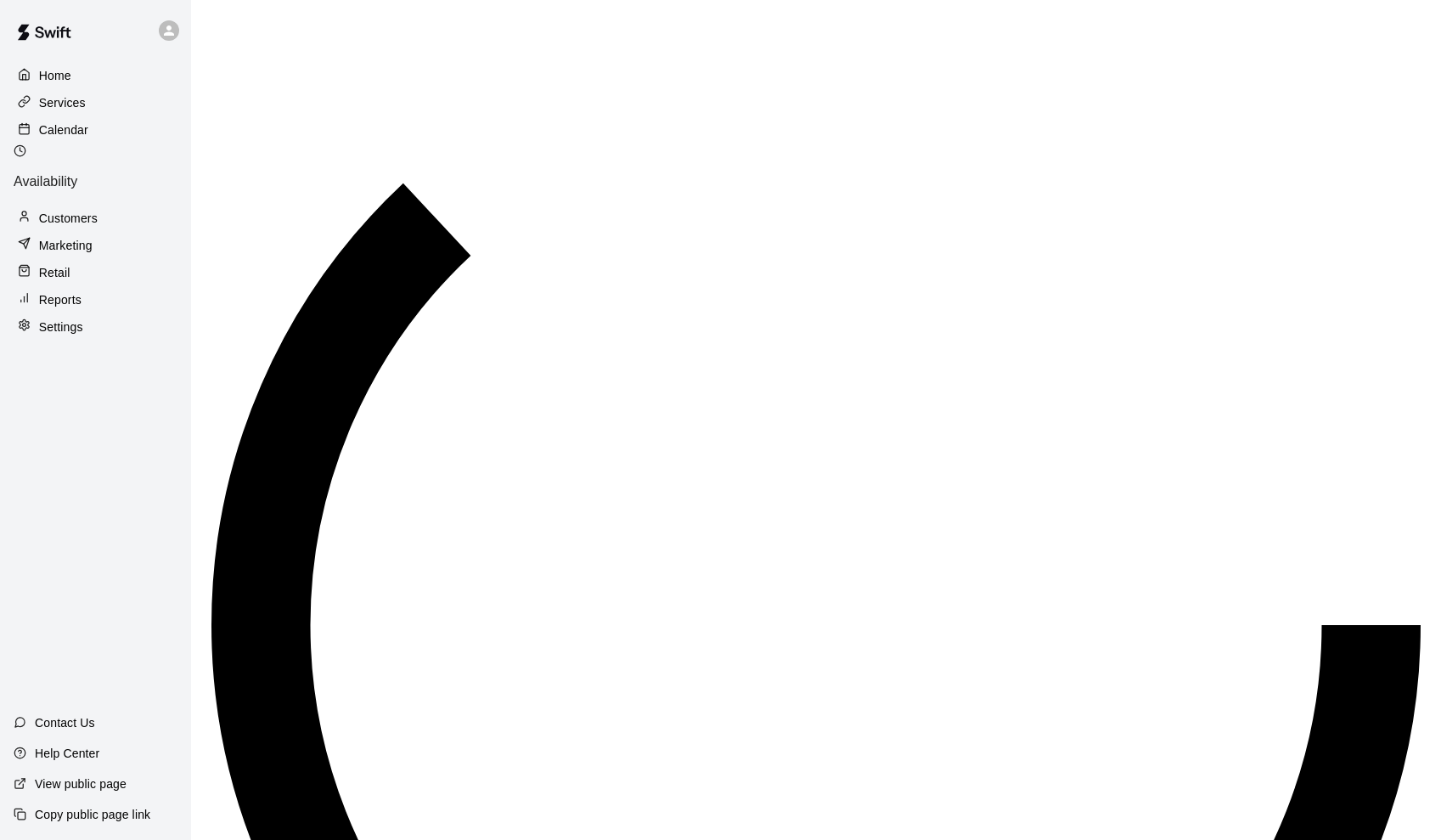
scroll to position [484, 0]
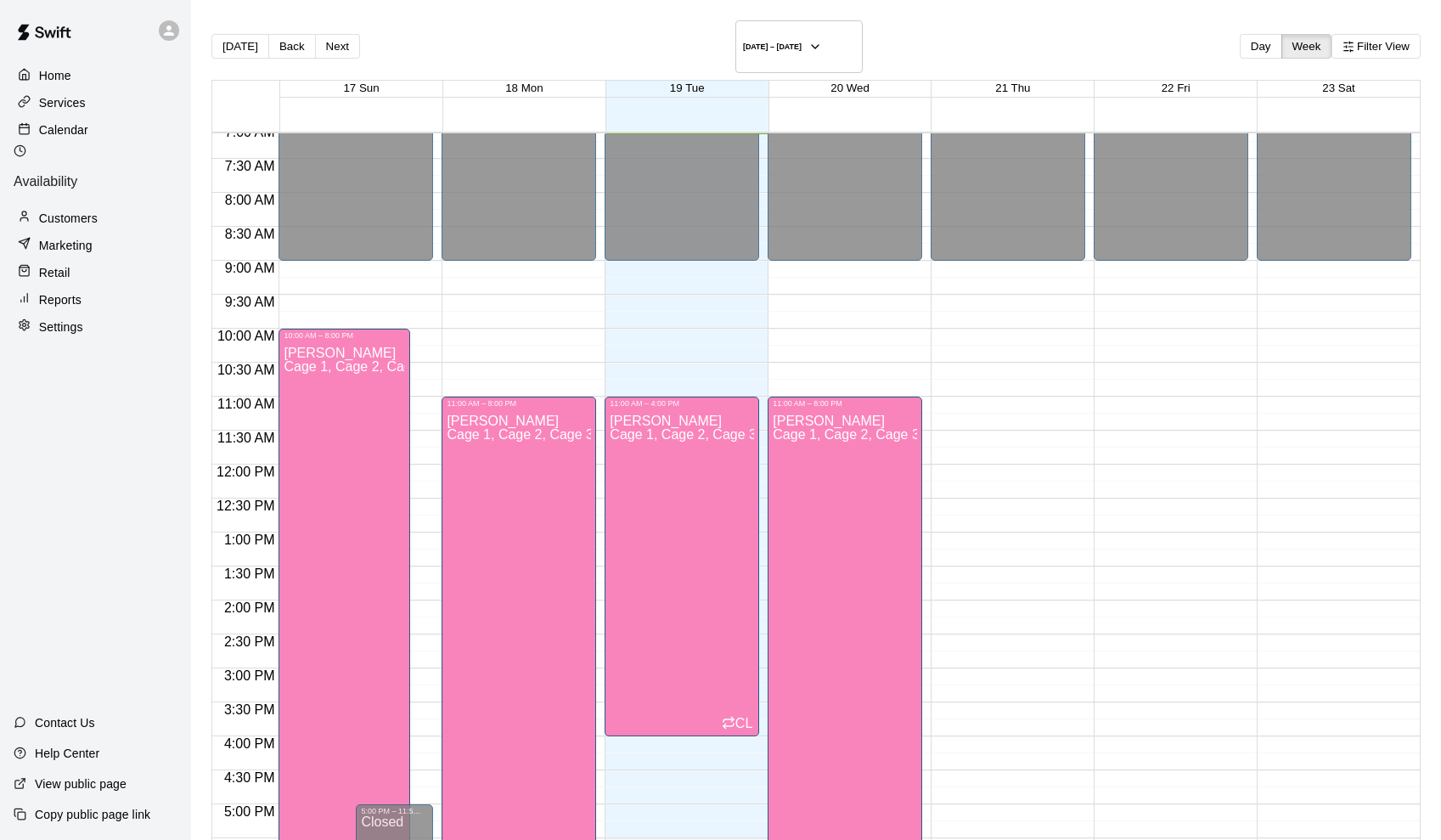
click at [68, 110] on p "Services" at bounding box center [63, 102] width 47 height 17
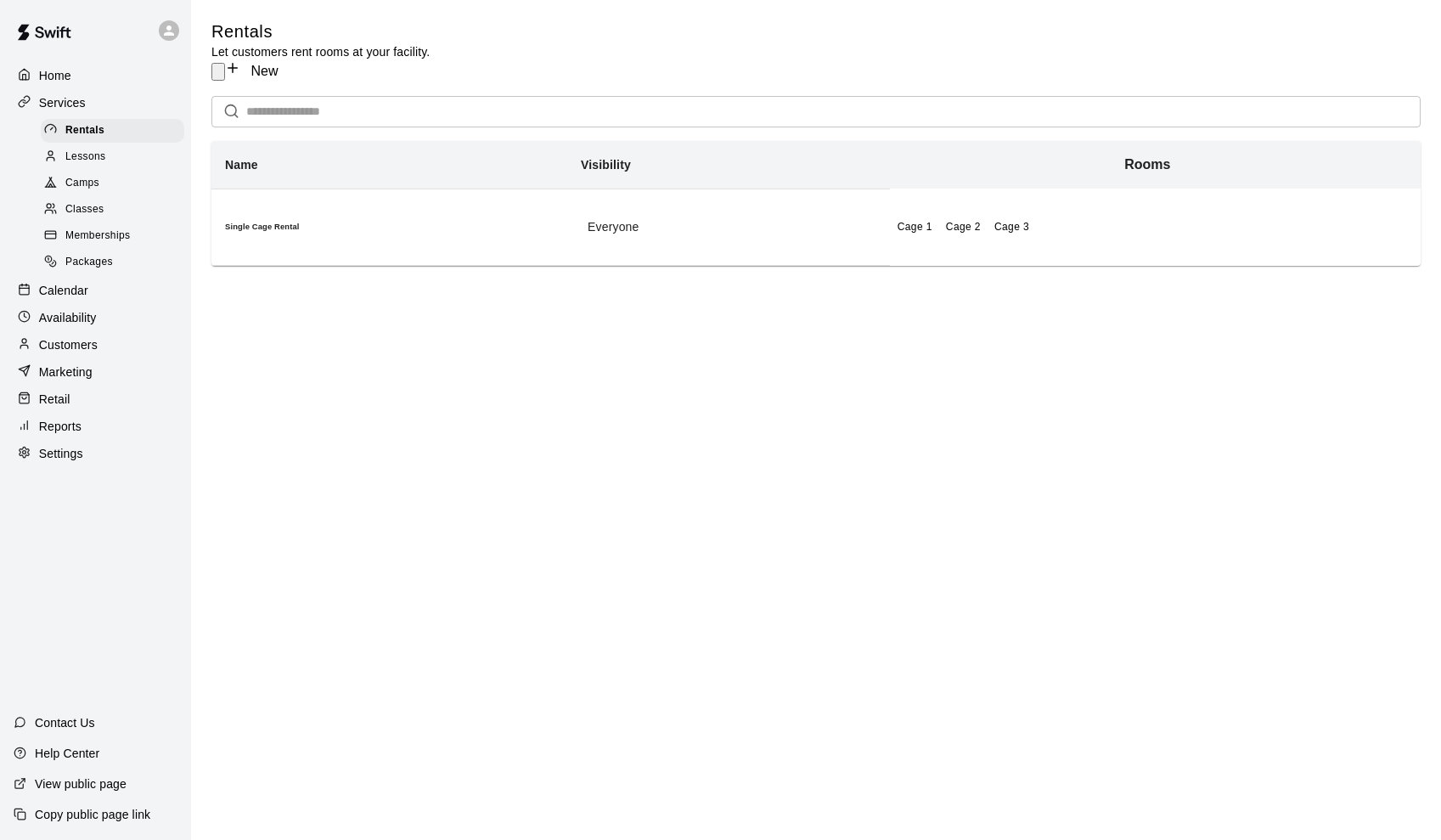
click at [89, 162] on span "Lessons" at bounding box center [86, 157] width 41 height 17
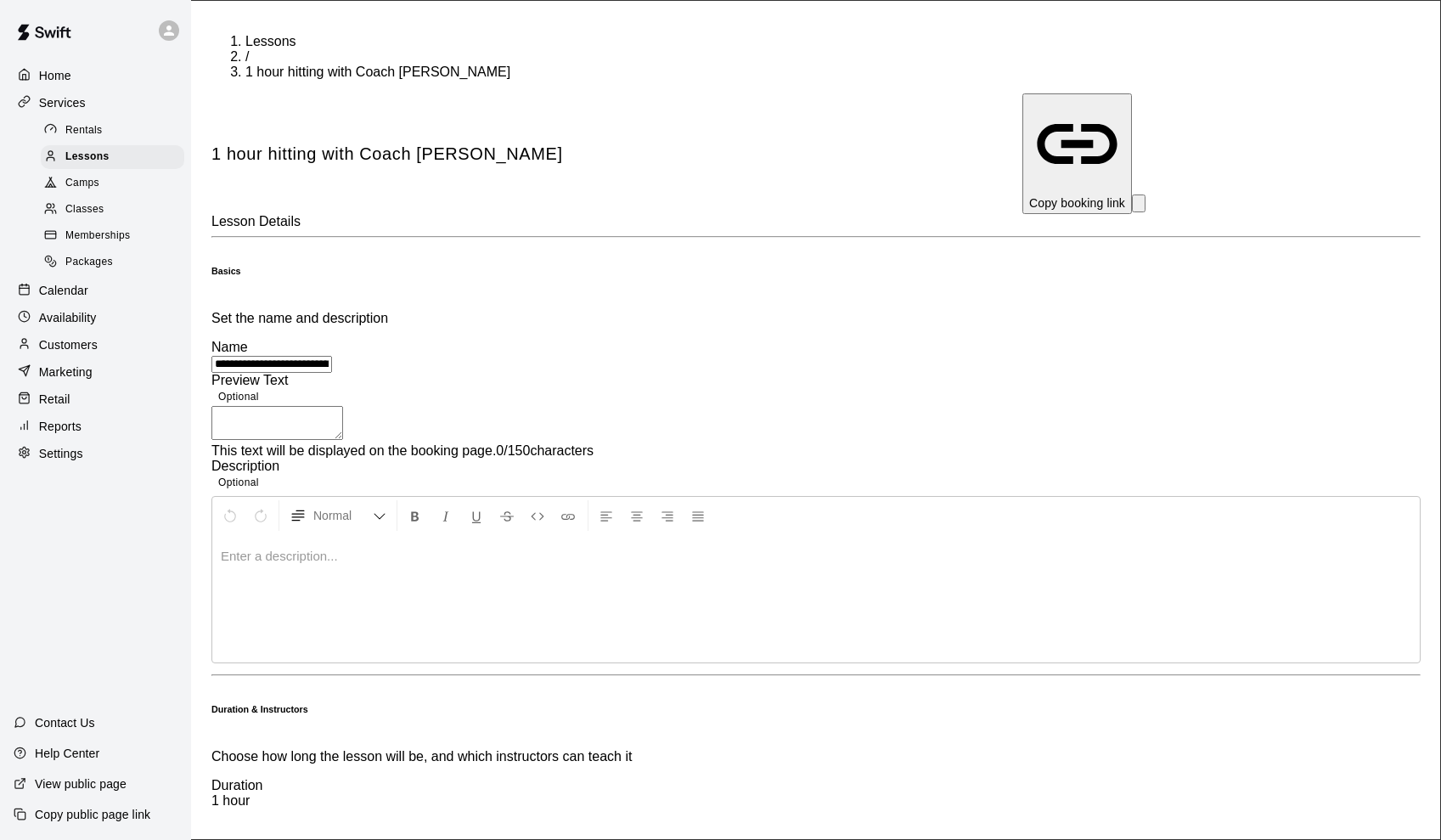
click at [1040, 195] on p "Copy booking link" at bounding box center [1077, 203] width 96 height 17
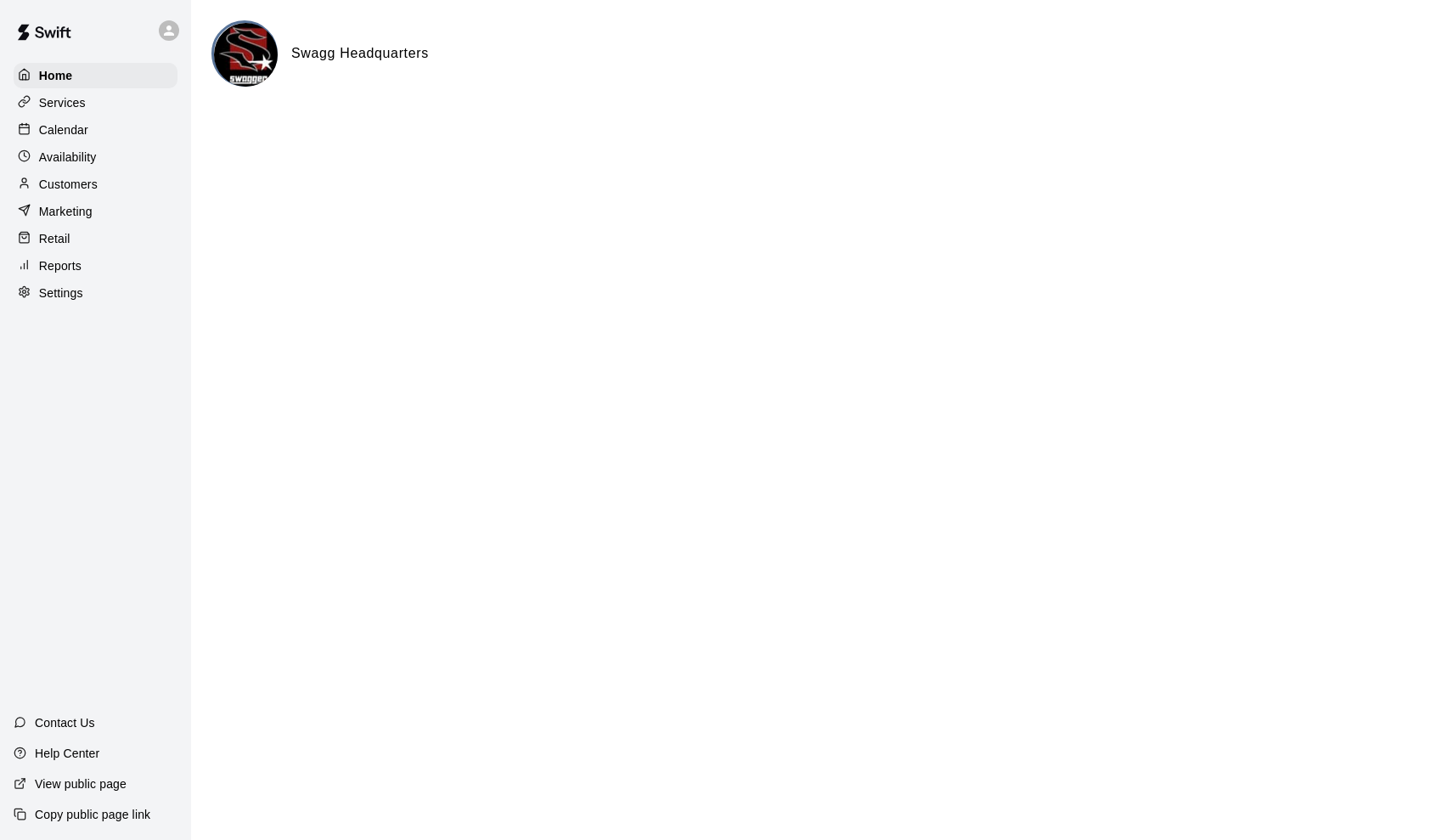
click at [87, 787] on p "View public page" at bounding box center [81, 783] width 92 height 17
